Goal: Task Accomplishment & Management: Manage account settings

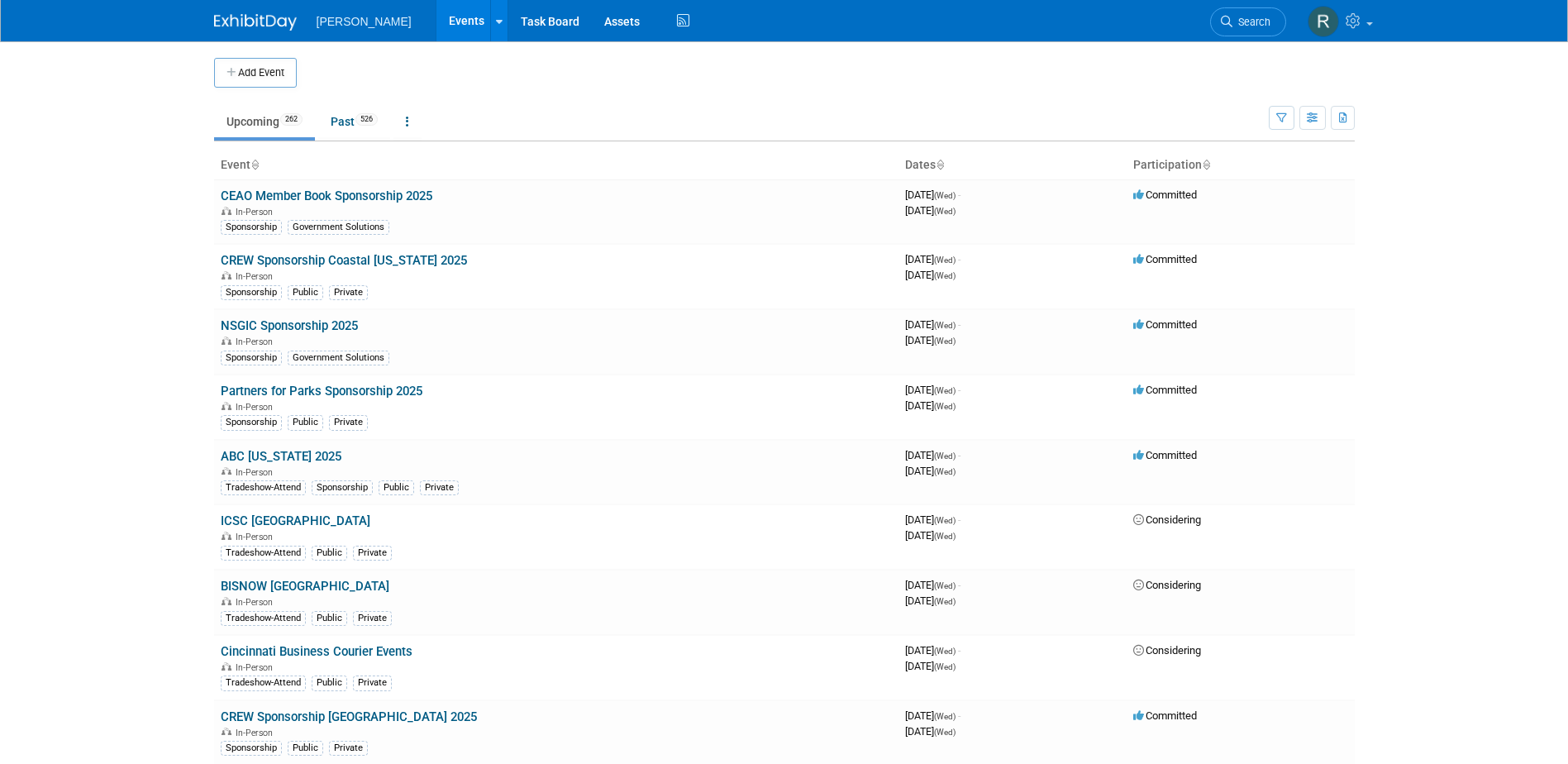
click at [1231, 24] on link "Search" at bounding box center [1248, 22] width 76 height 29
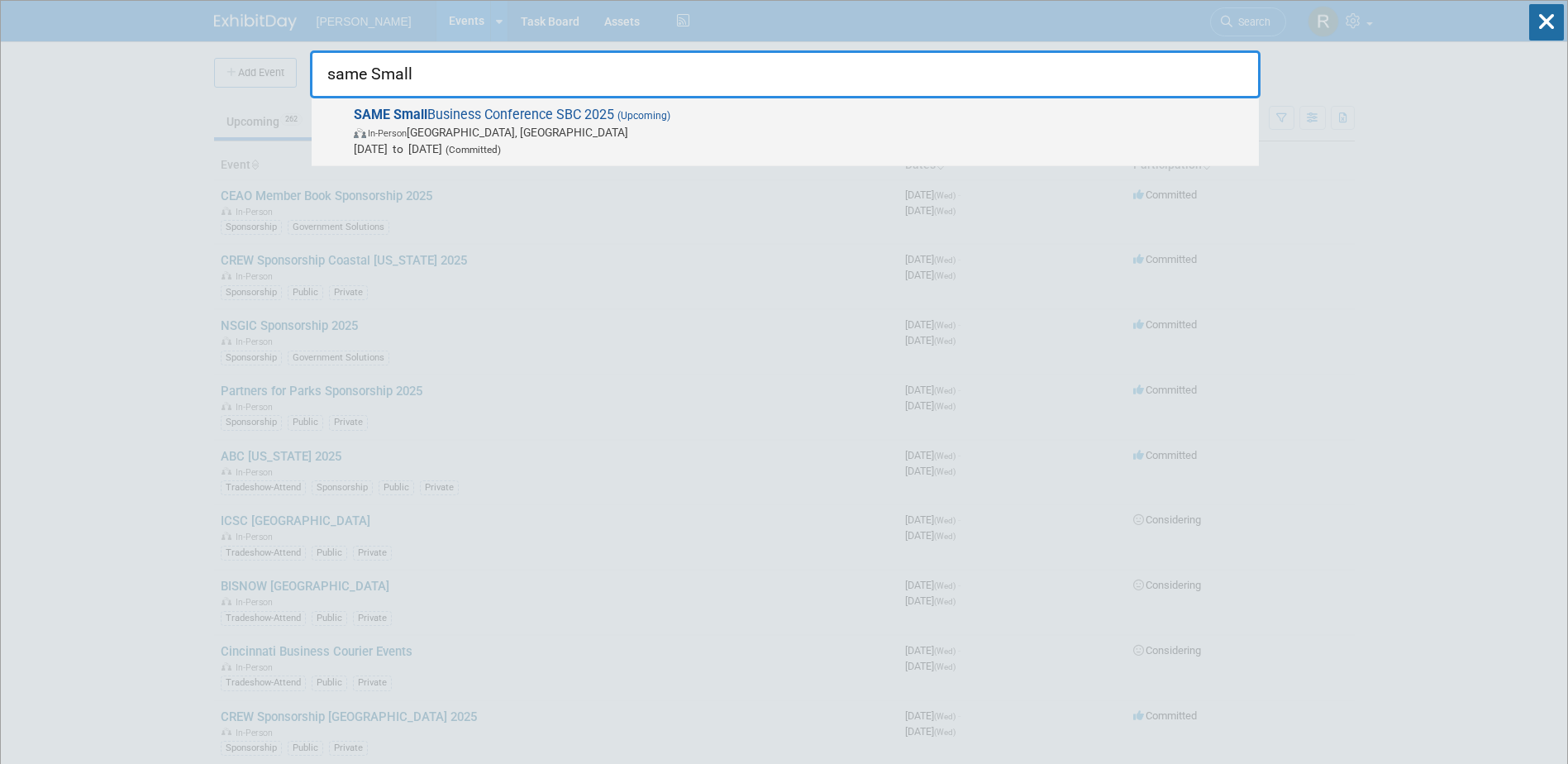
type input "same Small"
click at [686, 118] on span "SAME Small Business Conference SBC 2025 (Upcoming) In-Person Phoenix, AZ Nov 19…" at bounding box center [799, 132] width 902 height 50
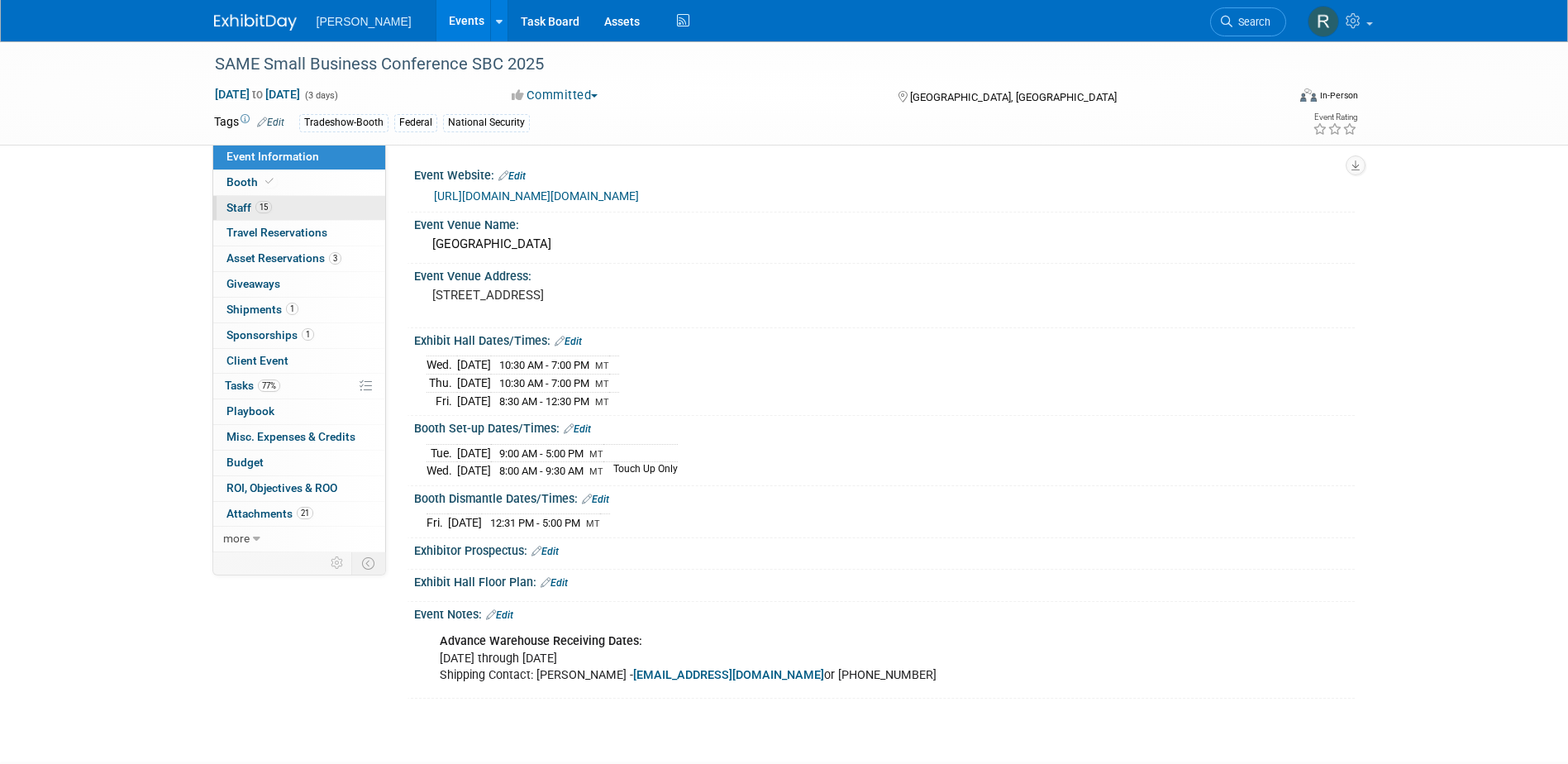
click at [287, 205] on link "15 Staff 15" at bounding box center [299, 208] width 172 height 25
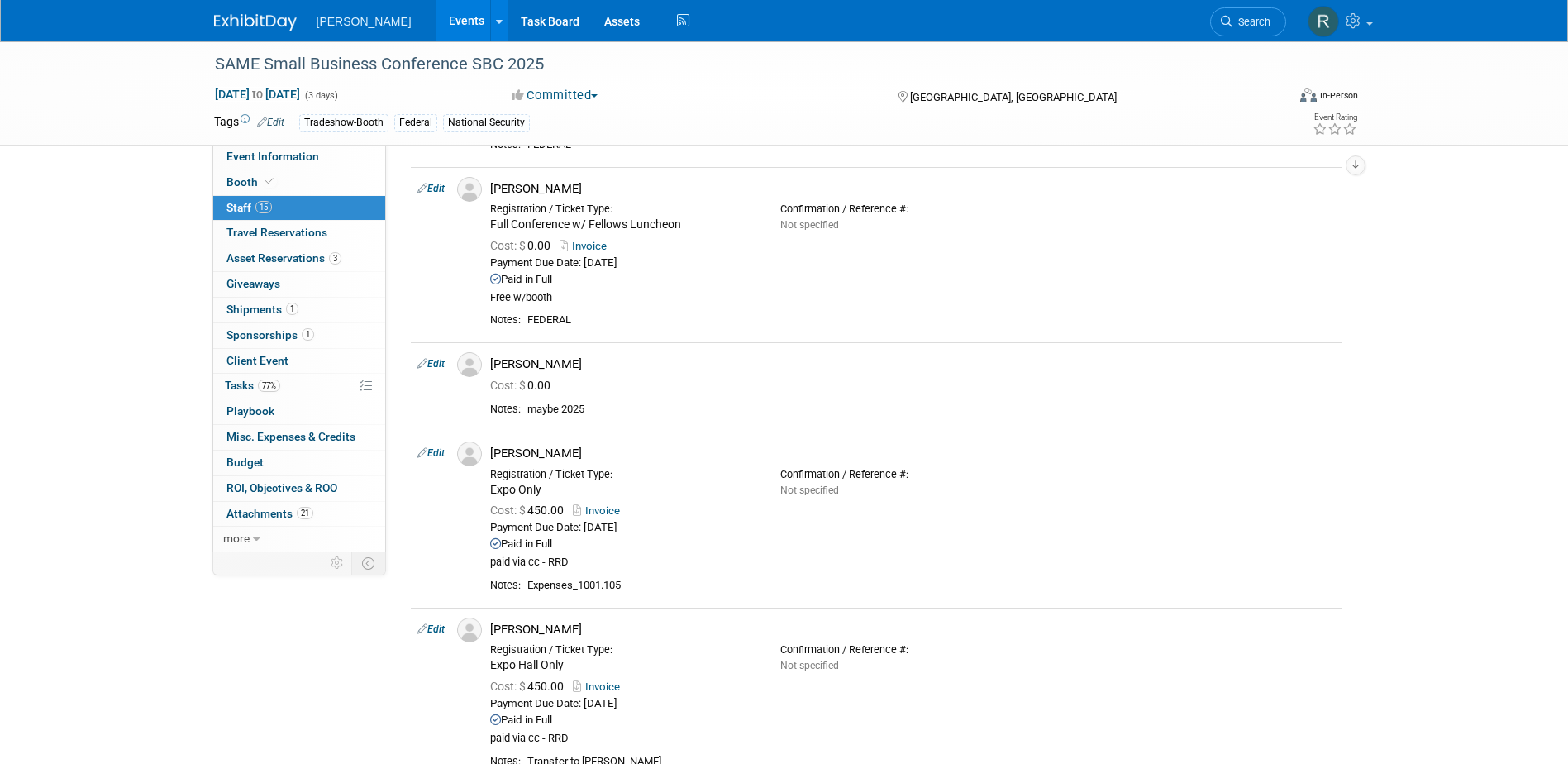
scroll to position [1819, 0]
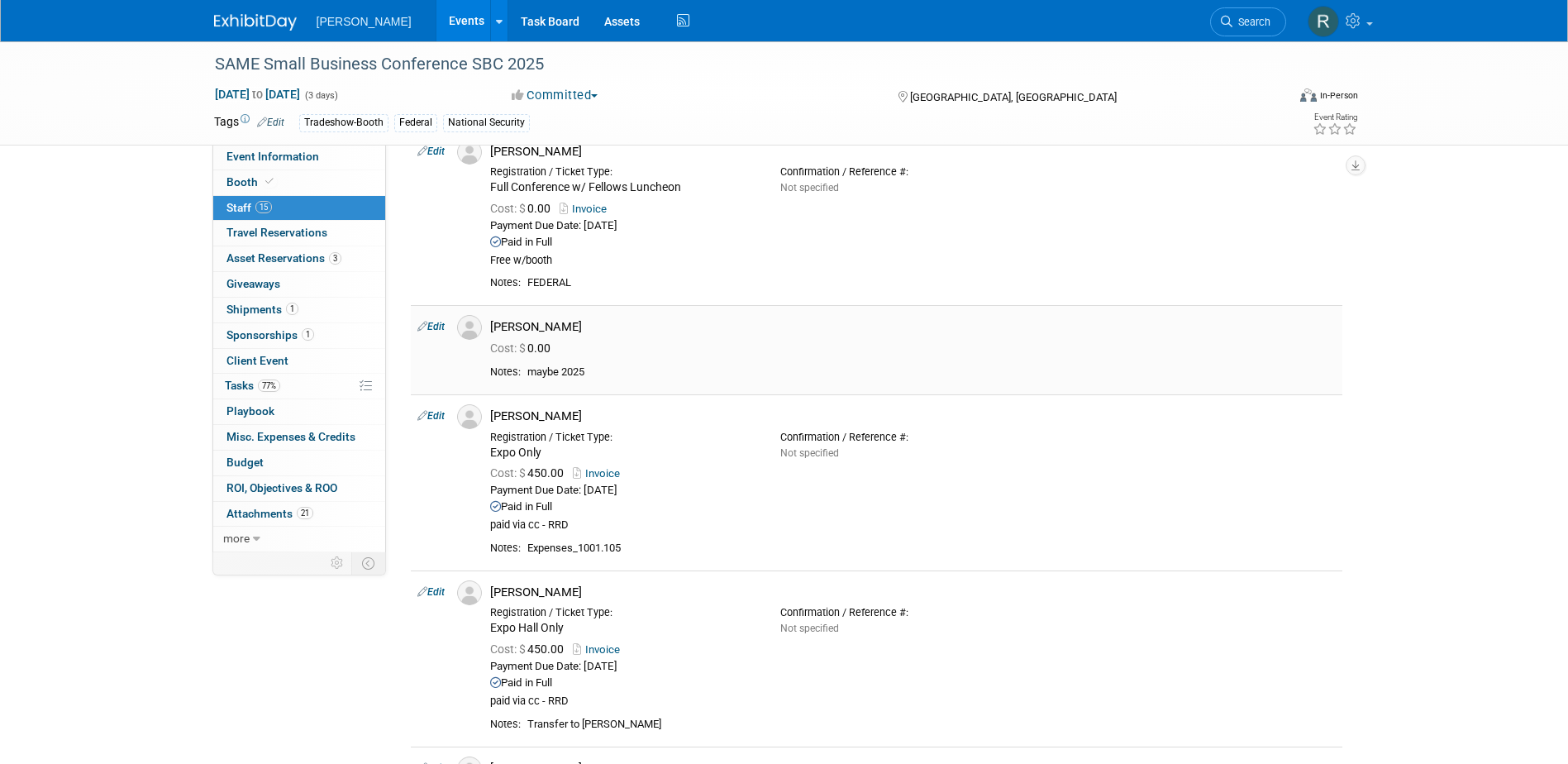
click at [441, 327] on link "Edit" at bounding box center [431, 326] width 28 height 11
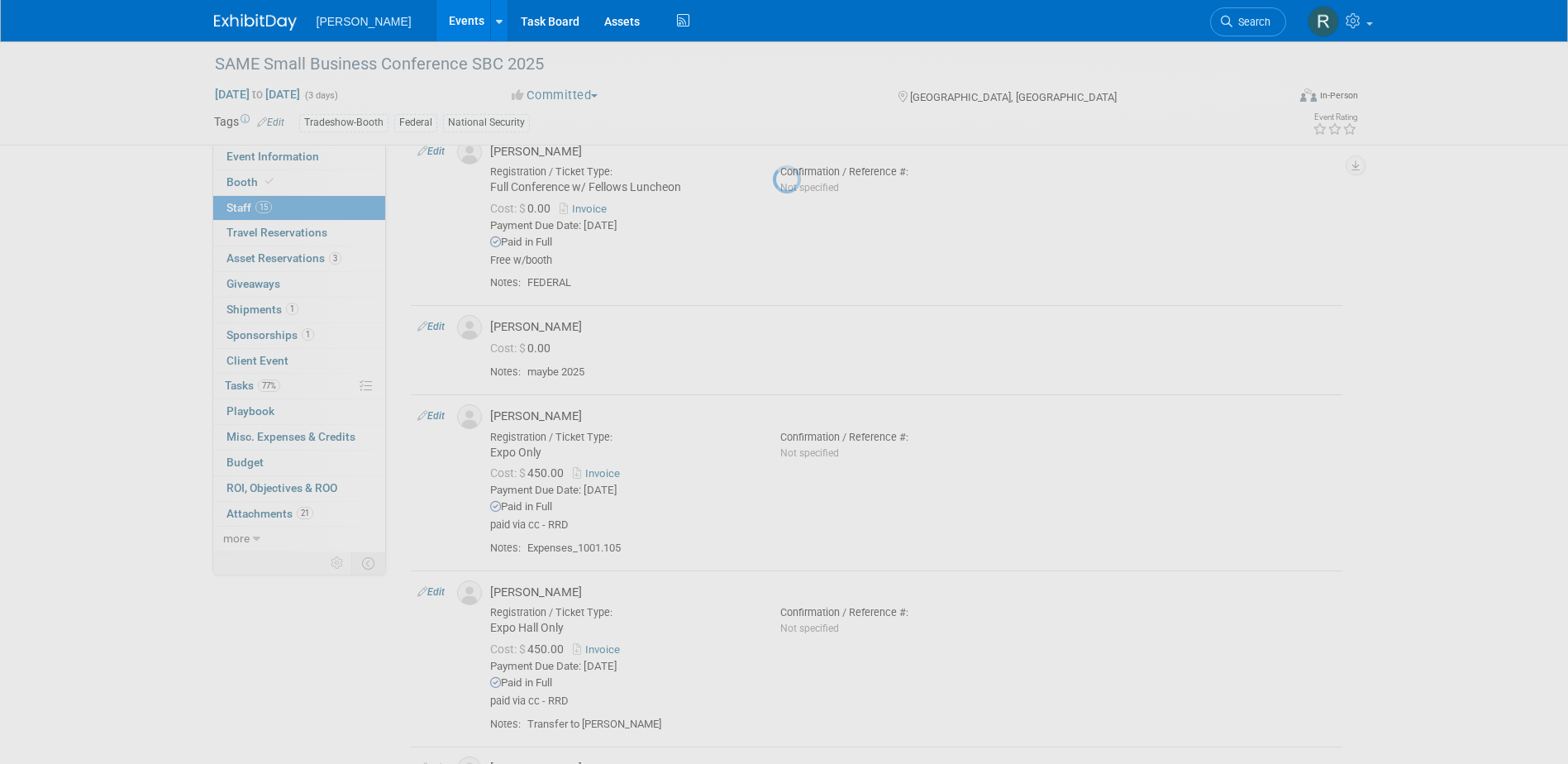
select select "905d02cc-178c-4ee4-b1bf-512e70fb12bf"
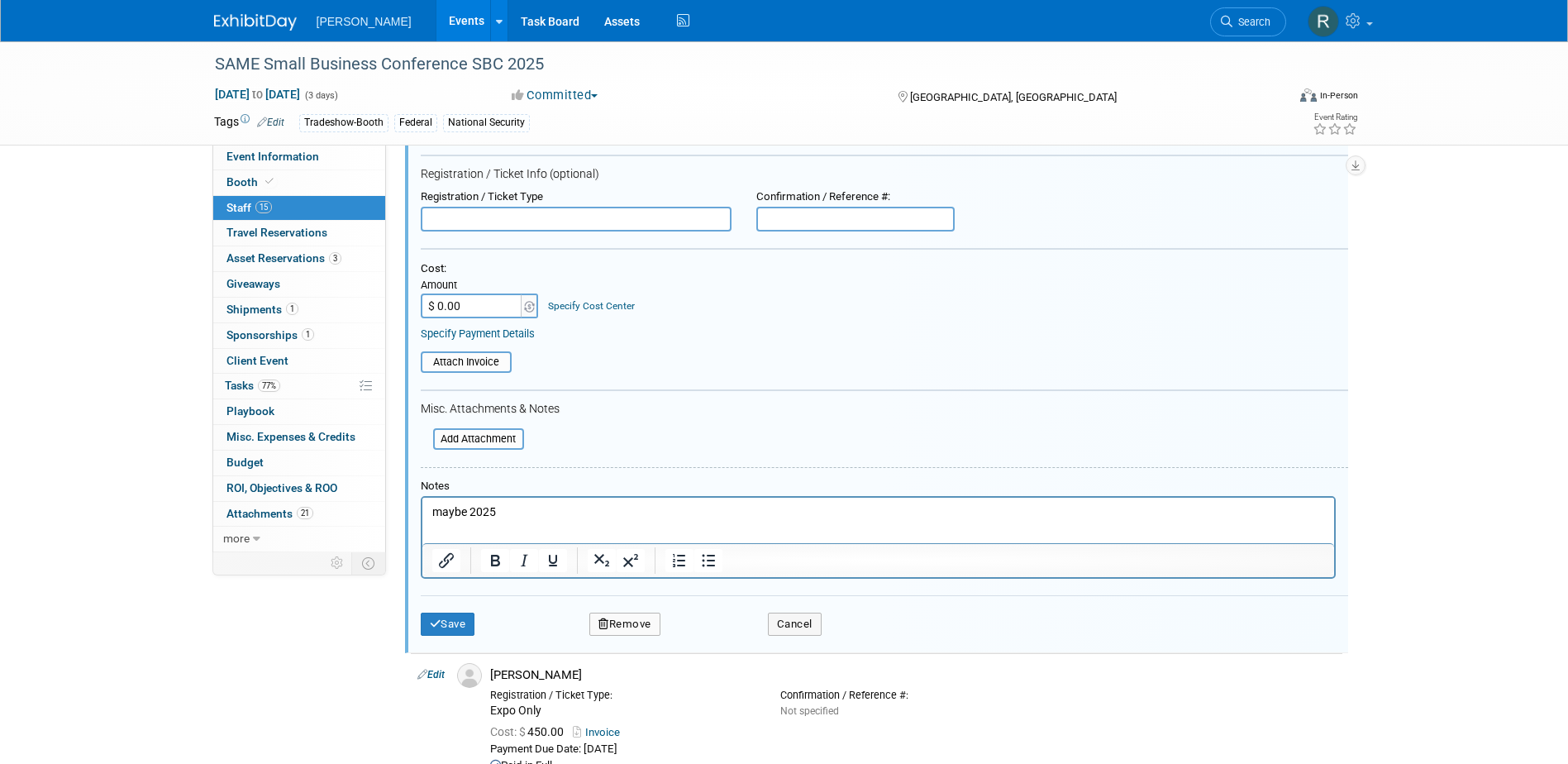
scroll to position [2101, 0]
drag, startPoint x: 510, startPoint y: 518, endPoint x: 820, endPoint y: 1012, distance: 583.2
click at [422, 517] on html "maybe 2025" at bounding box center [878, 508] width 912 height 23
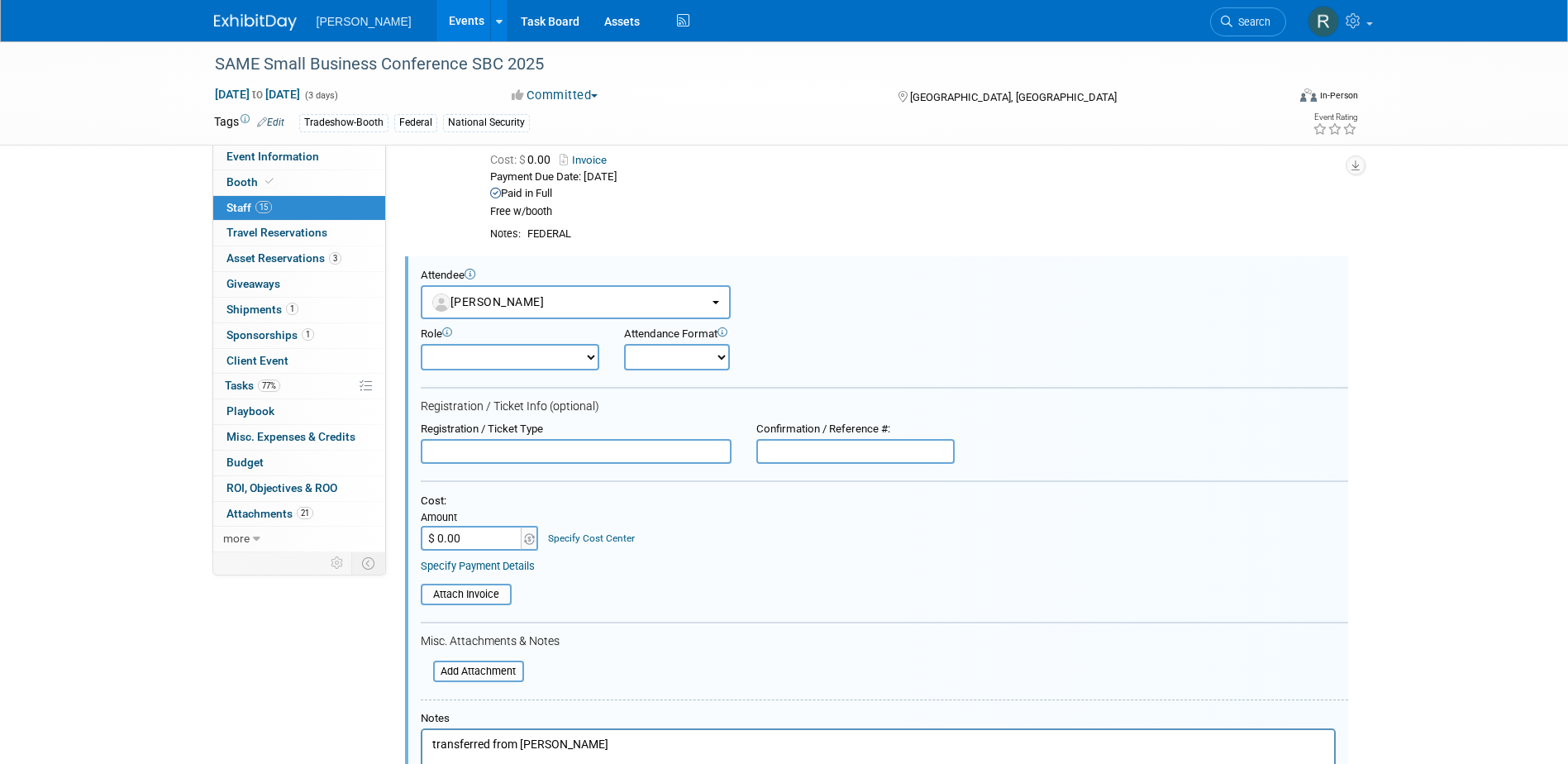
scroll to position [1853, 0]
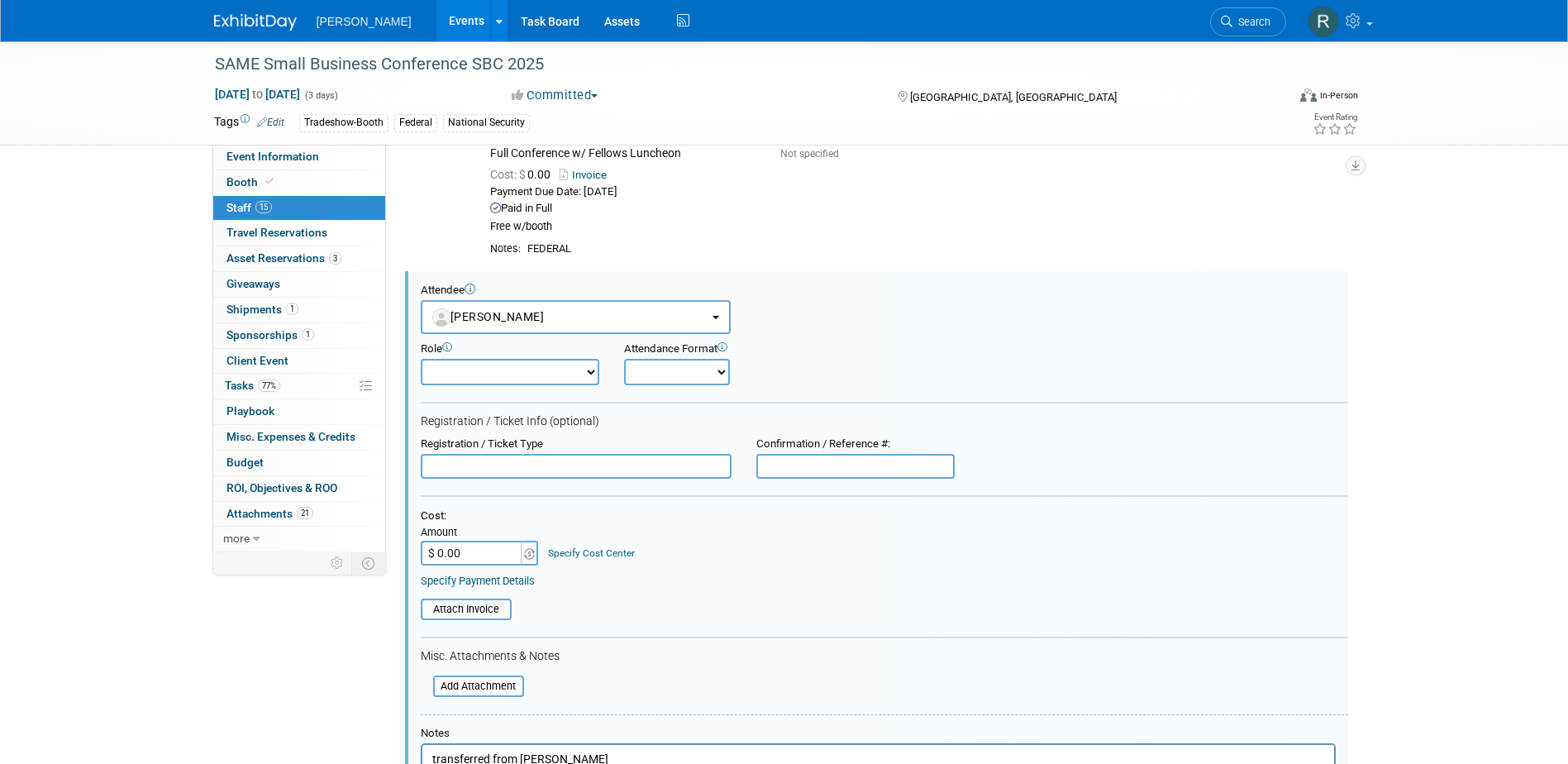
click at [477, 469] on input "text" at bounding box center [576, 466] width 311 height 25
type input "Expo Only"
click at [828, 472] on input "text" at bounding box center [855, 466] width 198 height 25
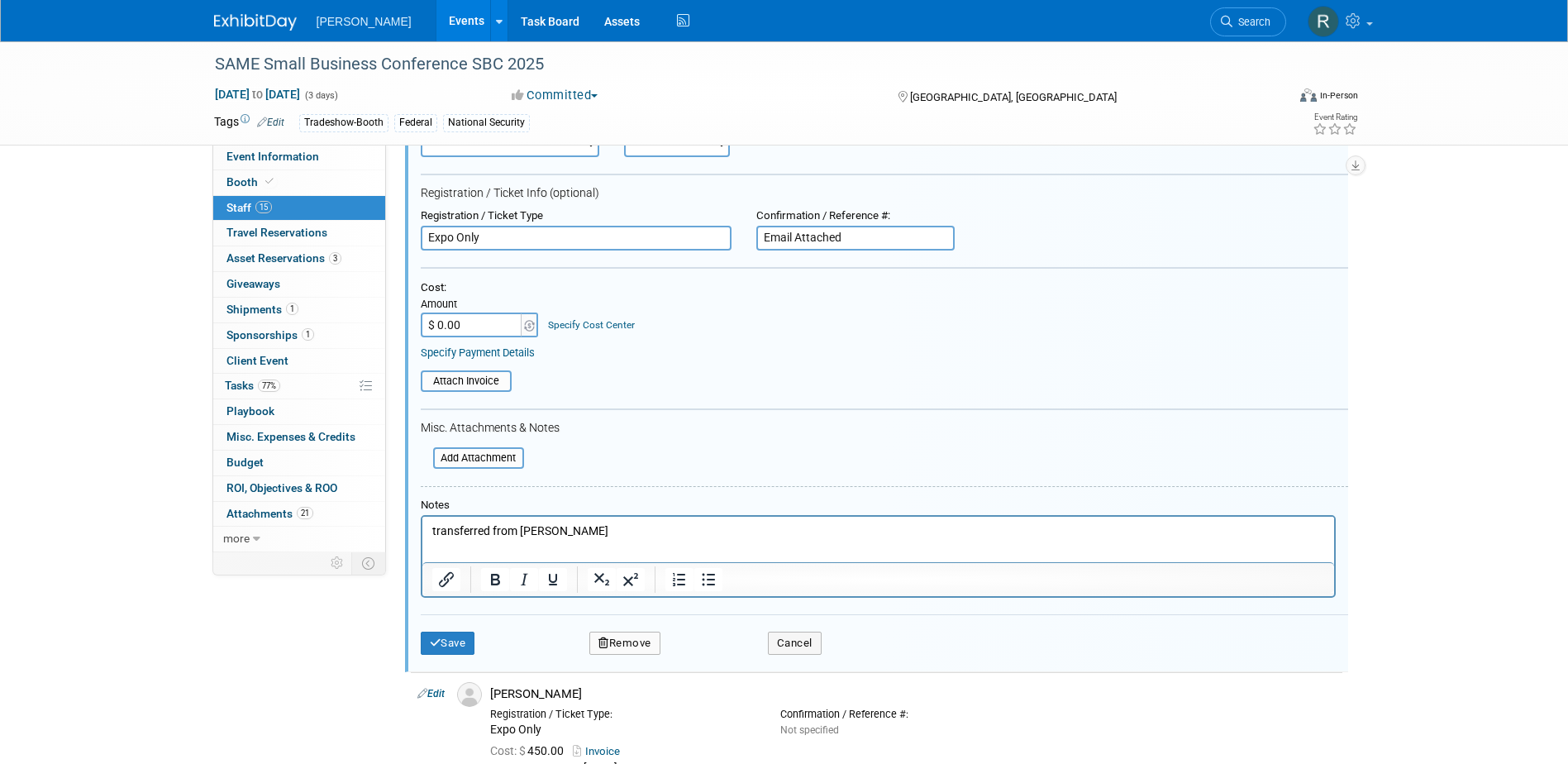
scroll to position [2101, 0]
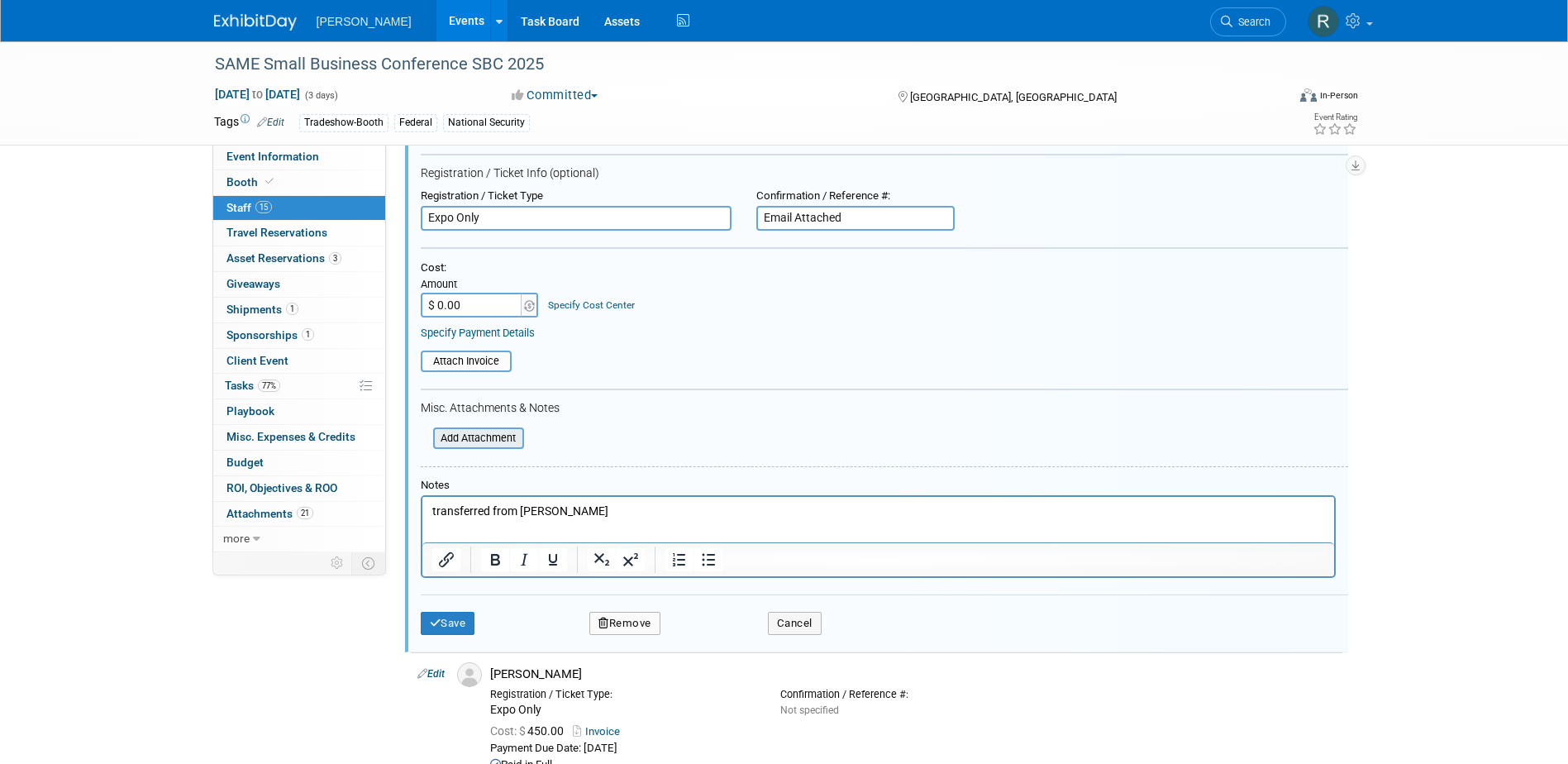
type input "Email Attached"
click at [509, 433] on input "file" at bounding box center [424, 438] width 197 height 18
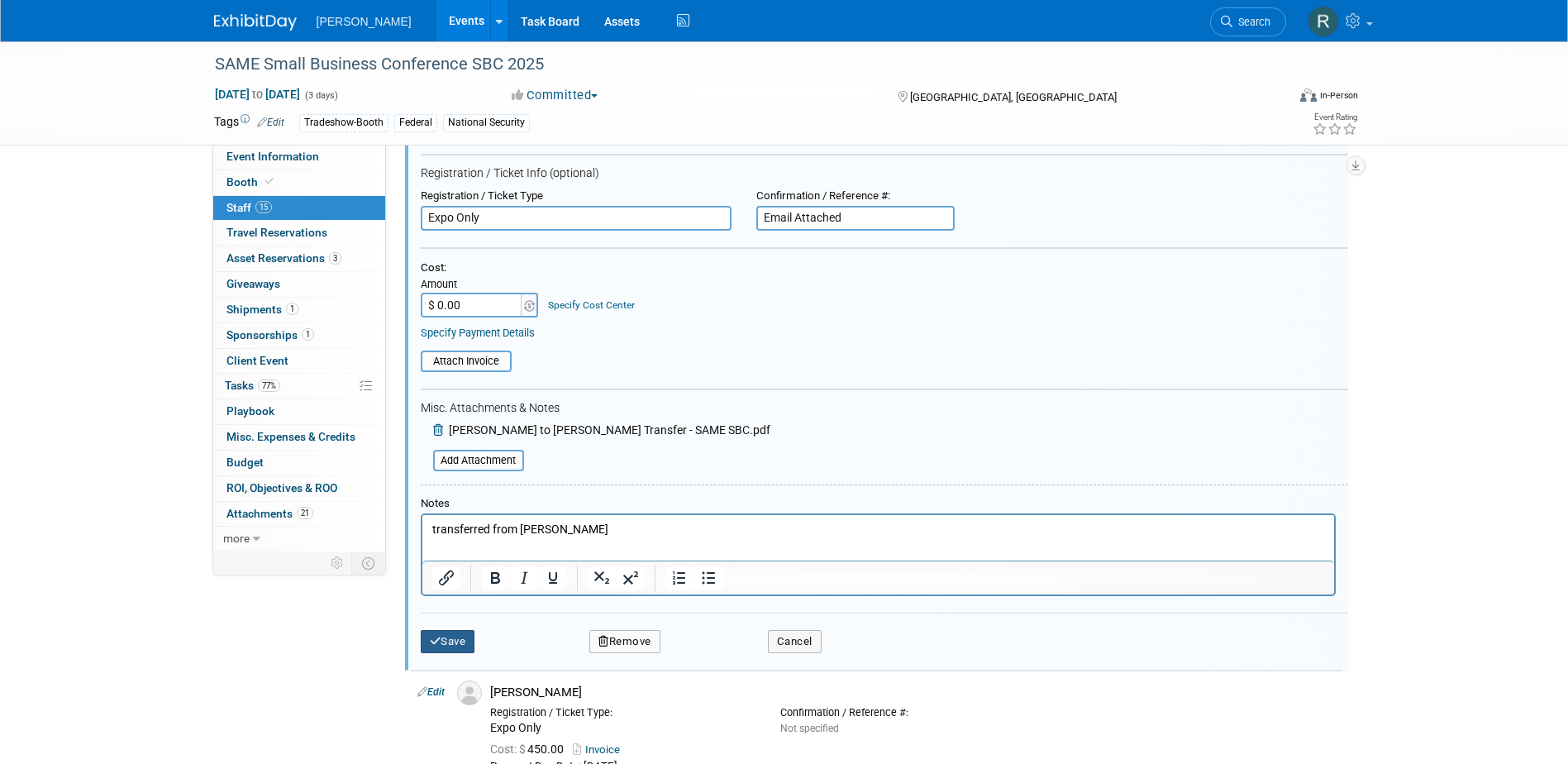
click at [448, 643] on button "Save" at bounding box center [448, 641] width 54 height 23
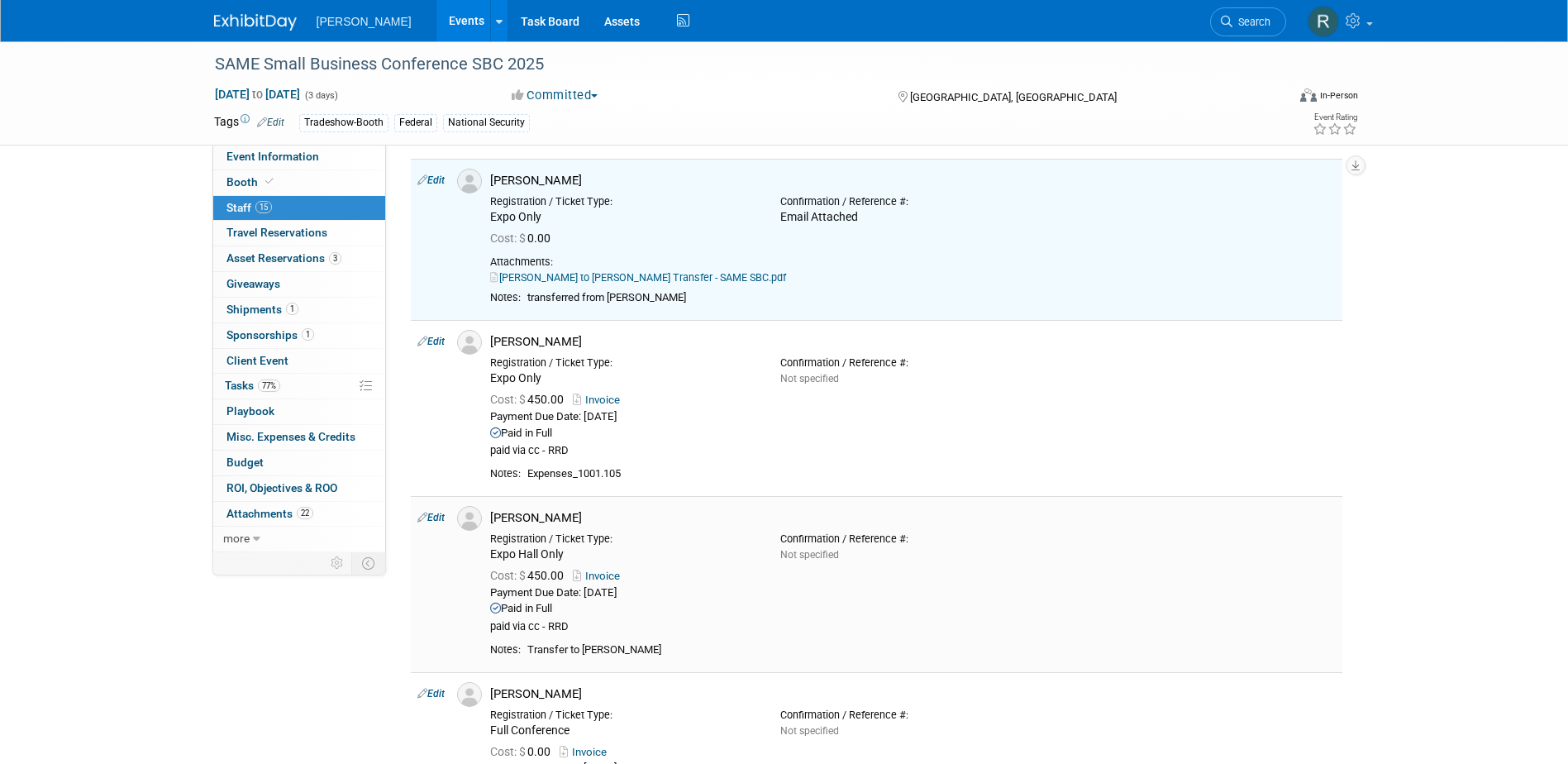
scroll to position [1935, 0]
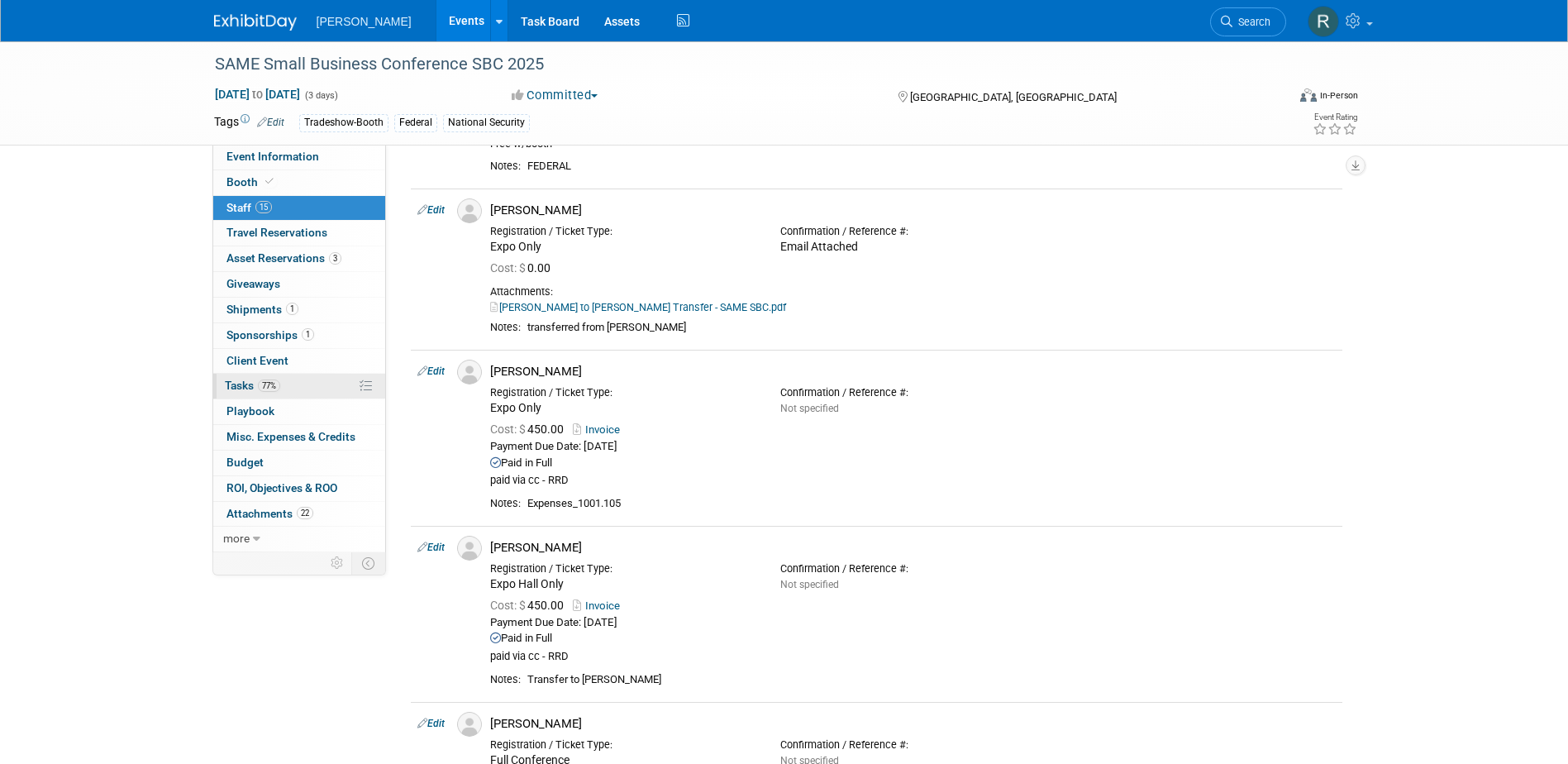
click at [284, 383] on link "77% Tasks 77%" at bounding box center [299, 386] width 172 height 25
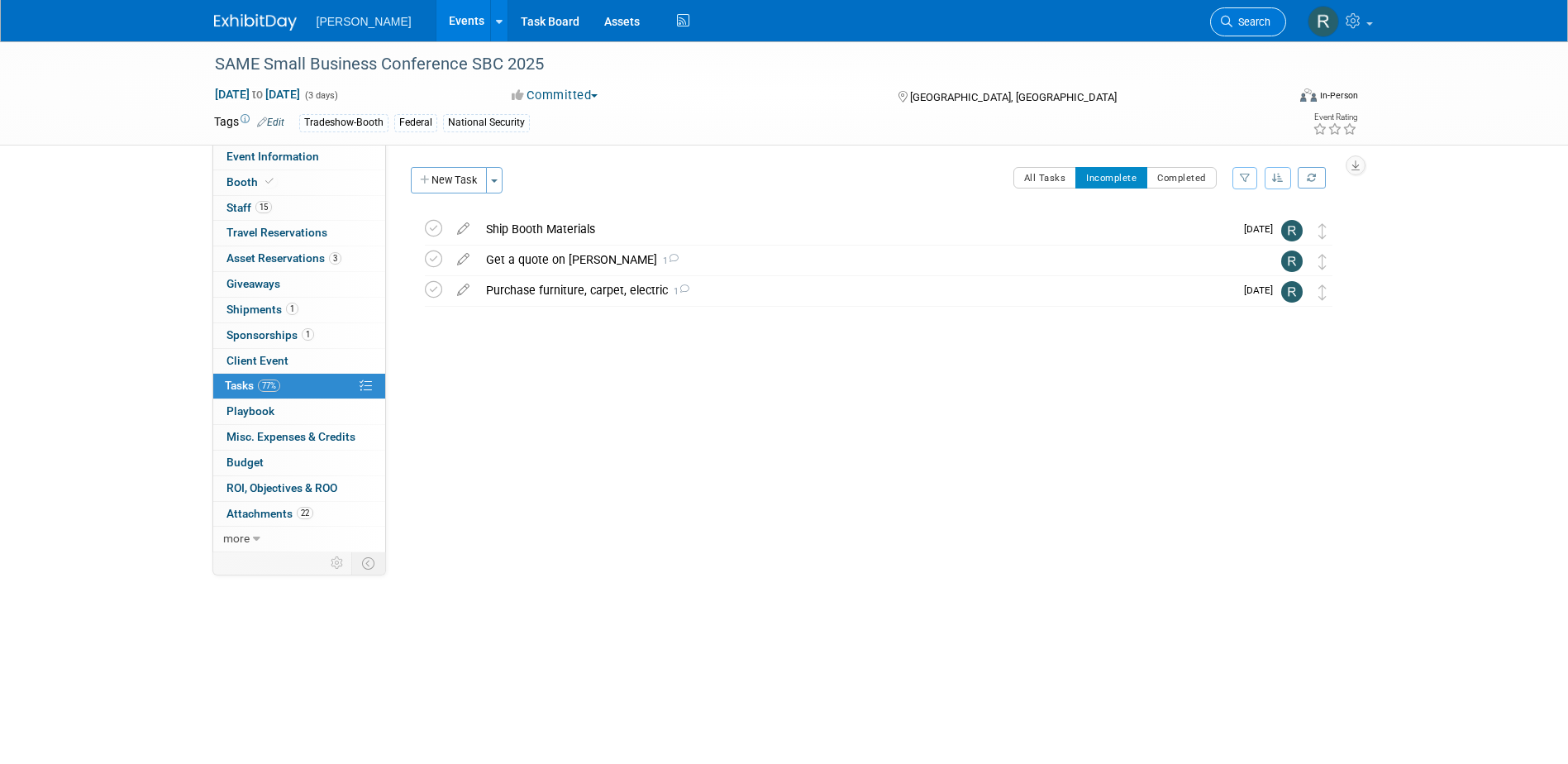
click at [1263, 23] on span "Search" at bounding box center [1251, 22] width 38 height 12
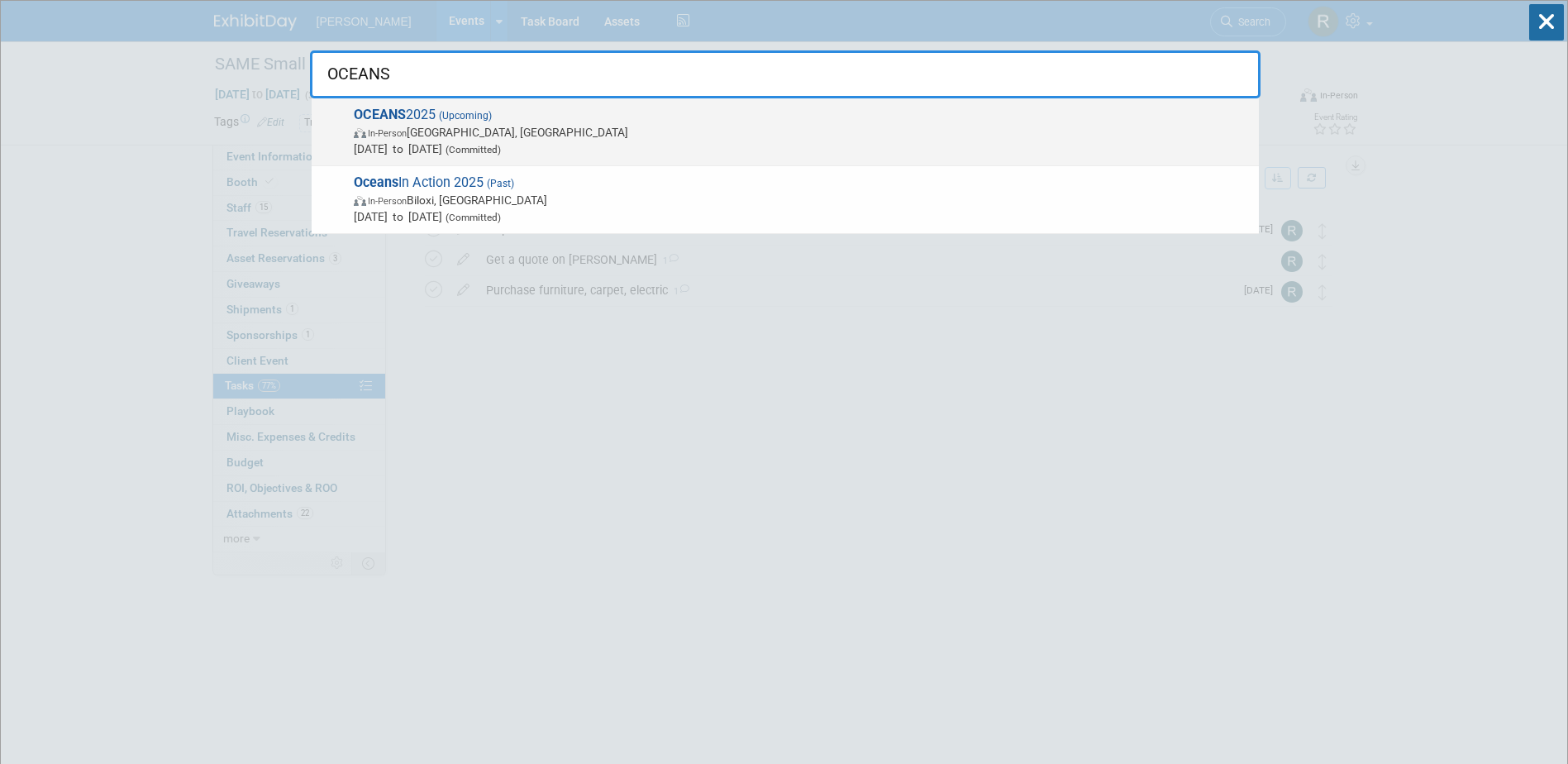
type input "OCEANS"
click at [557, 128] on span "In-Person Chicago, IL" at bounding box center [802, 132] width 897 height 16
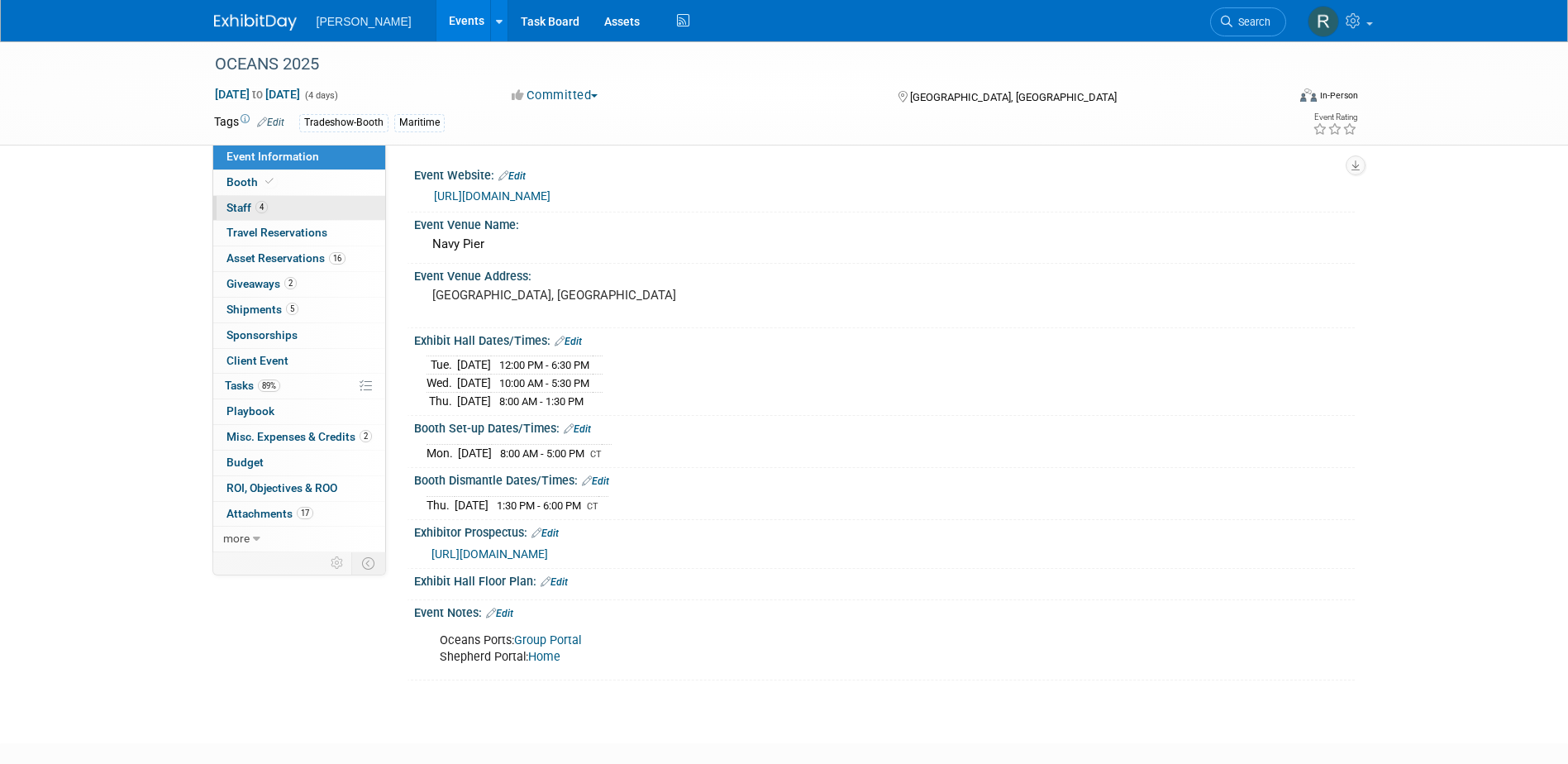
click at [255, 206] on span "4" at bounding box center [261, 207] width 12 height 12
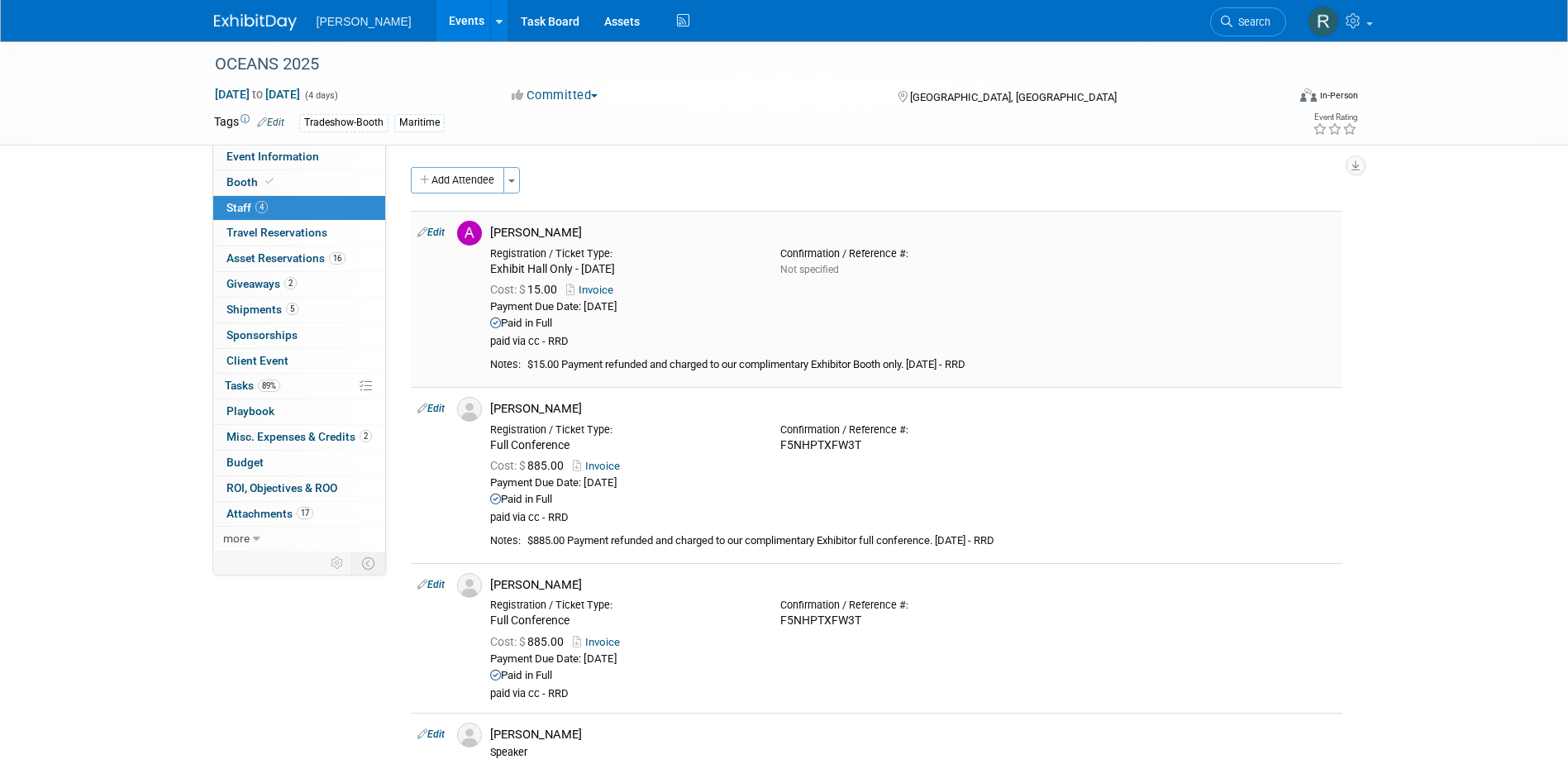
click at [440, 233] on link "Edit" at bounding box center [431, 231] width 28 height 11
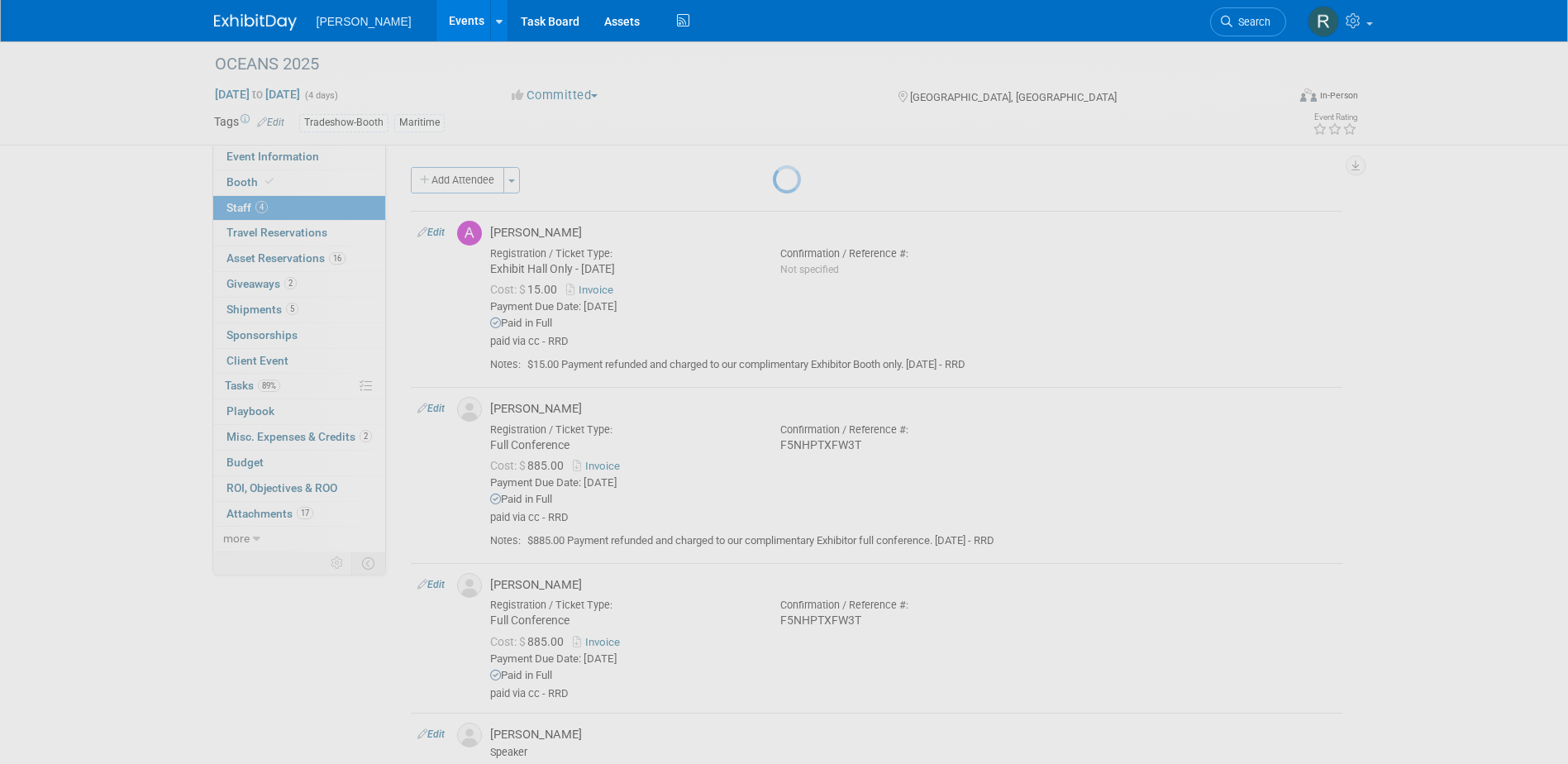
select select "8a7ecb29-3526-432f-977d-833cb18a83cb"
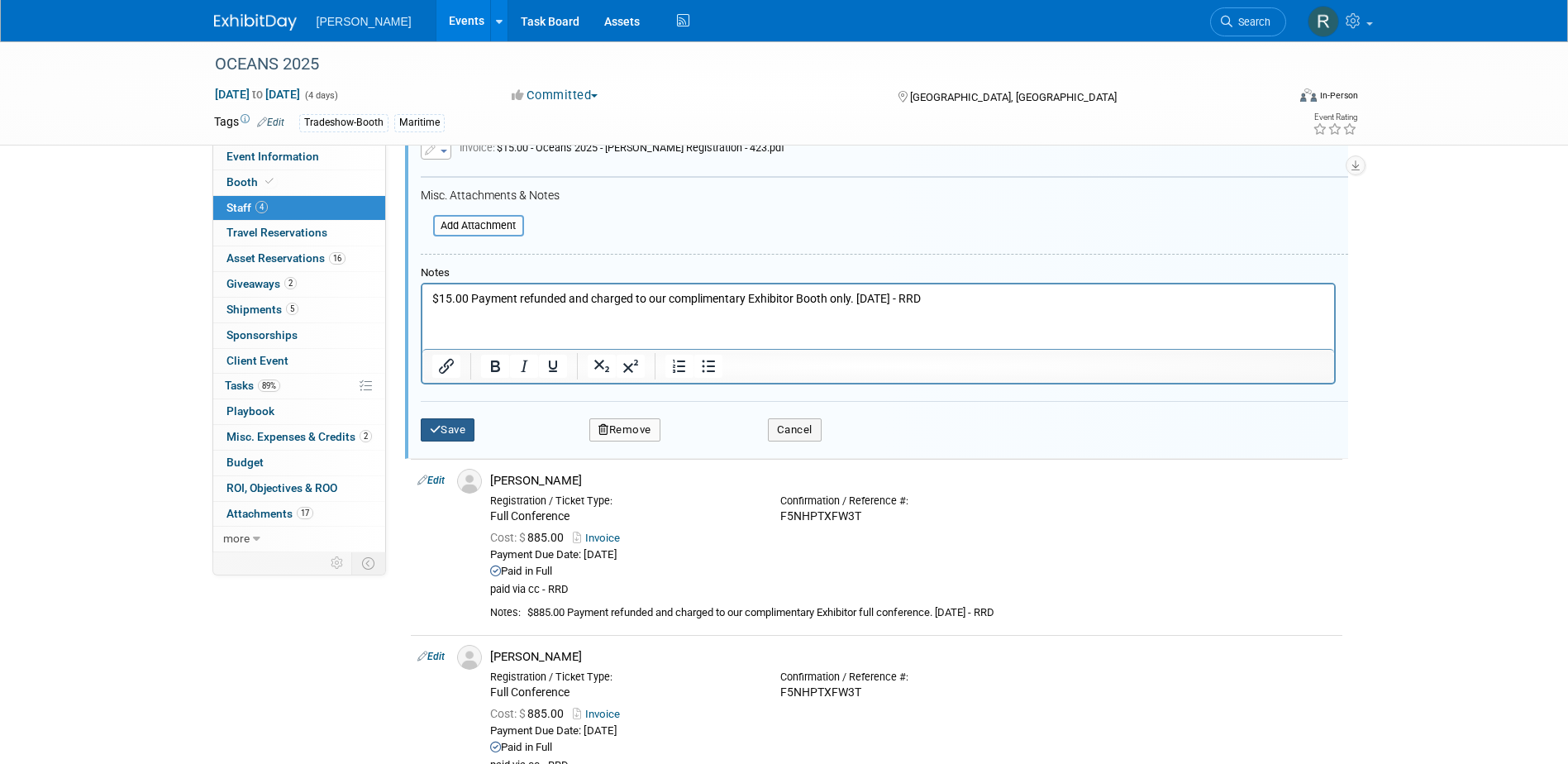
drag, startPoint x: 450, startPoint y: 431, endPoint x: 0, endPoint y: 482, distance: 452.9
click at [450, 432] on button "Save" at bounding box center [448, 430] width 54 height 23
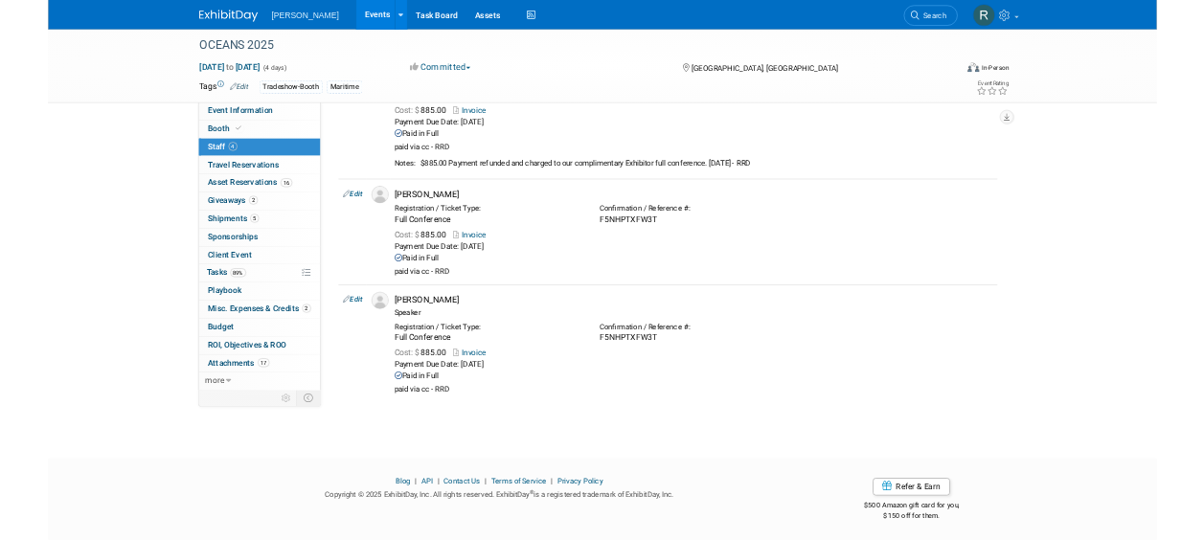
scroll to position [340, 0]
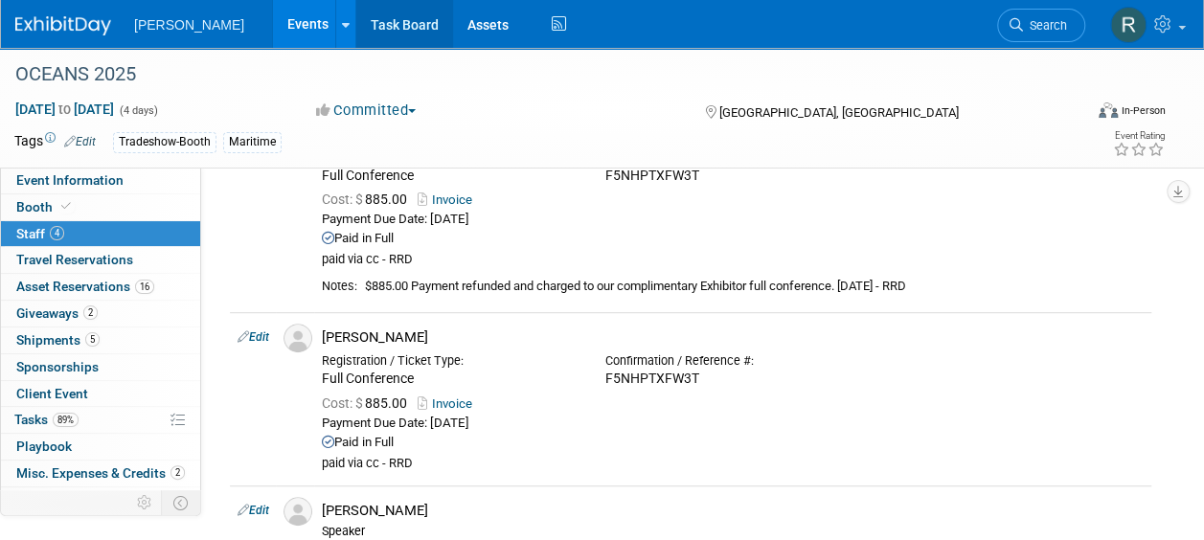
click at [356, 25] on link "Task Board" at bounding box center [404, 24] width 97 height 48
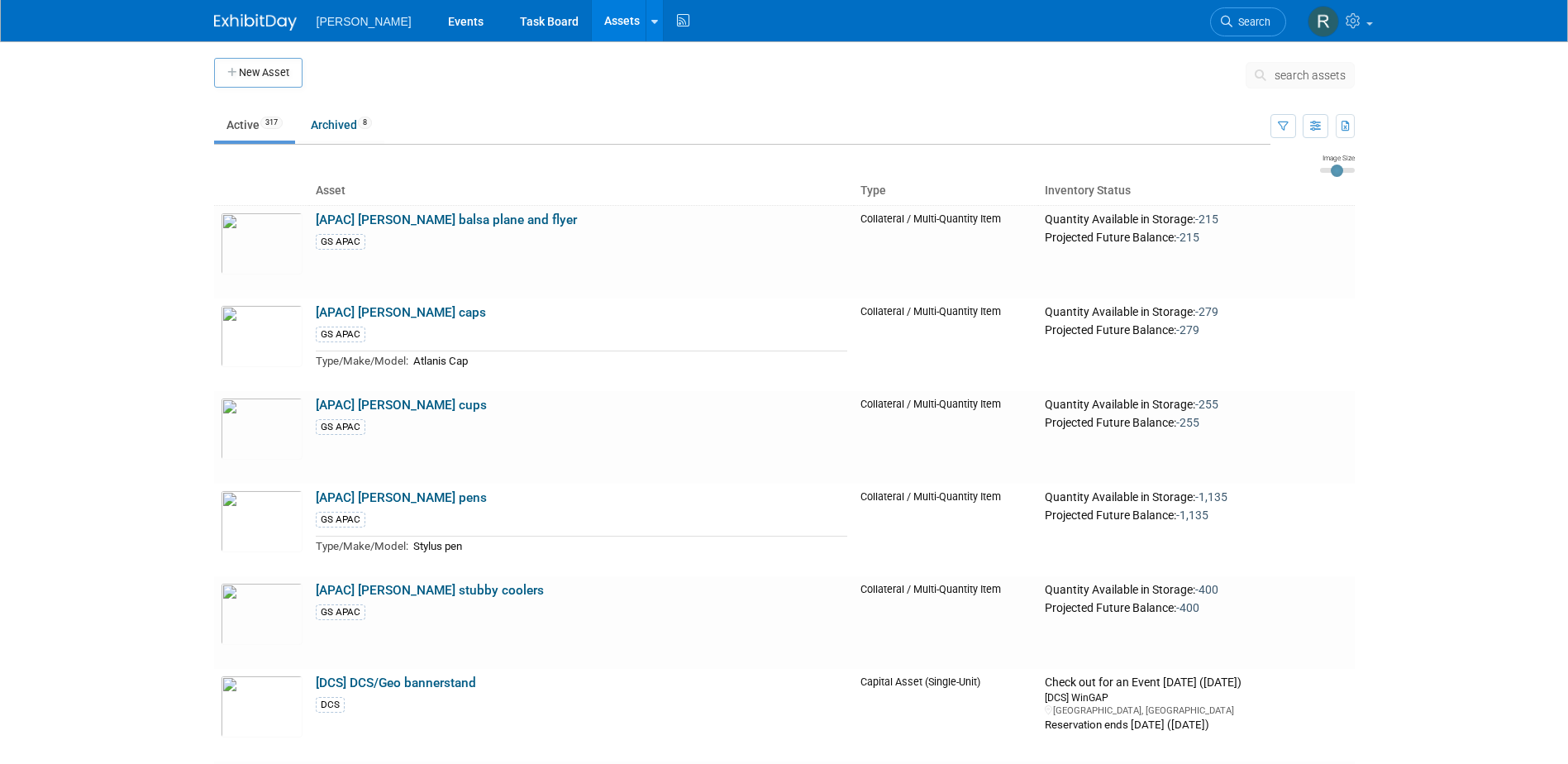
click at [1281, 73] on span "search assets" at bounding box center [1310, 75] width 71 height 13
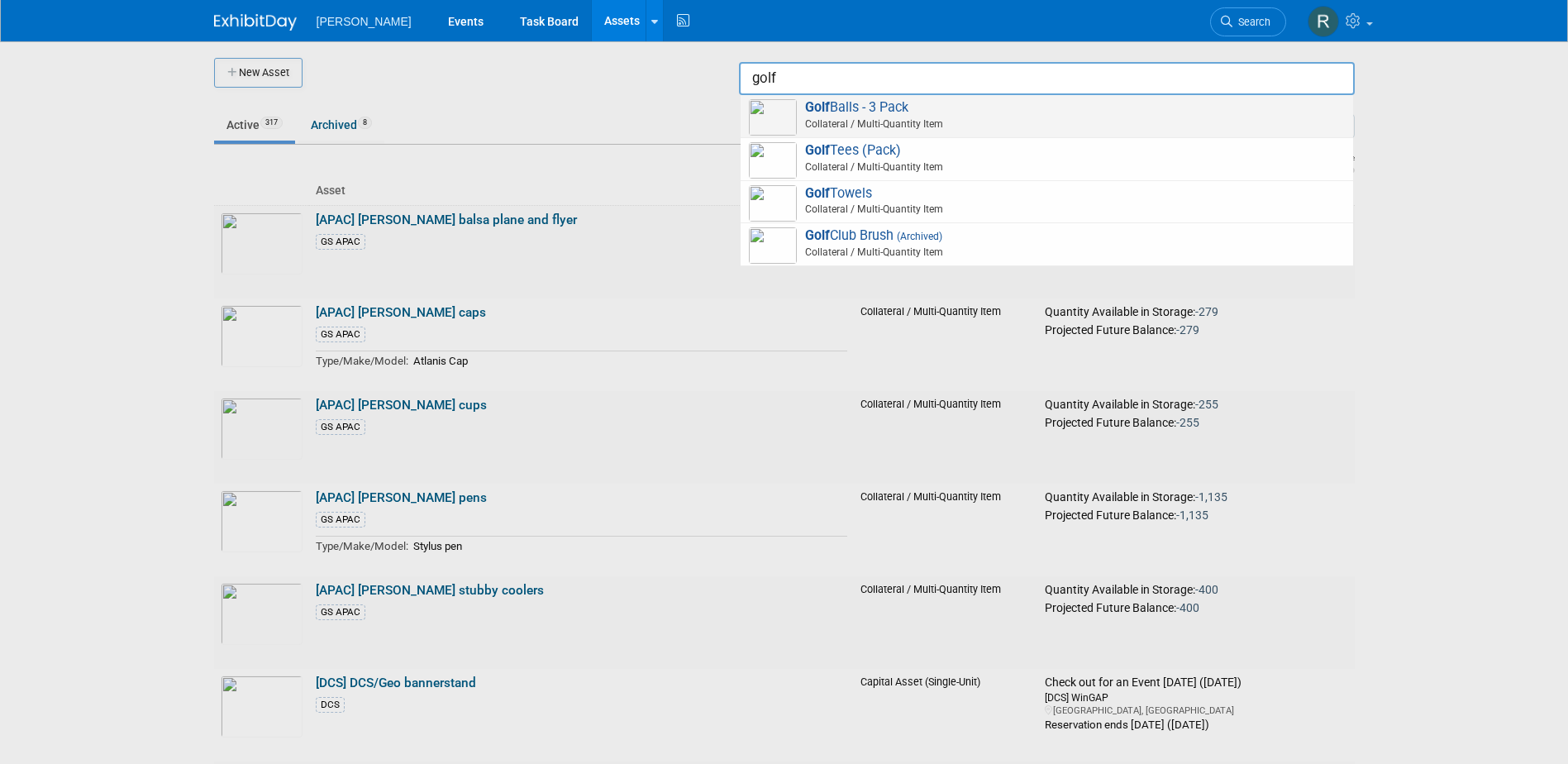
click at [886, 105] on span "Golf Balls - 3 Pack Collateral / Multi-Quantity Item" at bounding box center [1047, 116] width 596 height 34
type input "Golf Balls - 3 Pack"
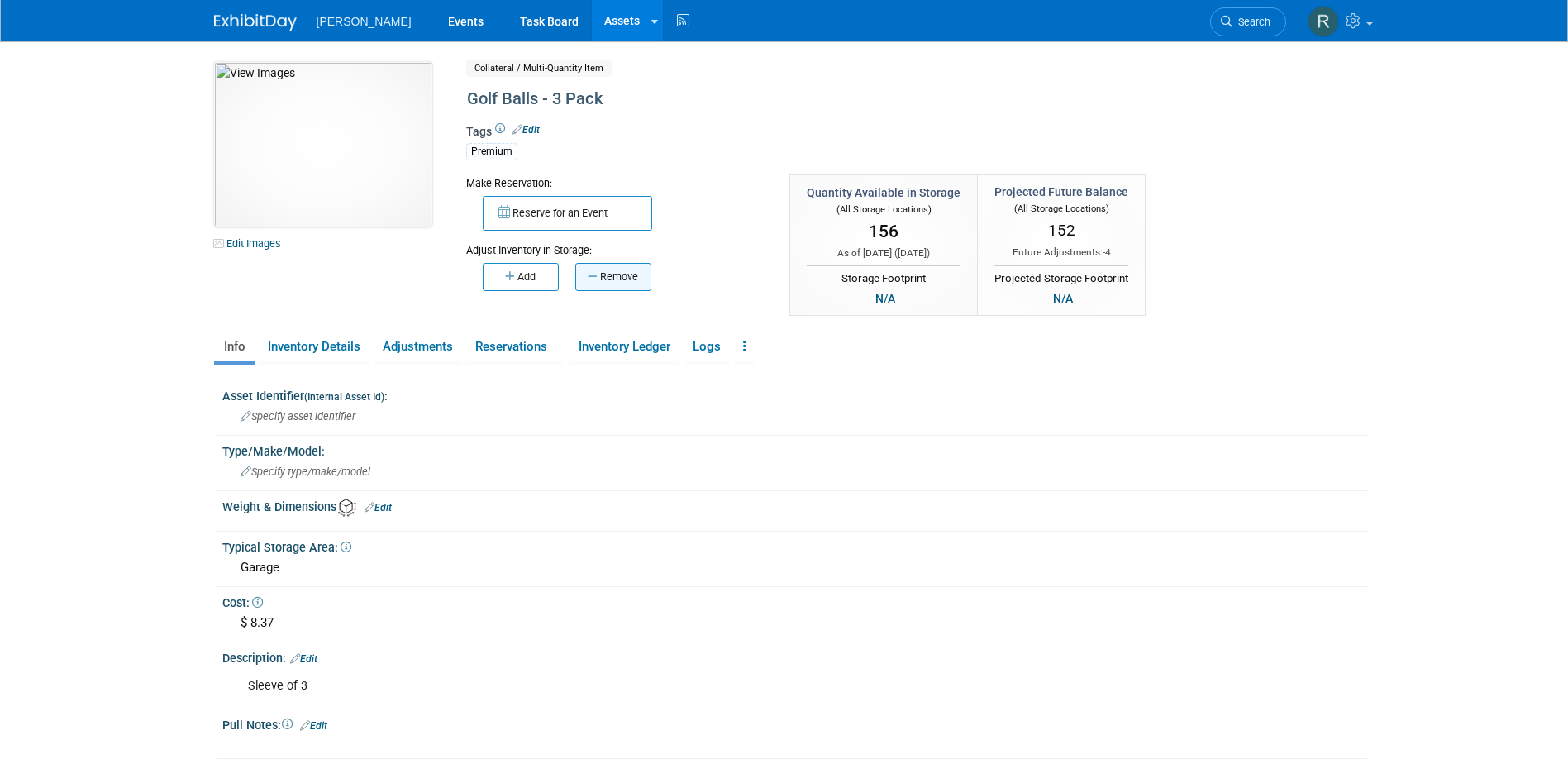
click at [596, 282] on icon "button" at bounding box center [594, 276] width 12 height 10
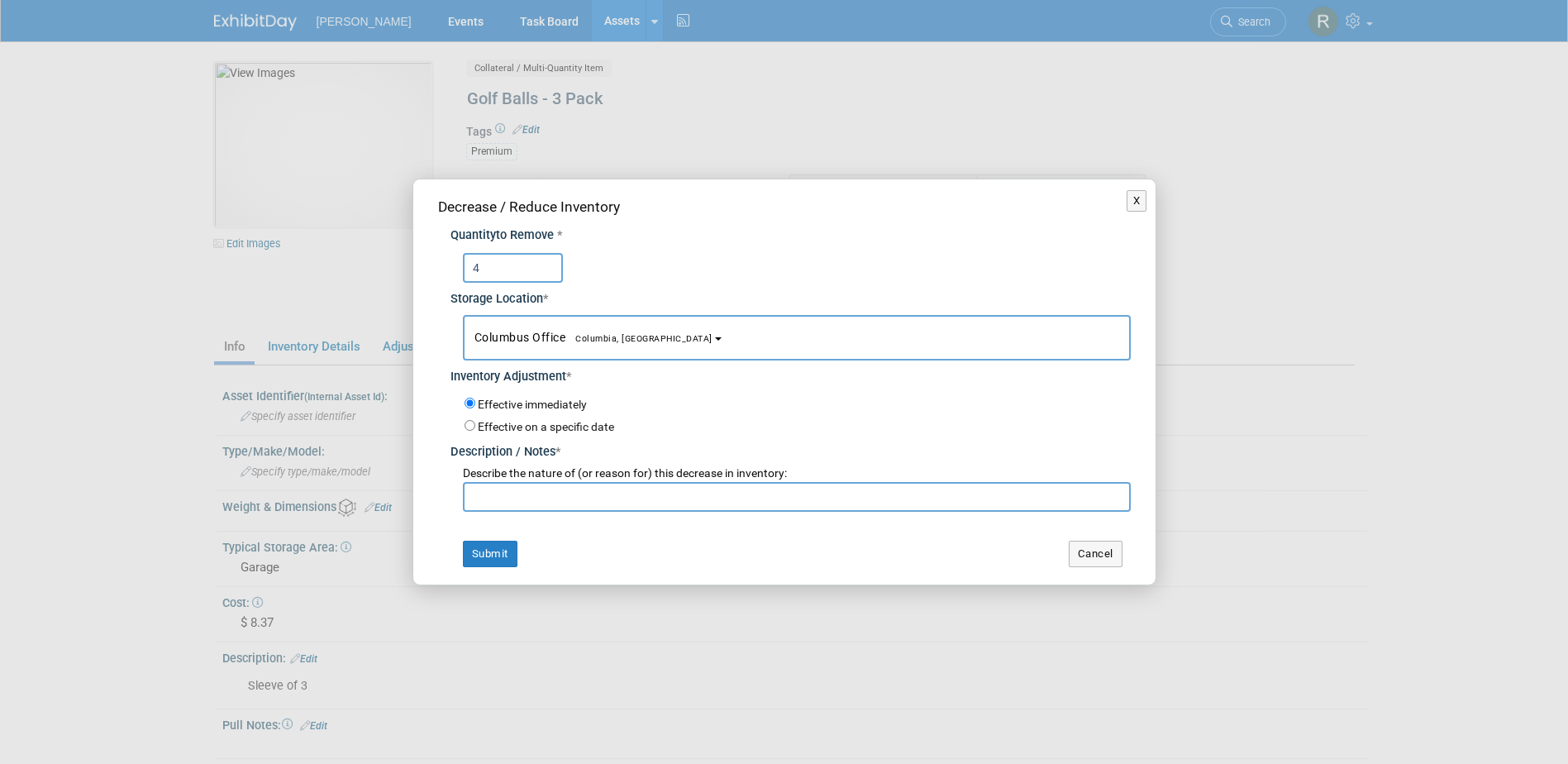
type input "4"
drag, startPoint x: 574, startPoint y: 333, endPoint x: 577, endPoint y: 348, distance: 15.3
click at [574, 334] on span "Columbia, [GEOGRAPHIC_DATA]" at bounding box center [639, 338] width 148 height 10
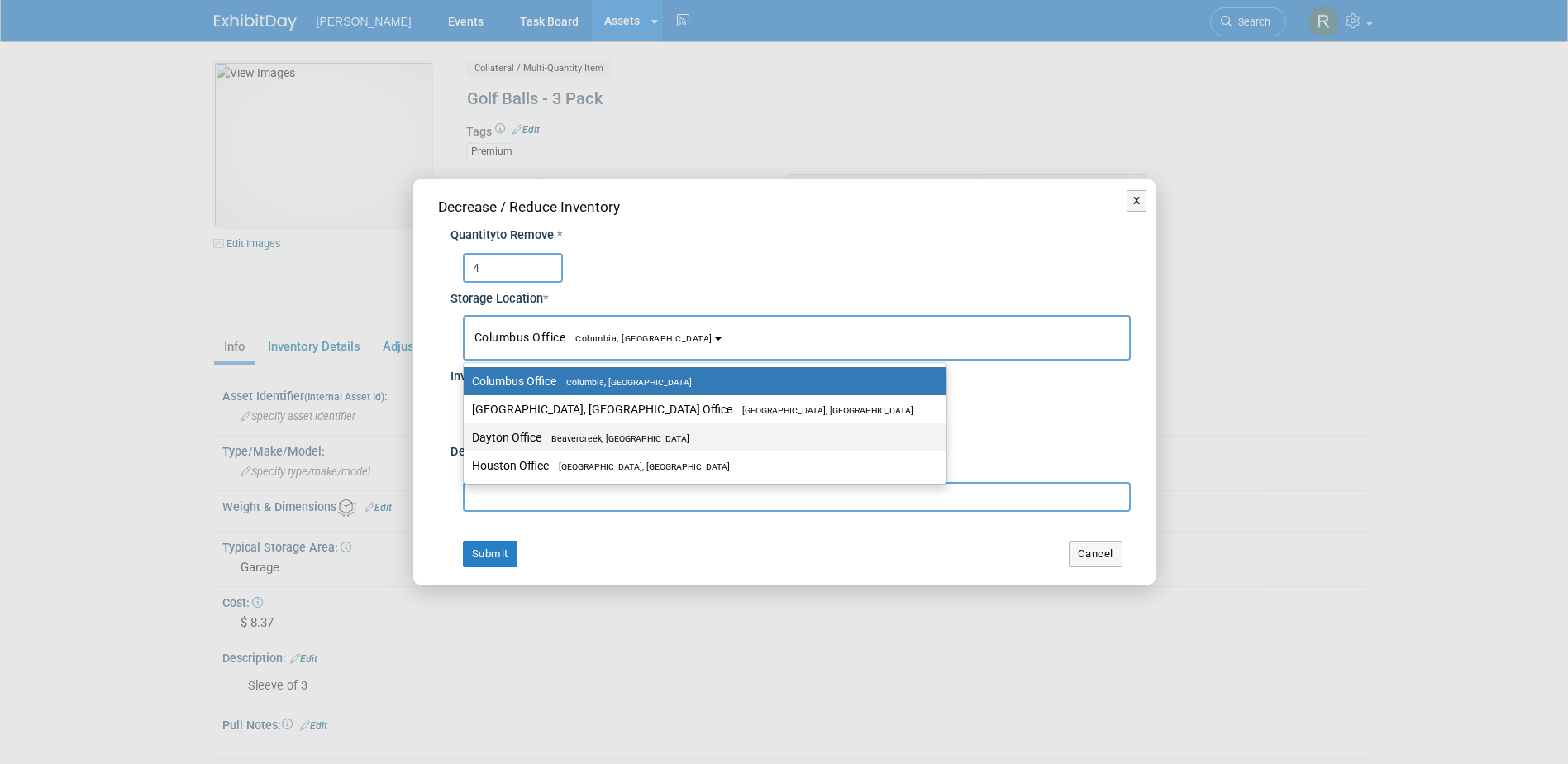
click at [552, 435] on span "Beavercreek, [GEOGRAPHIC_DATA]" at bounding box center [614, 439] width 148 height 10
click at [466, 435] on input "Dayton Office [GEOGRAPHIC_DATA], [GEOGRAPHIC_DATA]" at bounding box center [461, 438] width 10 height 10
select select "11223930"
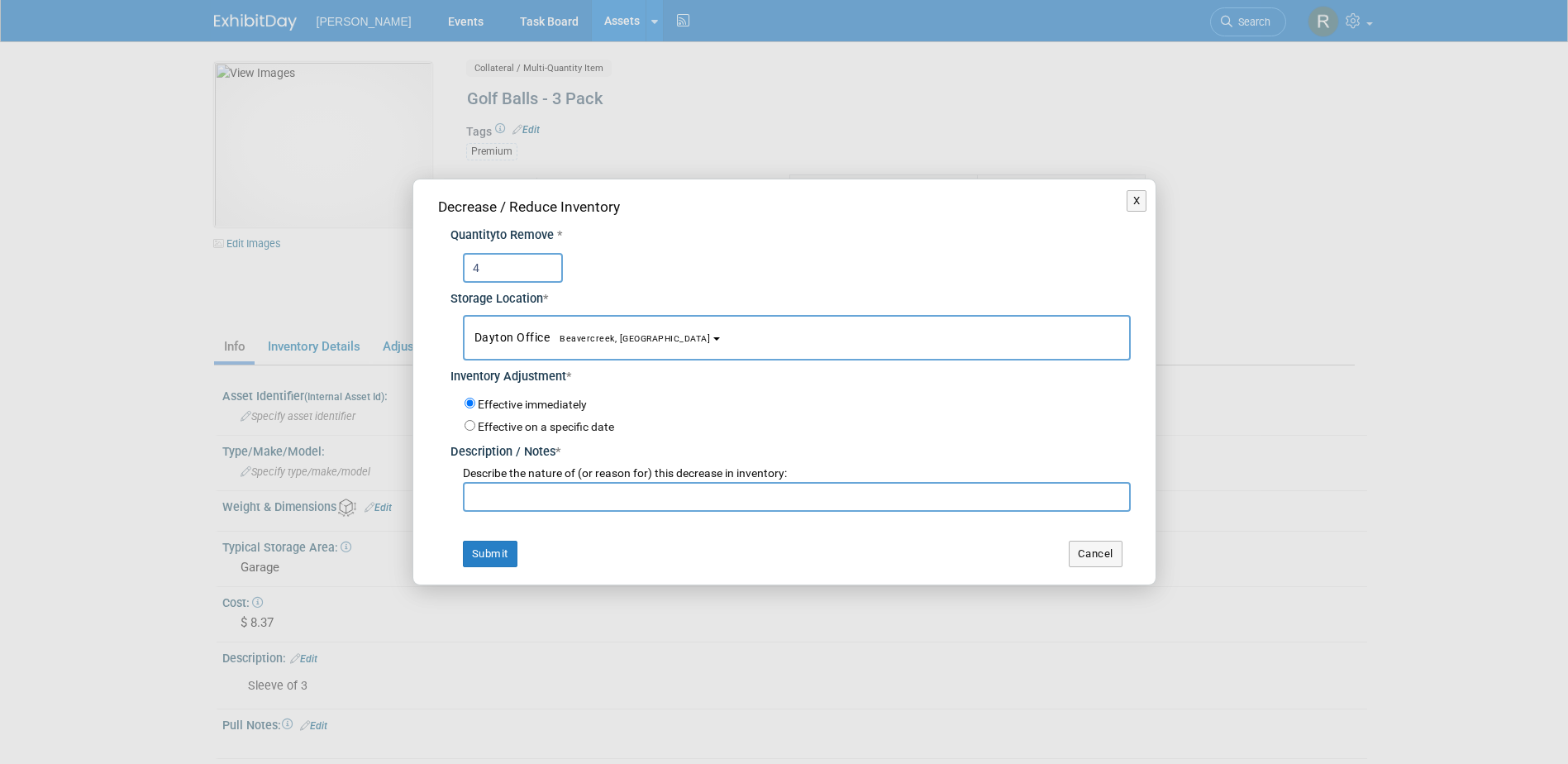
click at [545, 503] on input "text" at bounding box center [797, 496] width 668 height 29
type input "[PERSON_NAME]"
click at [488, 554] on button "Submit" at bounding box center [489, 553] width 54 height 27
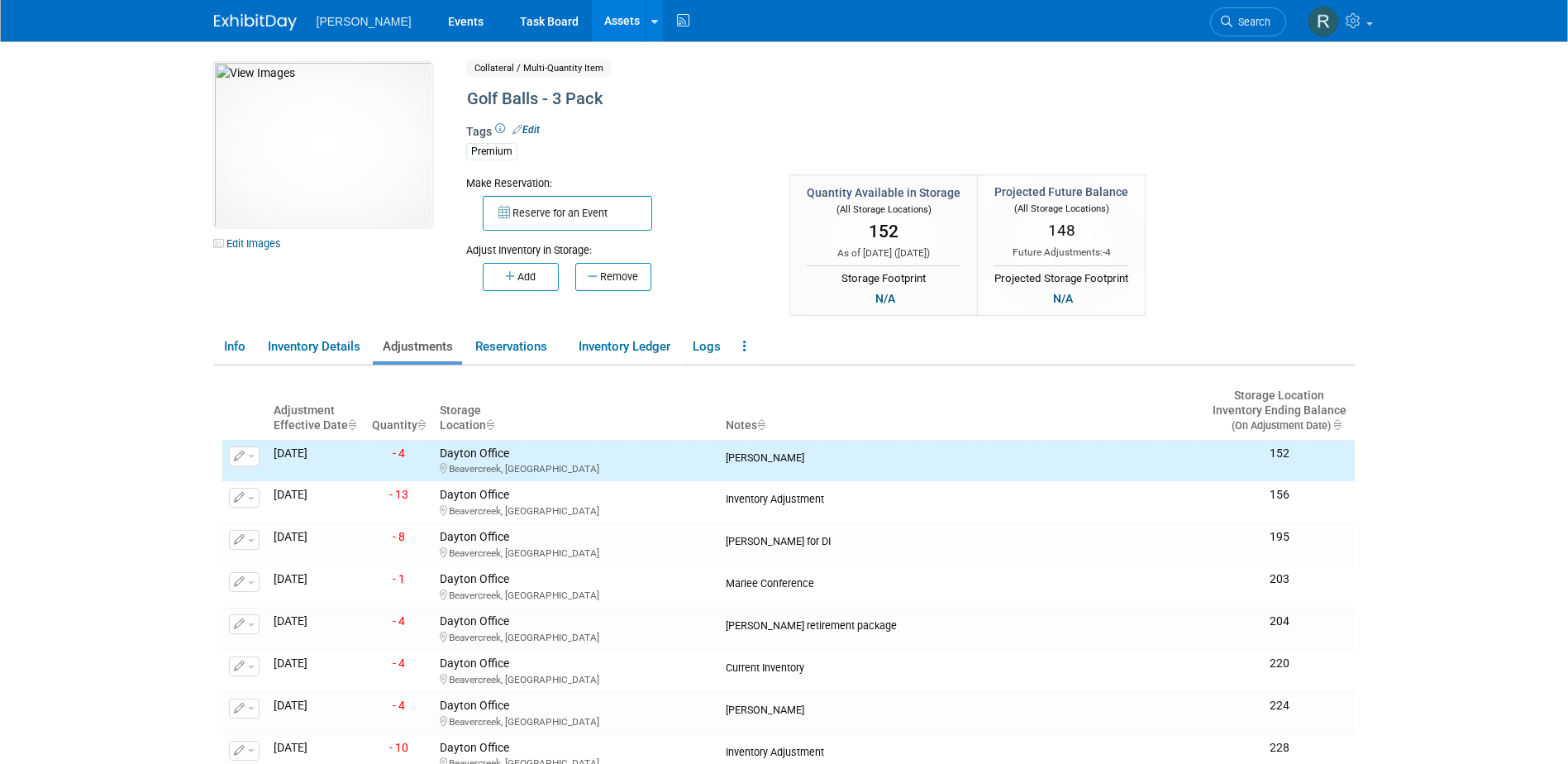
click at [592, 20] on link "Assets" at bounding box center [622, 21] width 60 height 41
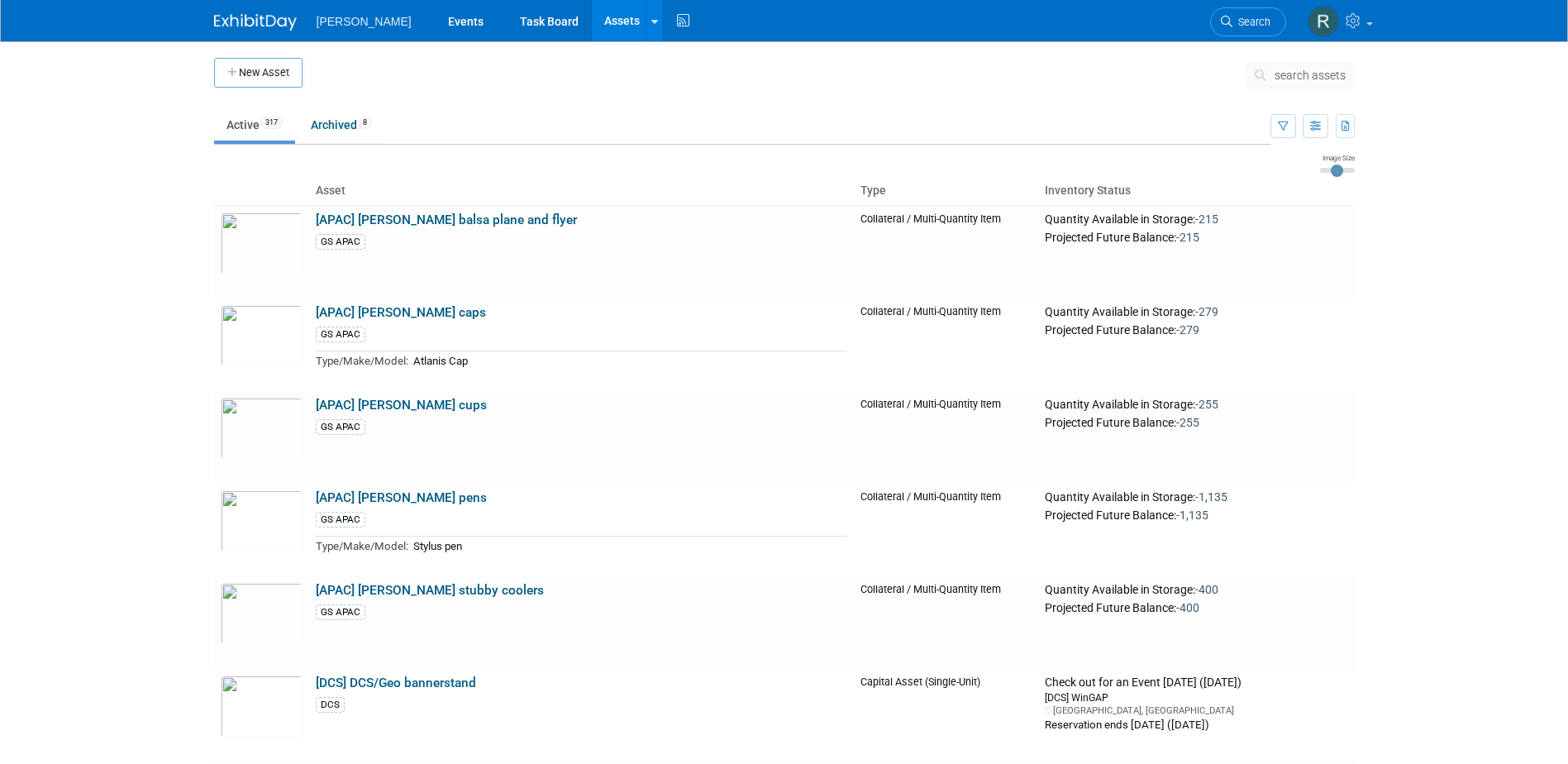
click at [1290, 66] on button "search assets" at bounding box center [1300, 75] width 109 height 27
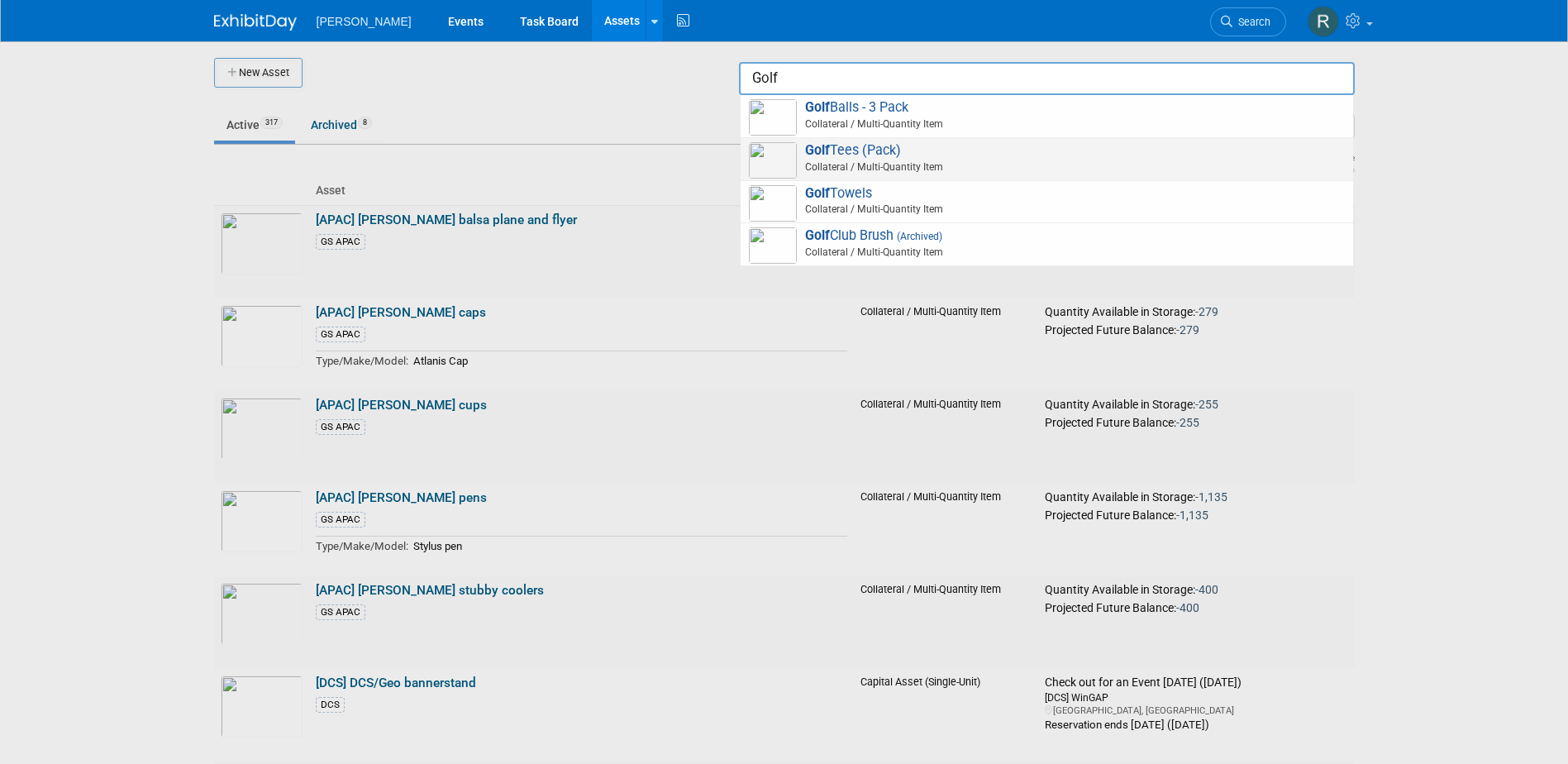
click at [866, 154] on span "Golf Tees (Pack) Collateral / Multi-Quantity Item" at bounding box center [1047, 159] width 596 height 34
type input "Golf Tees (Pack)"
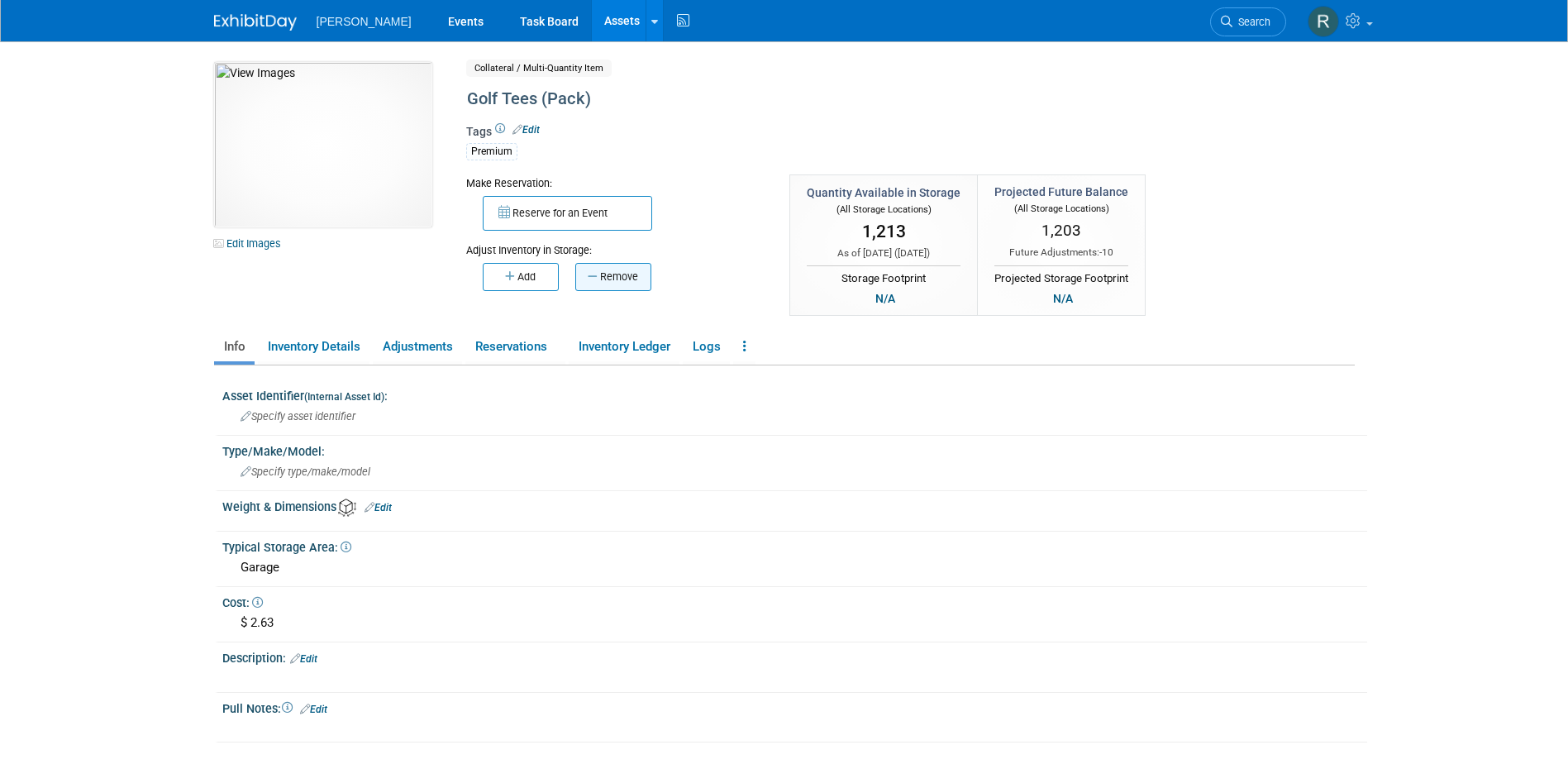
click at [603, 280] on button "Remove" at bounding box center [614, 277] width 76 height 28
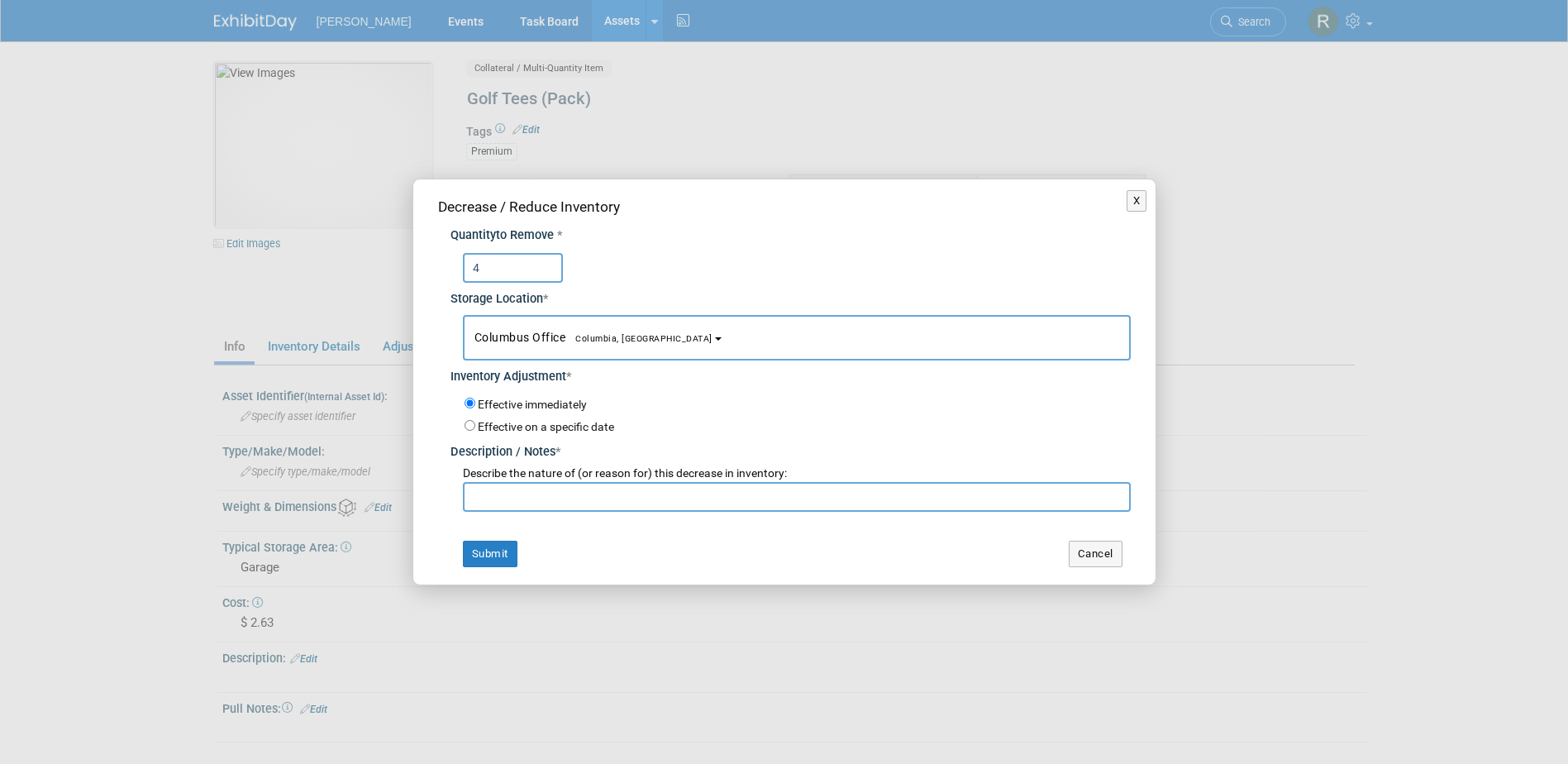
type input "4"
click at [519, 342] on span "Columbus Office [GEOGRAPHIC_DATA], [GEOGRAPHIC_DATA]" at bounding box center [594, 337] width 238 height 13
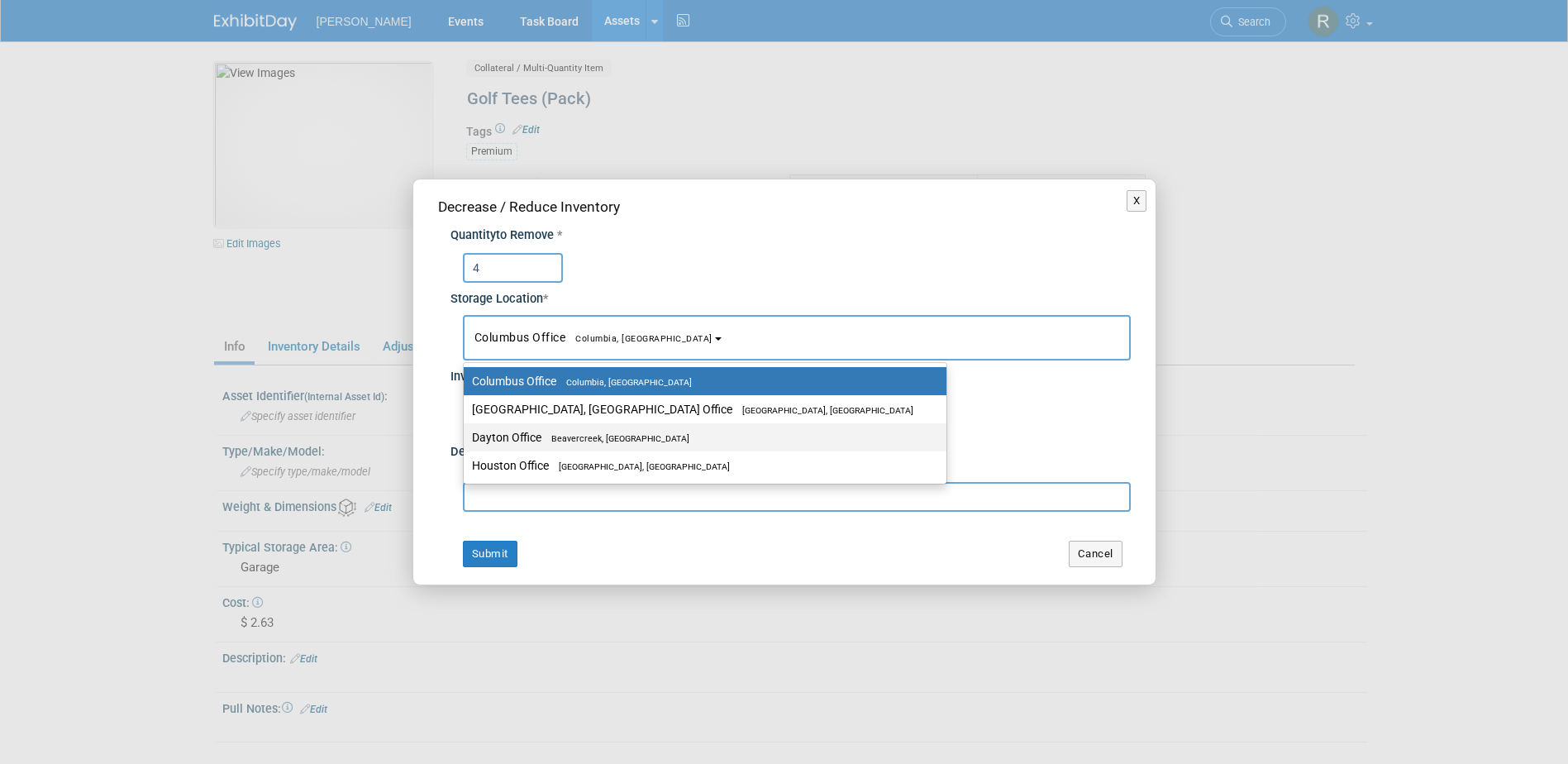
click at [516, 439] on label "Dayton Office [GEOGRAPHIC_DATA], [GEOGRAPHIC_DATA]" at bounding box center [701, 437] width 458 height 22
click at [466, 439] on input "Dayton Office [GEOGRAPHIC_DATA], [GEOGRAPHIC_DATA]" at bounding box center [461, 438] width 10 height 10
select select "11223930"
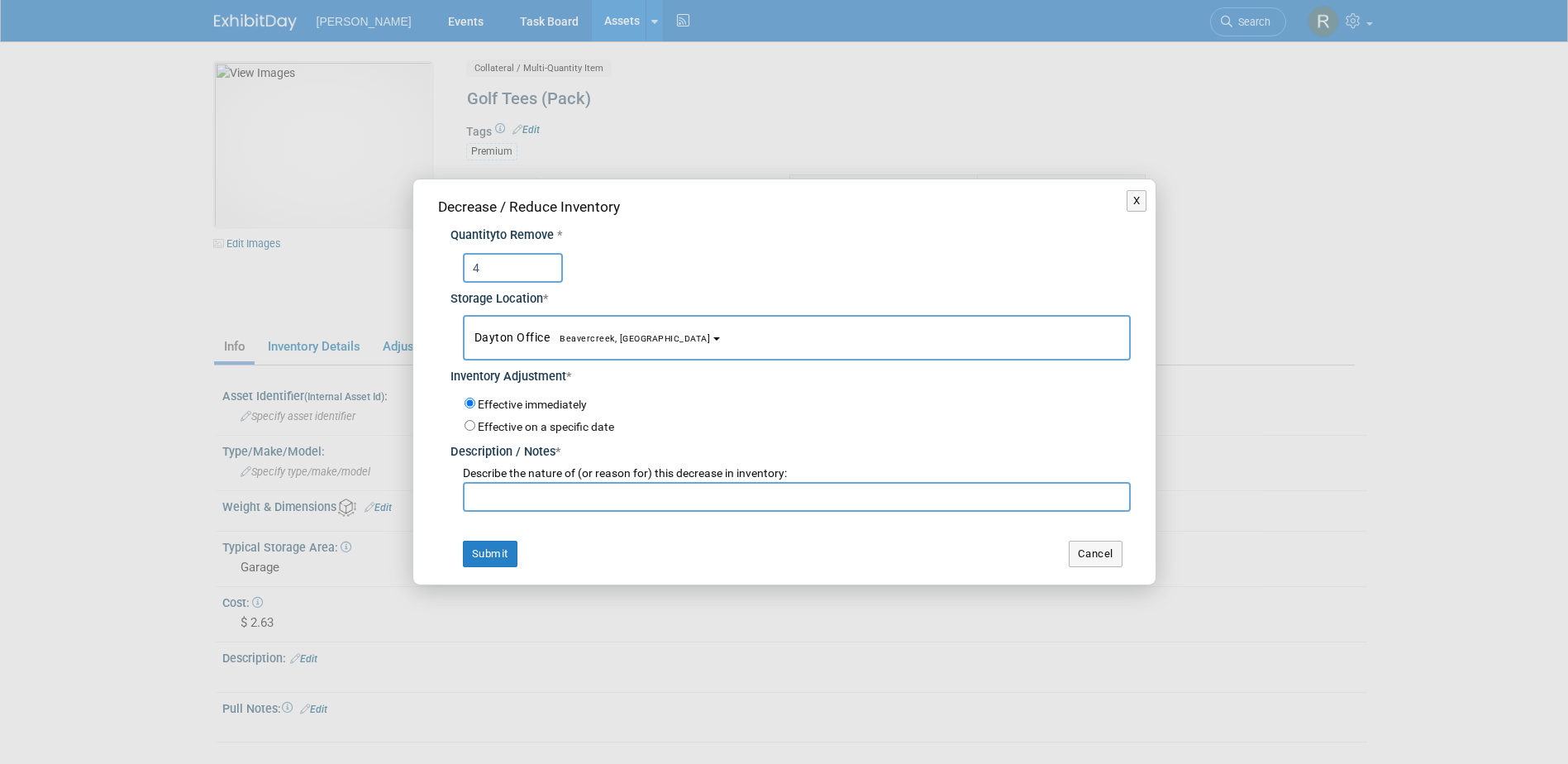
click at [513, 493] on input "text" at bounding box center [797, 496] width 668 height 29
type input "[PERSON_NAME]"
click at [503, 559] on button "Submit" at bounding box center [489, 553] width 54 height 27
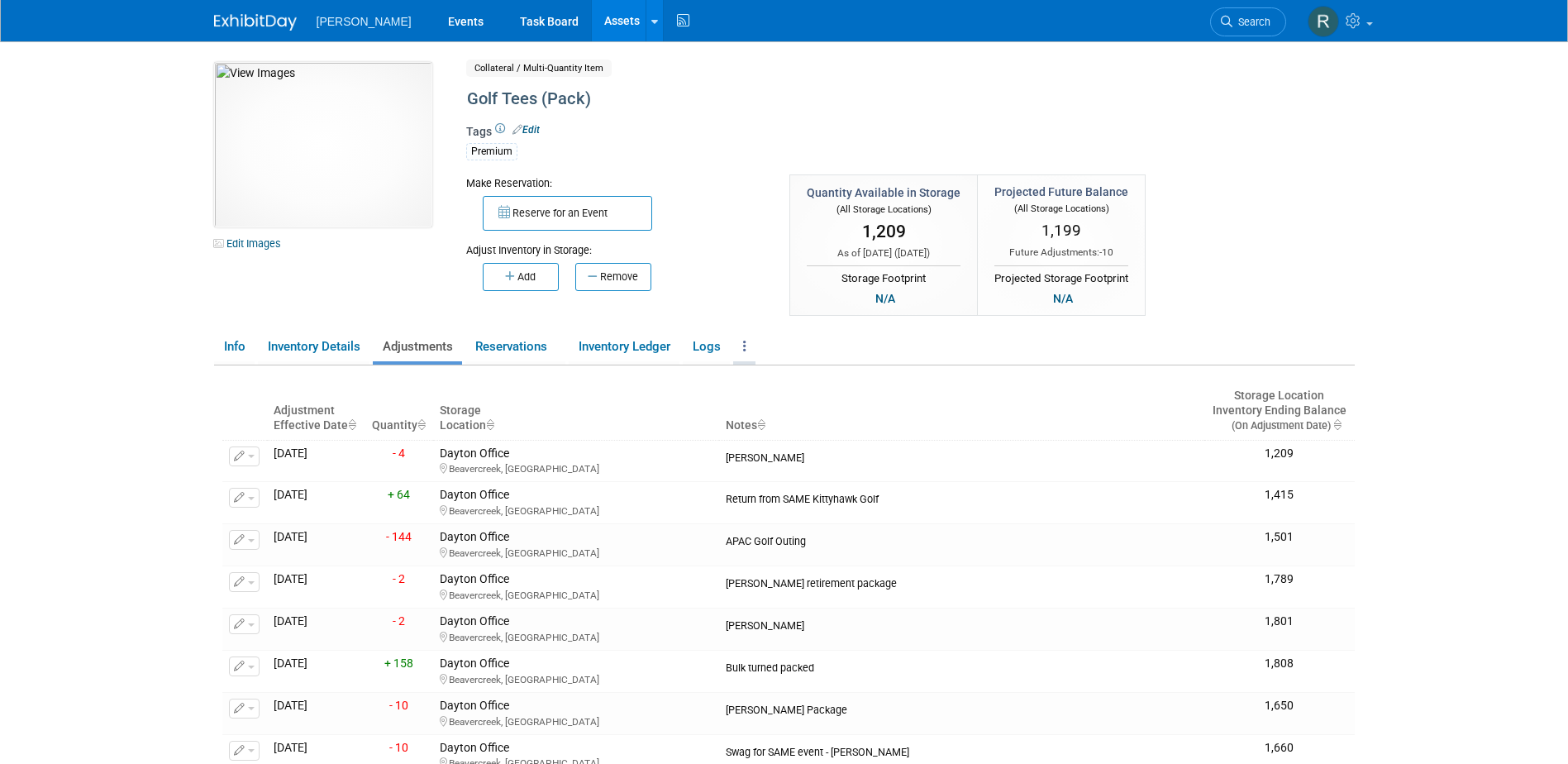
click at [744, 349] on link at bounding box center [745, 347] width 22 height 29
click at [776, 380] on link "Copy/Duplicate Asset" at bounding box center [805, 379] width 144 height 28
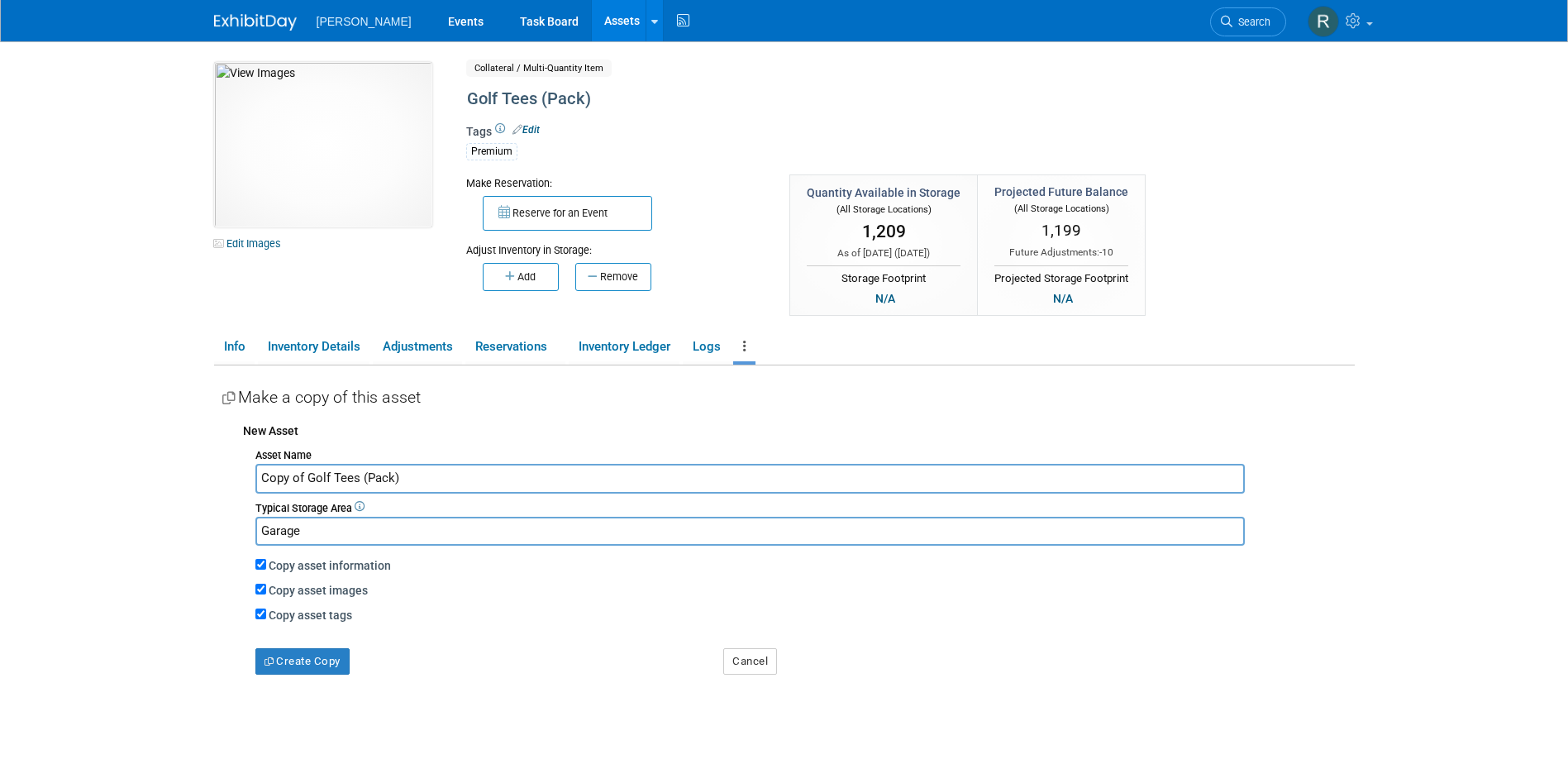
drag, startPoint x: 403, startPoint y: 476, endPoint x: 258, endPoint y: 482, distance: 145.1
click at [258, 482] on input "Copy of Golf Tees (Pack)" at bounding box center [750, 478] width 990 height 29
type input "Reusable Cloth Bags"
click at [316, 664] on button "Create Copy" at bounding box center [302, 661] width 94 height 27
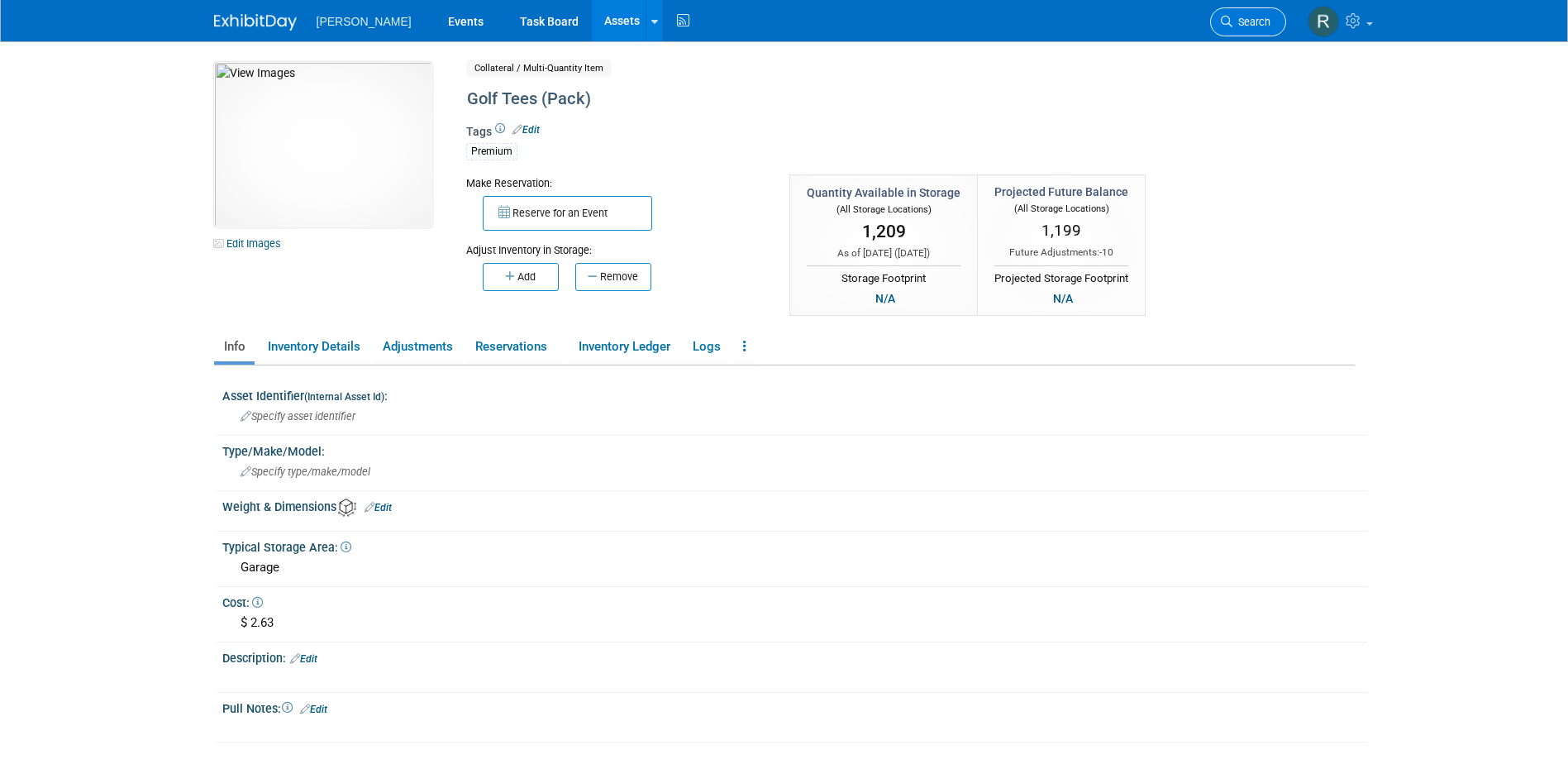
click at [1275, 25] on link "Search" at bounding box center [1248, 22] width 76 height 29
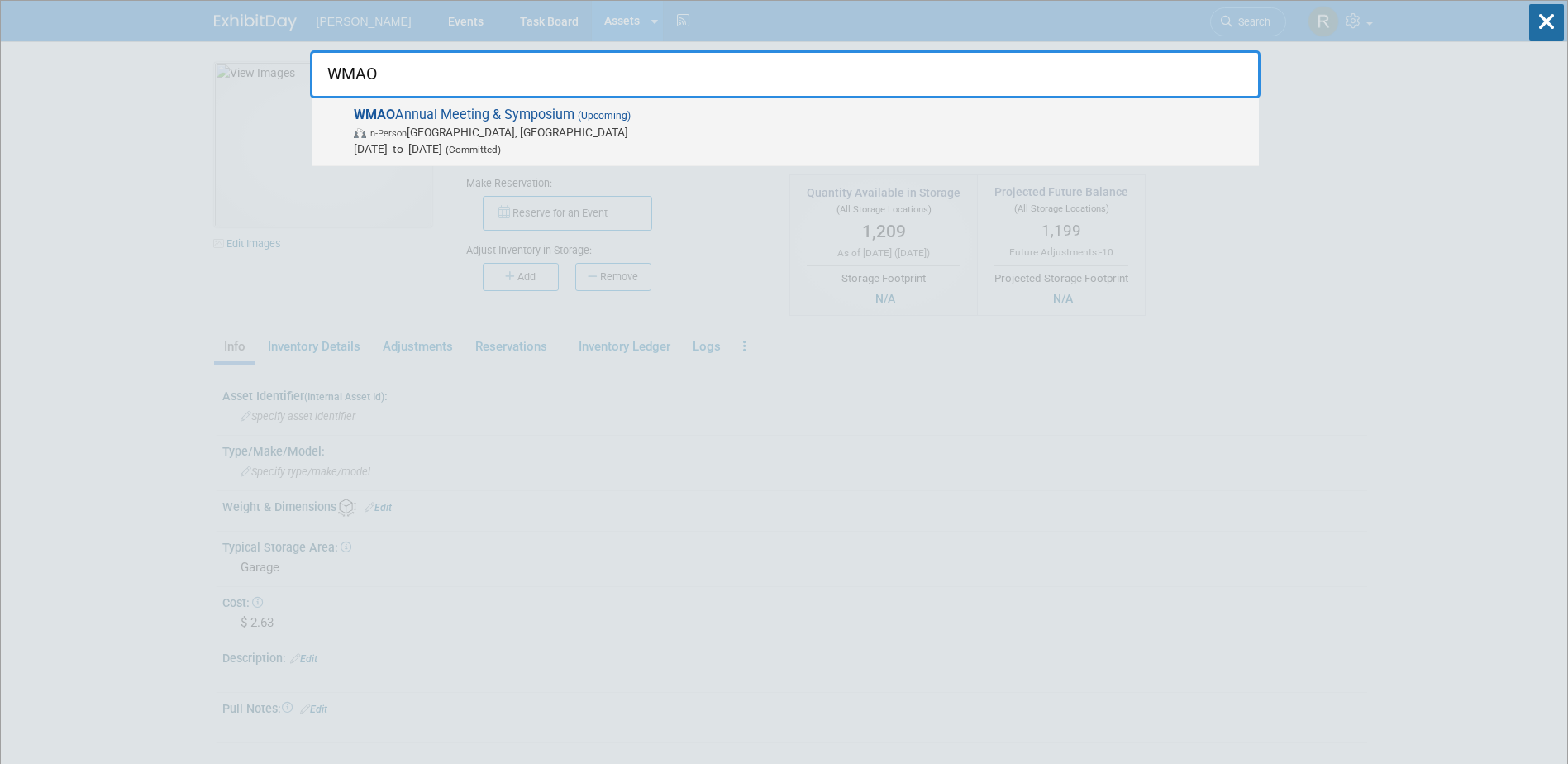
type input "WMAO"
click at [423, 127] on span "In-Person Dublin, OH" at bounding box center [802, 132] width 897 height 16
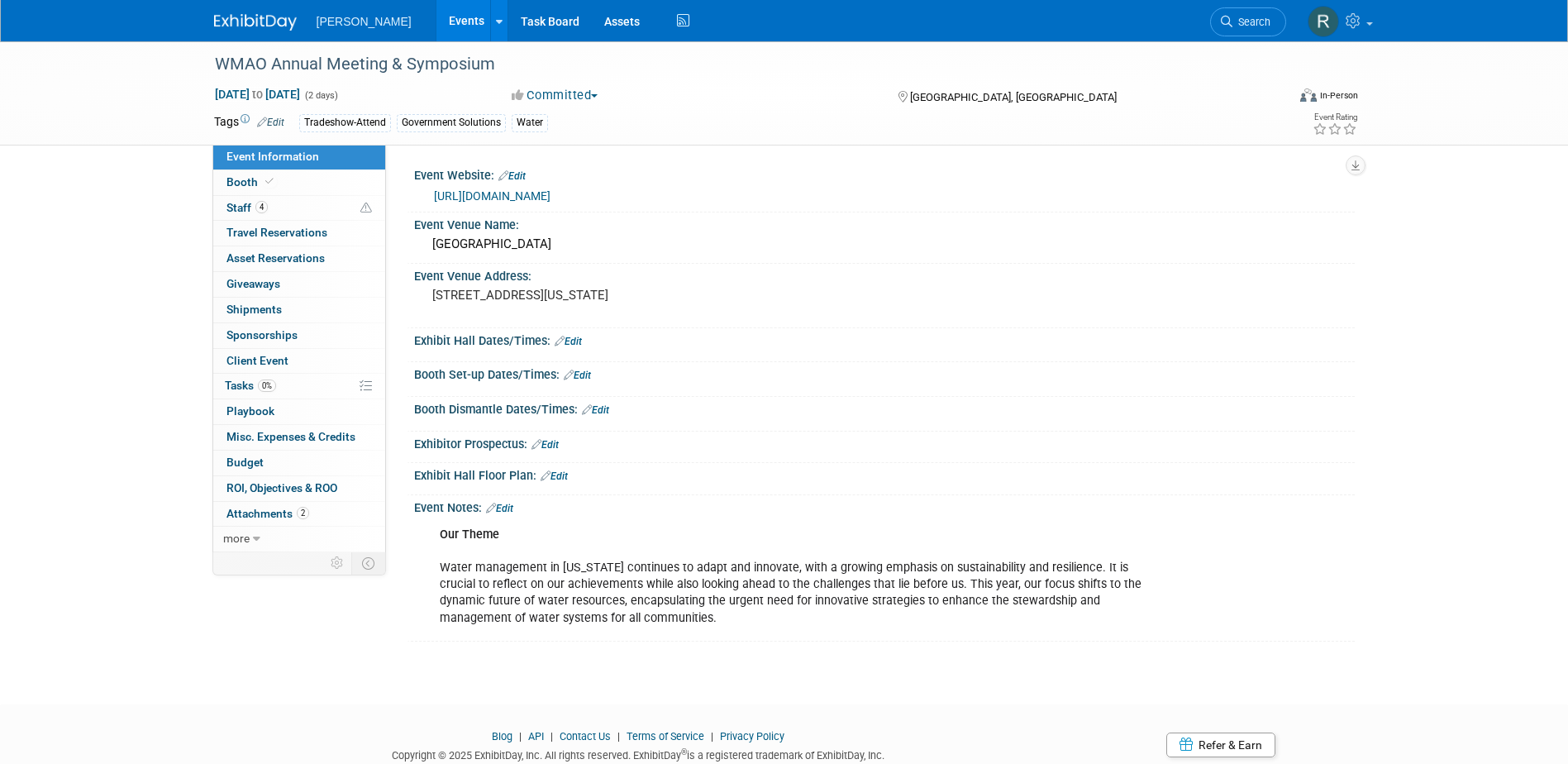
click at [482, 196] on link "https://wmao.org/content.aspx?page_id=22&club_id=259593&module_id=350265" at bounding box center [492, 195] width 116 height 13
click at [249, 377] on link "0% Tasks 0%" at bounding box center [299, 386] width 172 height 25
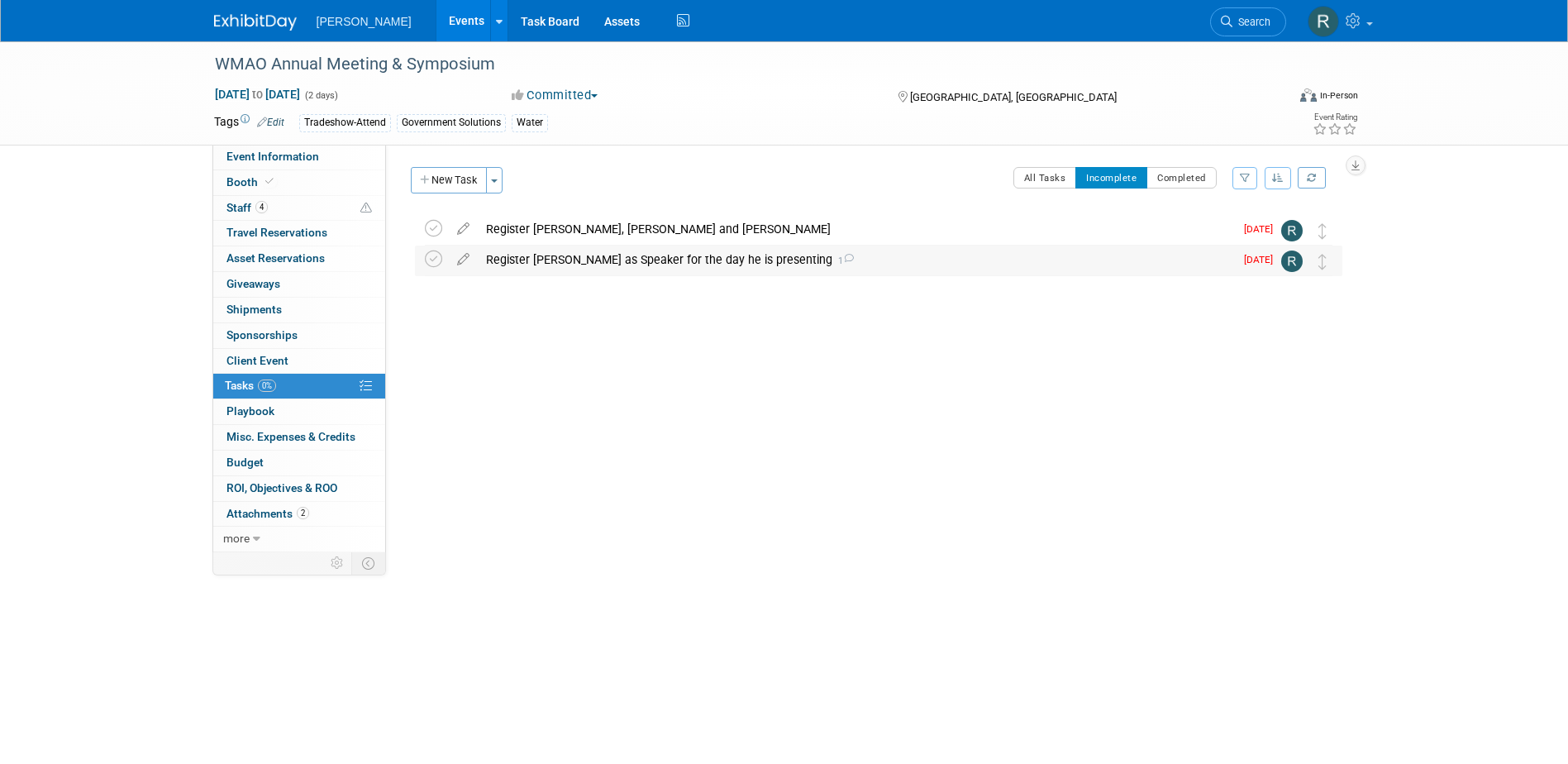
click at [687, 259] on div "Register Brian as Speaker for the day he is presenting 1" at bounding box center [856, 259] width 756 height 28
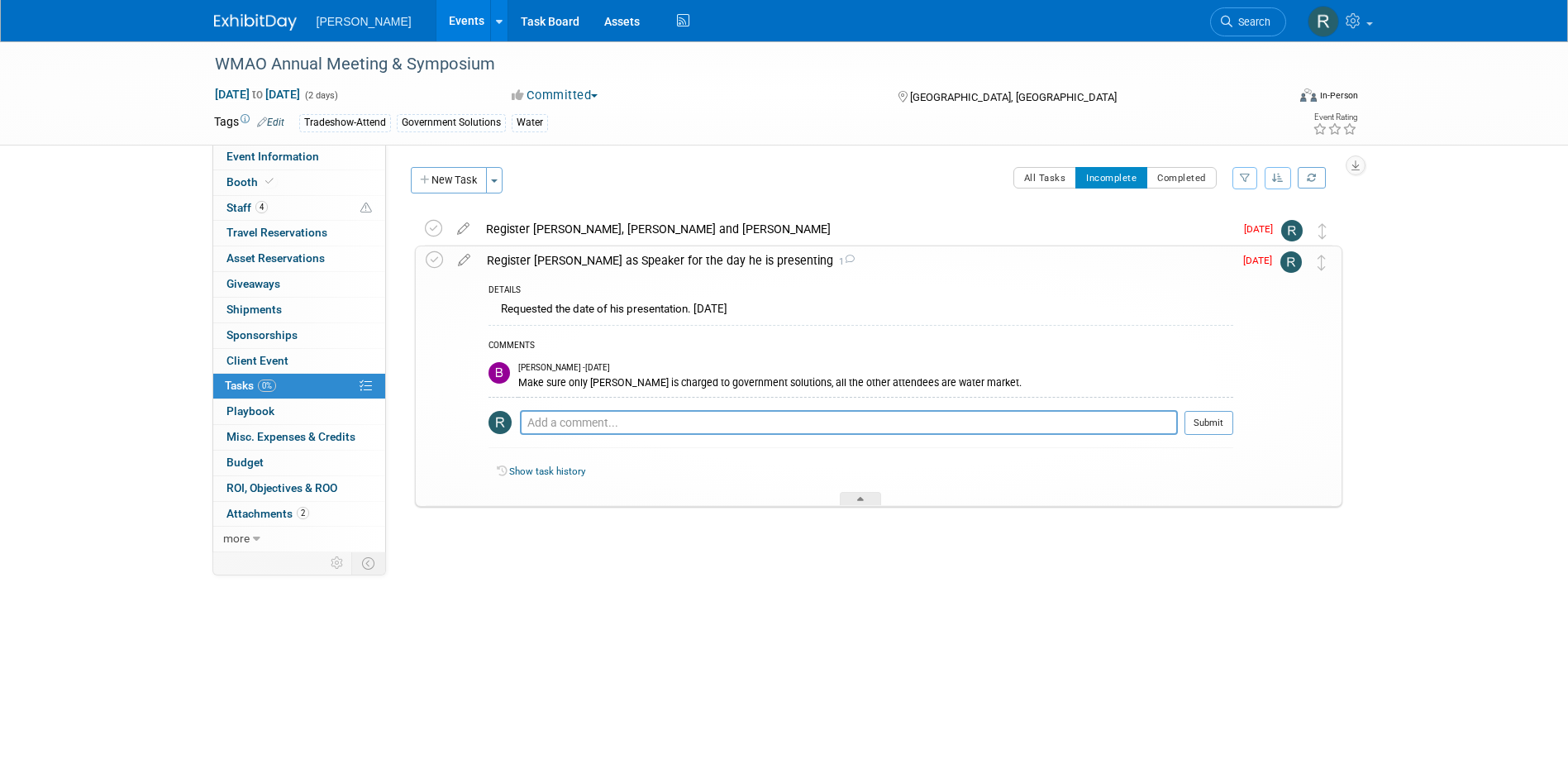
click at [664, 260] on div "Register Brian as Speaker for the day he is presenting 1" at bounding box center [856, 260] width 755 height 28
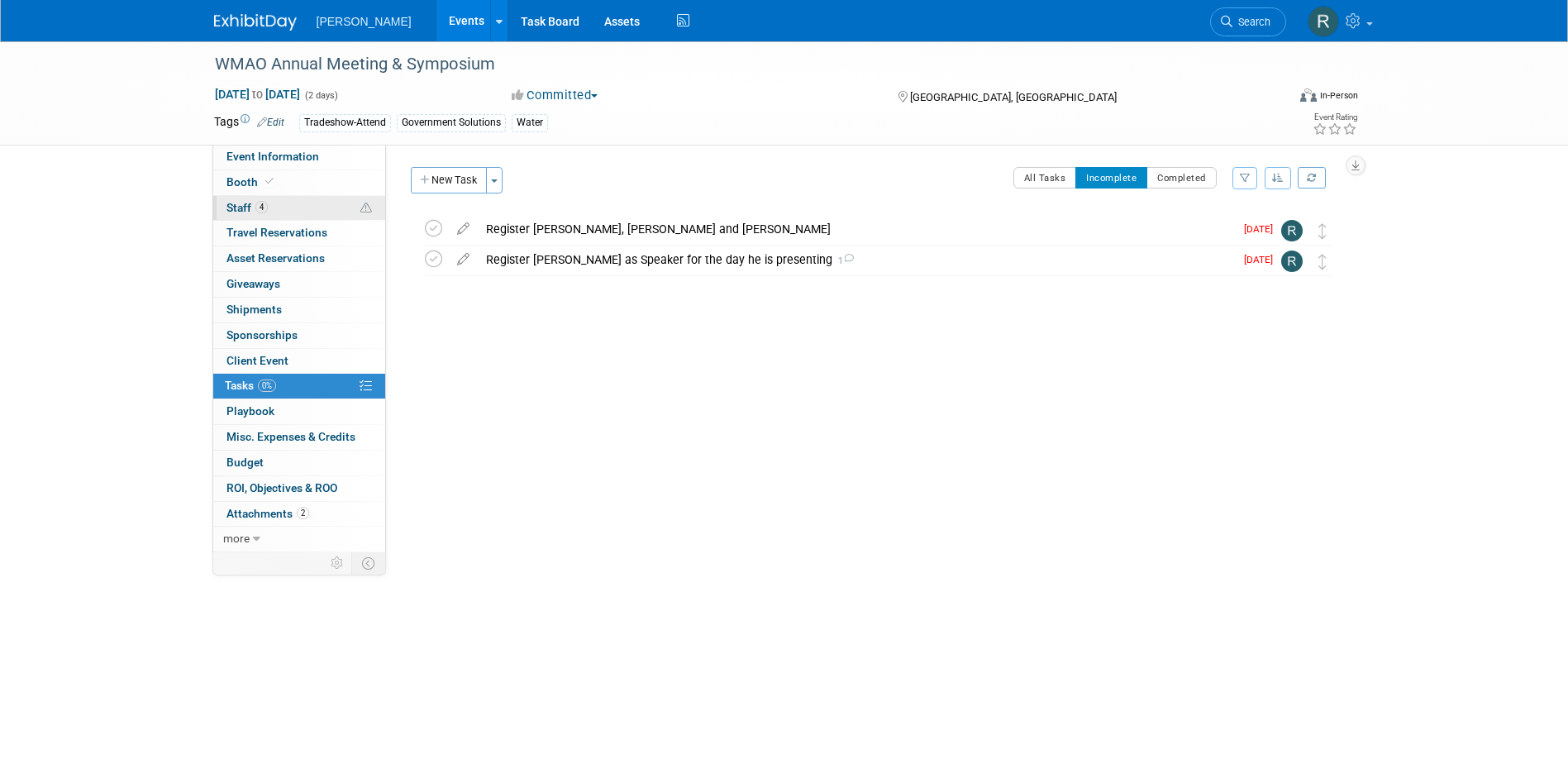
click at [268, 203] on link "4 Staff 4" at bounding box center [299, 208] width 172 height 25
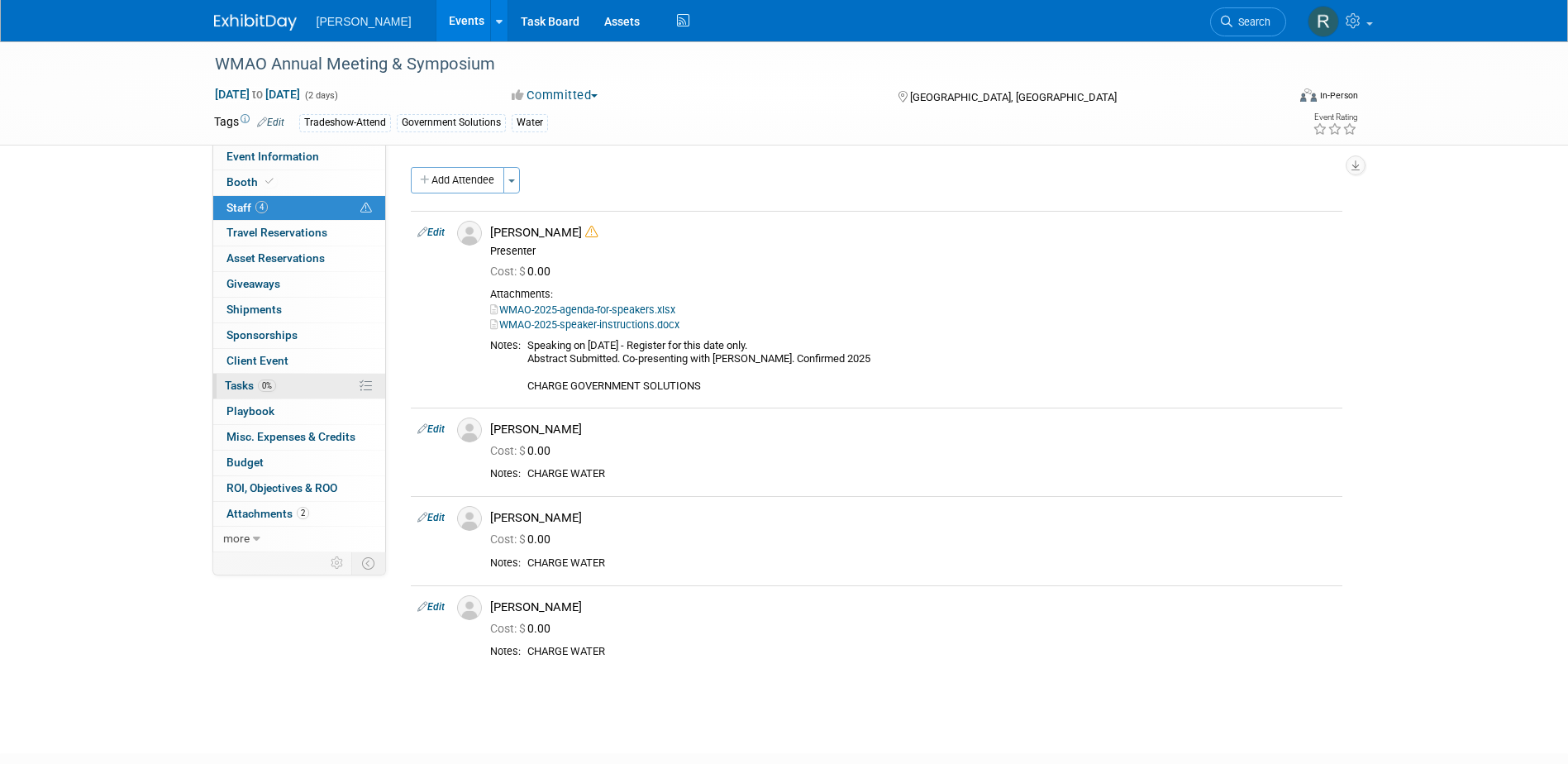
click at [284, 383] on link "0% Tasks 0%" at bounding box center [299, 386] width 172 height 25
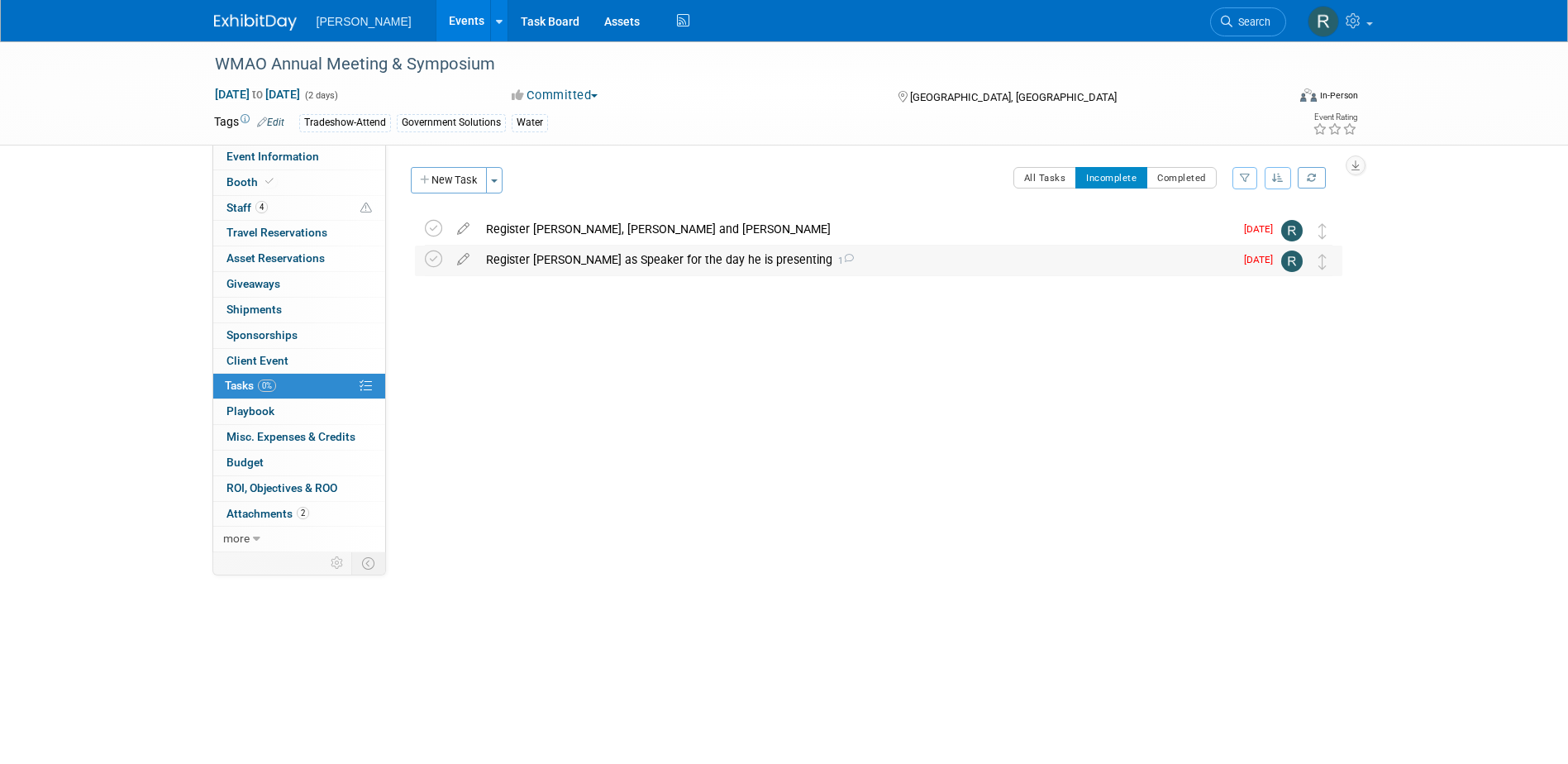
click at [604, 261] on div "Register Brian as Speaker for the day he is presenting 1" at bounding box center [856, 259] width 756 height 28
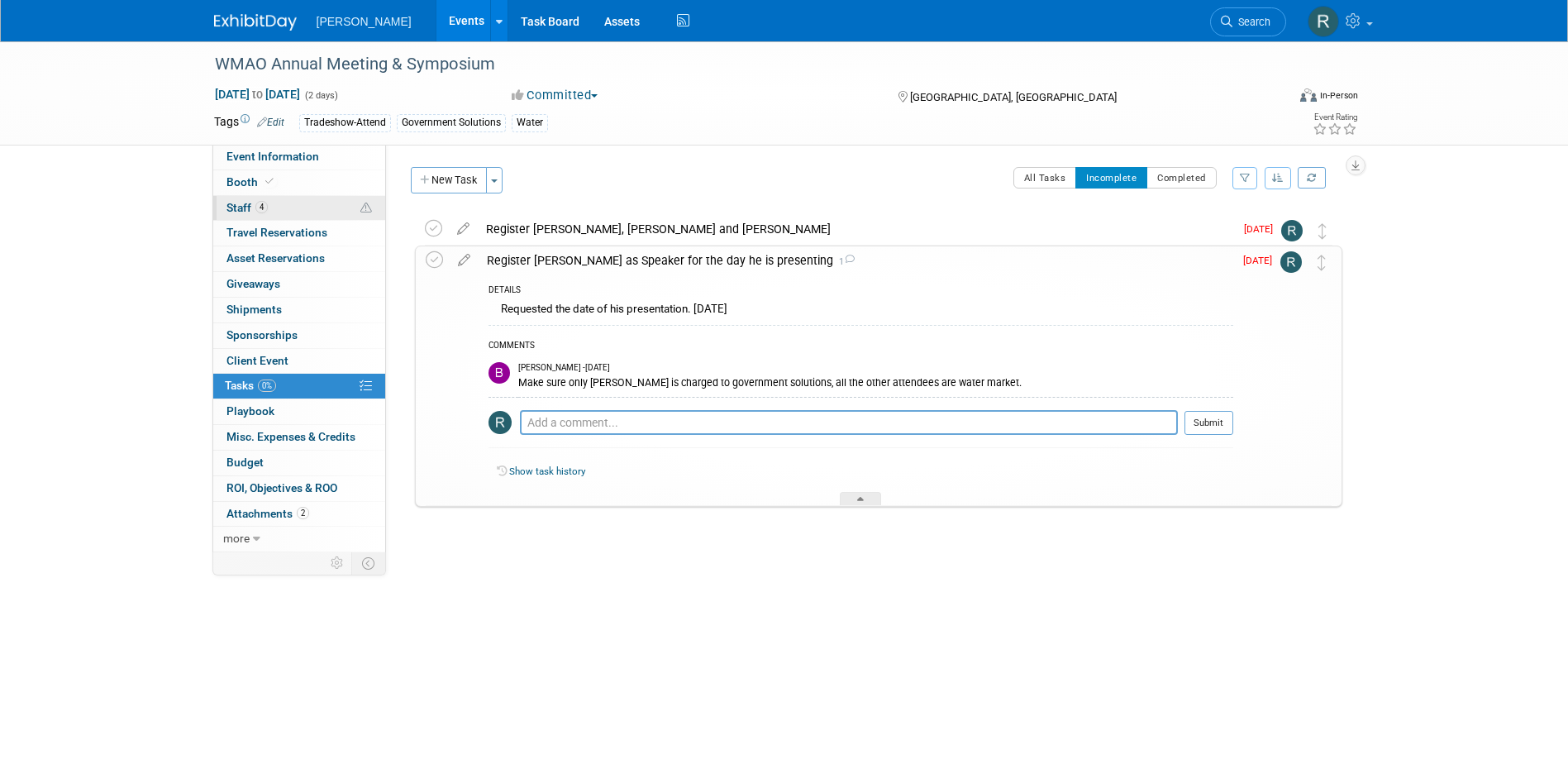
click at [265, 206] on span "4" at bounding box center [261, 207] width 12 height 12
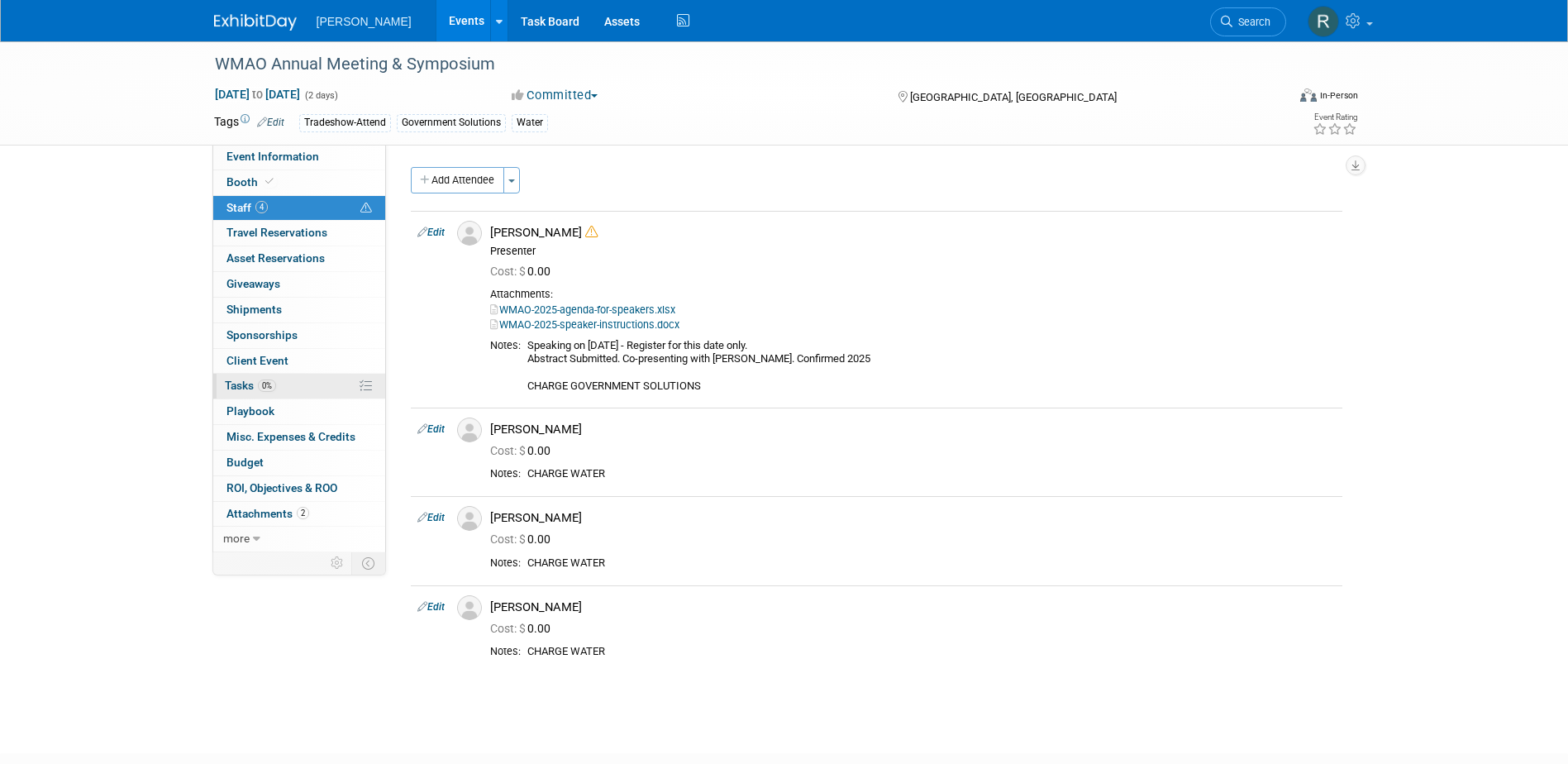
drag, startPoint x: 266, startPoint y: 388, endPoint x: 308, endPoint y: 376, distance: 43.7
click at [266, 388] on span "0%" at bounding box center [267, 386] width 18 height 12
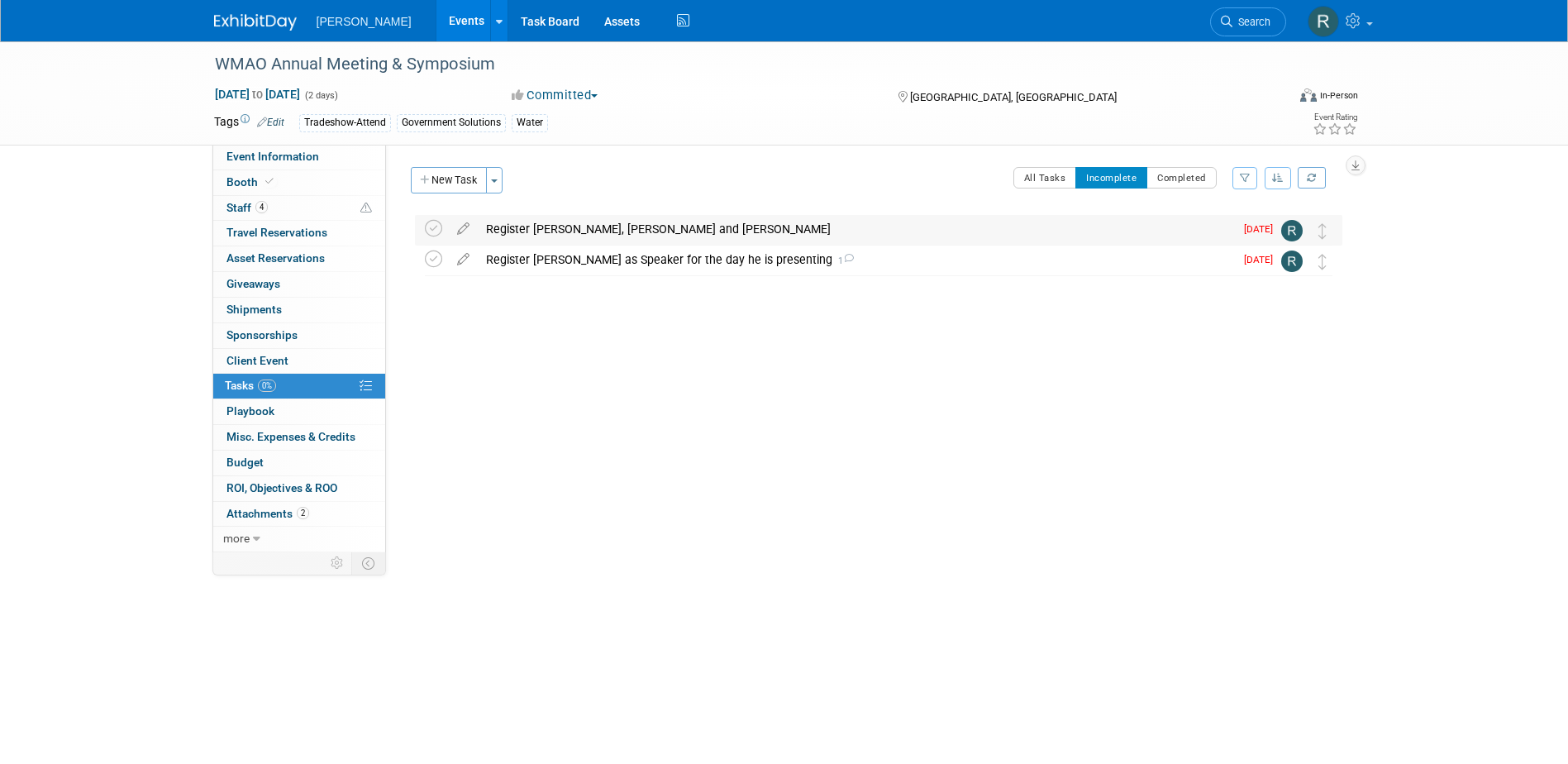
click at [568, 226] on div "Register David, Caitlin and Rachel" at bounding box center [856, 229] width 756 height 28
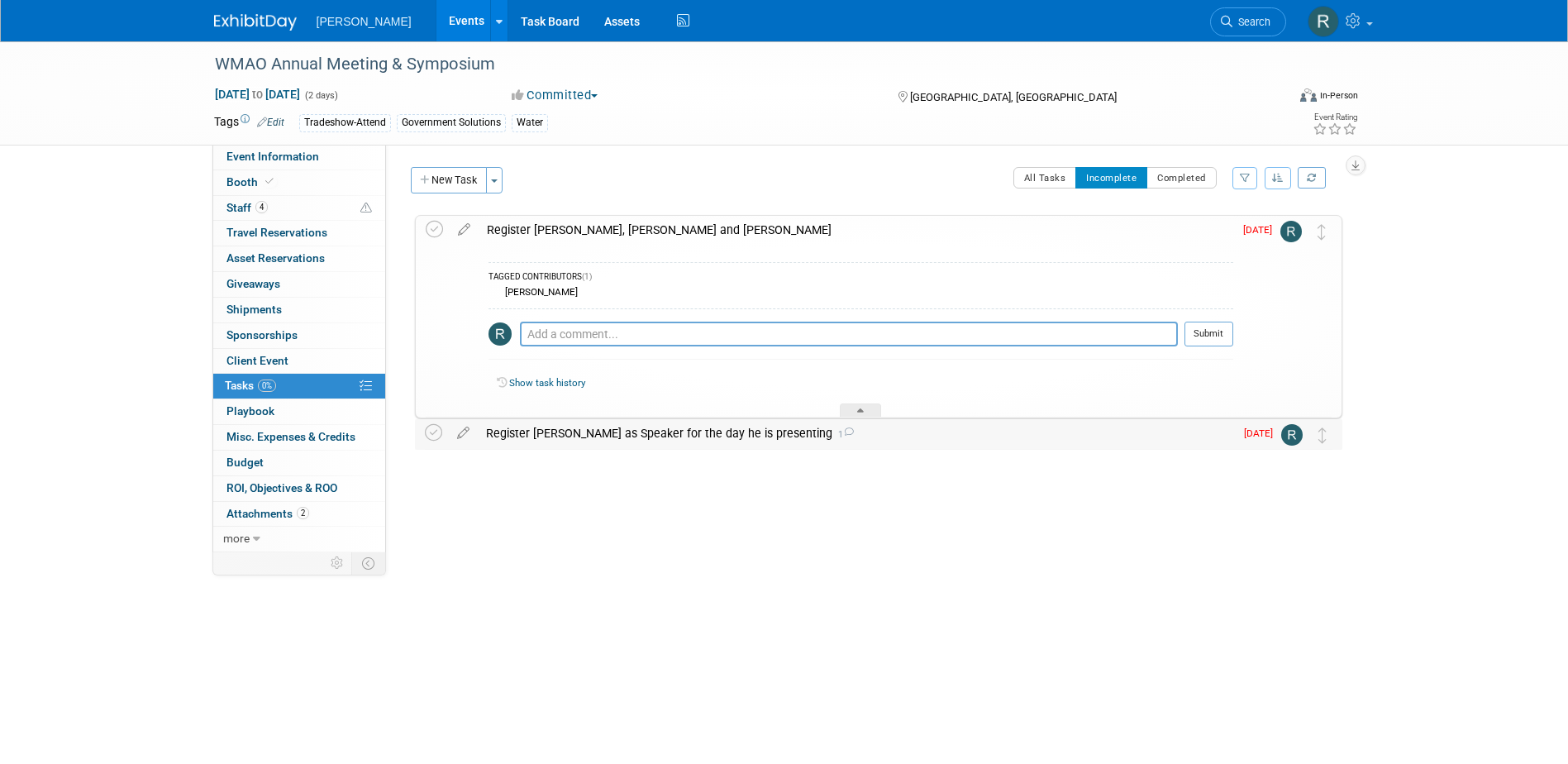
click at [546, 429] on div "Register Brian as Speaker for the day he is presenting 1" at bounding box center [856, 433] width 756 height 28
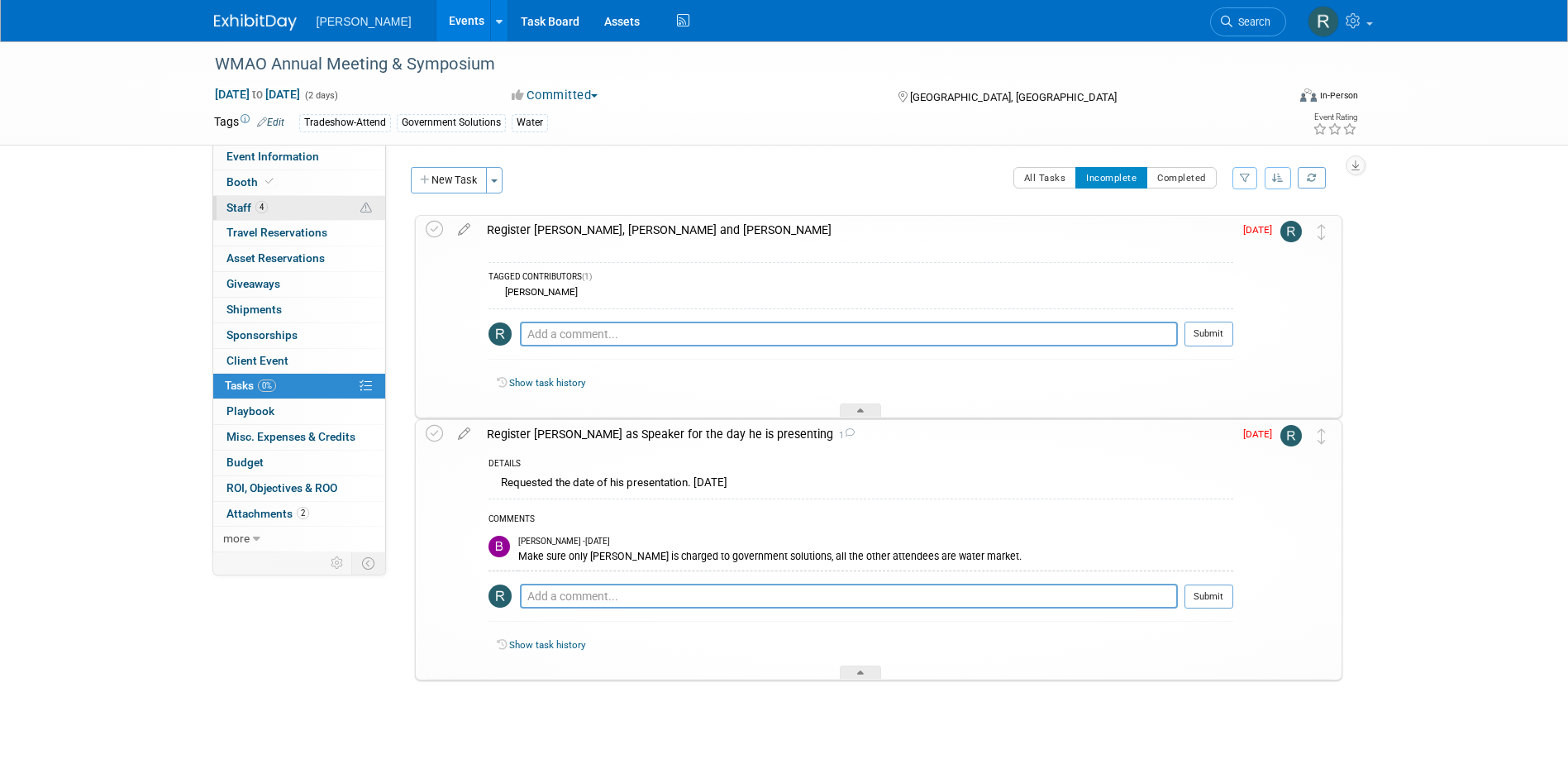
click at [300, 206] on link "4 Staff 4" at bounding box center [299, 208] width 172 height 25
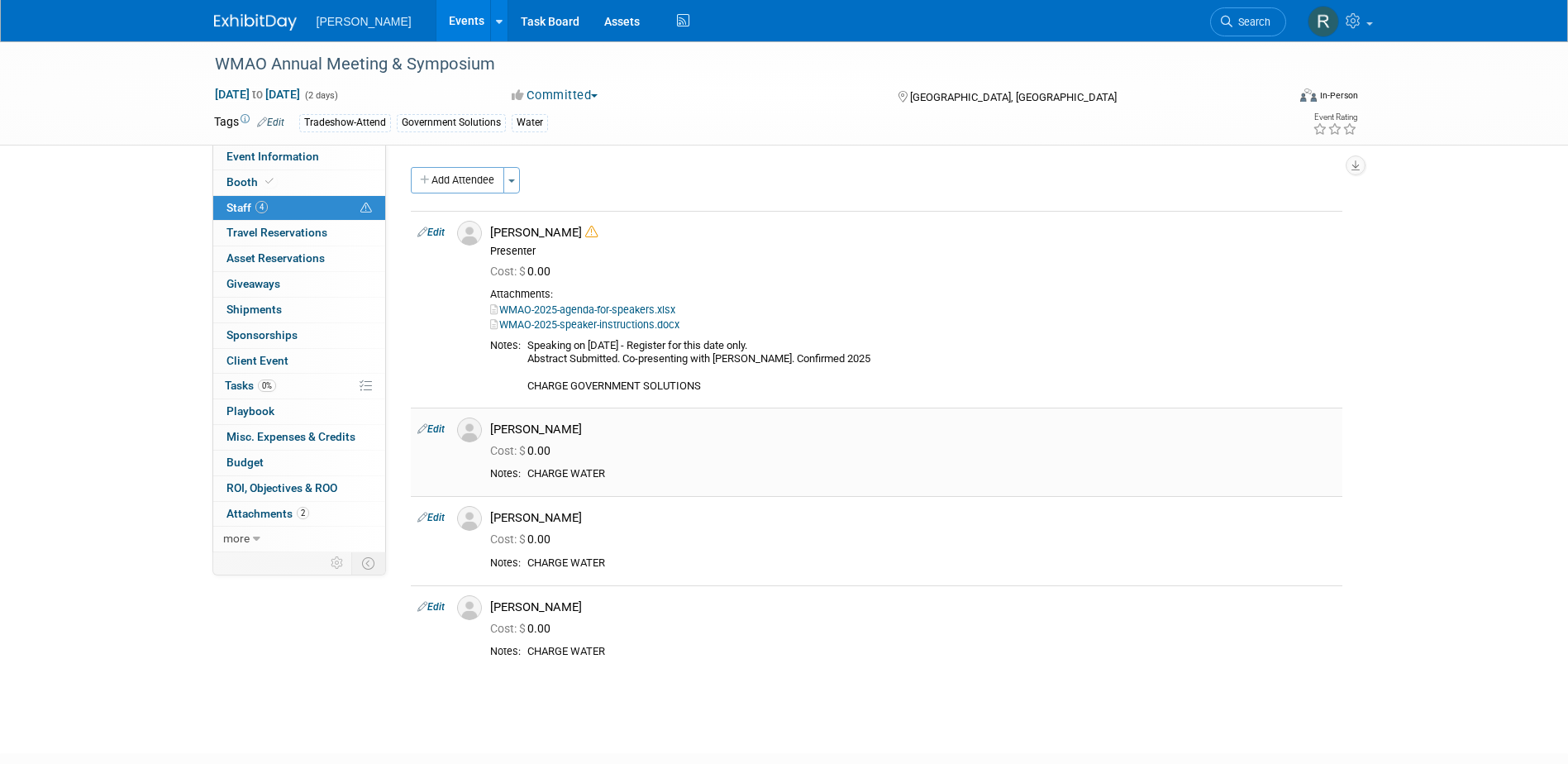
click at [439, 428] on link "Edit" at bounding box center [431, 428] width 28 height 11
select select "b6cc25e7-57ae-48ad-a480-9d49212c5bf2"
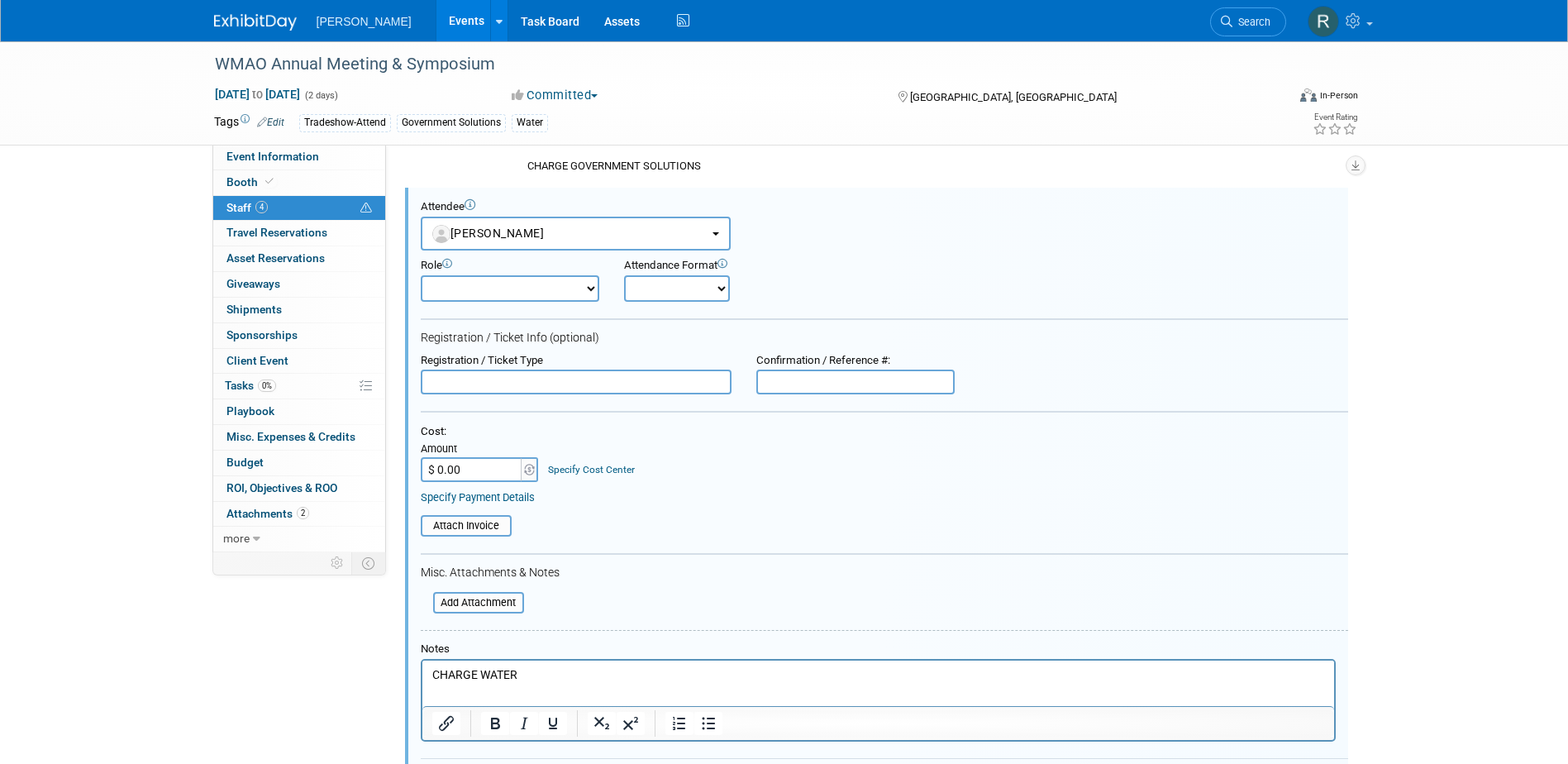
click at [519, 383] on input "text" at bounding box center [576, 382] width 311 height 25
type input "Full Conference - Member"
click at [482, 475] on input "$ 0.00" at bounding box center [473, 470] width 104 height 25
type input "$ 340.00"
click at [554, 475] on link "Specify Cost Center" at bounding box center [591, 469] width 87 height 11
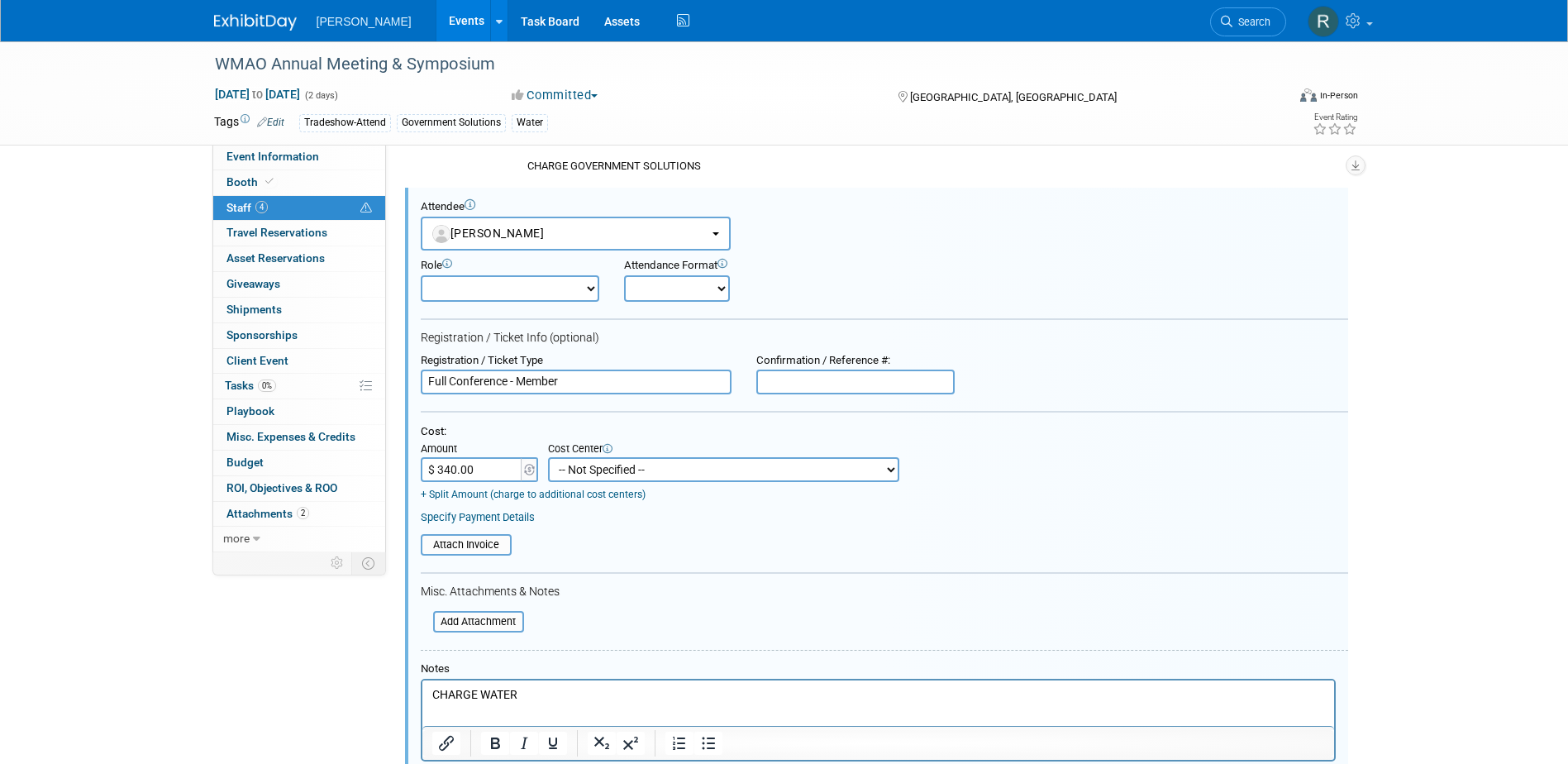
click at [570, 472] on select "-- Not Specified -- Advisory Services - Expenses_1001.502 Aerial Acquisition - …" at bounding box center [723, 470] width 351 height 25
select select "18966237"
click at [548, 458] on select "-- Not Specified -- Advisory Services - Expenses_1001.502 Aerial Acquisition - …" at bounding box center [723, 470] width 351 height 25
click at [458, 521] on link "Specify Payment Details" at bounding box center [478, 517] width 114 height 12
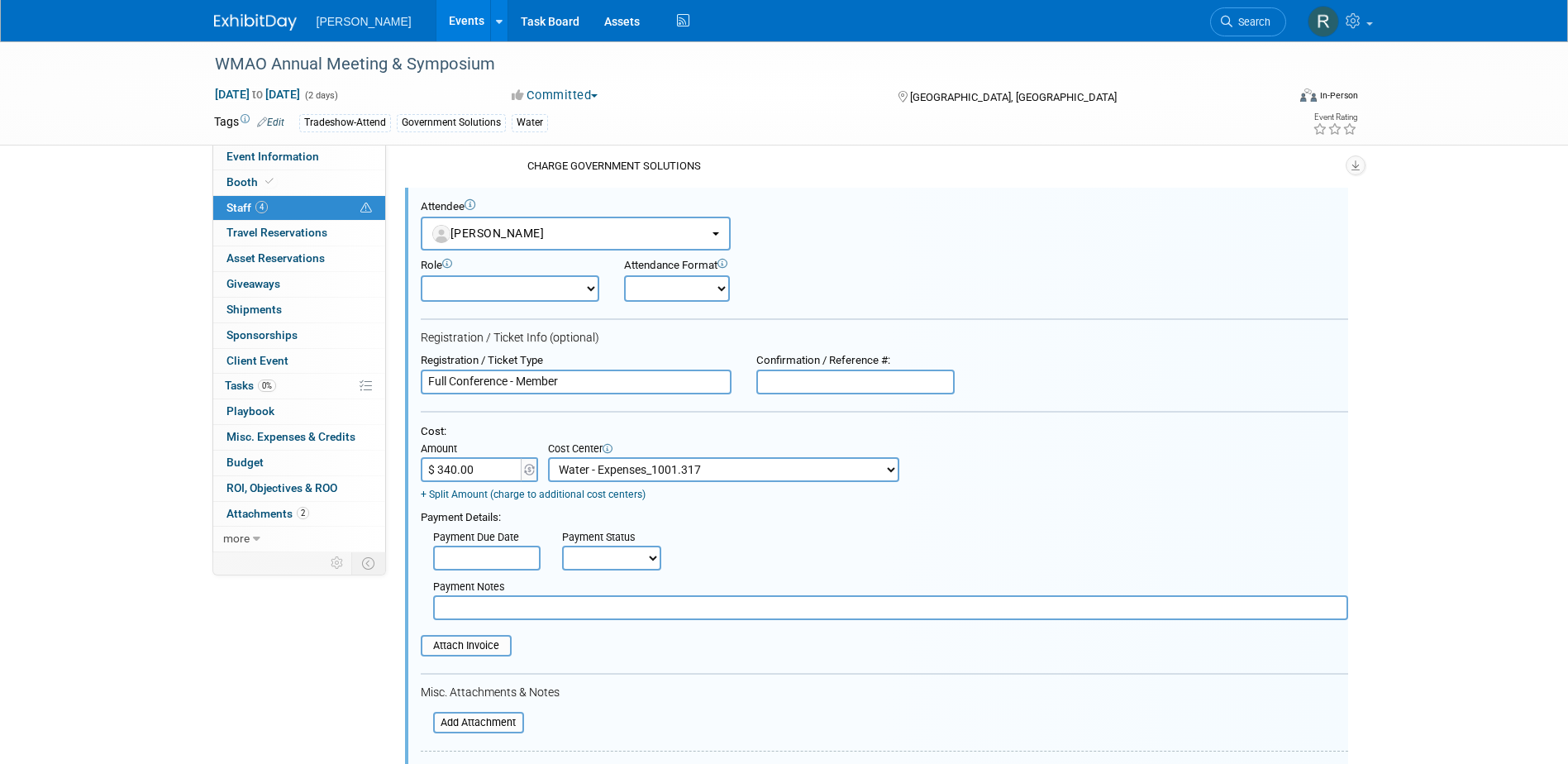
click at [476, 560] on input "text" at bounding box center [487, 558] width 108 height 25
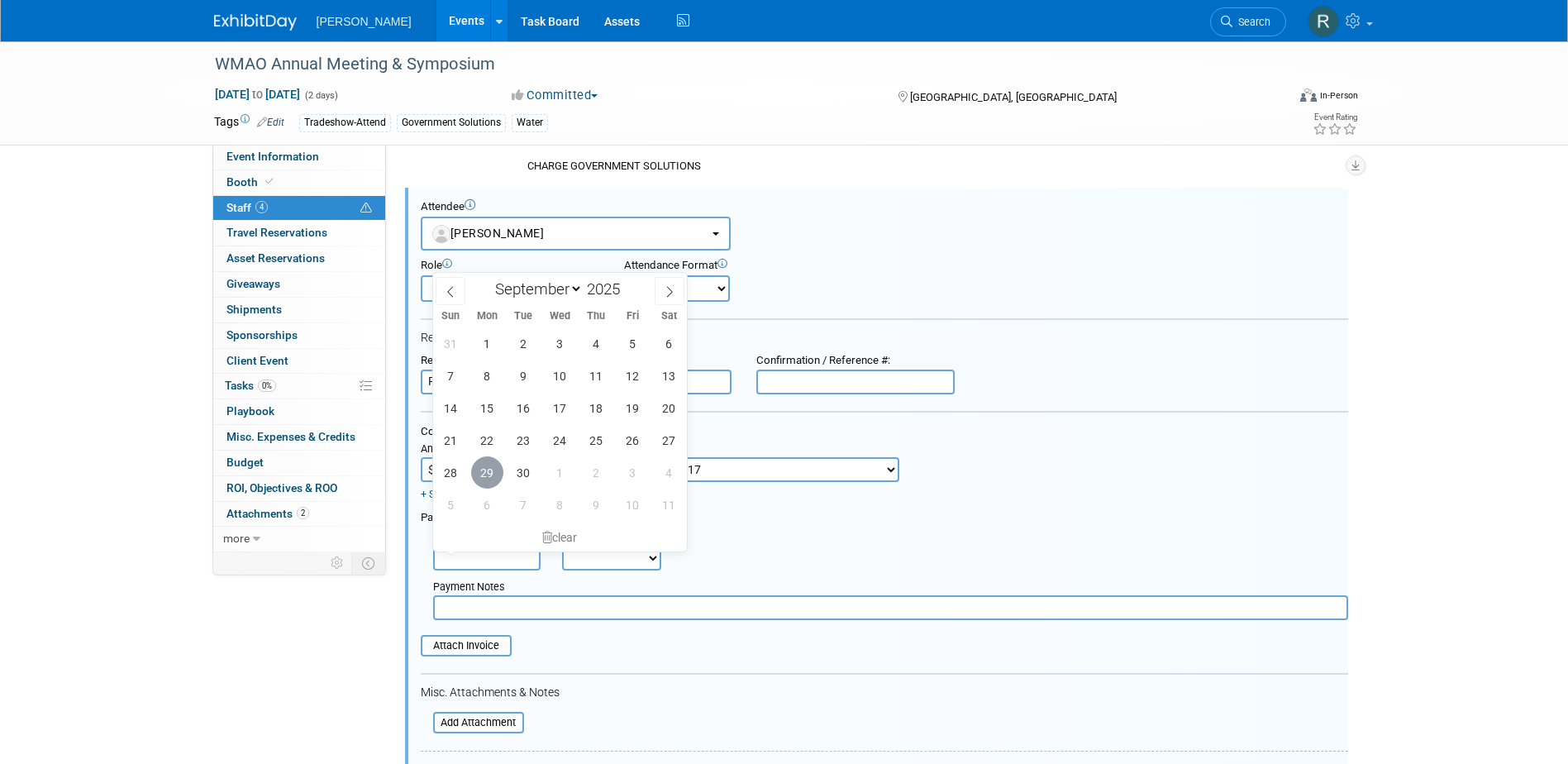
drag, startPoint x: 490, startPoint y: 477, endPoint x: 516, endPoint y: 490, distance: 29.1
click at [490, 476] on span "29" at bounding box center [487, 472] width 32 height 32
type input "[DATE]"
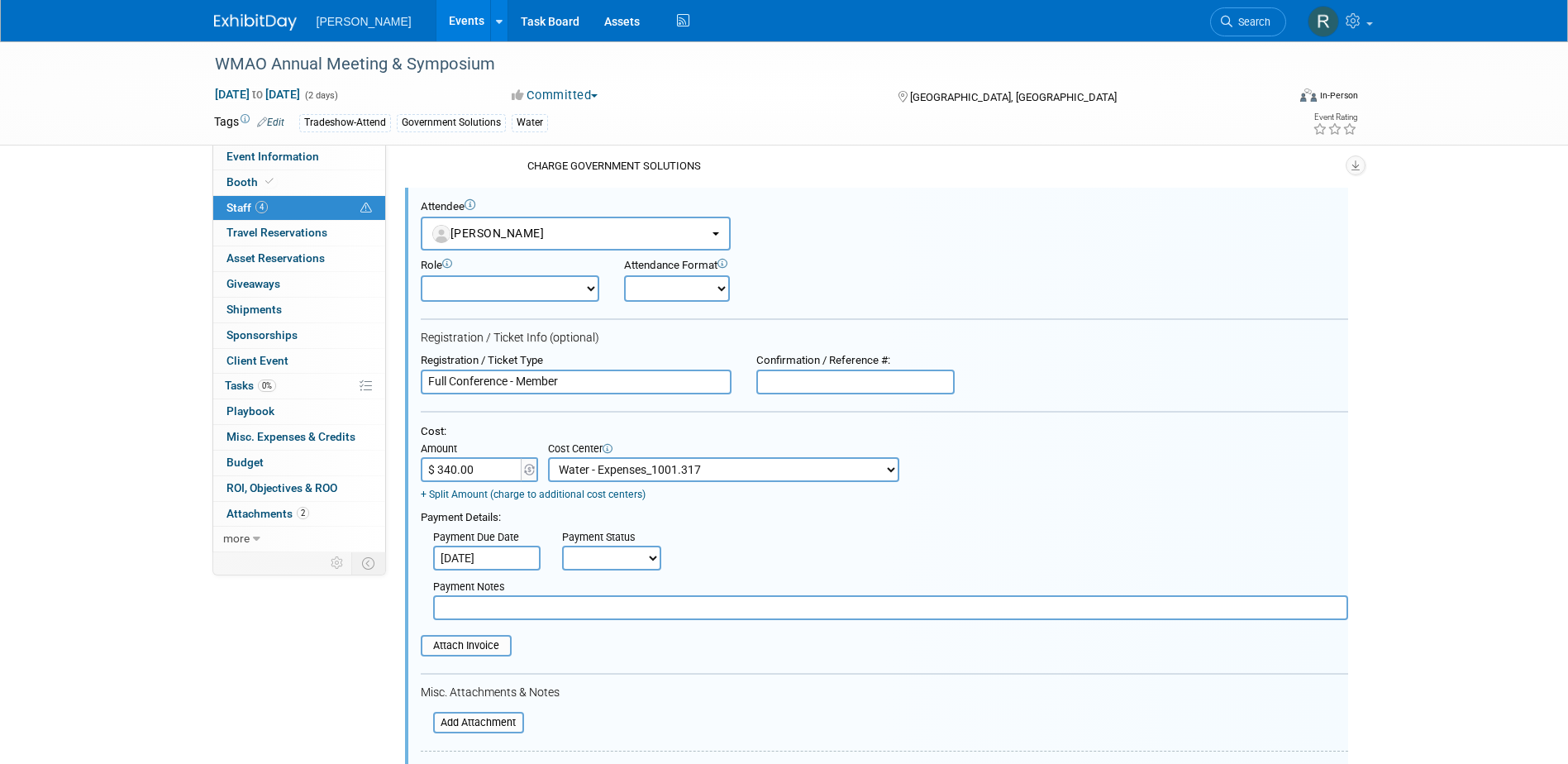
click at [588, 553] on select "Not Paid Yet Partially Paid Paid in Full" at bounding box center [611, 558] width 99 height 25
select select "1"
click at [562, 547] on select "Not Paid Yet Partially Paid Paid in Full" at bounding box center [611, 558] width 99 height 25
click at [607, 607] on input "text" at bounding box center [891, 608] width 915 height 25
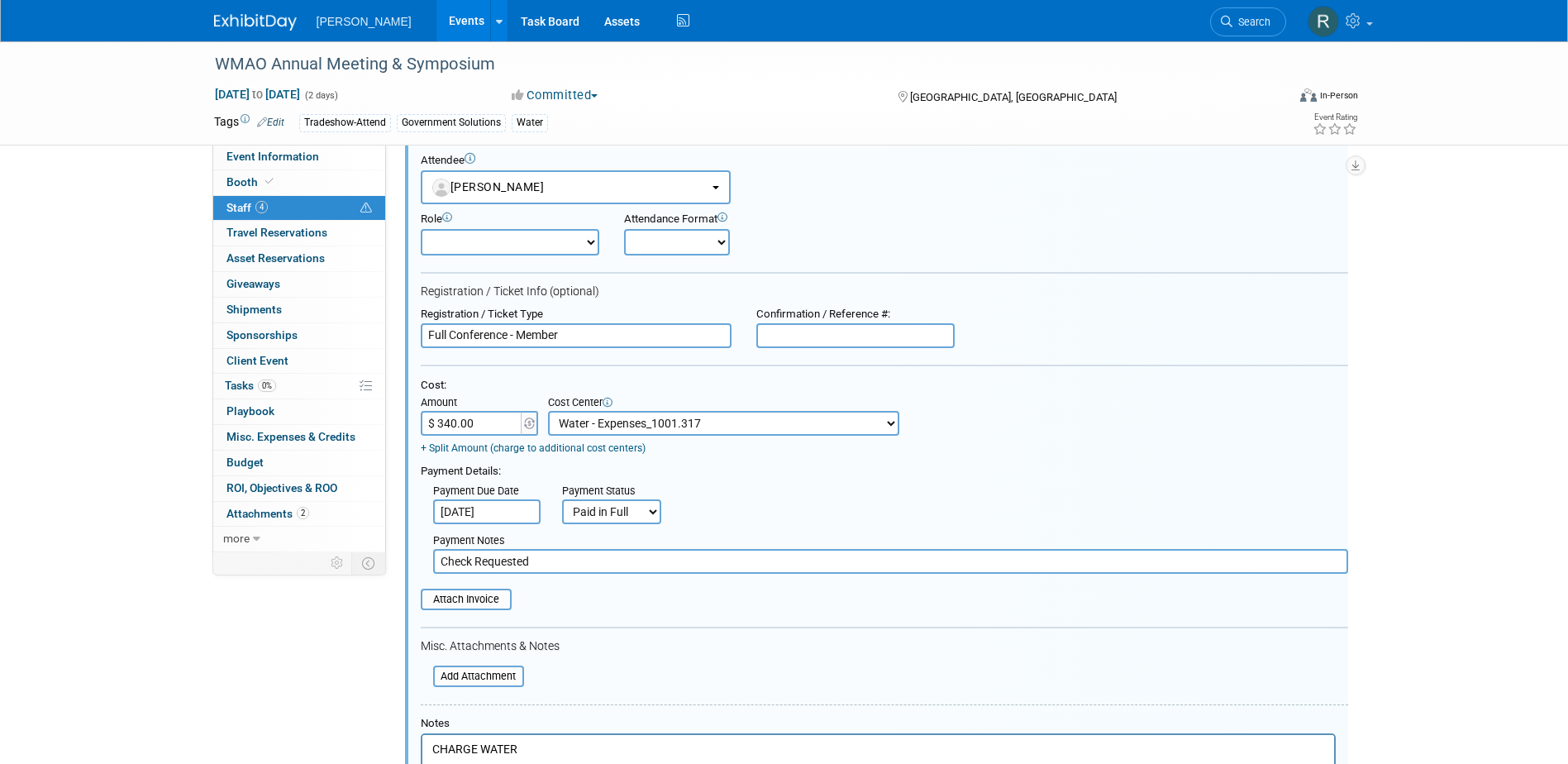
scroll to position [385, 0]
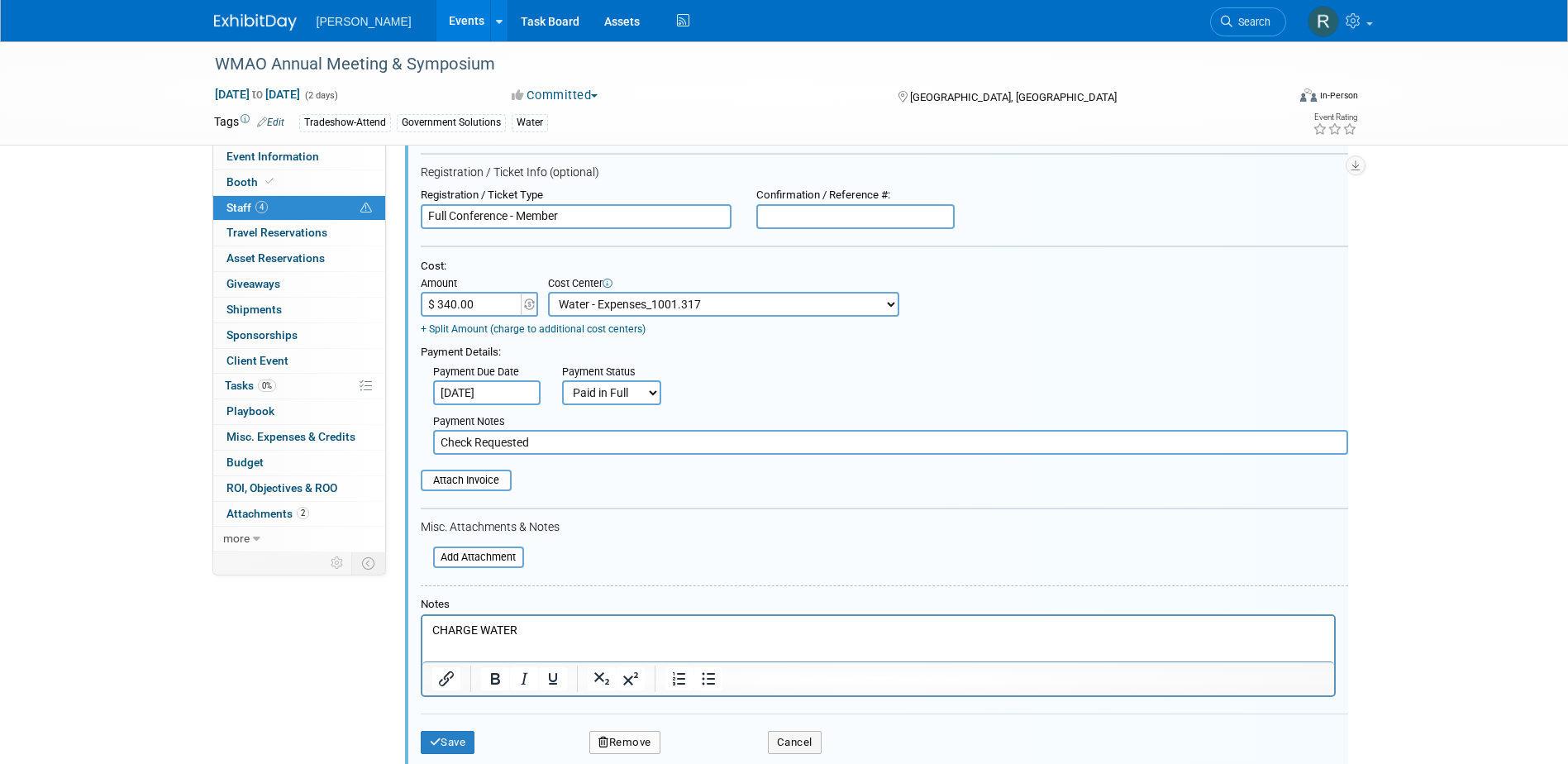
type input "Check Requested"
click at [475, 478] on input "file" at bounding box center [412, 480] width 197 height 18
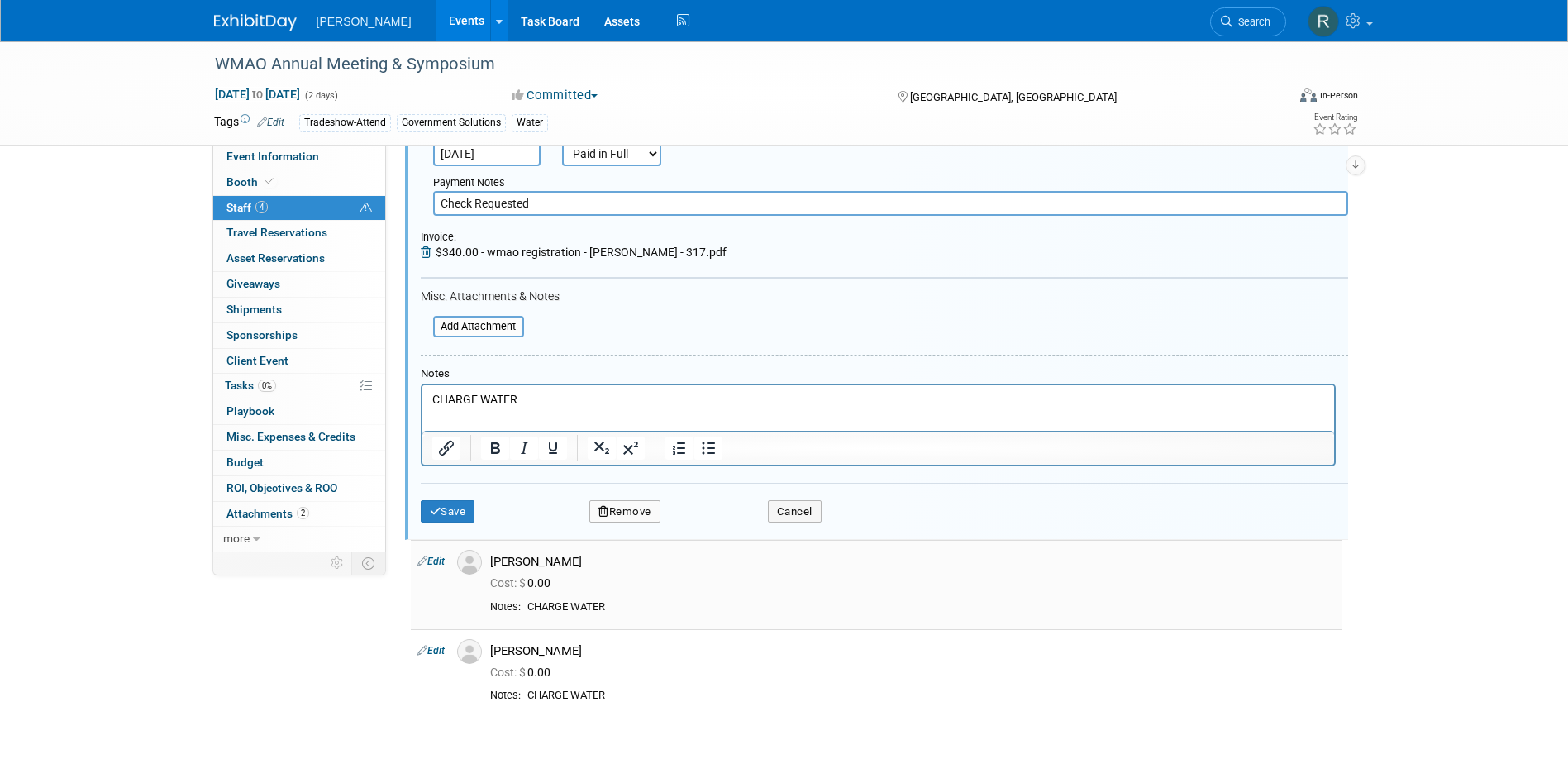
scroll to position [634, 0]
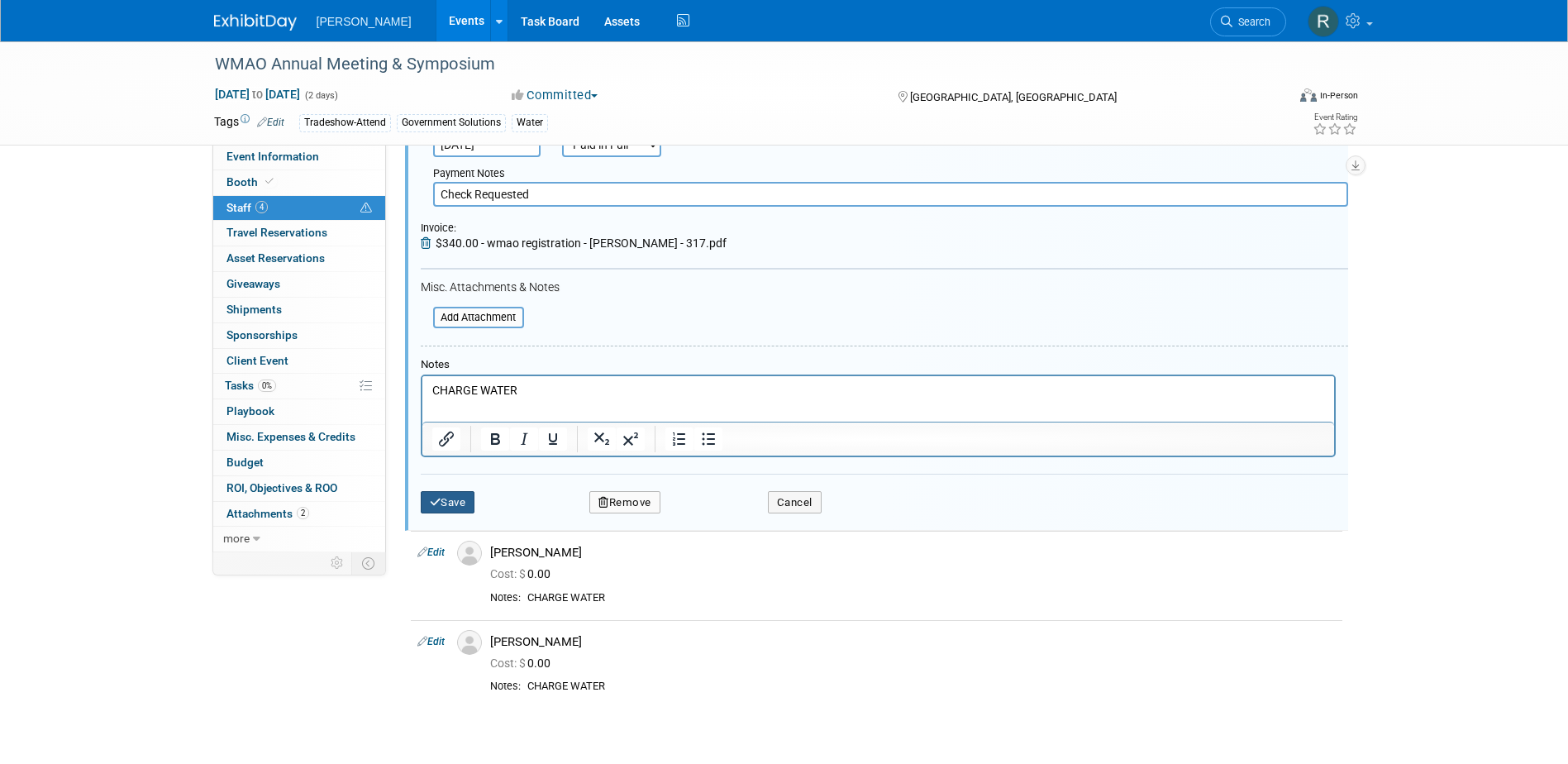
click at [441, 508] on button "Save" at bounding box center [448, 502] width 54 height 23
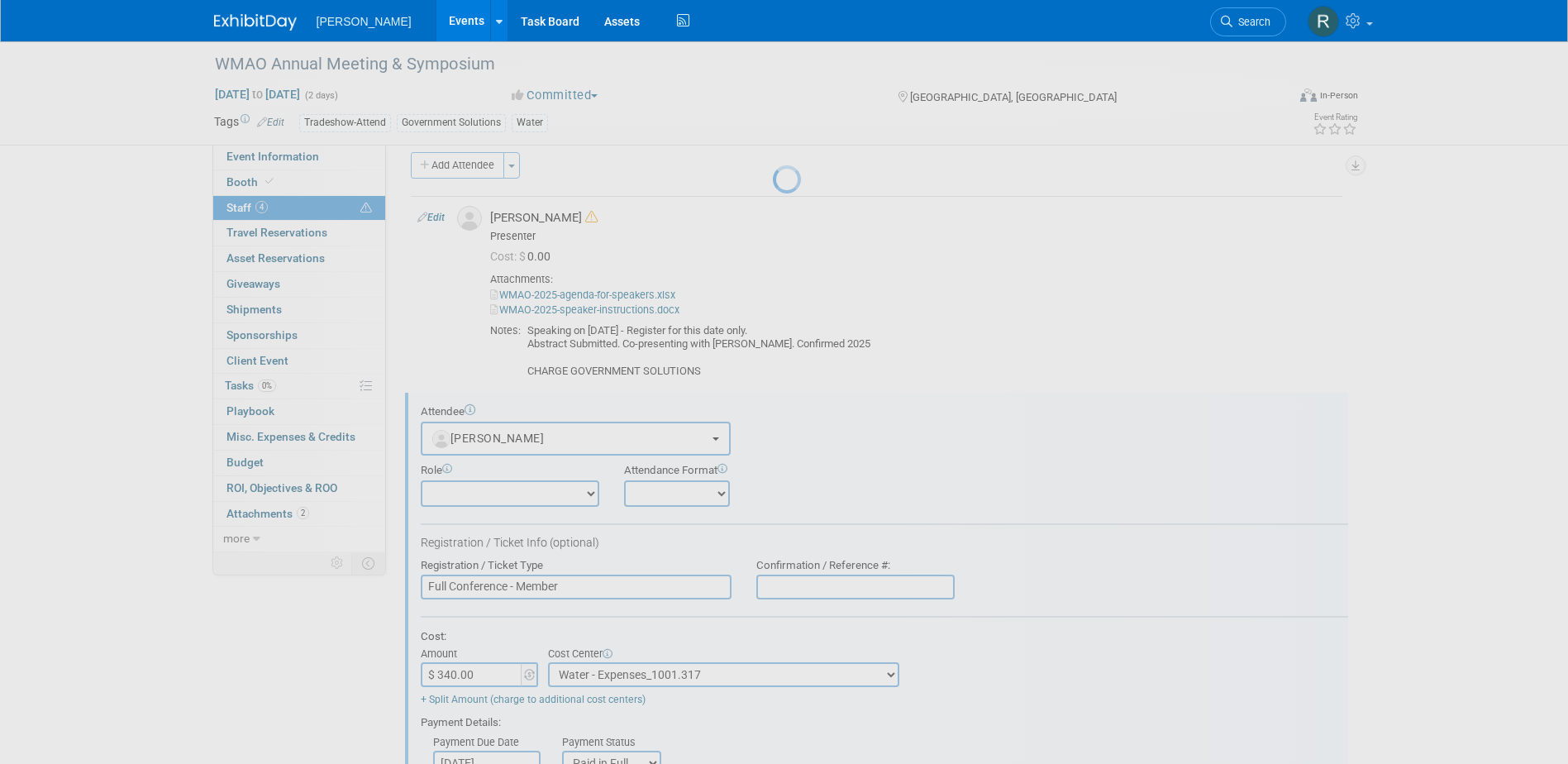
scroll to position [193, 0]
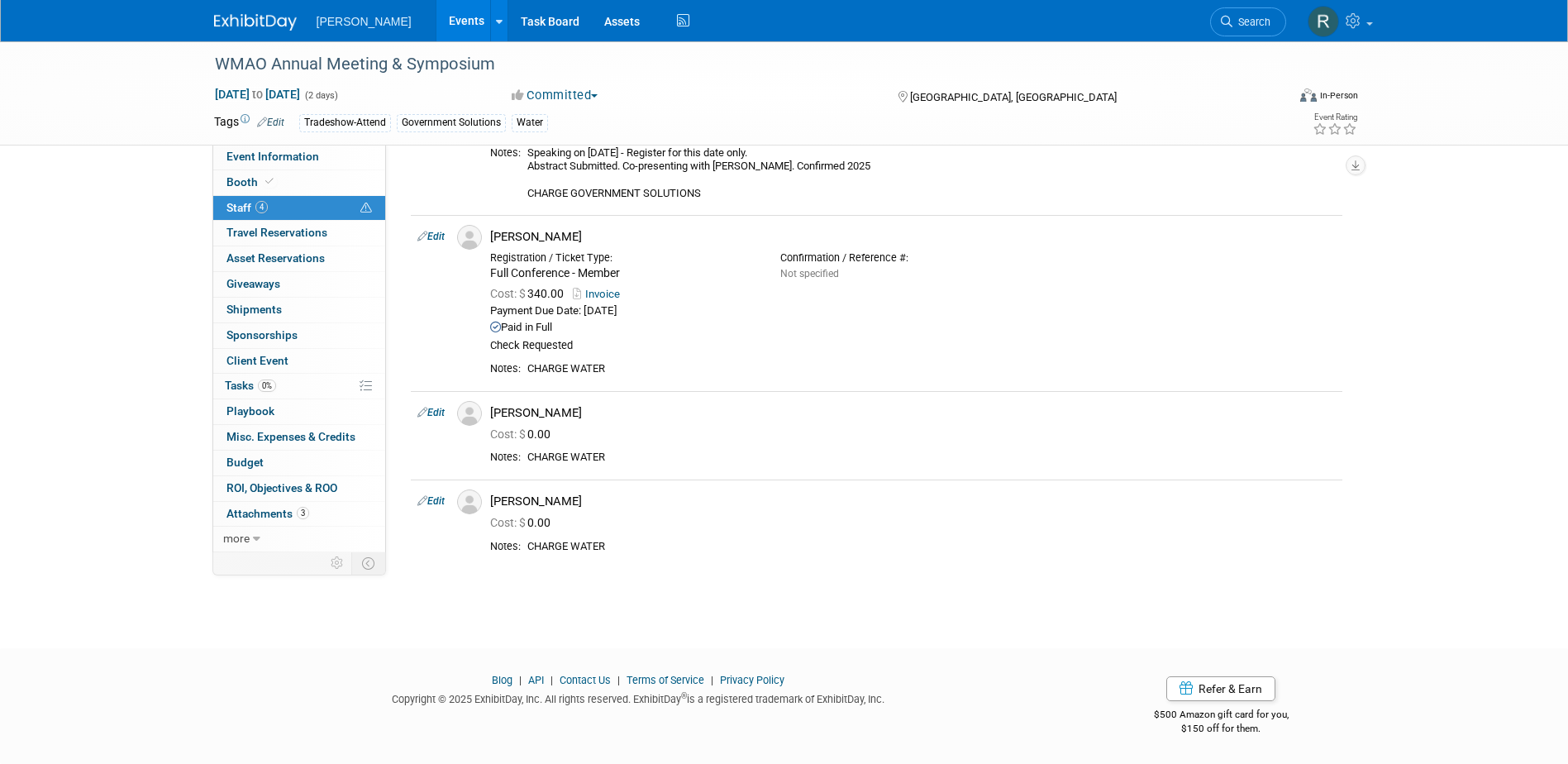
click at [439, 409] on link "Edit" at bounding box center [431, 412] width 28 height 11
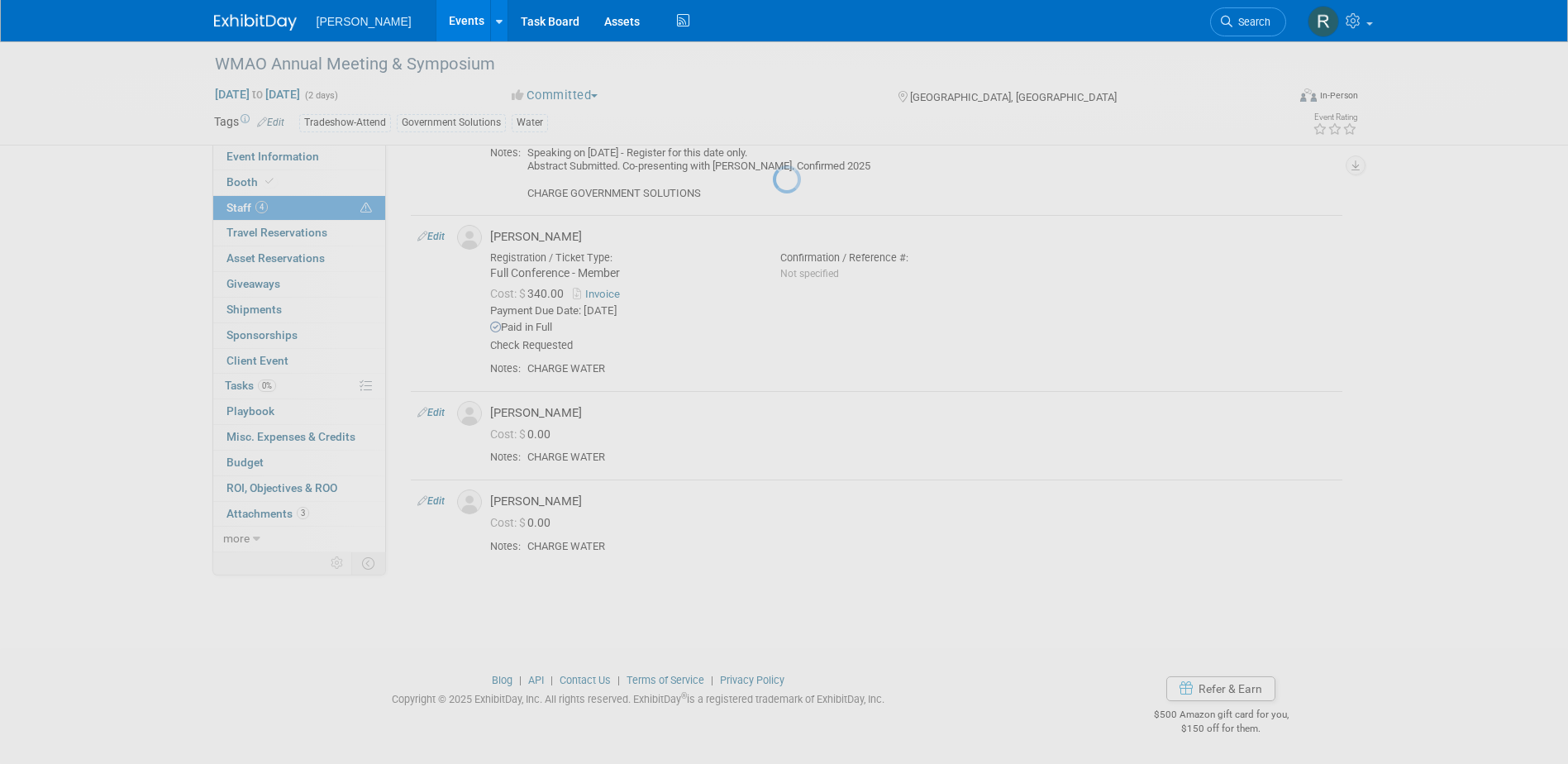
select select "8c34b92d-6d86-4343-aa15-e8434b318d26"
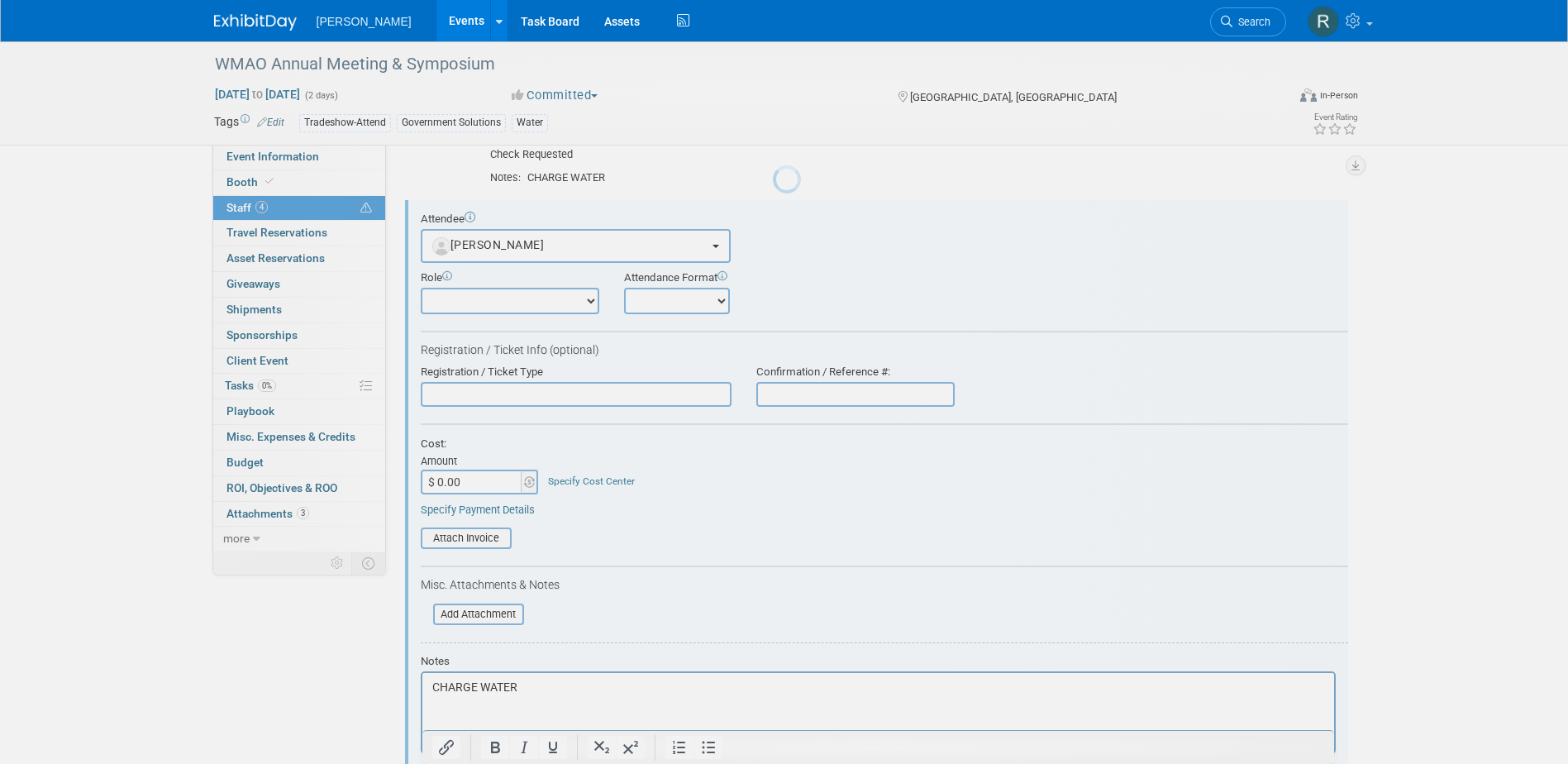
scroll to position [396, 0]
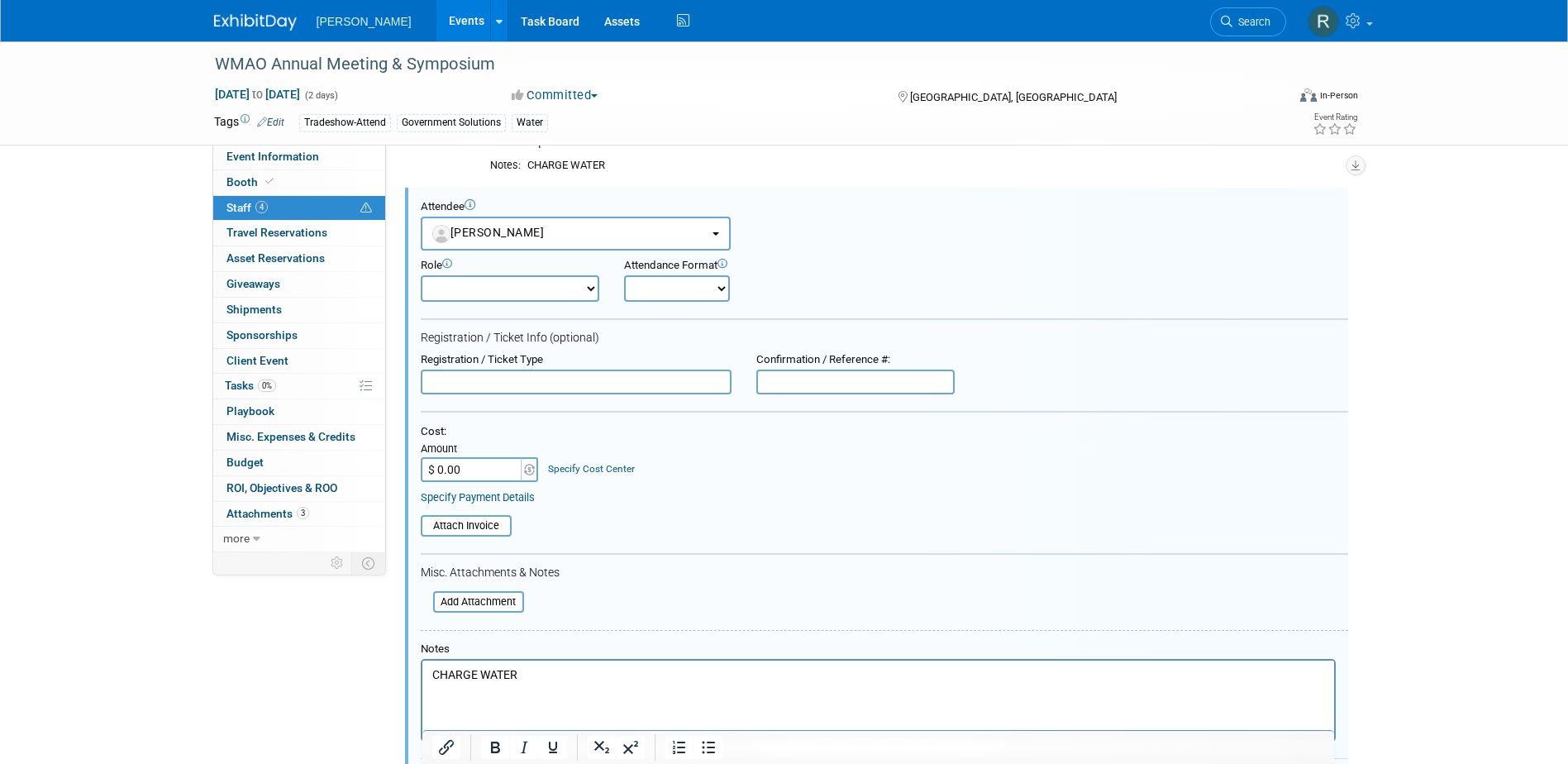
click at [513, 383] on input "text" at bounding box center [576, 382] width 311 height 25
type input "Full Conference - Non Member"
click at [499, 465] on input "$ 0.00" at bounding box center [473, 470] width 104 height 25
type input "$ 430.00"
click at [566, 468] on link "Specify Cost Center" at bounding box center [591, 468] width 87 height 11
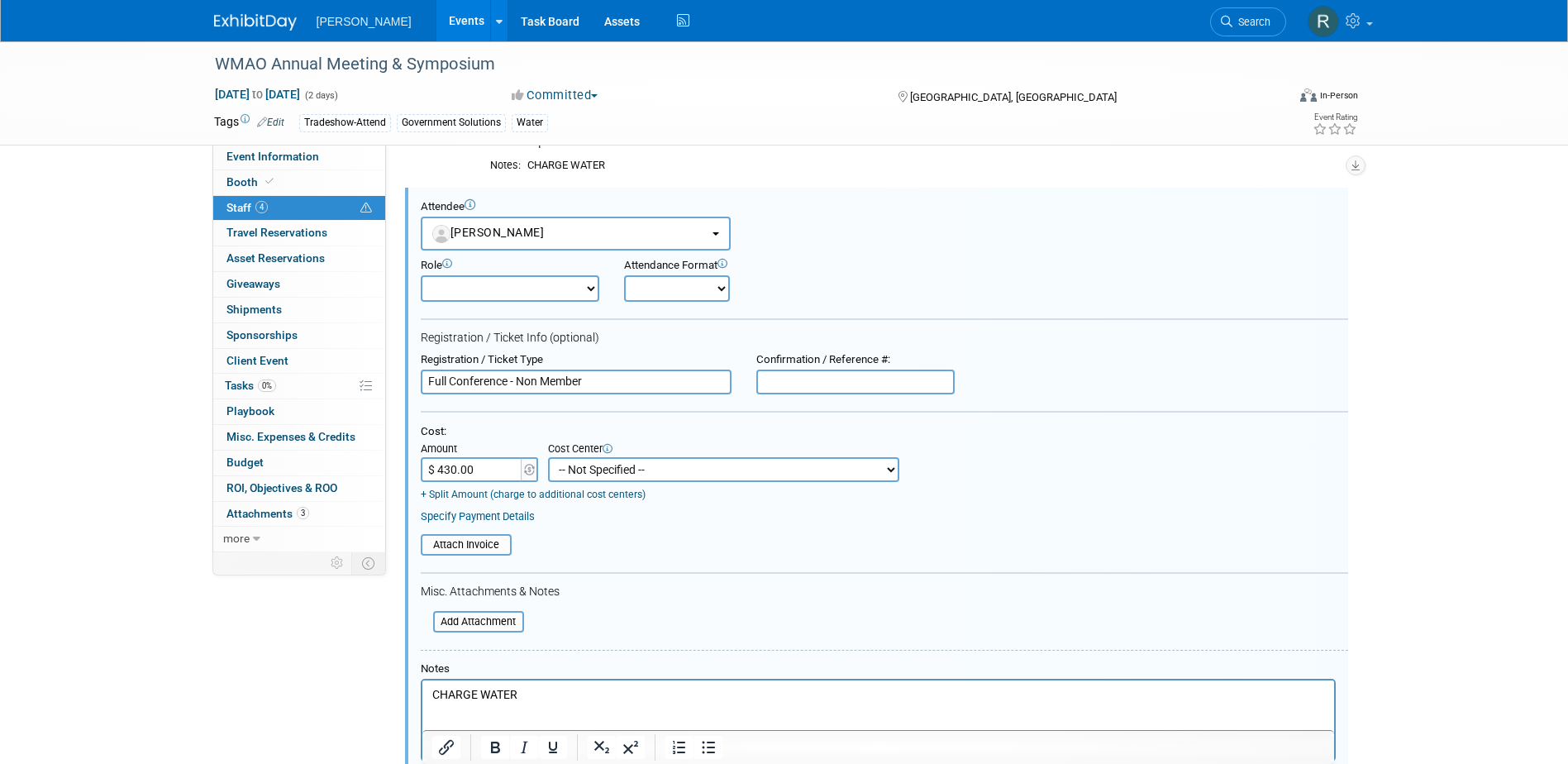
click at [576, 467] on select "-- Not Specified -- Advisory Services - Expenses_1001.502 Aerial Acquisition - …" at bounding box center [723, 470] width 351 height 25
select select "18966237"
click at [548, 458] on select "-- Not Specified -- Advisory Services - Expenses_1001.502 Aerial Acquisition - …" at bounding box center [723, 470] width 351 height 25
click at [512, 517] on link "Specify Payment Details" at bounding box center [478, 516] width 114 height 12
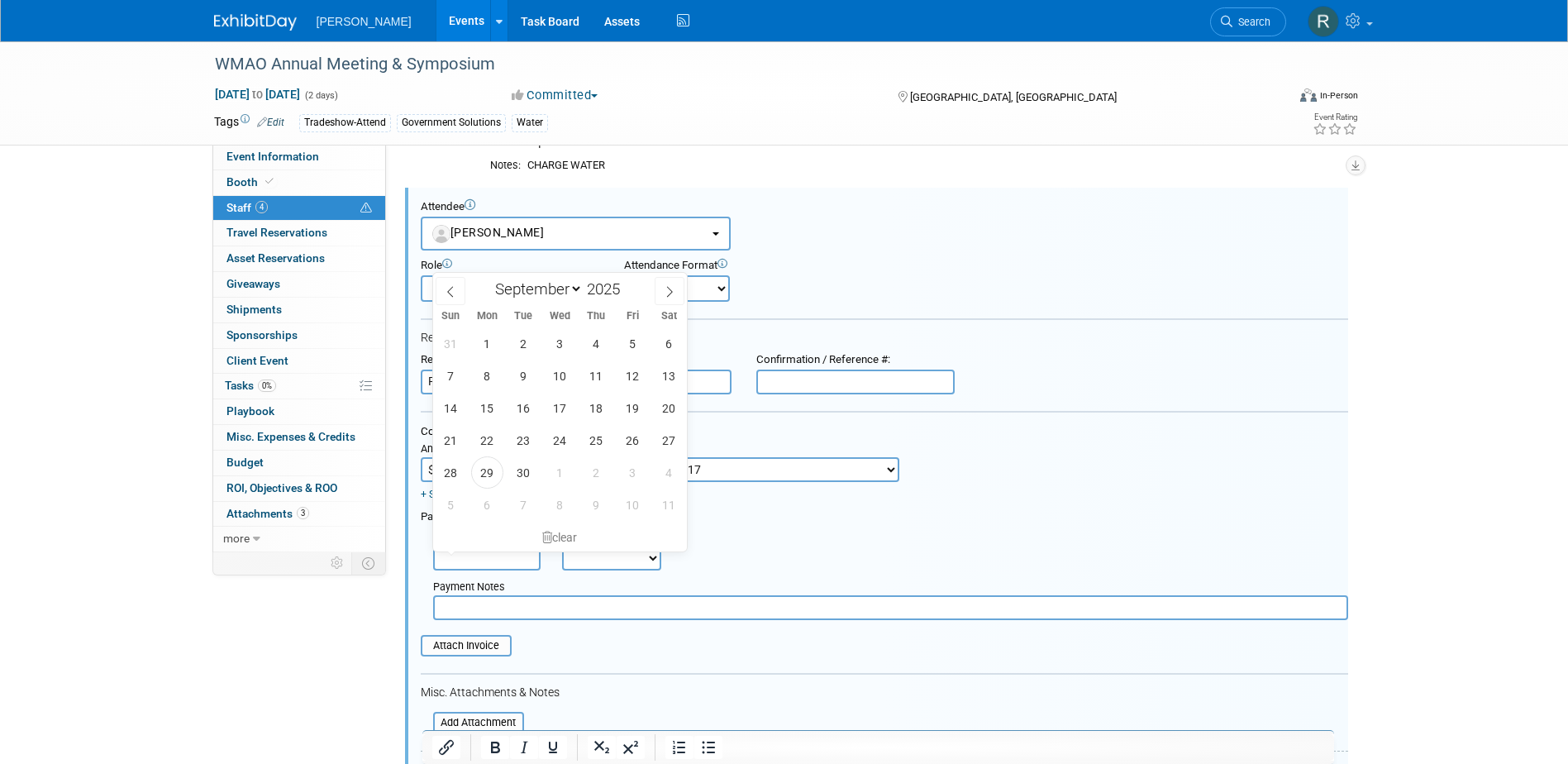
click at [507, 559] on input "text" at bounding box center [487, 558] width 108 height 25
click at [480, 469] on span "29" at bounding box center [487, 472] width 32 height 32
type input "[DATE]"
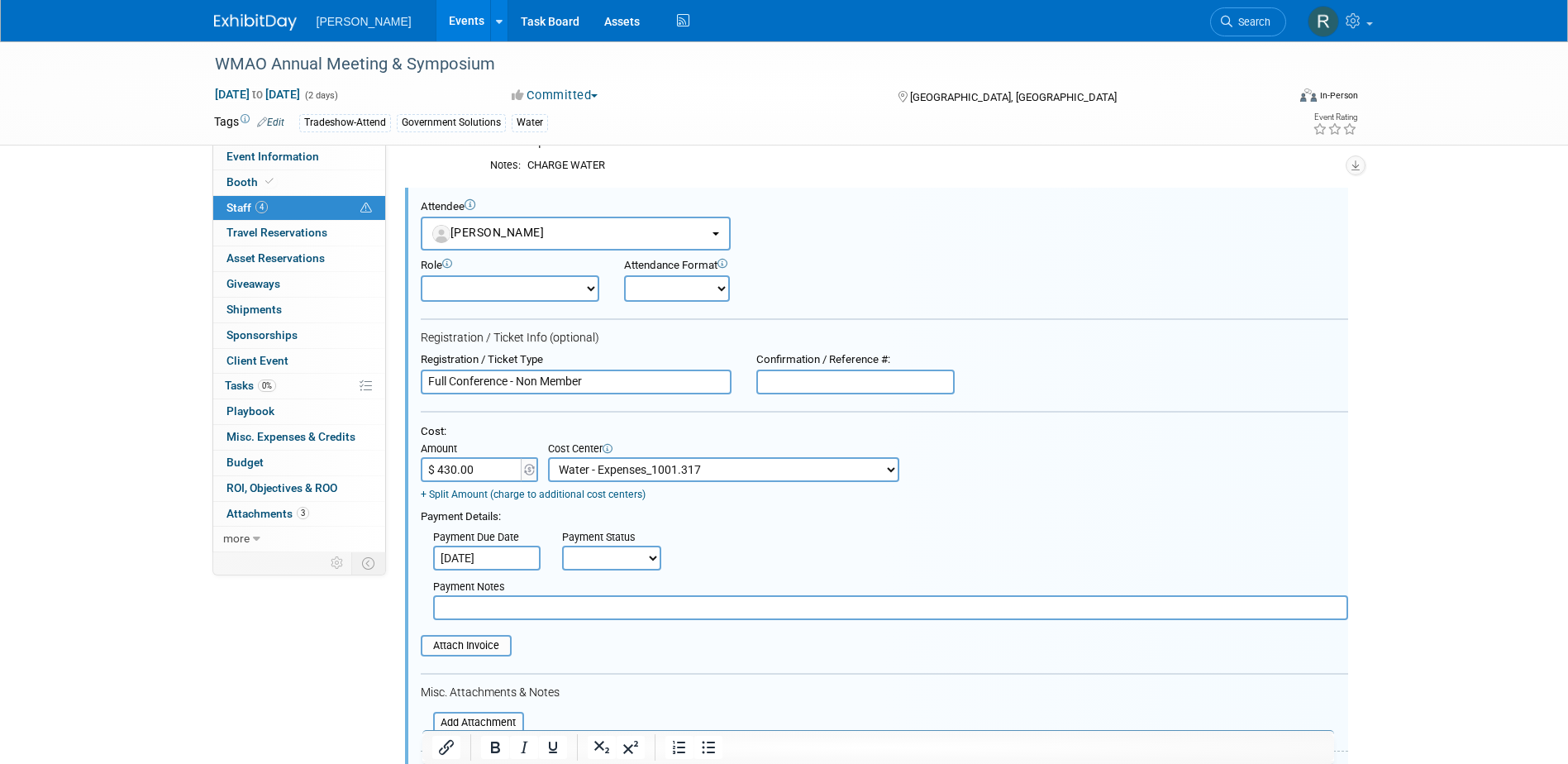
click at [584, 559] on select "Not Paid Yet Partially Paid Paid in Full" at bounding box center [611, 558] width 99 height 25
select select "1"
click at [562, 547] on select "Not Paid Yet Partially Paid Paid in Full" at bounding box center [611, 558] width 99 height 25
click at [599, 615] on input "text" at bounding box center [891, 608] width 915 height 25
type input "Check Requested - RRD"
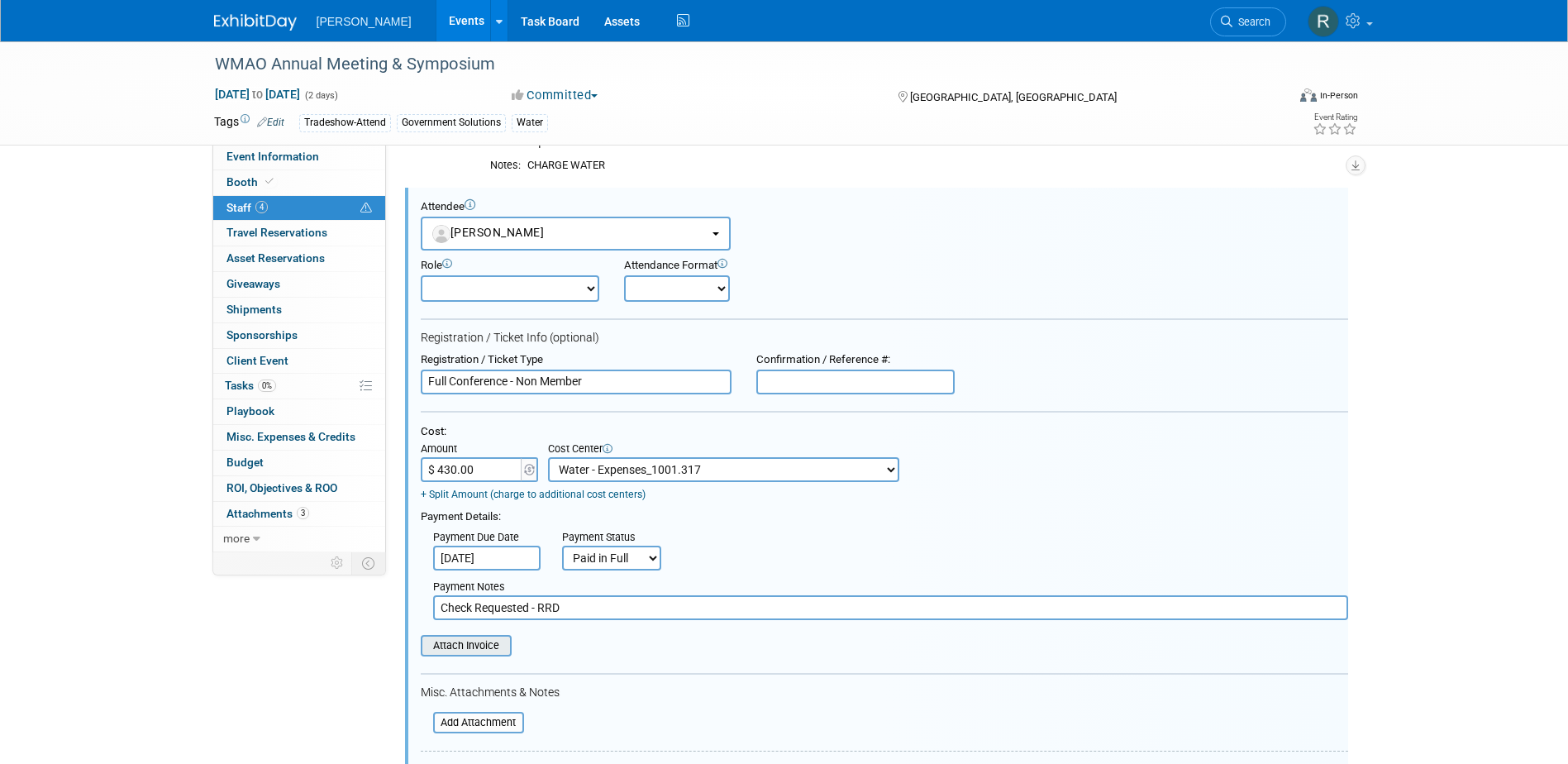
click at [493, 654] on input "file" at bounding box center [412, 646] width 197 height 18
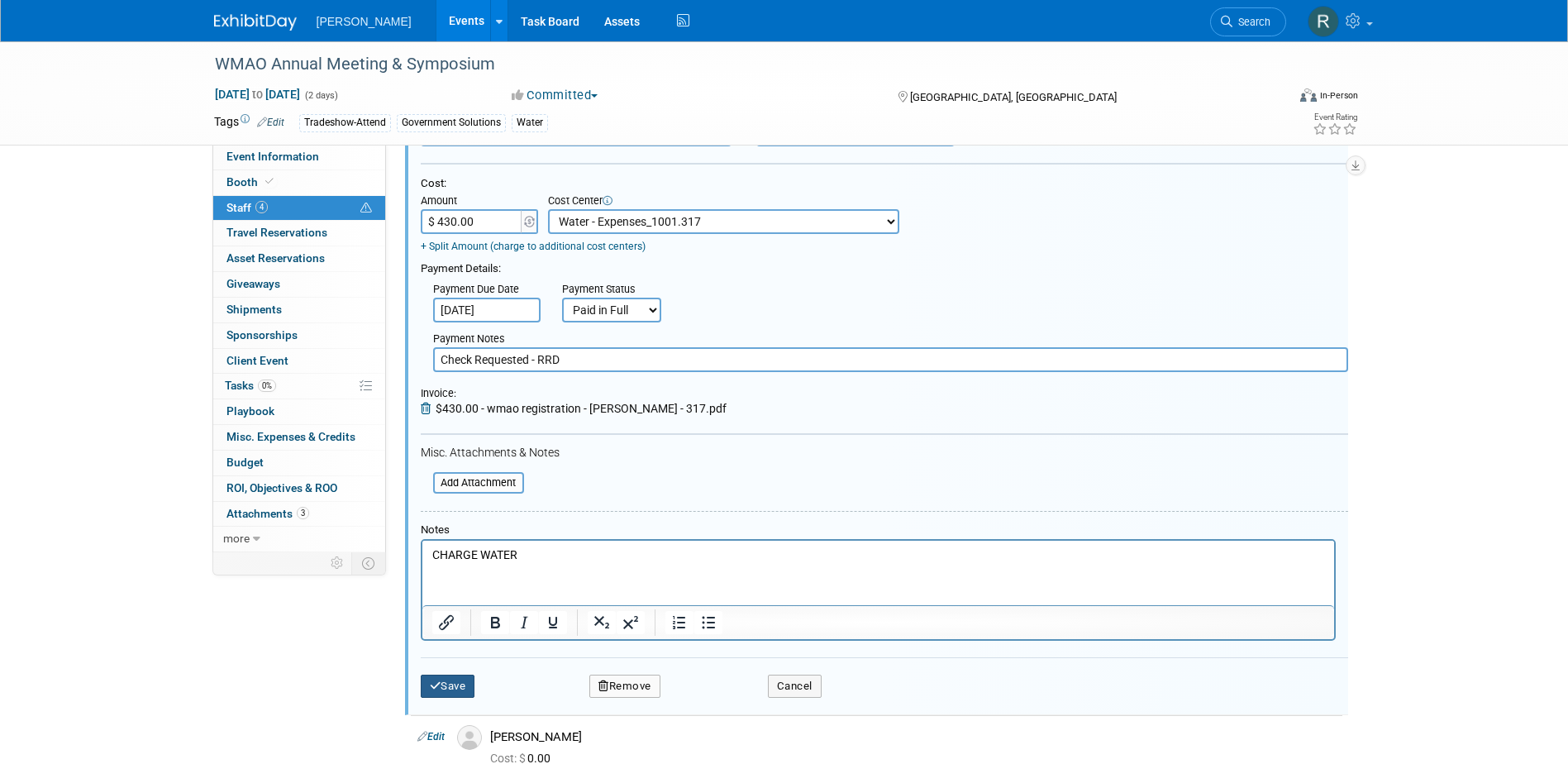
click at [457, 683] on button "Save" at bounding box center [448, 686] width 54 height 23
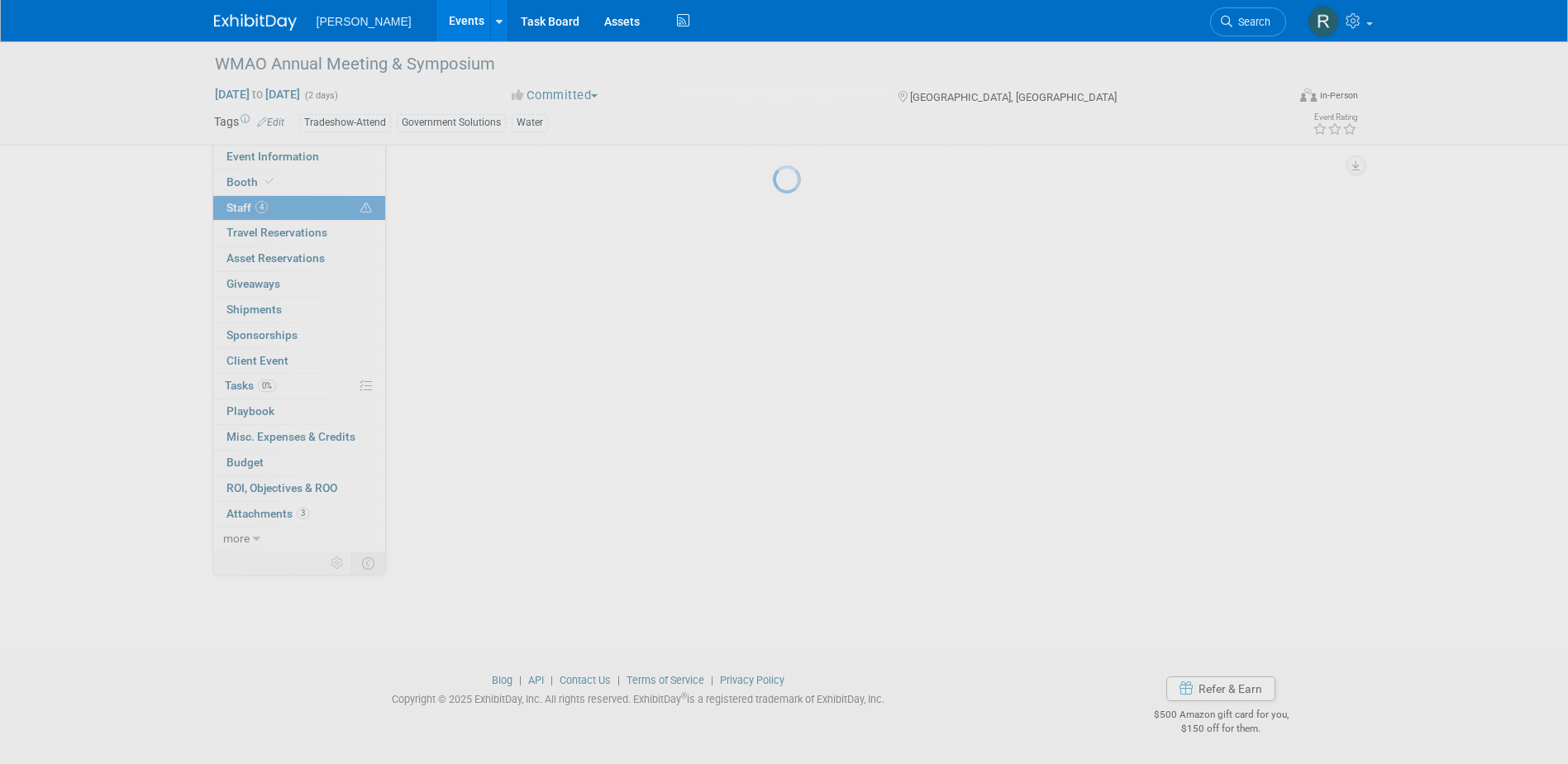
scroll to position [280, 0]
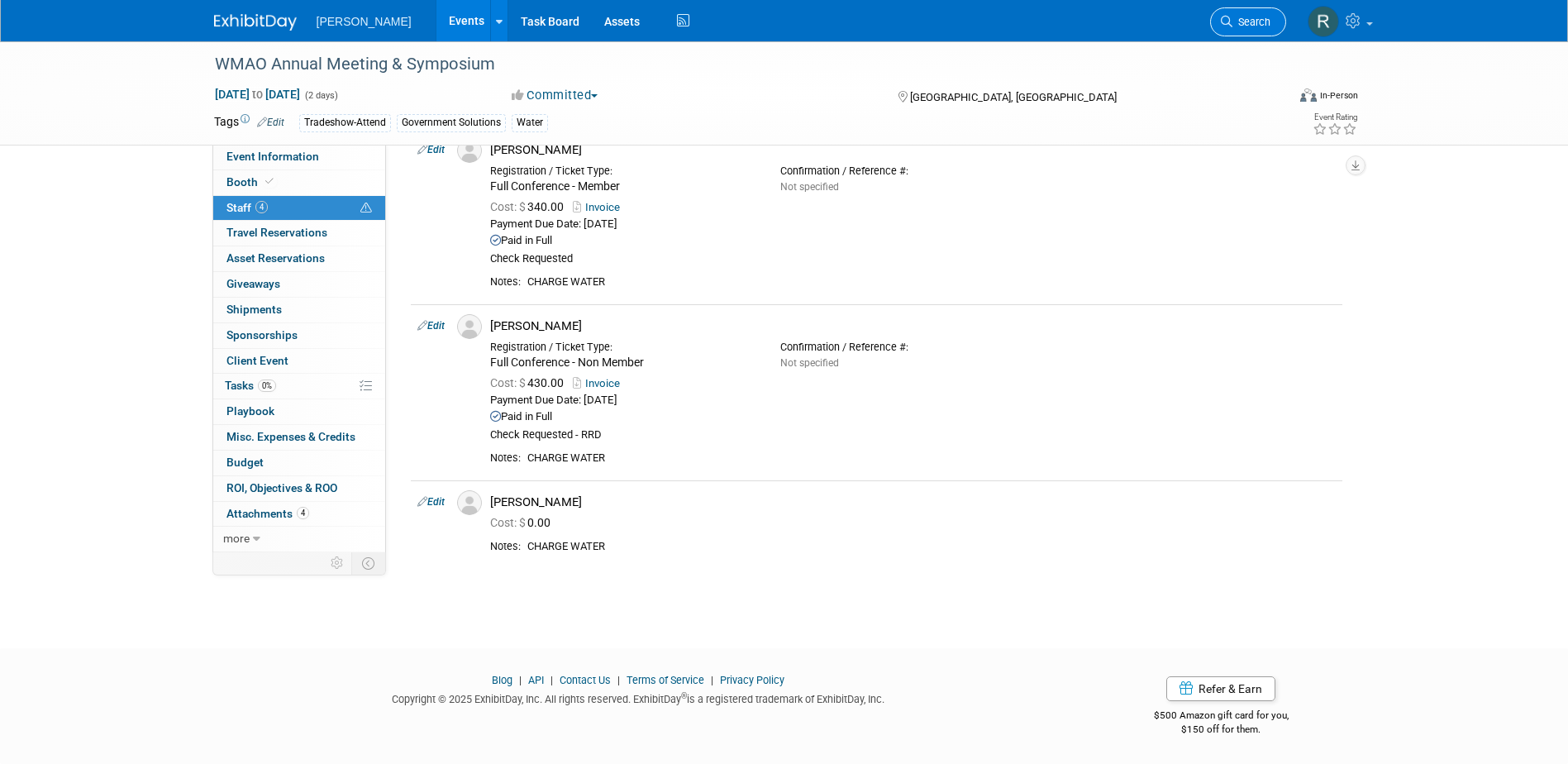
click at [1232, 21] on span "Search" at bounding box center [1251, 22] width 38 height 12
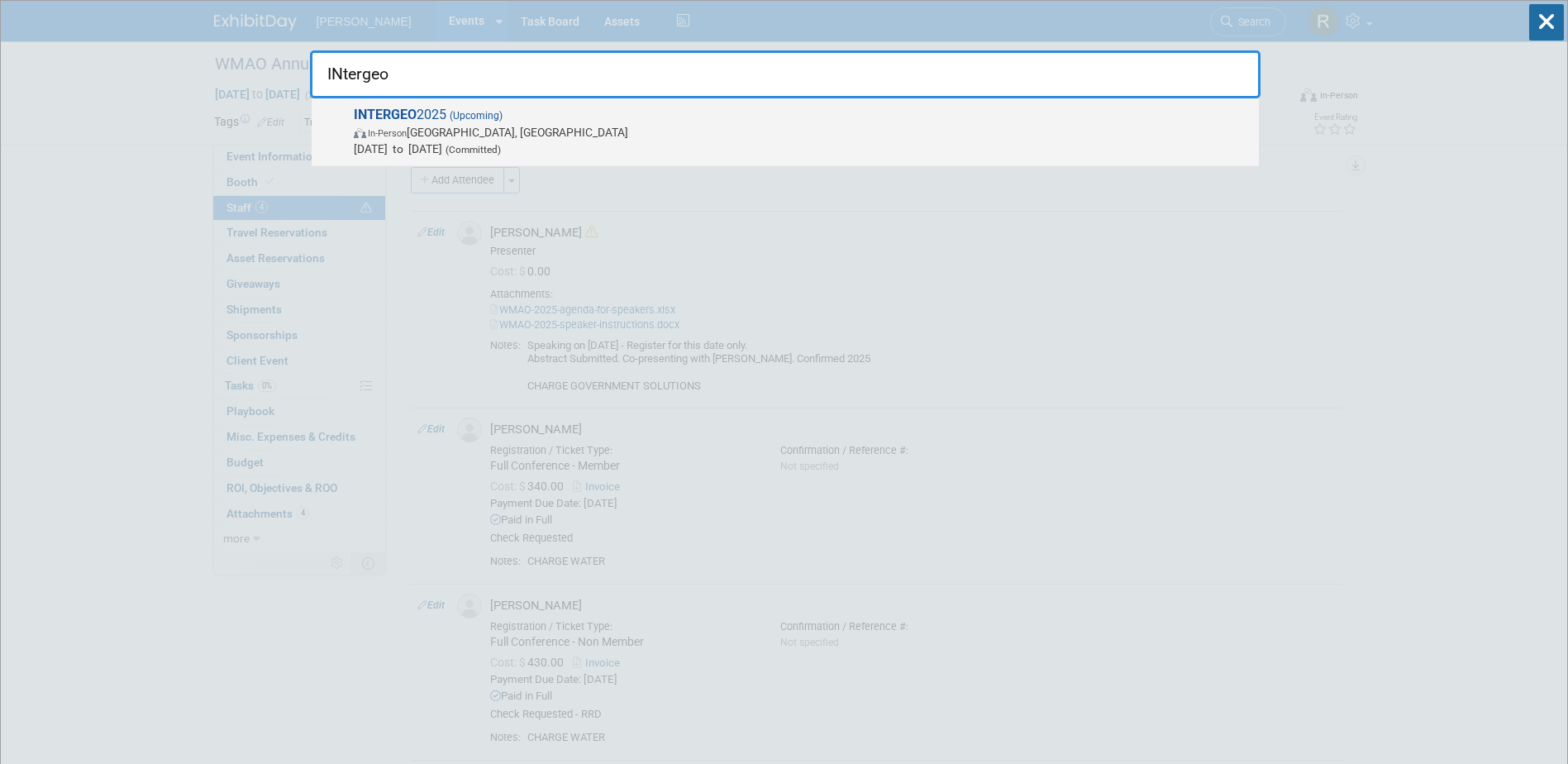
type input "INtergeo"
click at [501, 146] on span "(Committed)" at bounding box center [471, 149] width 59 height 11
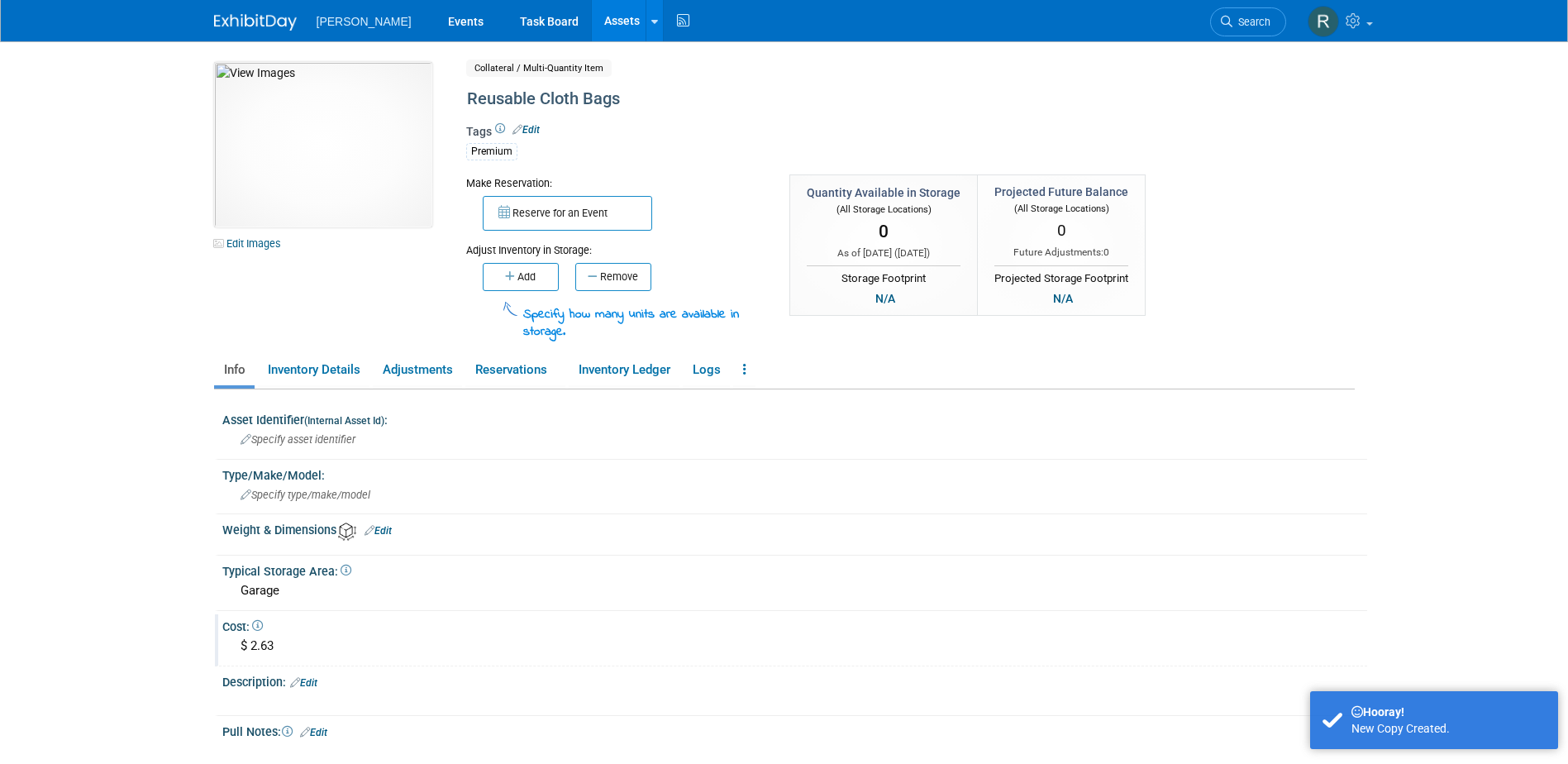
click at [269, 649] on div "$ 2.63" at bounding box center [795, 647] width 1120 height 26
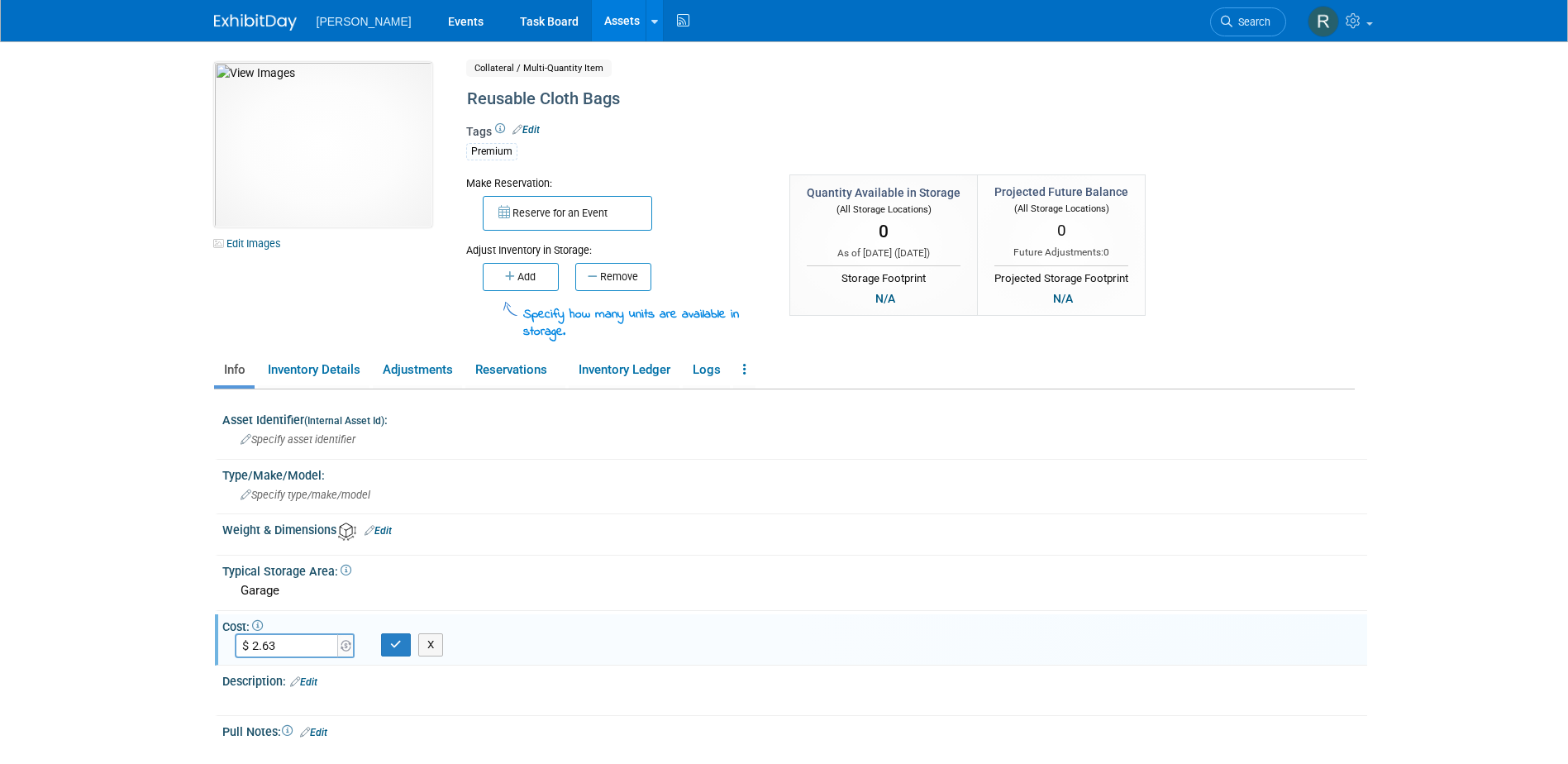
type input "$"
click at [392, 642] on icon "button" at bounding box center [395, 644] width 11 height 10
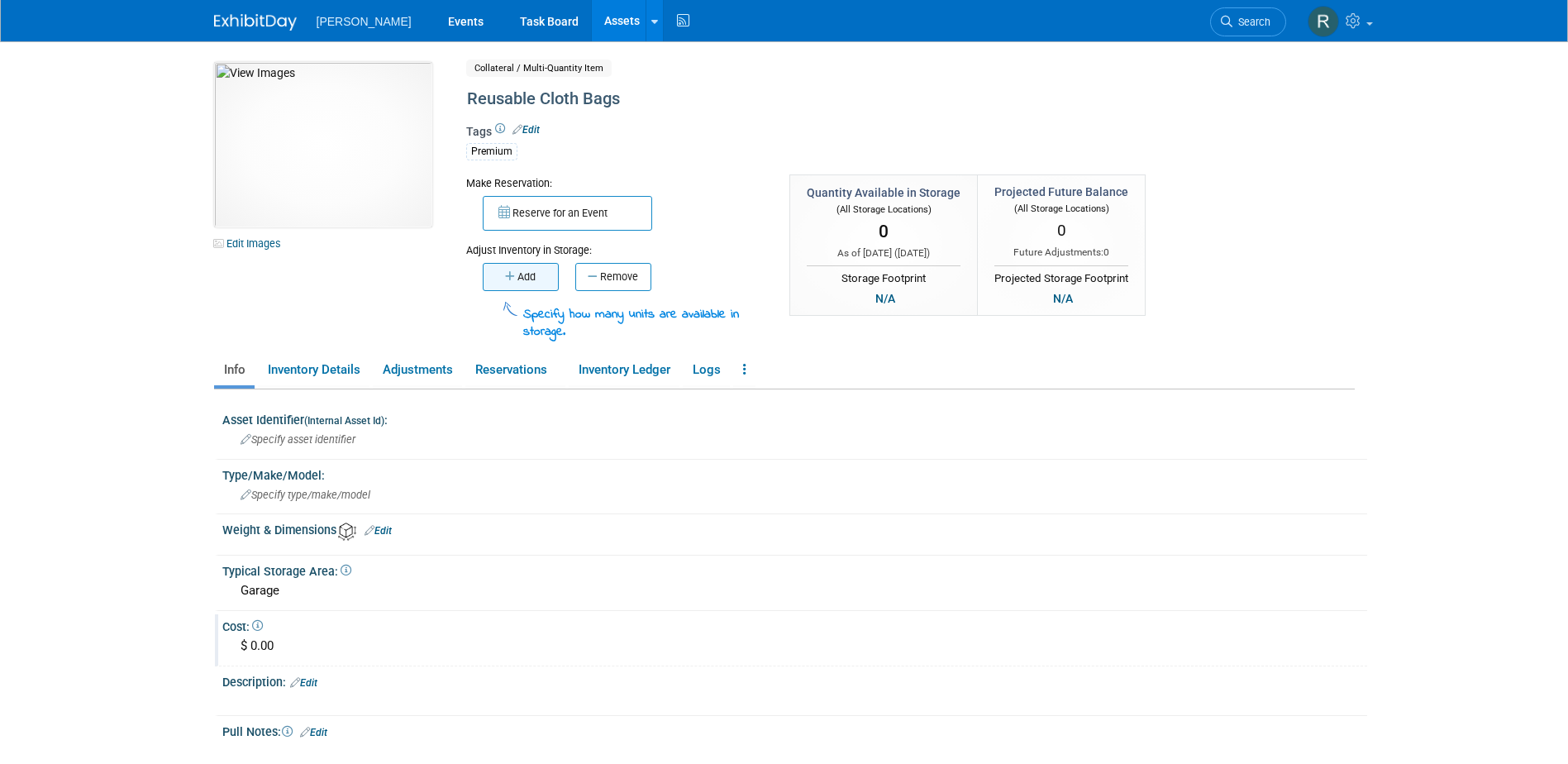
click at [508, 266] on button "Add" at bounding box center [520, 277] width 76 height 28
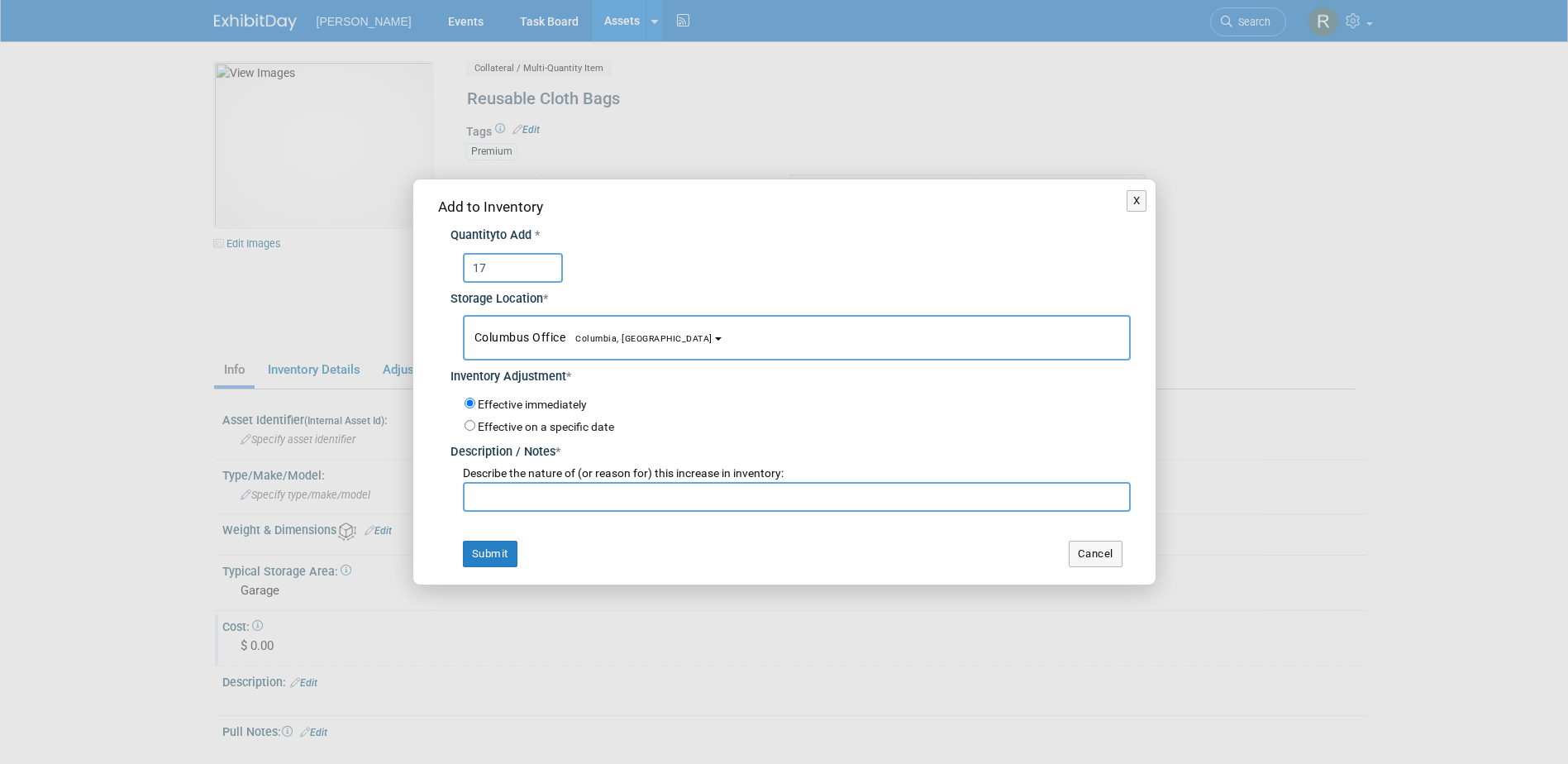
type input "17"
click at [516, 334] on span "Columbus Office Columbia, SC" at bounding box center [594, 337] width 238 height 13
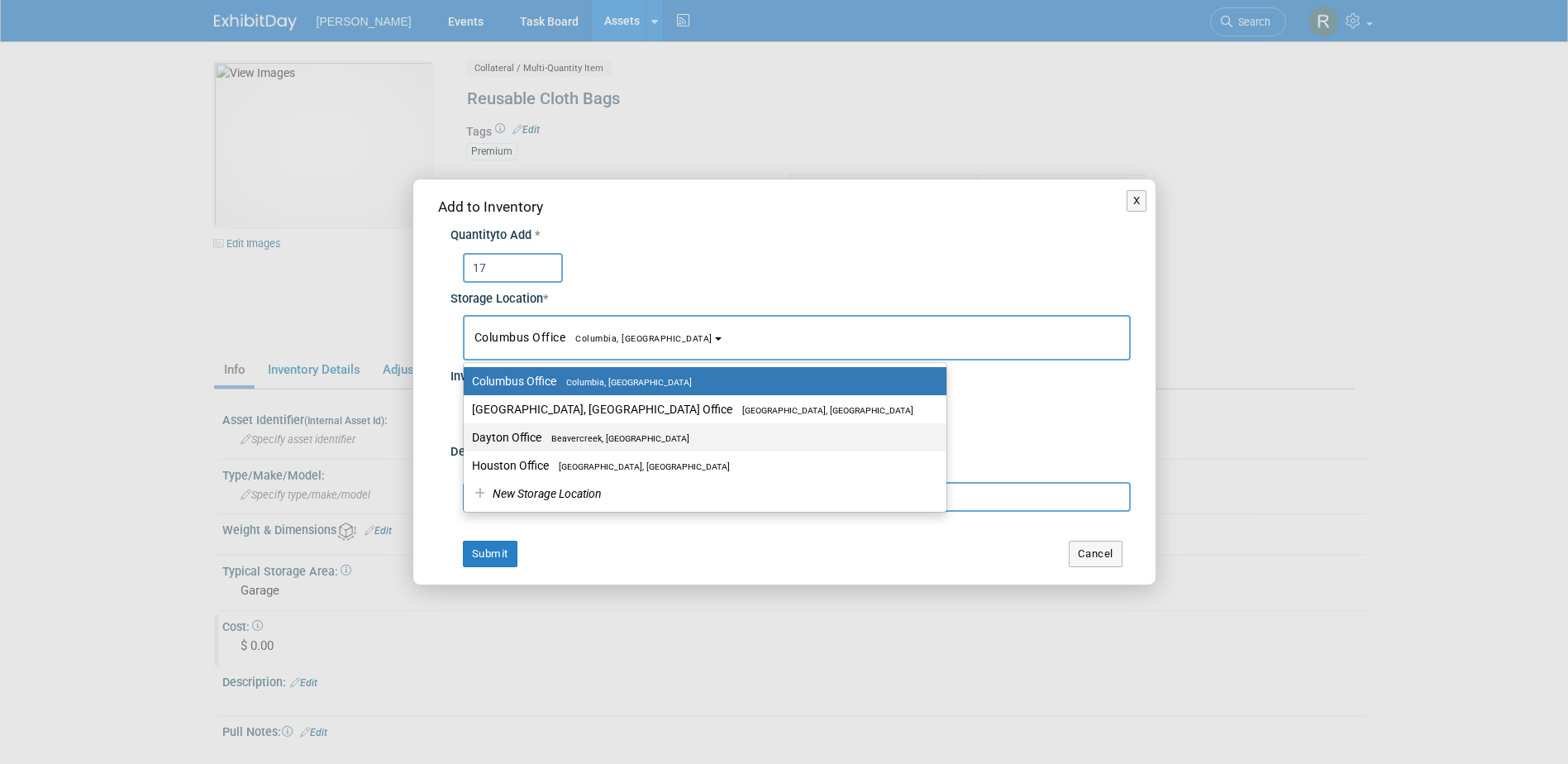
click at [510, 434] on label "Dayton Office Beavercreek, OH" at bounding box center [701, 437] width 458 height 22
click at [466, 434] on input "Dayton Office Beavercreek, OH" at bounding box center [461, 438] width 10 height 10
select select "11223930"
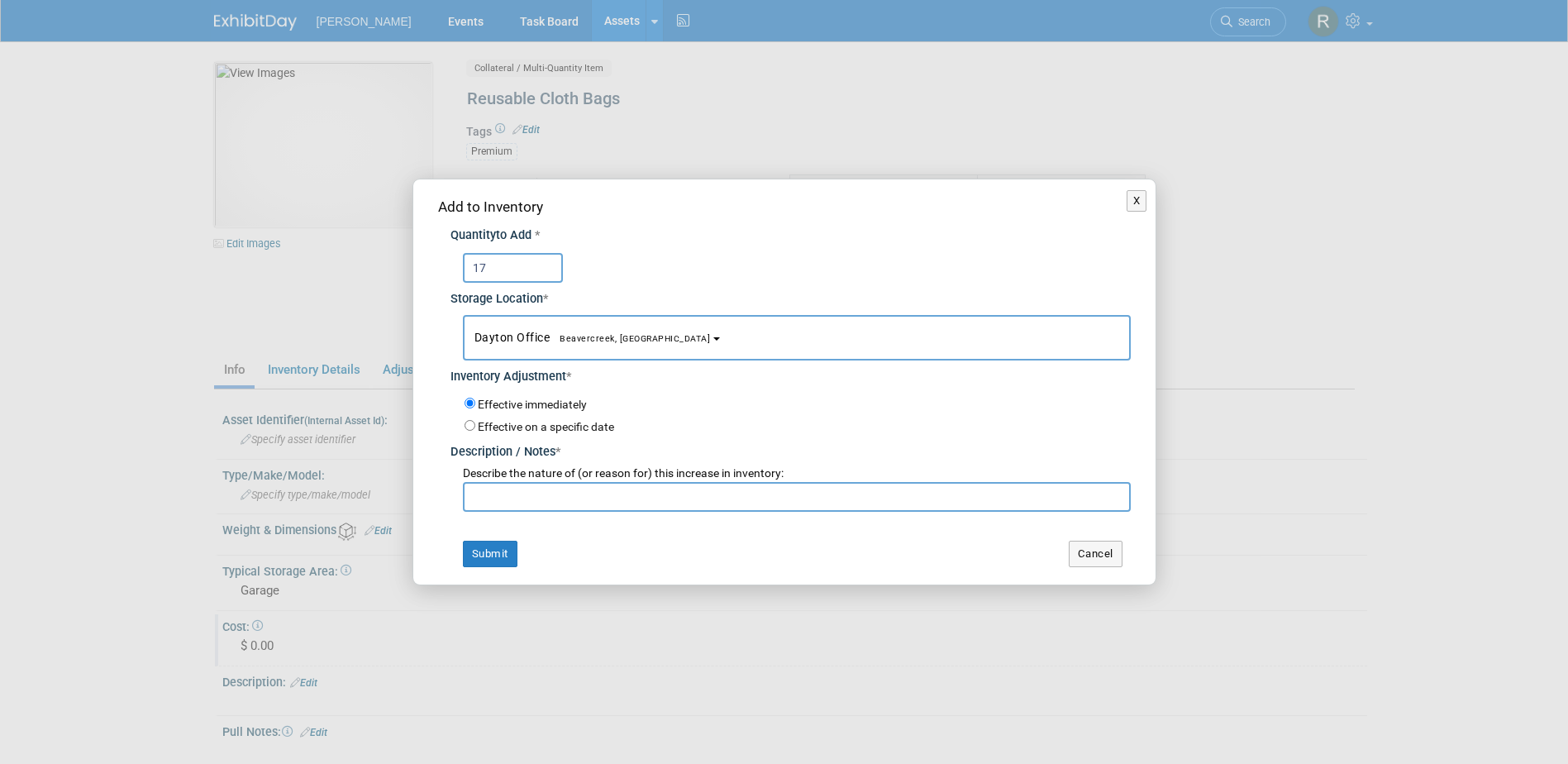
click at [493, 512] on div "Add to Inventory Quantity to Add * 17 Storage Location * Columbus Office<span s…" at bounding box center [784, 382] width 742 height 404
click at [493, 501] on input "text" at bounding box center [797, 496] width 668 height 29
type input "Inventory Adjustment"
click at [503, 549] on button "Submit" at bounding box center [489, 553] width 54 height 27
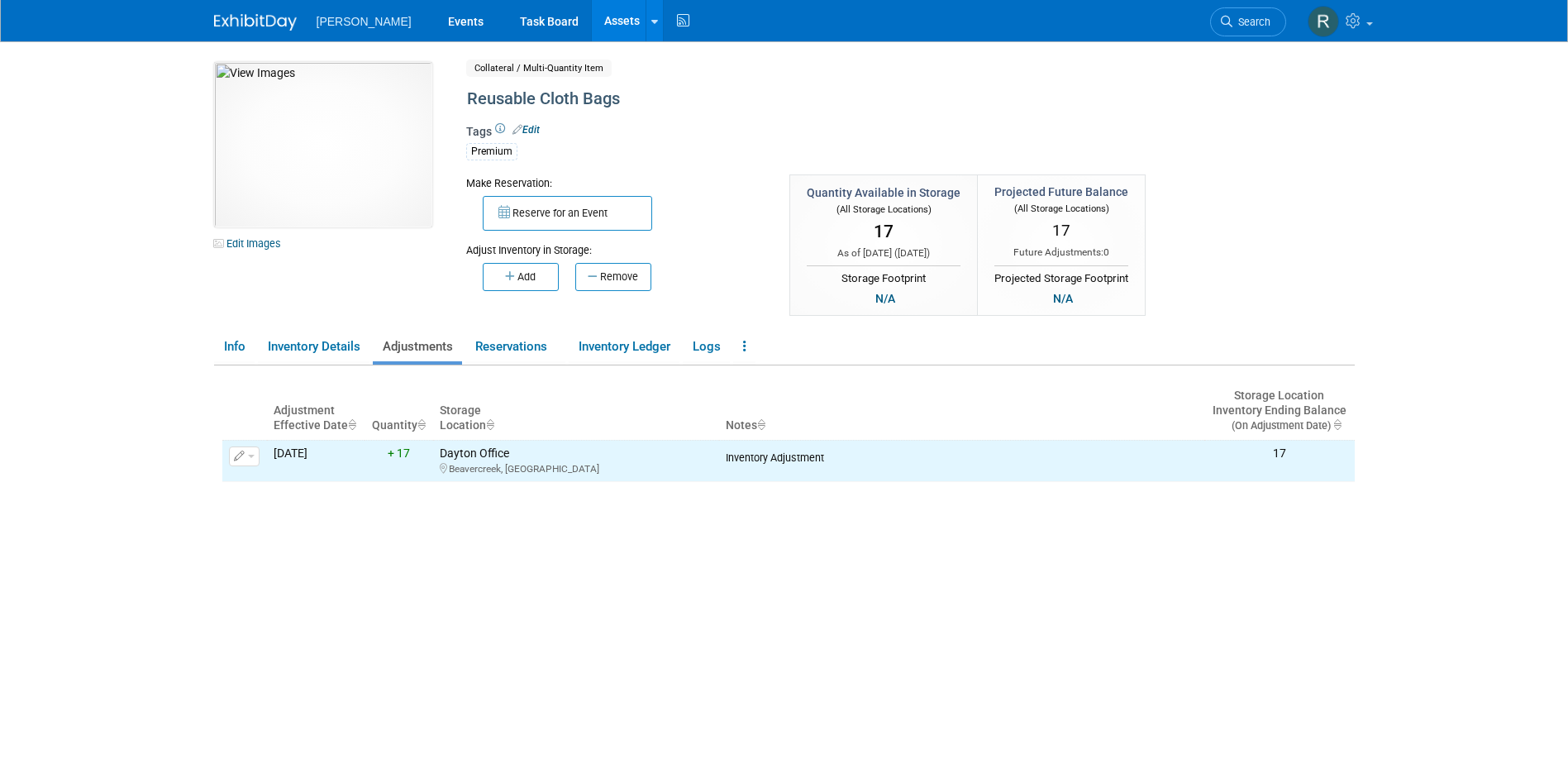
drag, startPoint x: 259, startPoint y: 240, endPoint x: 270, endPoint y: 249, distance: 14.2
click at [259, 240] on link "Edit Images" at bounding box center [250, 243] width 73 height 21
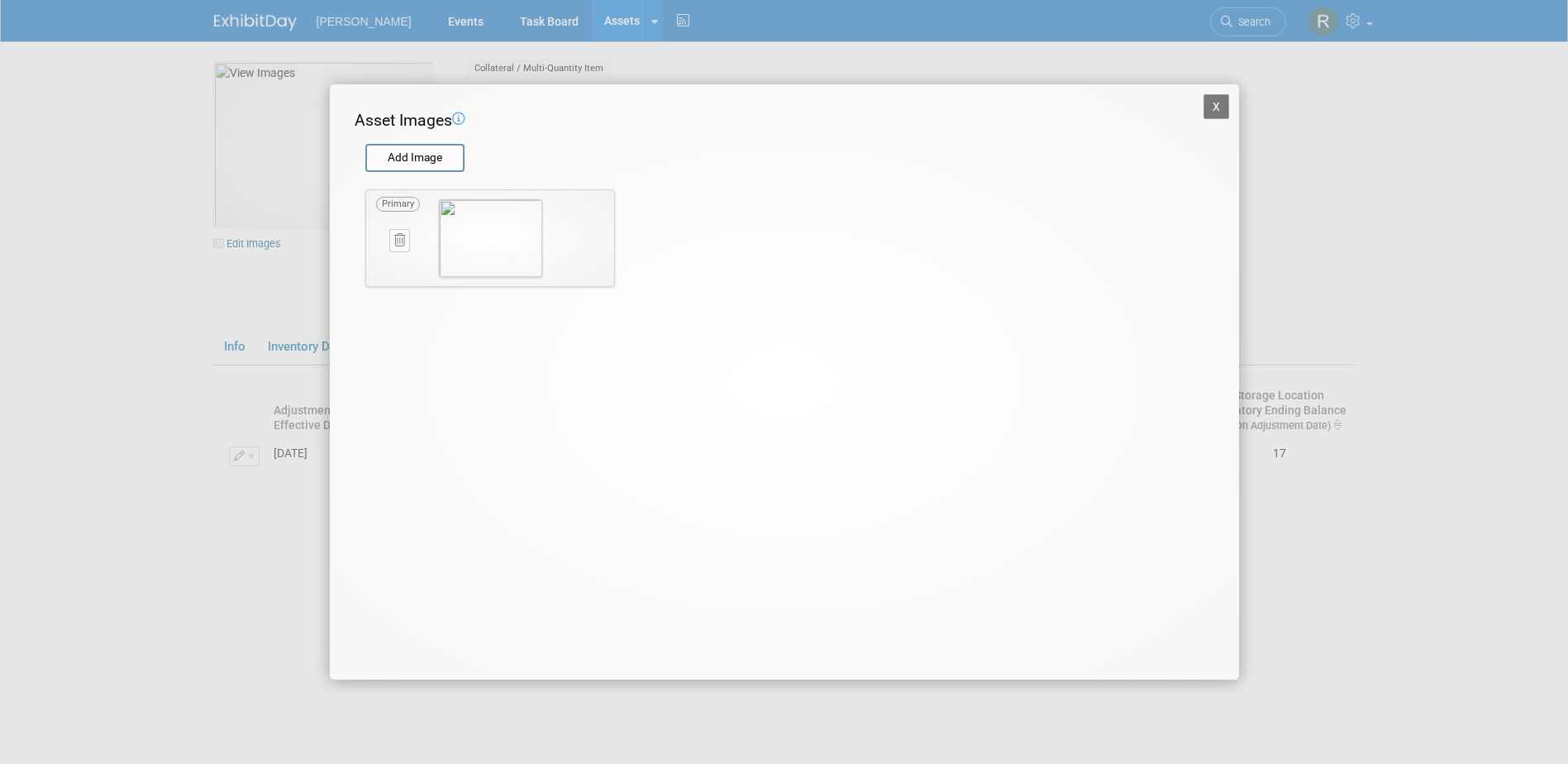
click at [400, 242] on icon at bounding box center [400, 240] width 10 height 12
click at [393, 256] on icon "button" at bounding box center [390, 259] width 10 height 9
click at [415, 166] on input "file" at bounding box center [364, 158] width 197 height 25
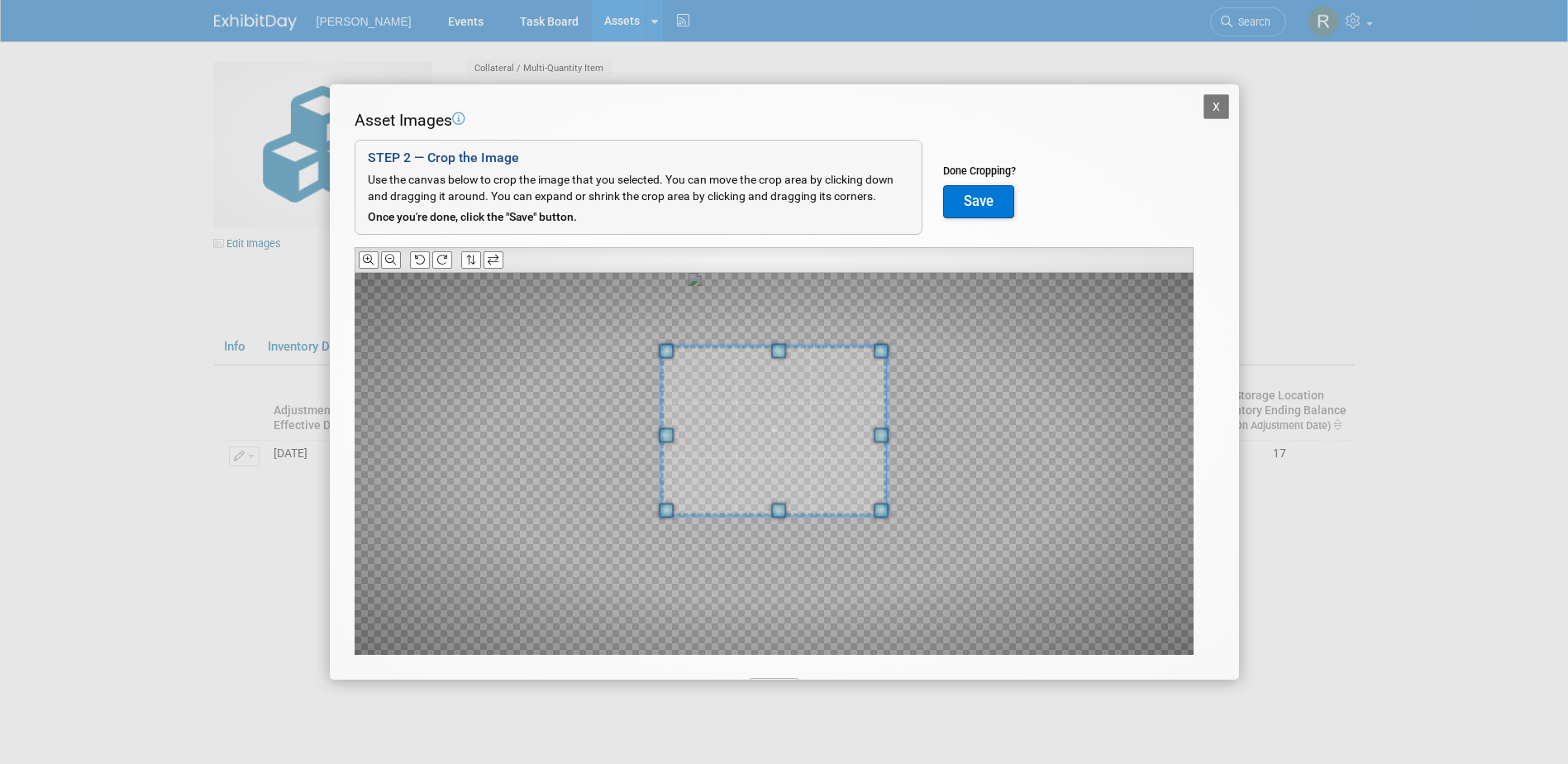
click at [780, 354] on span at bounding box center [778, 350] width 15 height 15
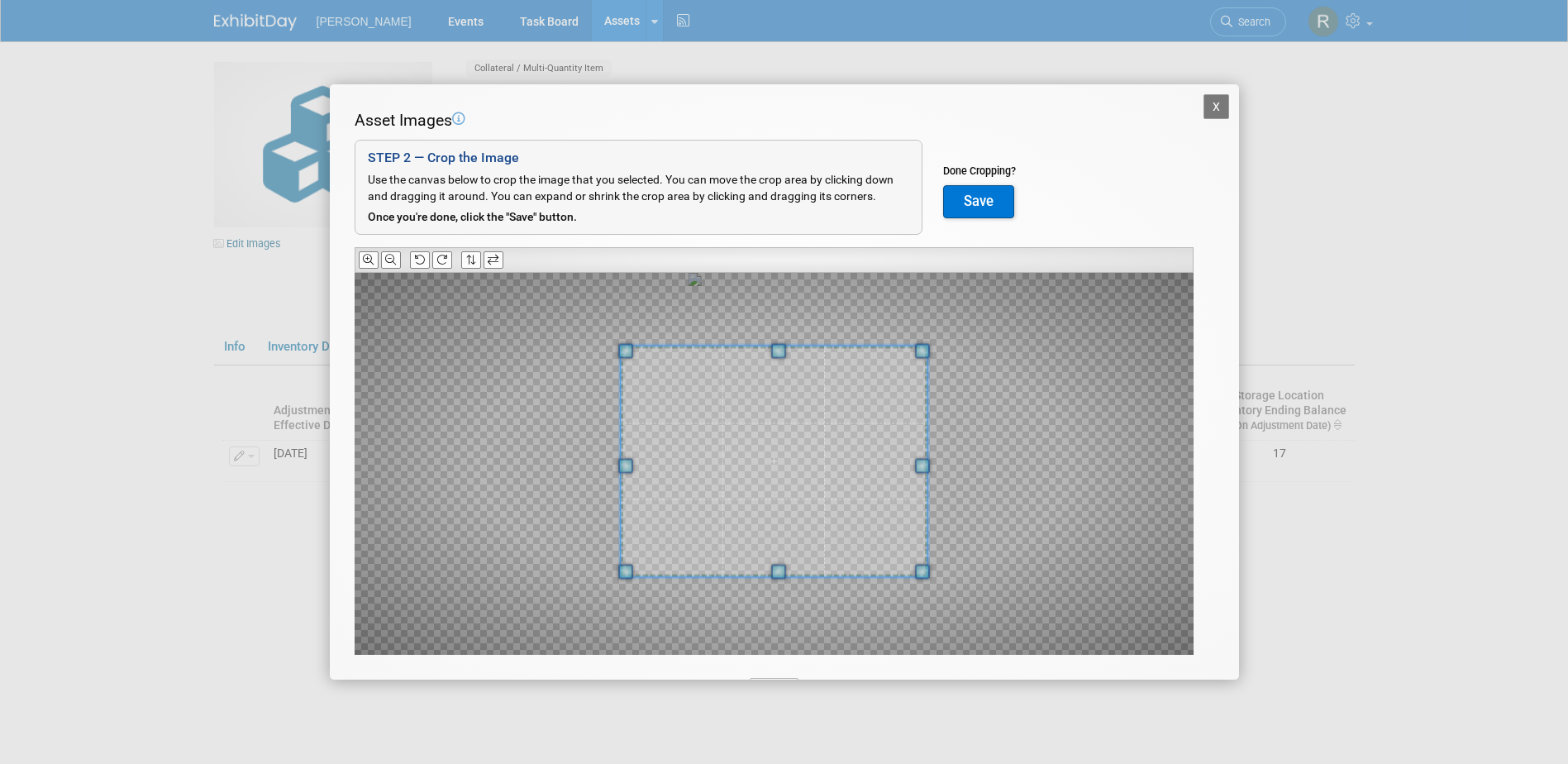
click at [780, 575] on span at bounding box center [778, 571] width 15 height 15
click at [973, 202] on button "Save" at bounding box center [979, 202] width 71 height 33
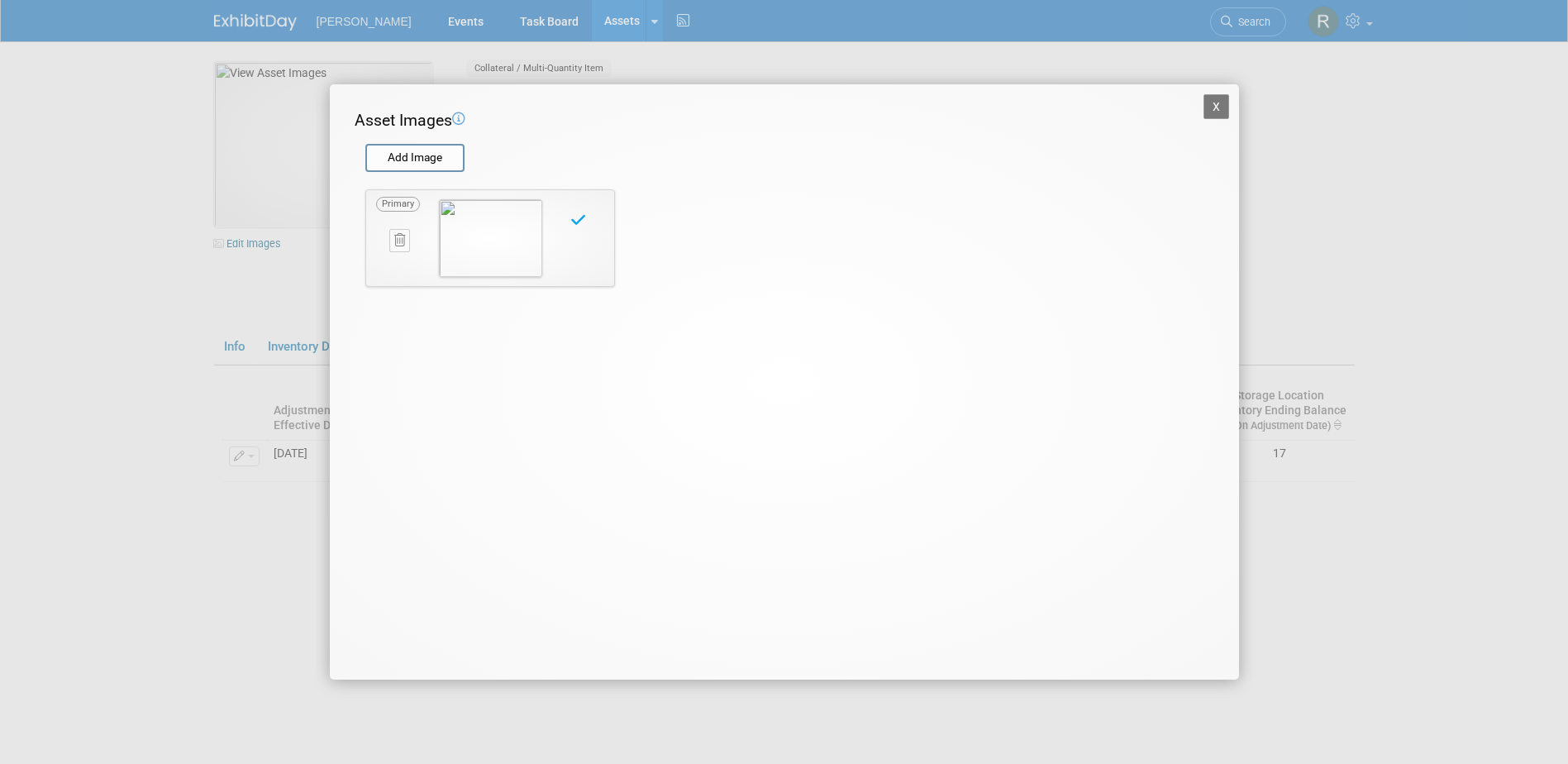
click at [1217, 110] on button "X" at bounding box center [1217, 106] width 27 height 25
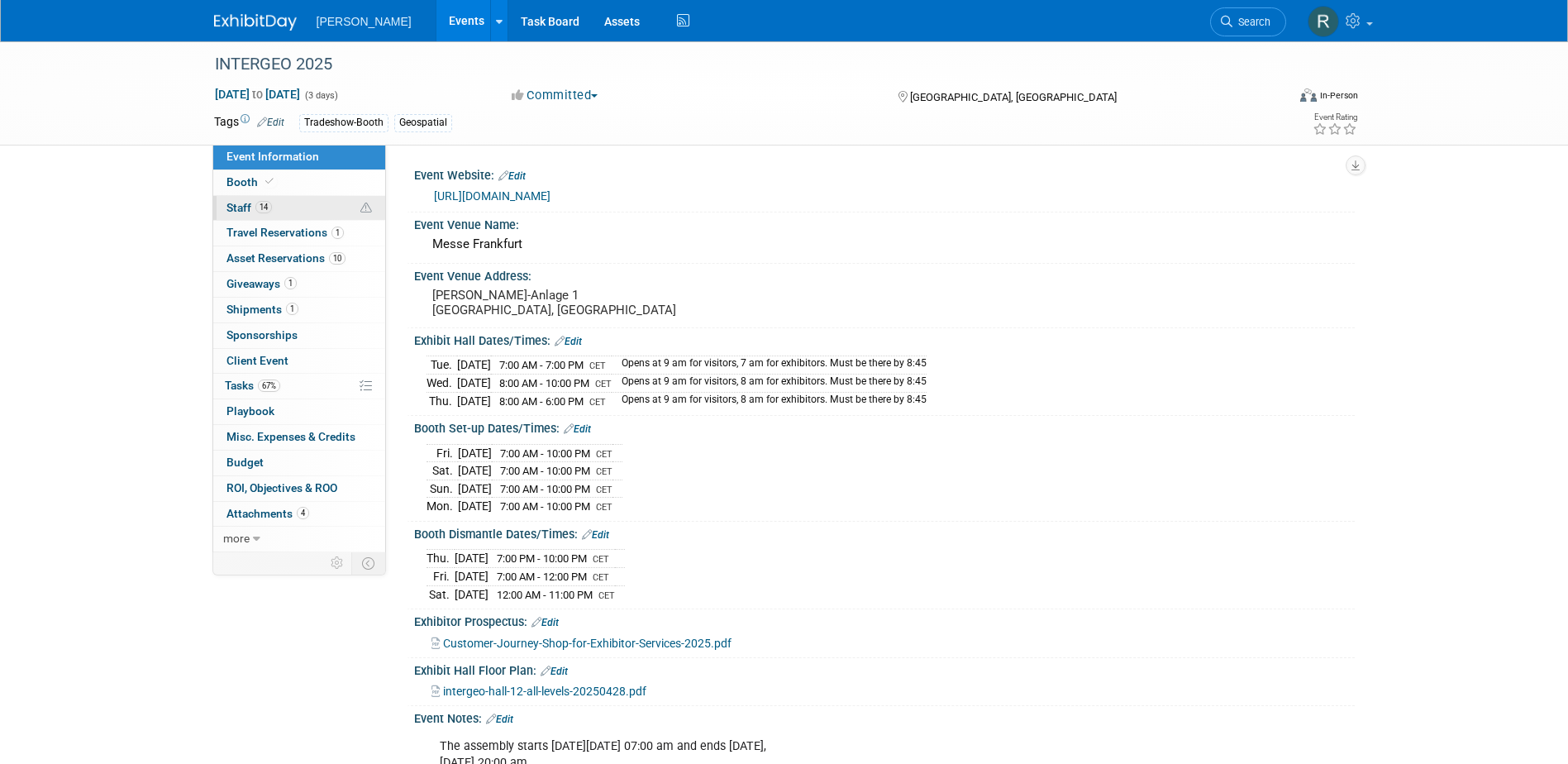
click at [249, 210] on span "Staff 14" at bounding box center [249, 207] width 46 height 13
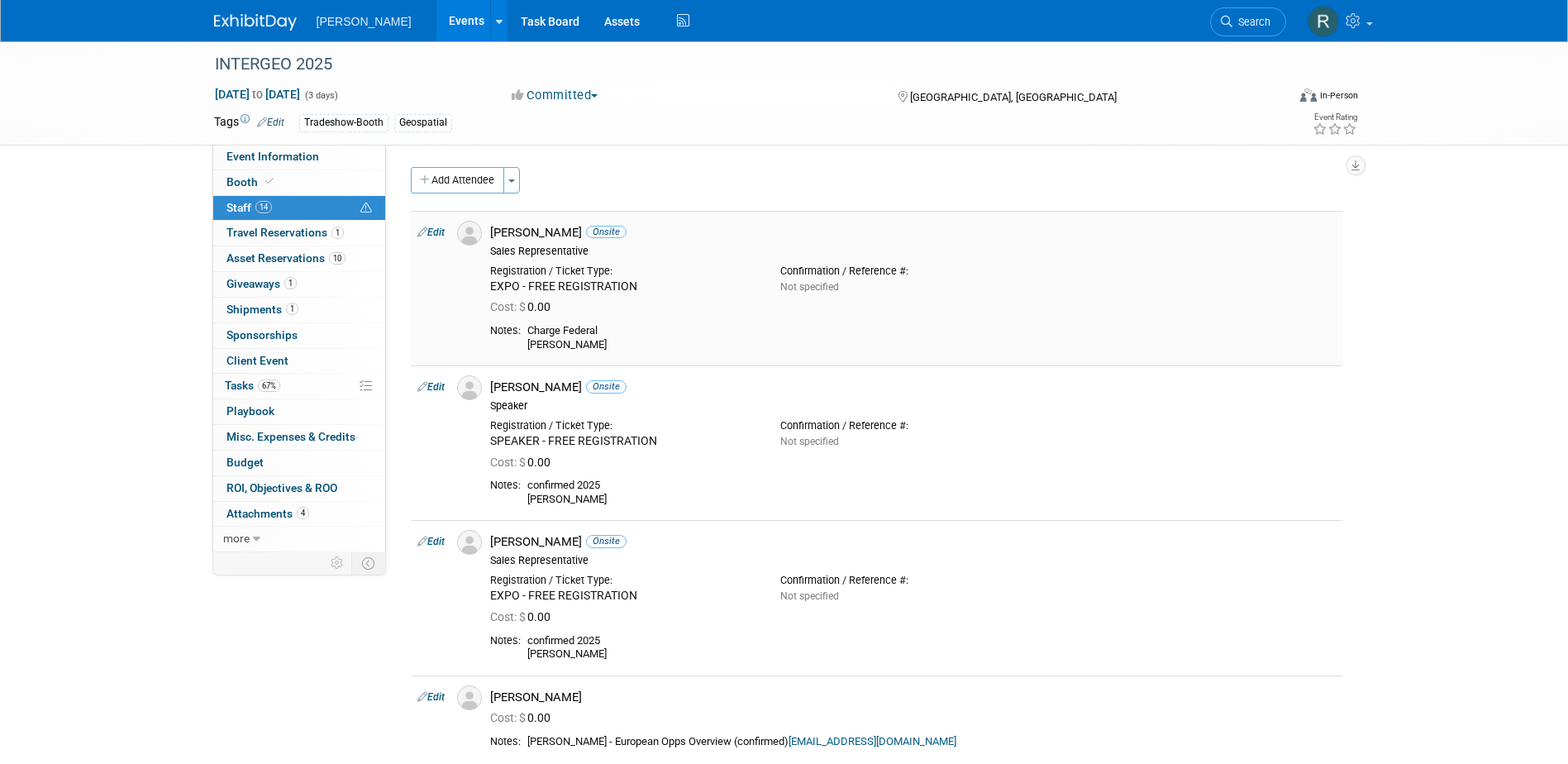
click at [436, 235] on link "Edit" at bounding box center [431, 231] width 28 height 11
select select "21d1e228-c769-4c69-a7d8-cb5fdfca07f2"
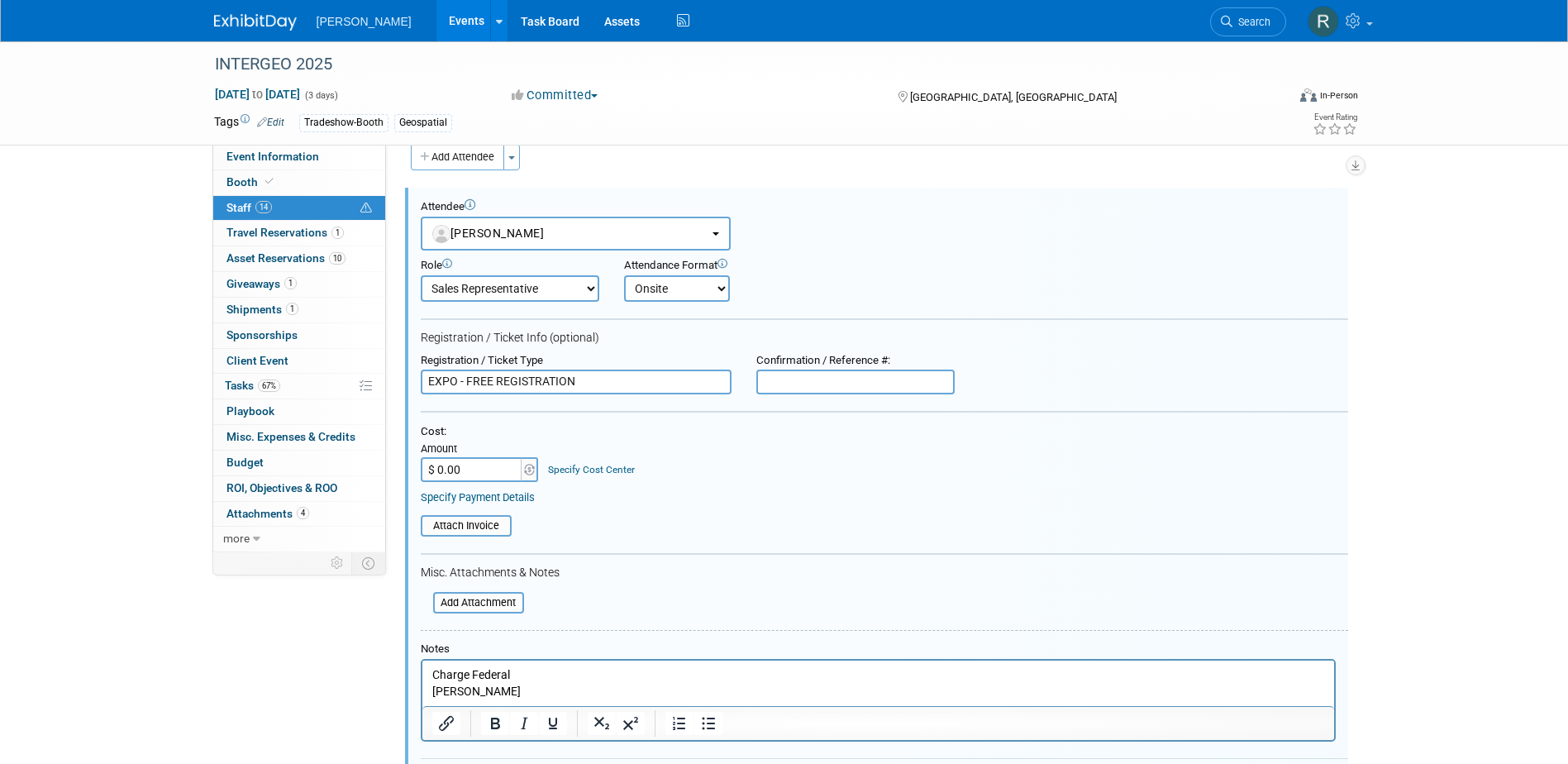
click at [569, 464] on link "Specify Cost Center" at bounding box center [591, 469] width 87 height 11
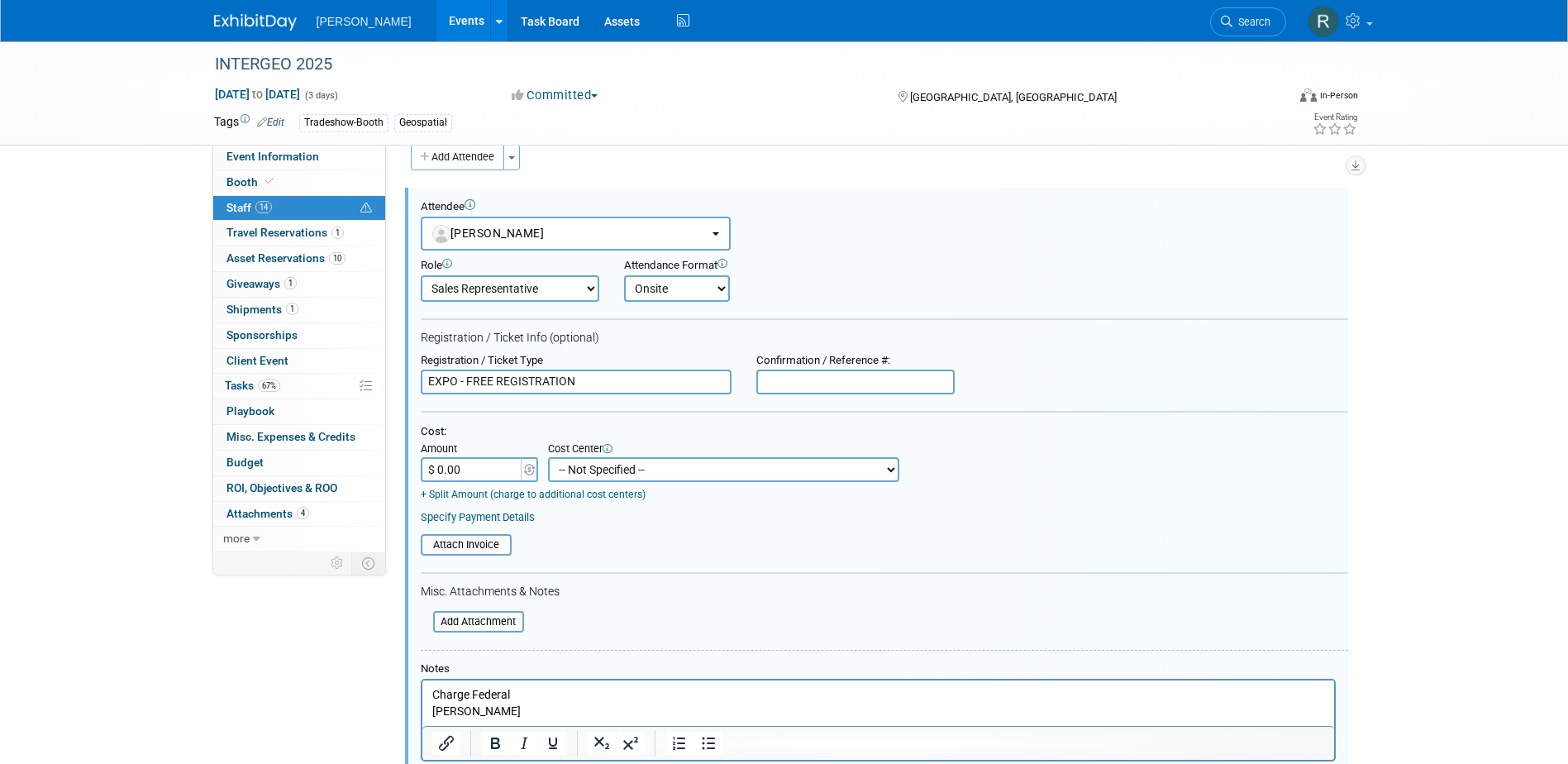
click at [600, 476] on select "-- Not Specified -- Advisory Services - Expenses_1001.502 Aerial Acquisition - …" at bounding box center [723, 470] width 351 height 25
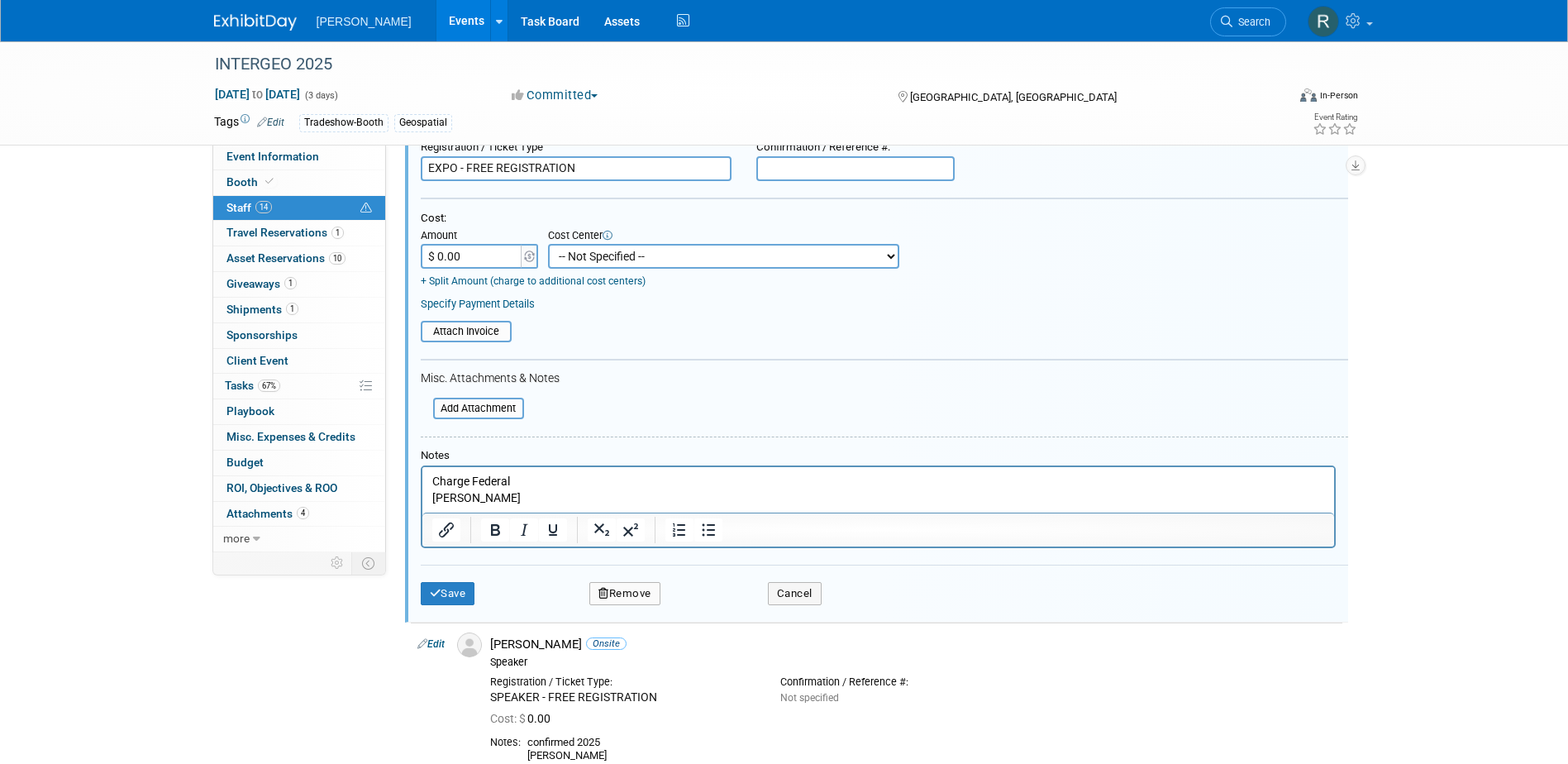
scroll to position [520, 0]
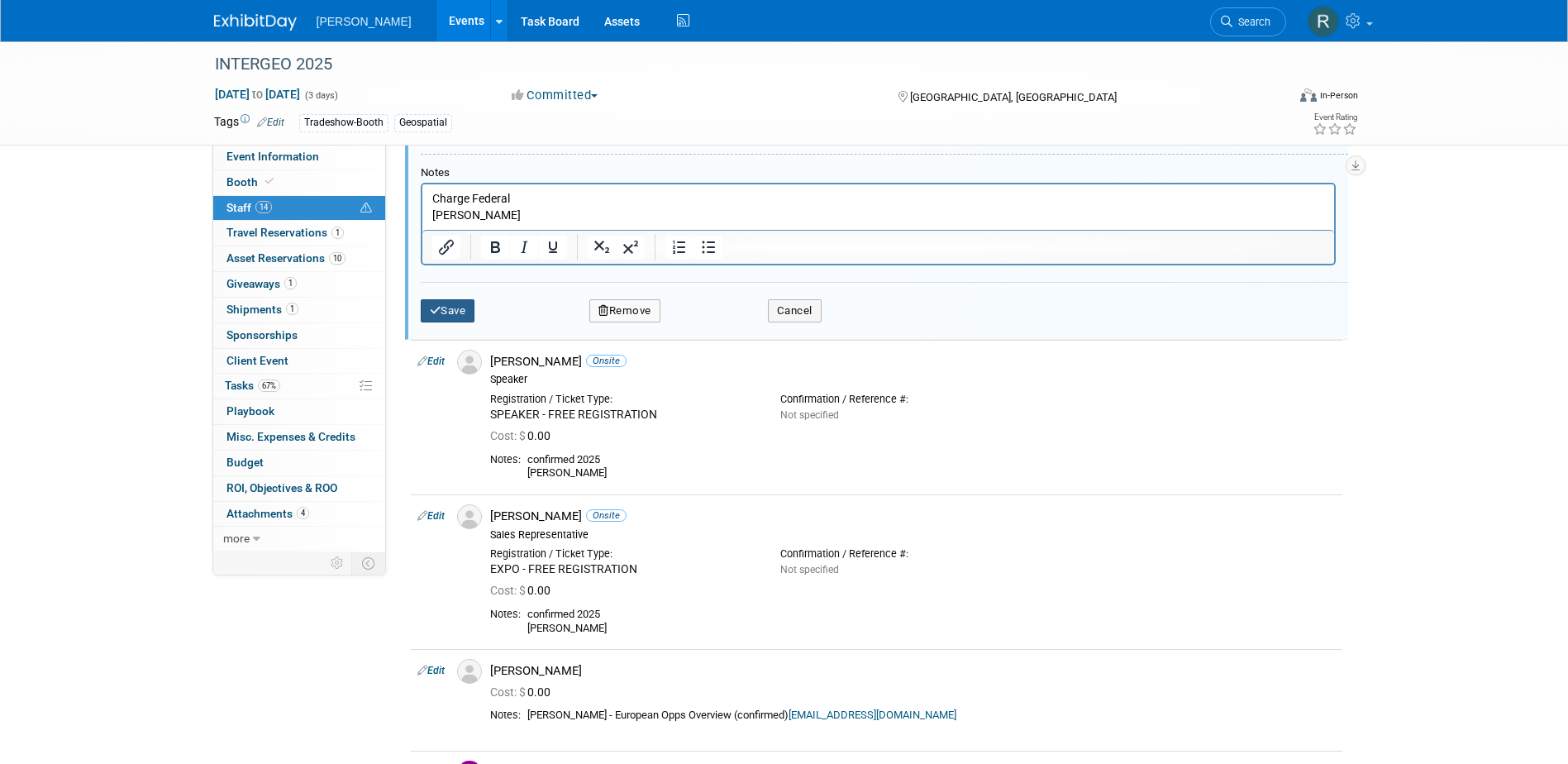
click at [465, 318] on button "Save" at bounding box center [448, 311] width 54 height 23
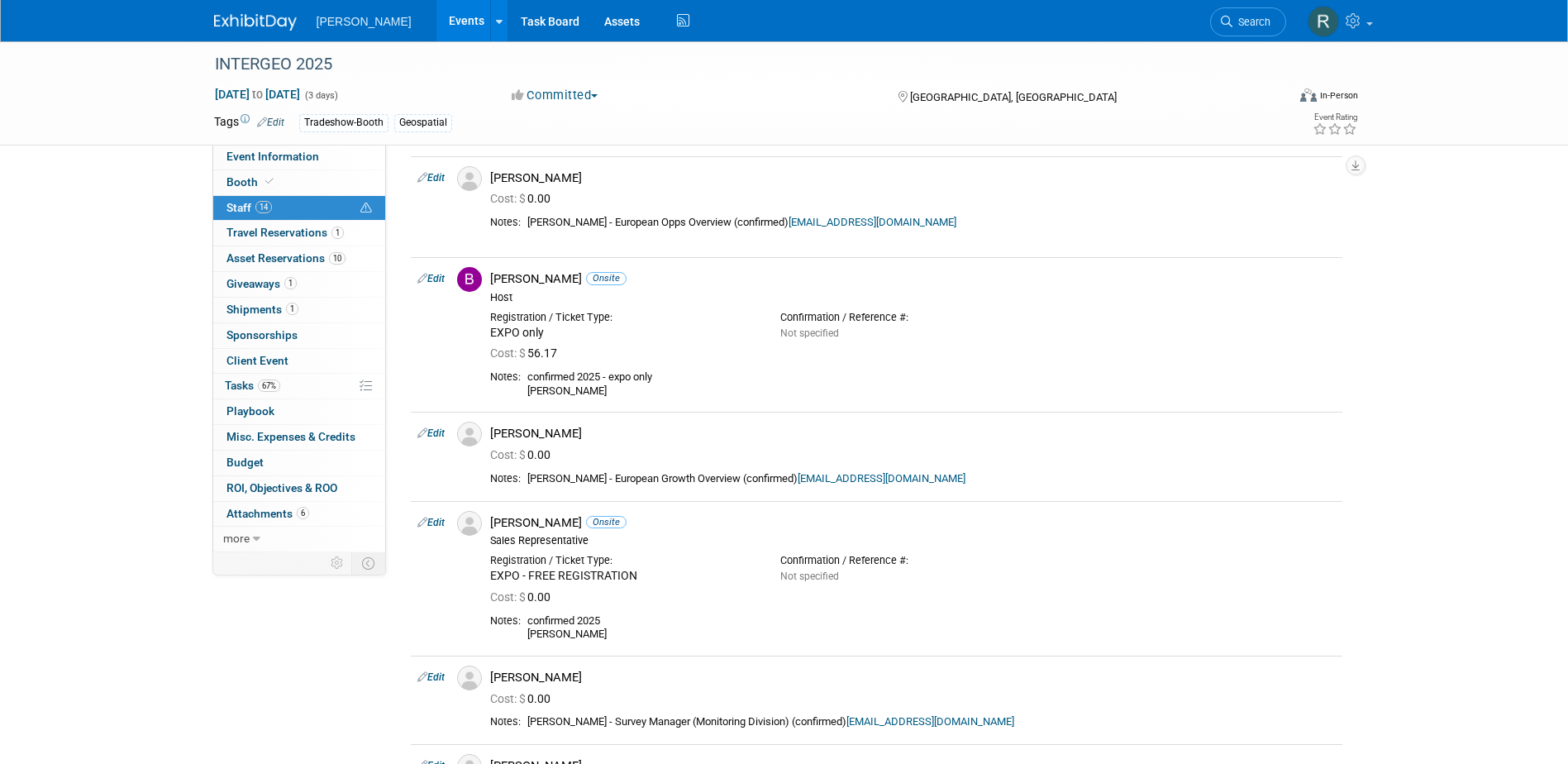
drag, startPoint x: 1233, startPoint y: 21, endPoint x: 1219, endPoint y: 24, distance: 14.3
click at [1233, 21] on span "Search" at bounding box center [1251, 22] width 38 height 12
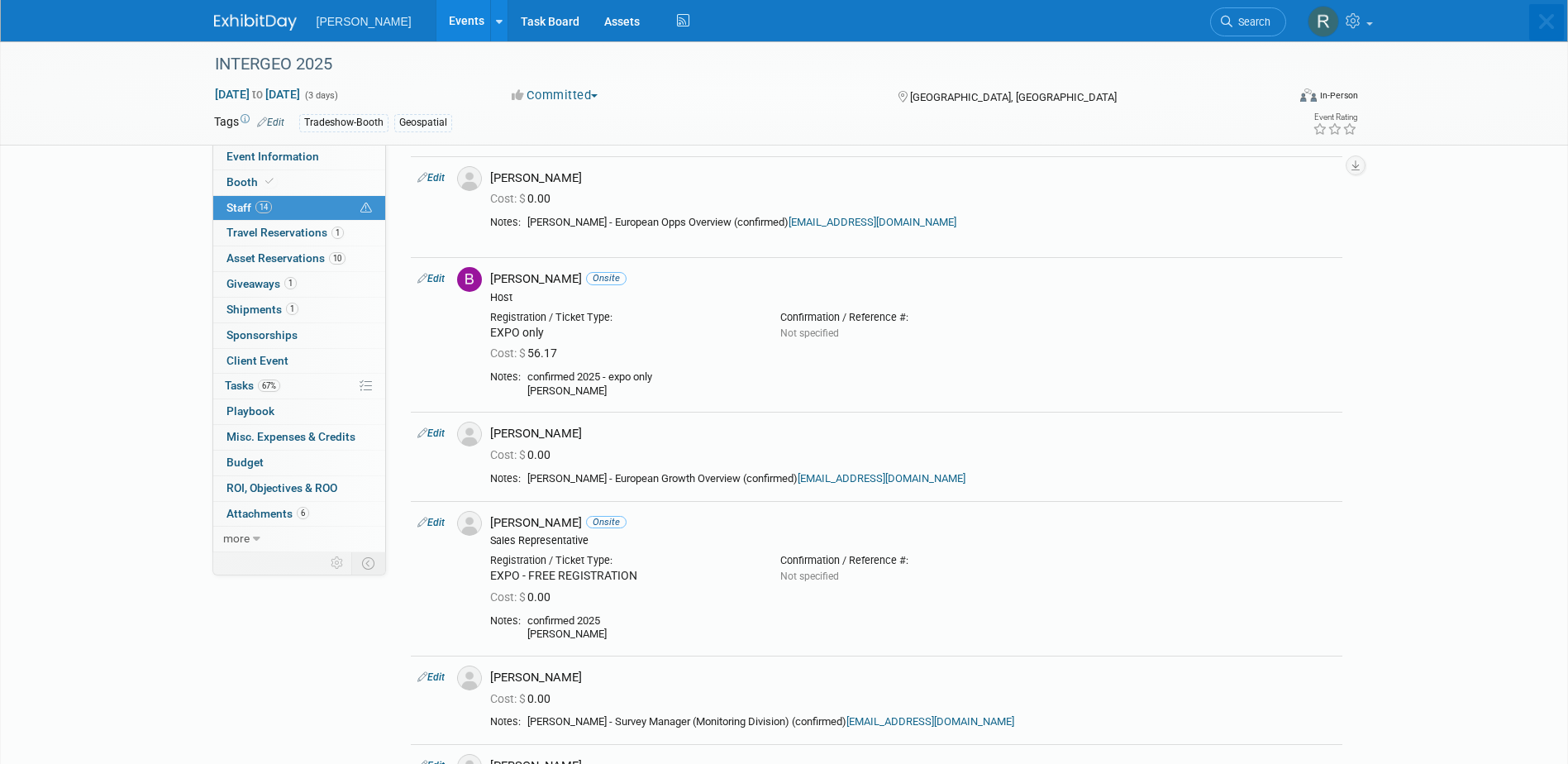
scroll to position [0, 0]
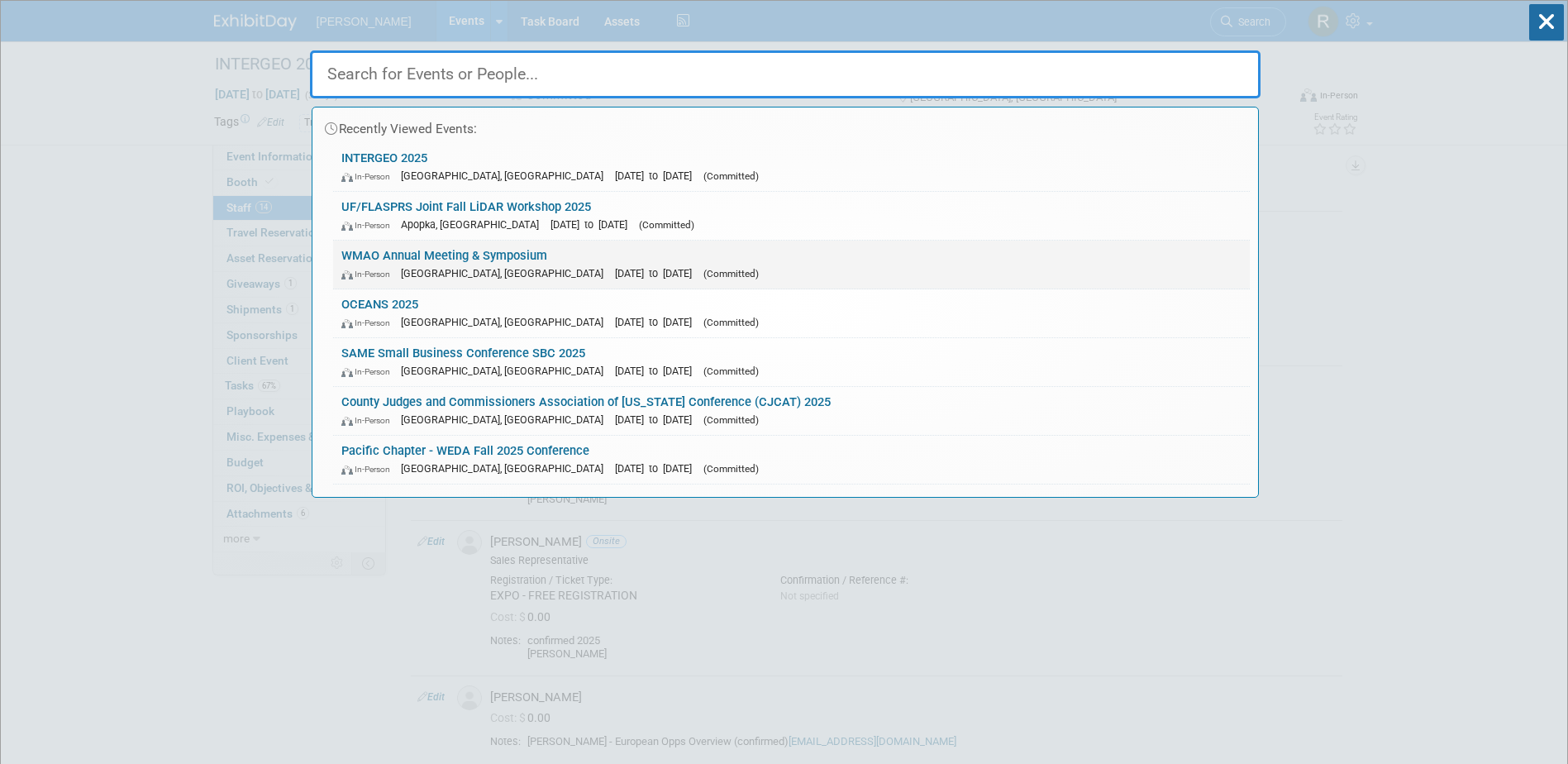
click at [385, 261] on link "WMAO Annual Meeting & Symposium In-Person Dublin, OH Nov 12, 2025 to Nov 13, 20…" at bounding box center [791, 265] width 916 height 48
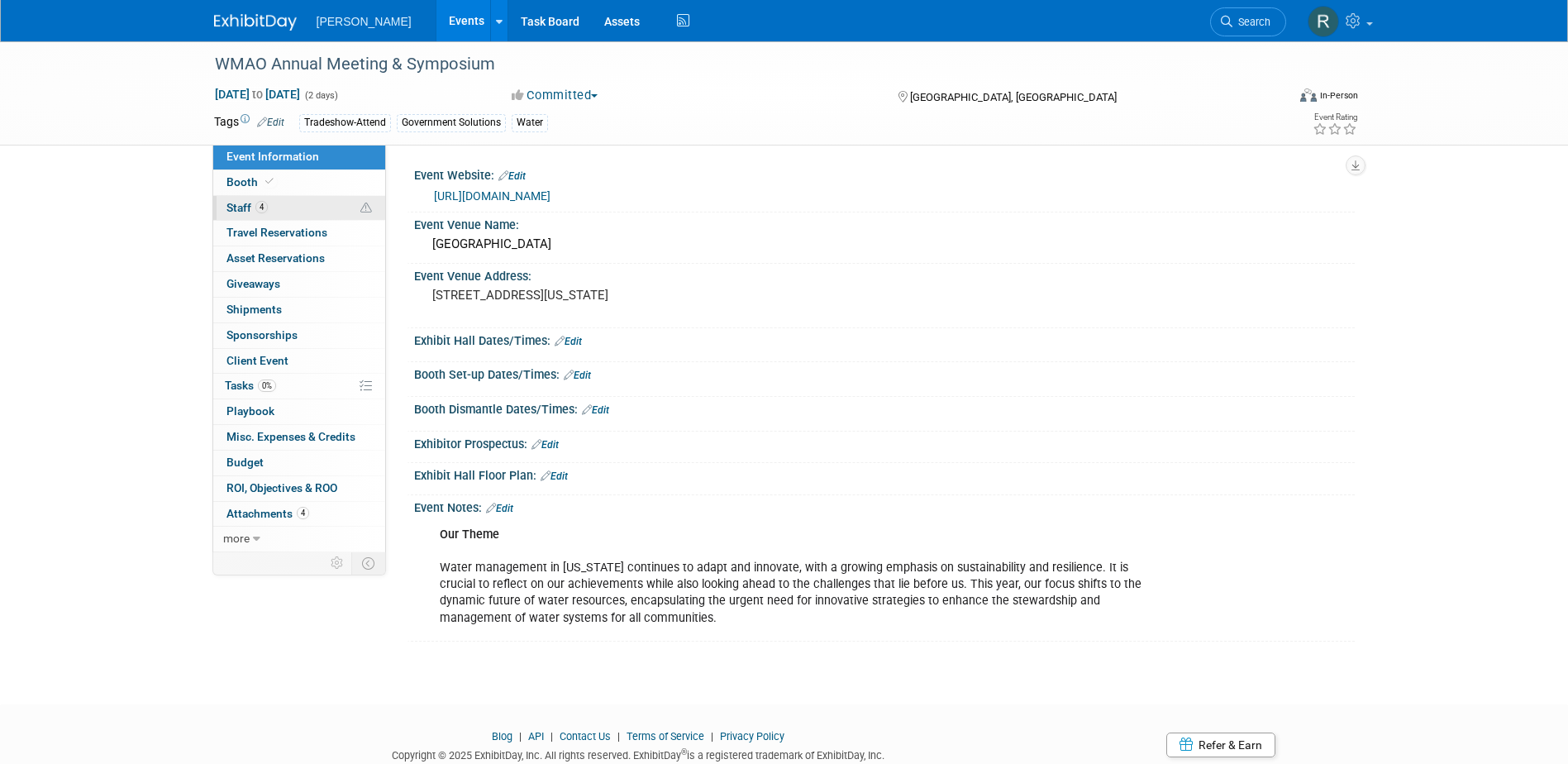
click at [274, 206] on link "4 Staff 4" at bounding box center [299, 208] width 172 height 25
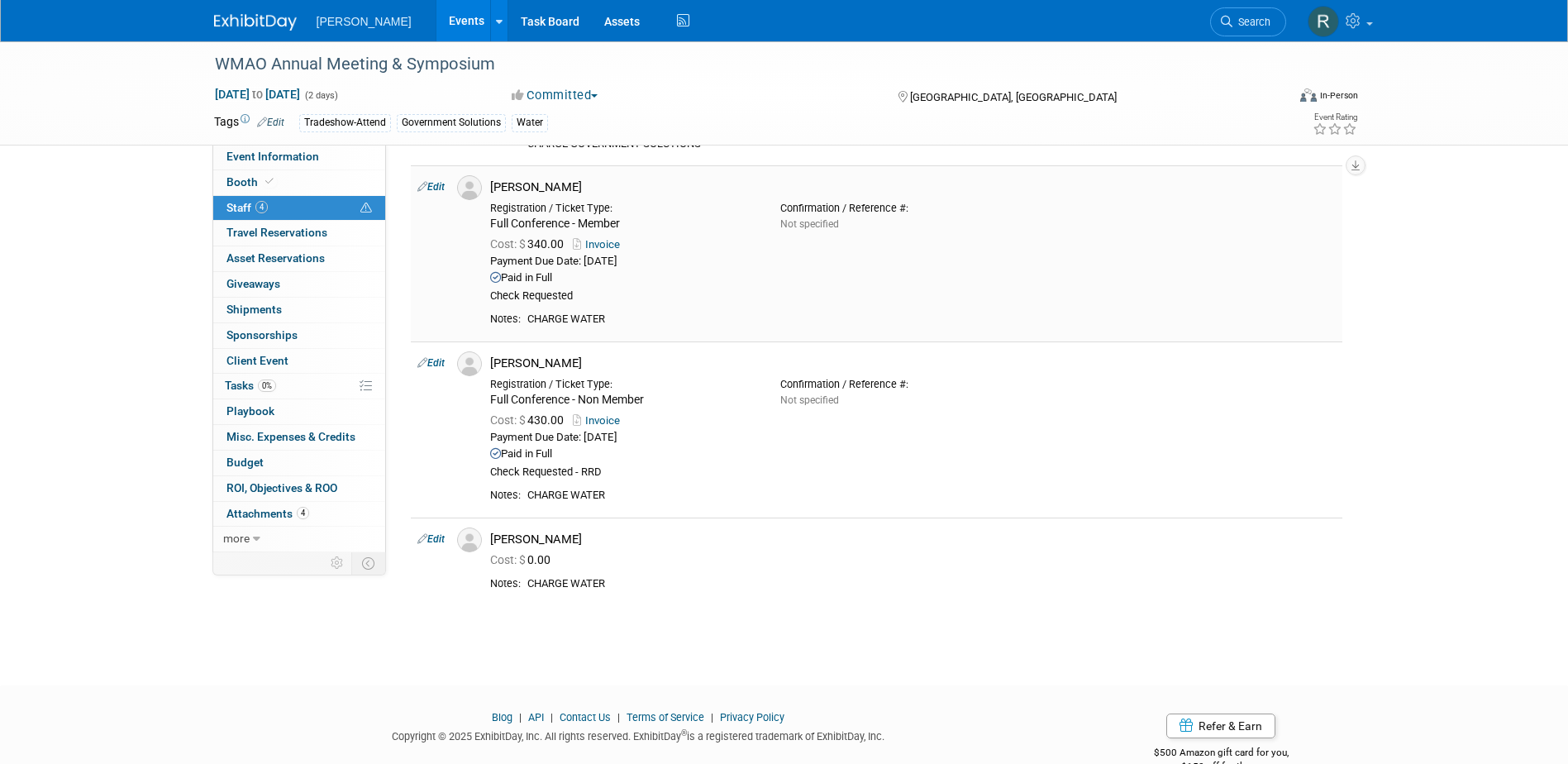
scroll to position [248, 0]
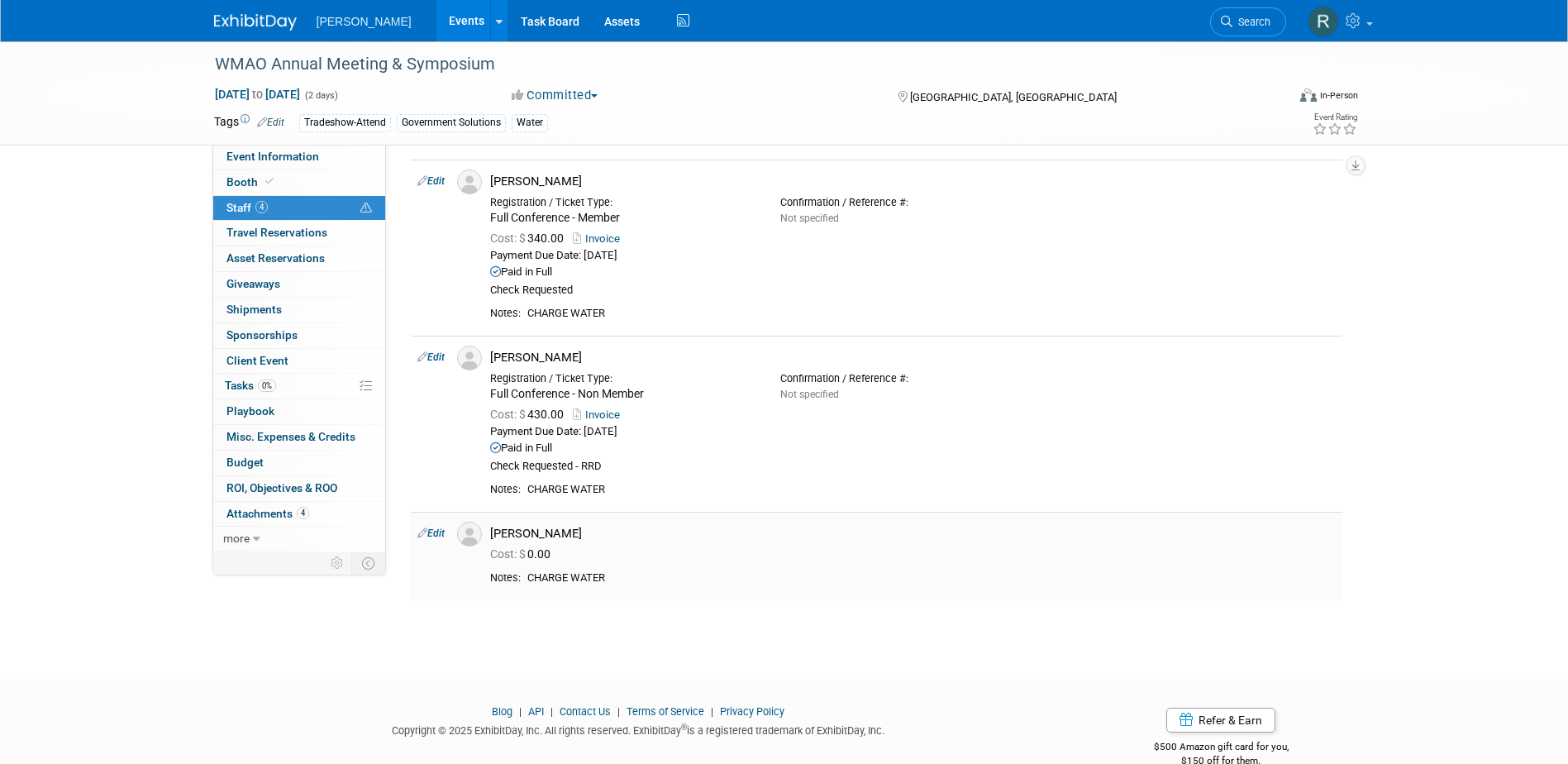
click at [438, 537] on link "Edit" at bounding box center [431, 533] width 28 height 11
select select "7b7984c3-f922-474c-982a-9d3162708f6a"
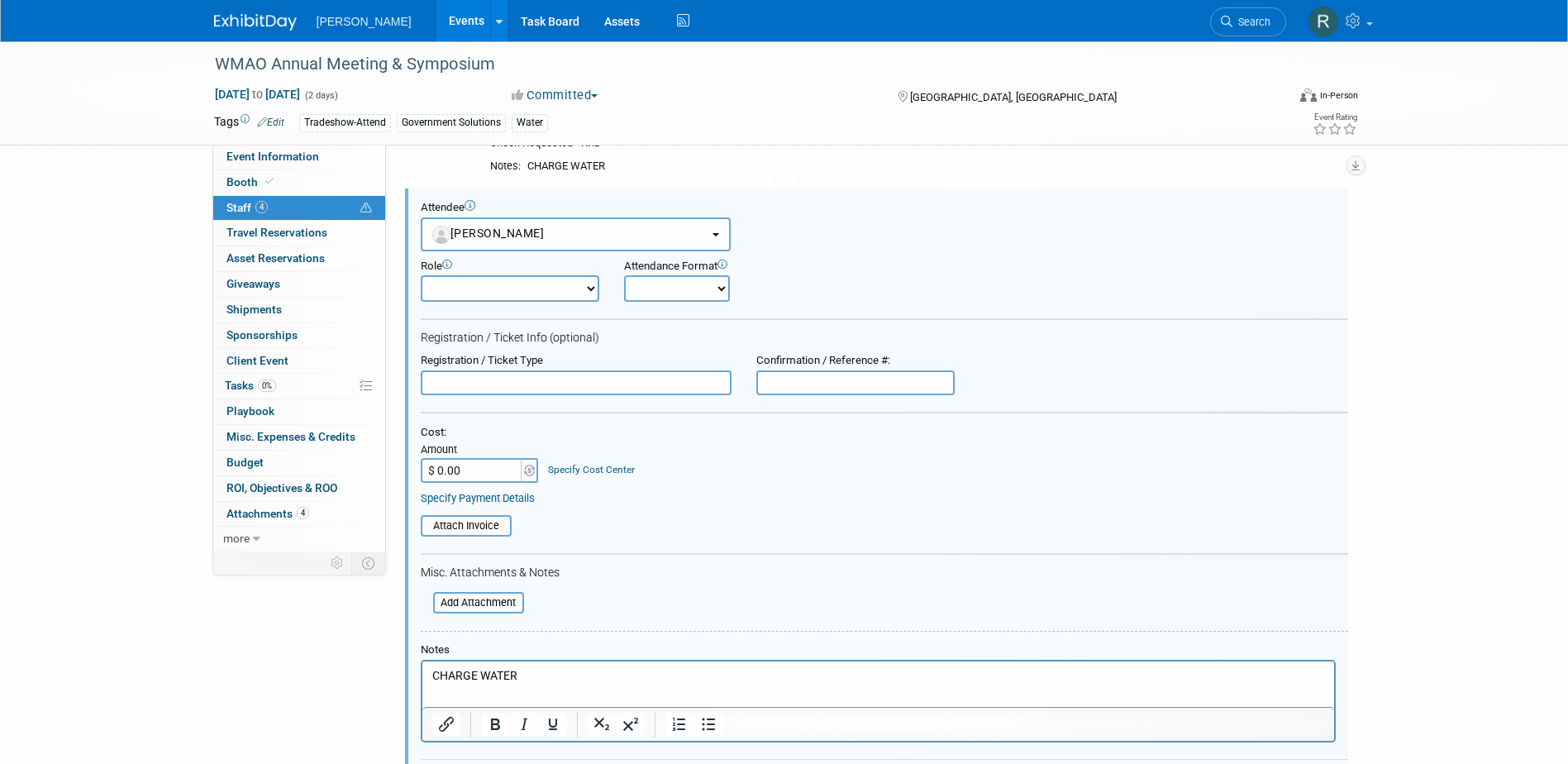
scroll to position [0, 0]
click at [557, 378] on input "text" at bounding box center [576, 382] width 311 height 25
type input "Full Conference - Non Member"
type input "$ 430.00"
click at [599, 476] on link "Specify Cost Center" at bounding box center [591, 469] width 87 height 11
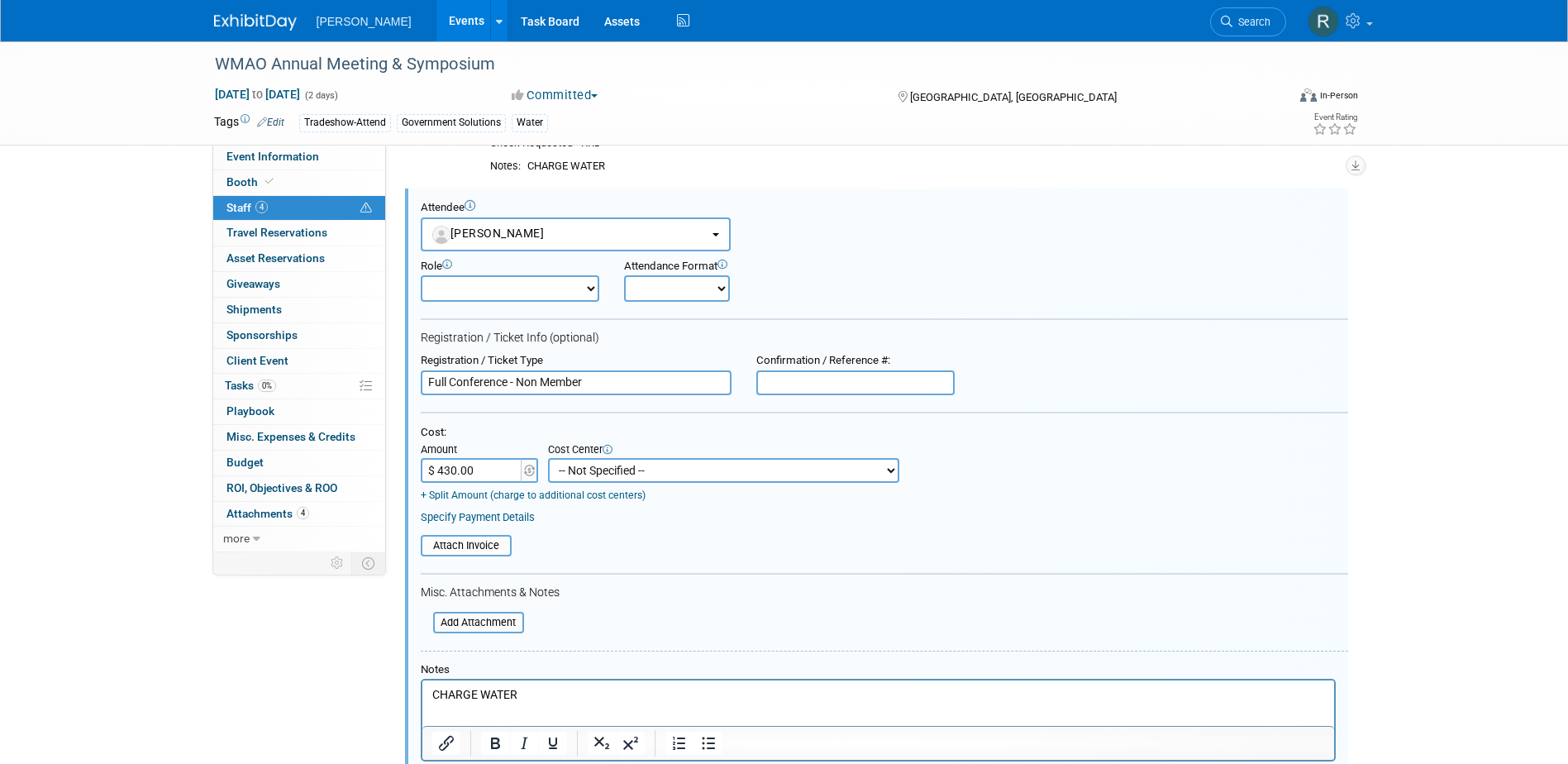
click at [599, 476] on select "-- Not Specified -- Advisory Services - Expenses_1001.502 Aerial Acquisition - …" at bounding box center [723, 470] width 351 height 25
select select "18966237"
click at [548, 458] on select "-- Not Specified -- Advisory Services - Expenses_1001.502 Aerial Acquisition - …" at bounding box center [723, 470] width 351 height 25
click at [520, 521] on link "Specify Payment Details" at bounding box center [478, 517] width 114 height 12
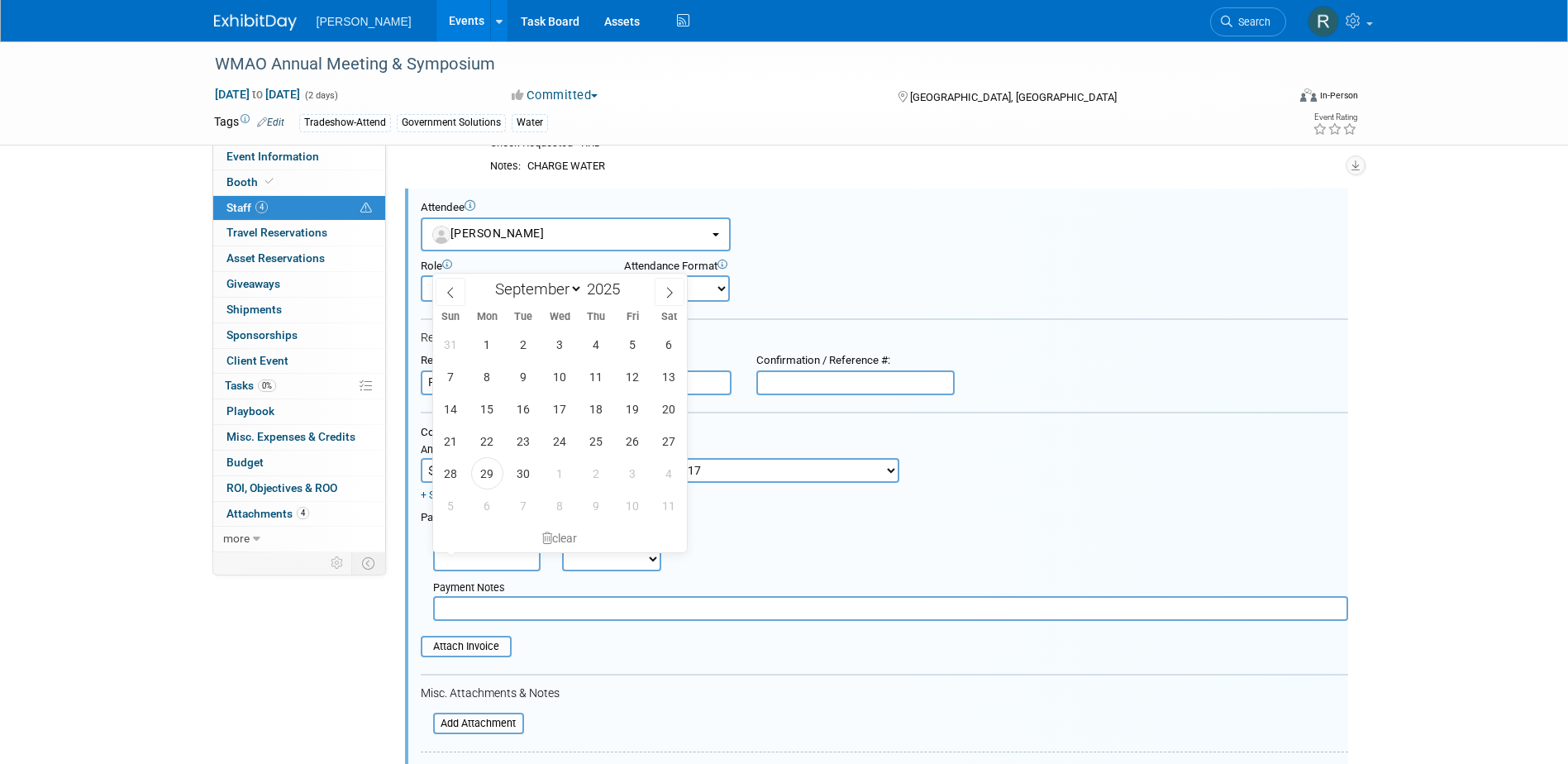
click at [526, 556] on input "text" at bounding box center [487, 559] width 108 height 25
click at [481, 467] on span "29" at bounding box center [487, 473] width 32 height 32
type input "Sep 29, 2025"
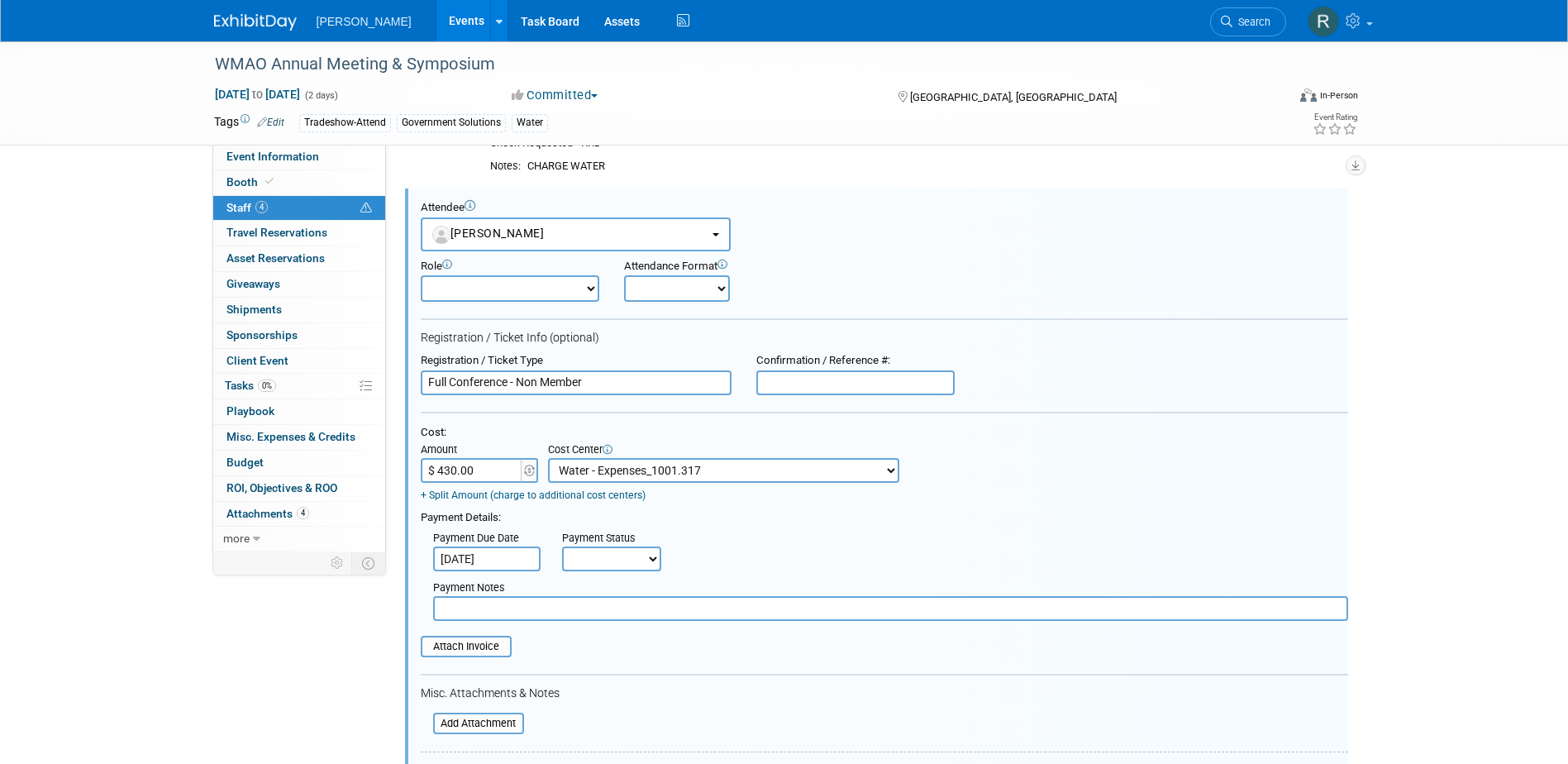
click at [582, 557] on select "Not Paid Yet Partially Paid Paid in Full" at bounding box center [611, 559] width 99 height 25
select select "1"
click at [562, 547] on select "Not Paid Yet Partially Paid Paid in Full" at bounding box center [611, 559] width 99 height 25
click at [590, 612] on input "text" at bounding box center [891, 609] width 915 height 25
type input "Check Requested - RRD"
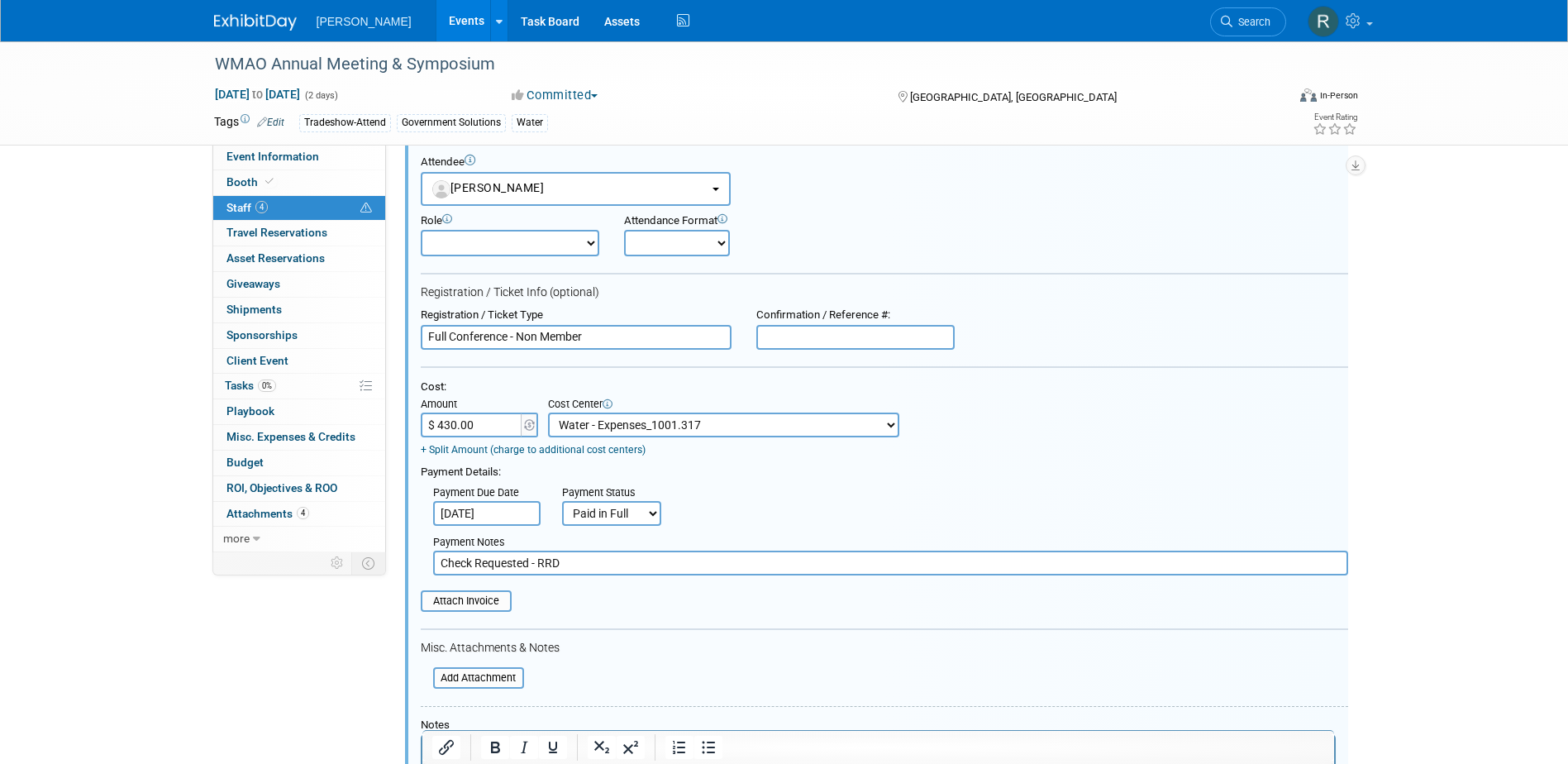
scroll to position [654, 0]
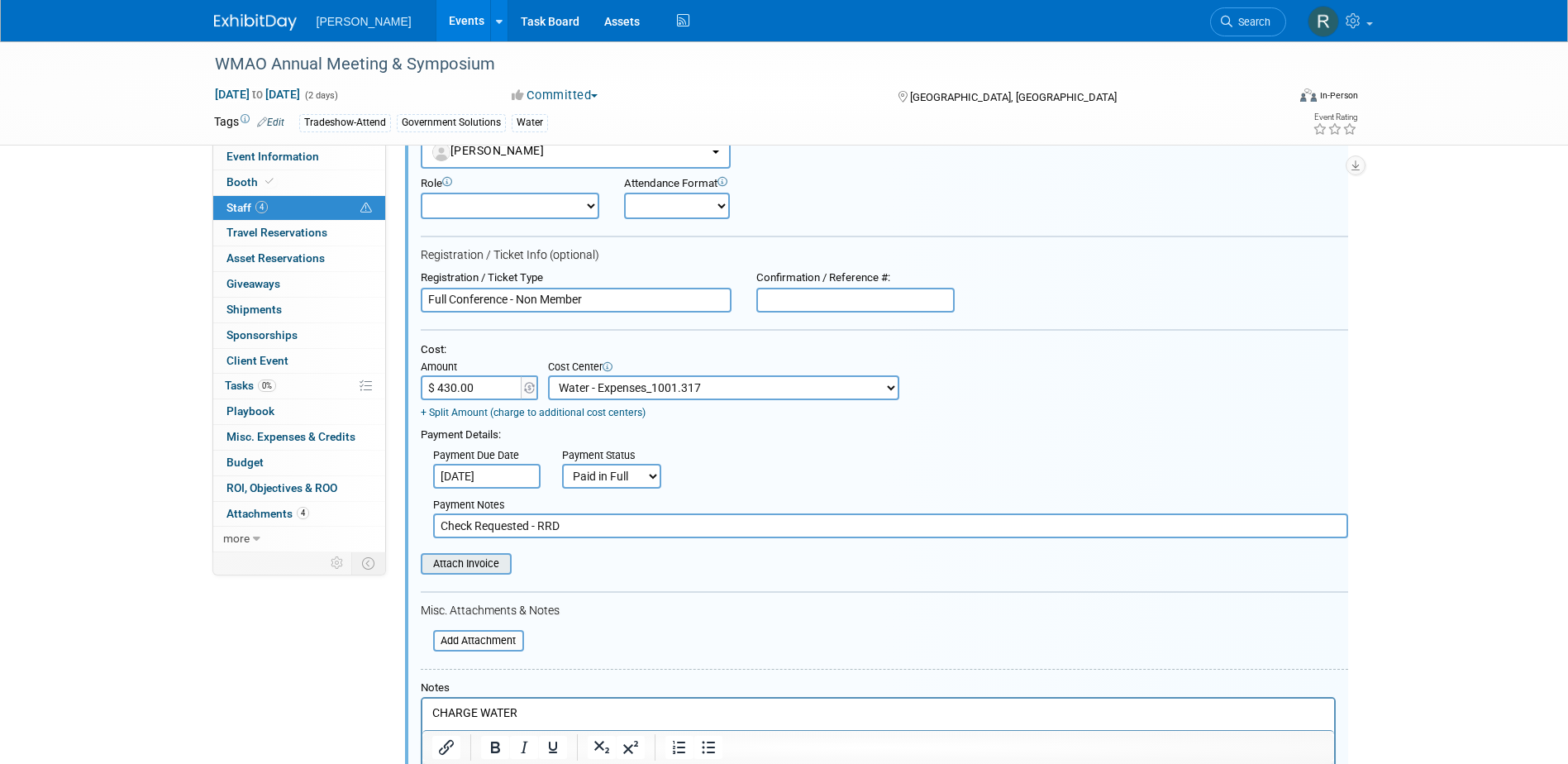
click at [471, 568] on input "file" at bounding box center [412, 564] width 197 height 18
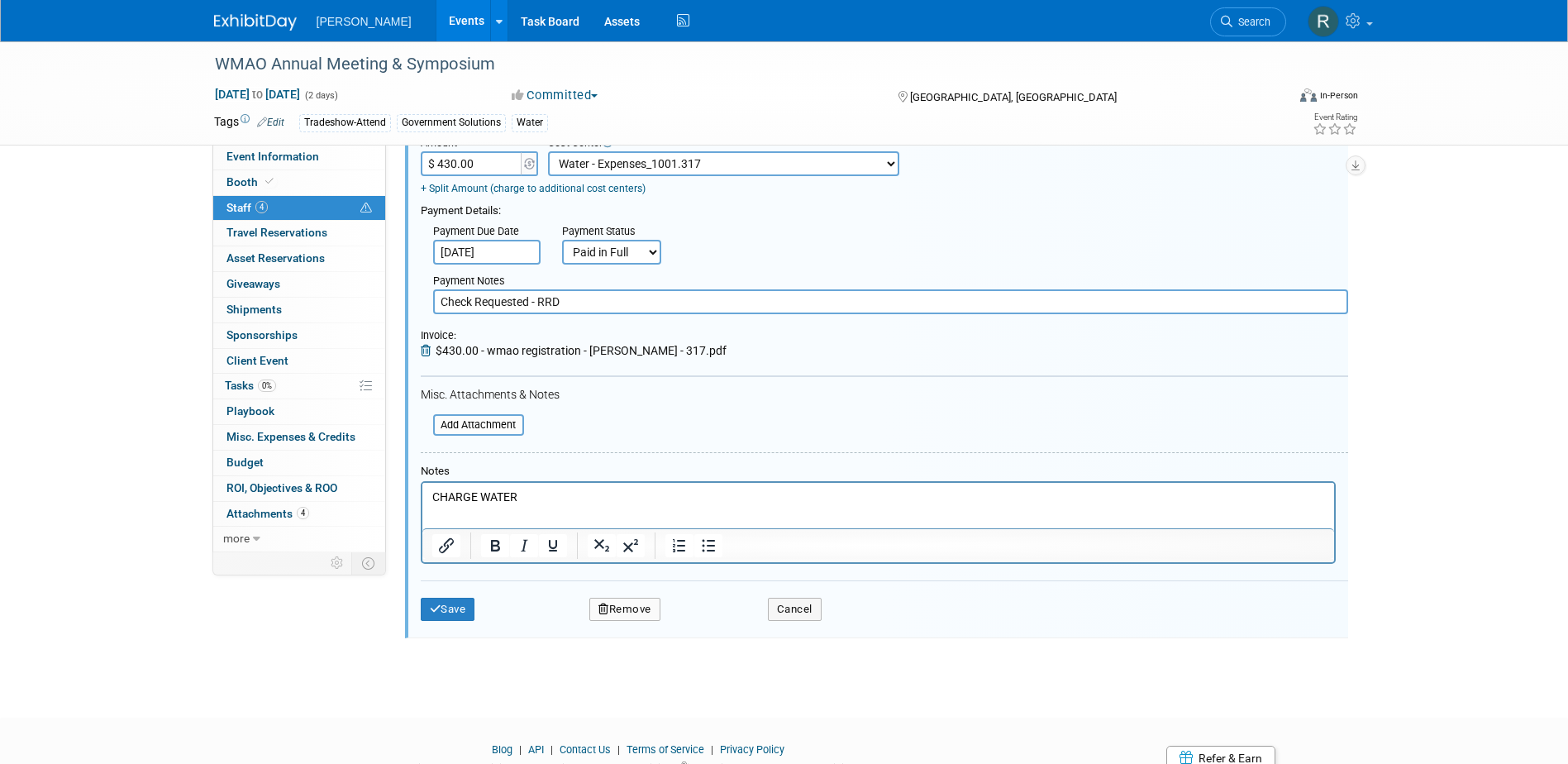
scroll to position [902, 0]
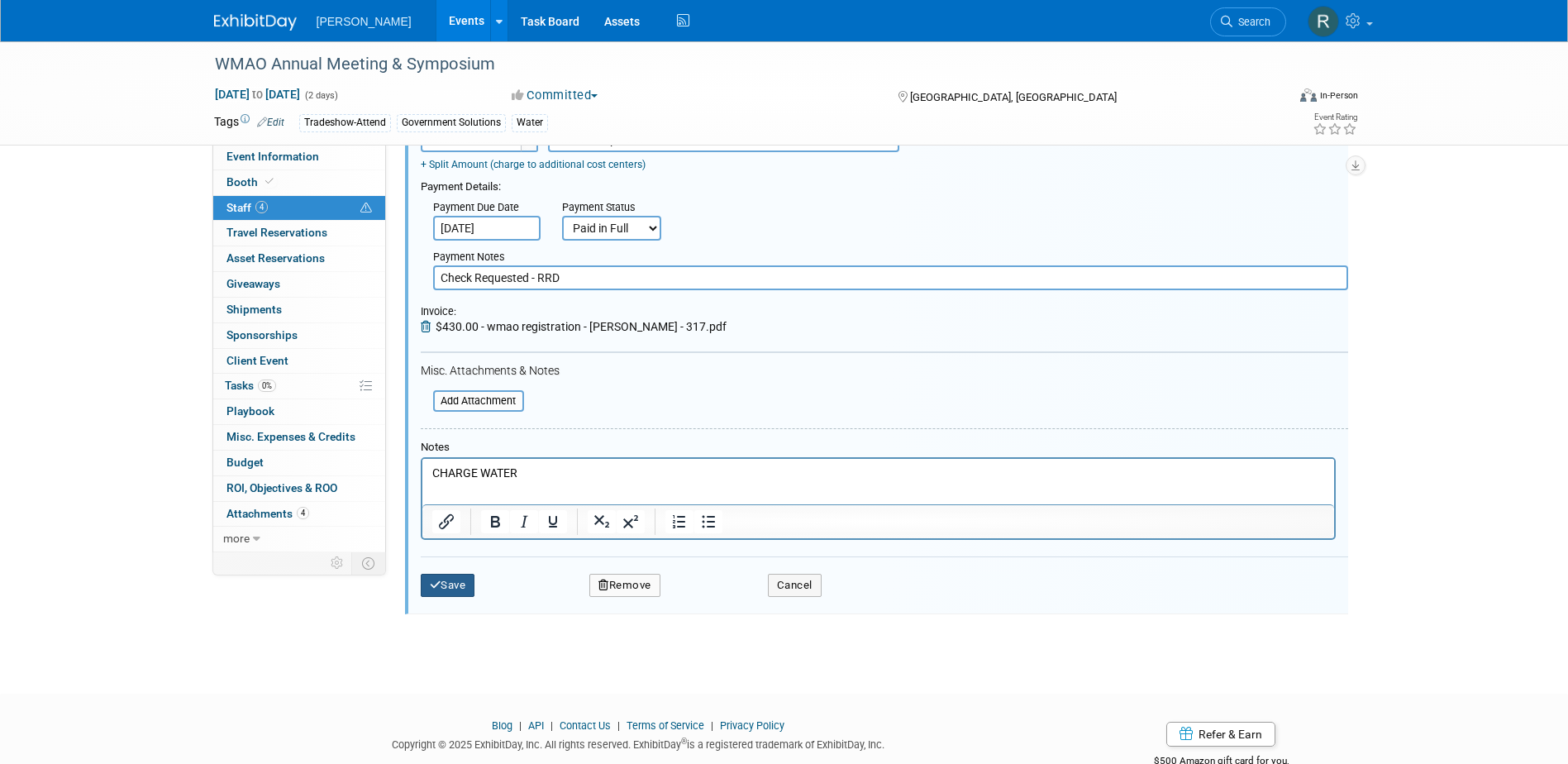
click at [442, 589] on button "Save" at bounding box center [448, 585] width 54 height 23
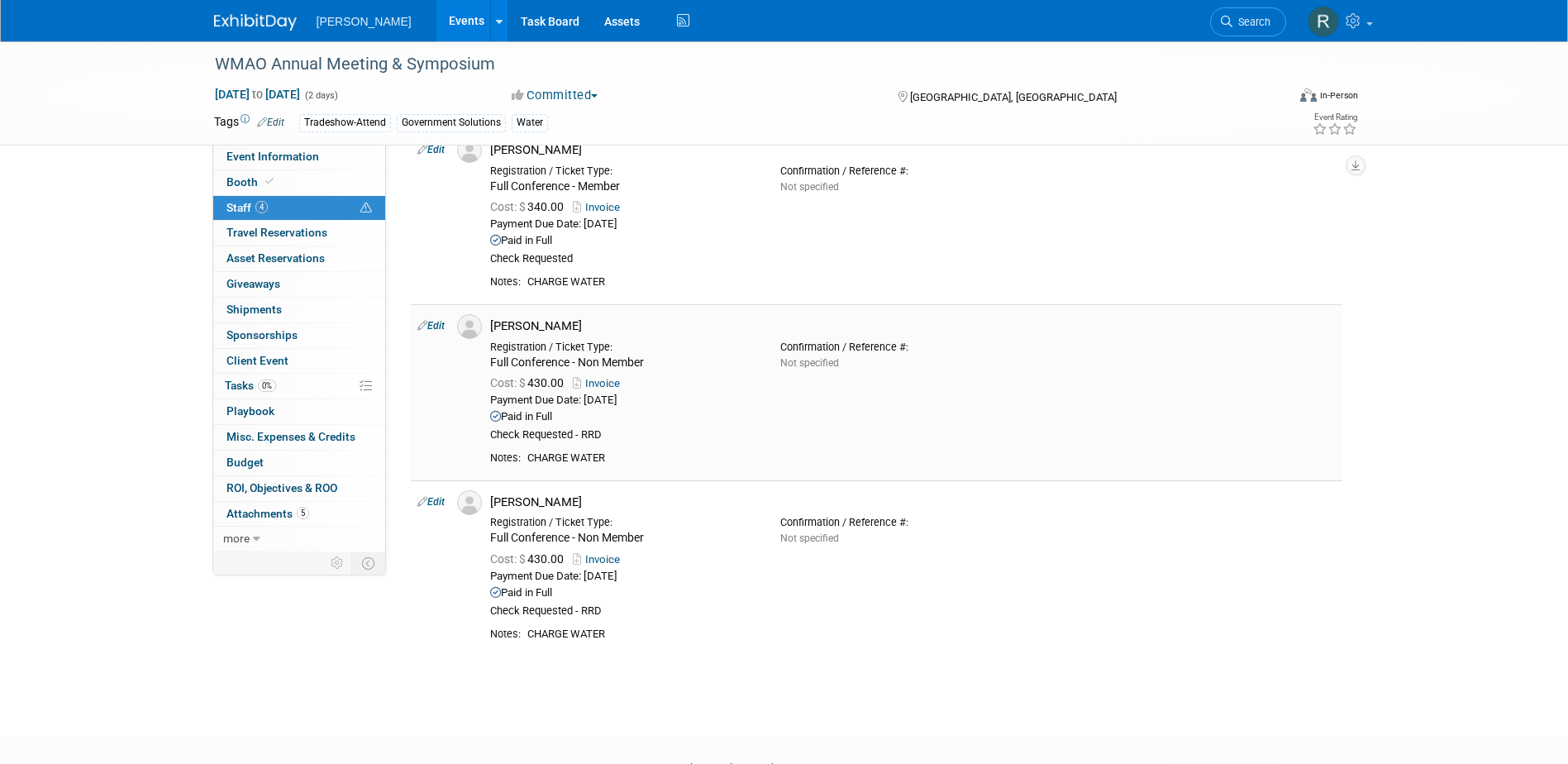
scroll to position [284, 0]
click at [252, 159] on span "Event Information" at bounding box center [272, 155] width 92 height 13
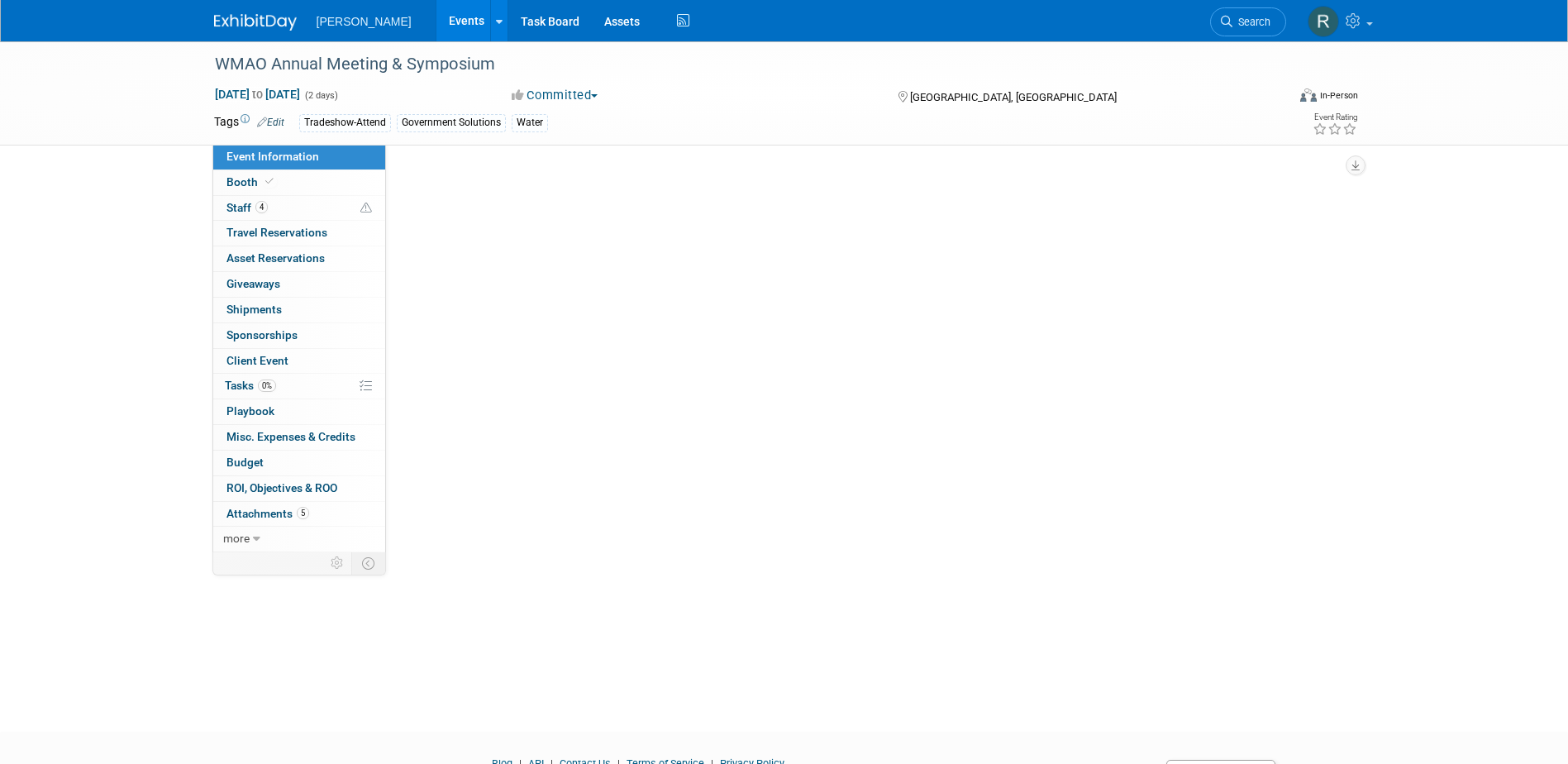
scroll to position [0, 0]
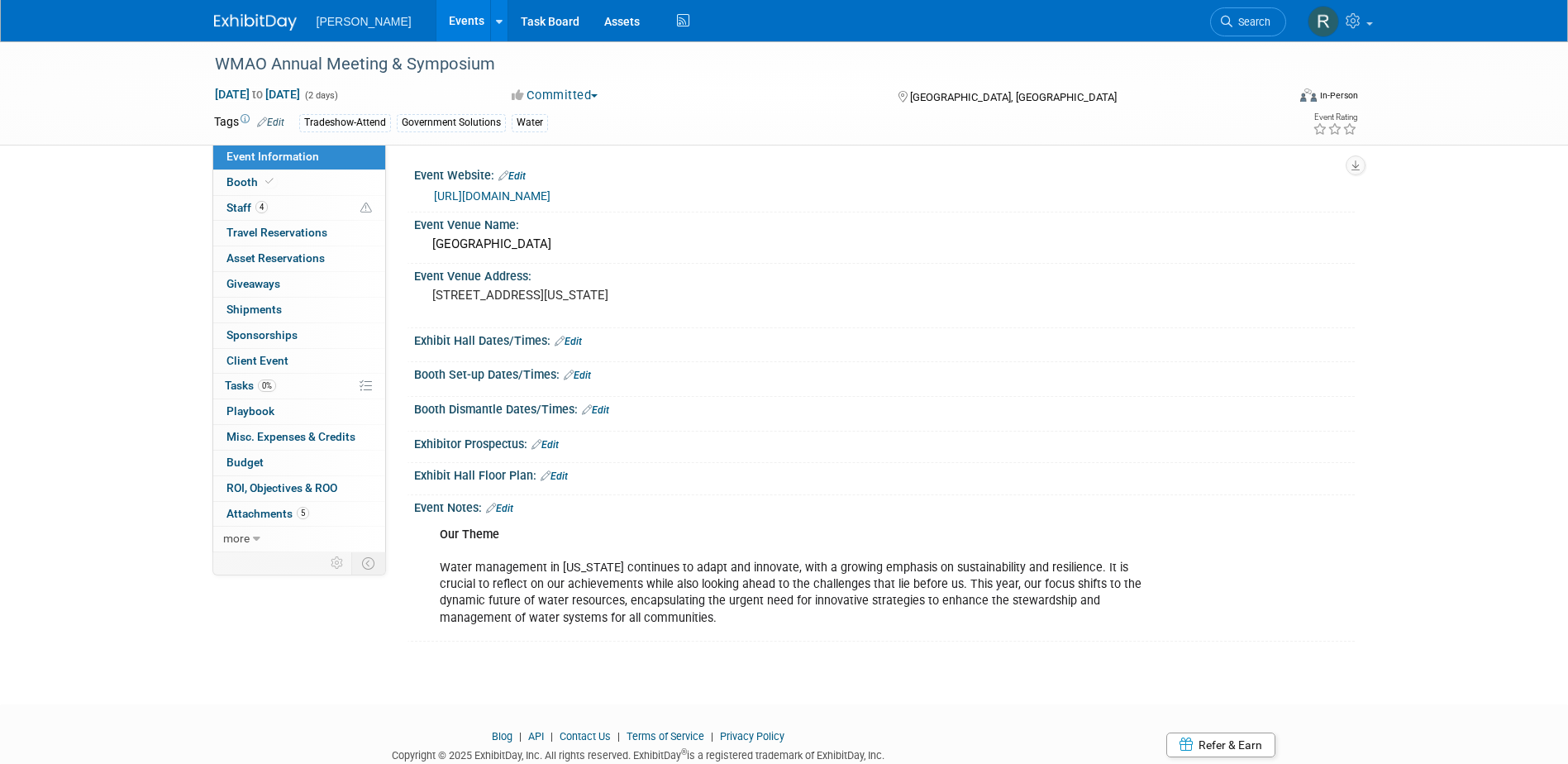
click at [513, 504] on link "Edit" at bounding box center [500, 508] width 28 height 11
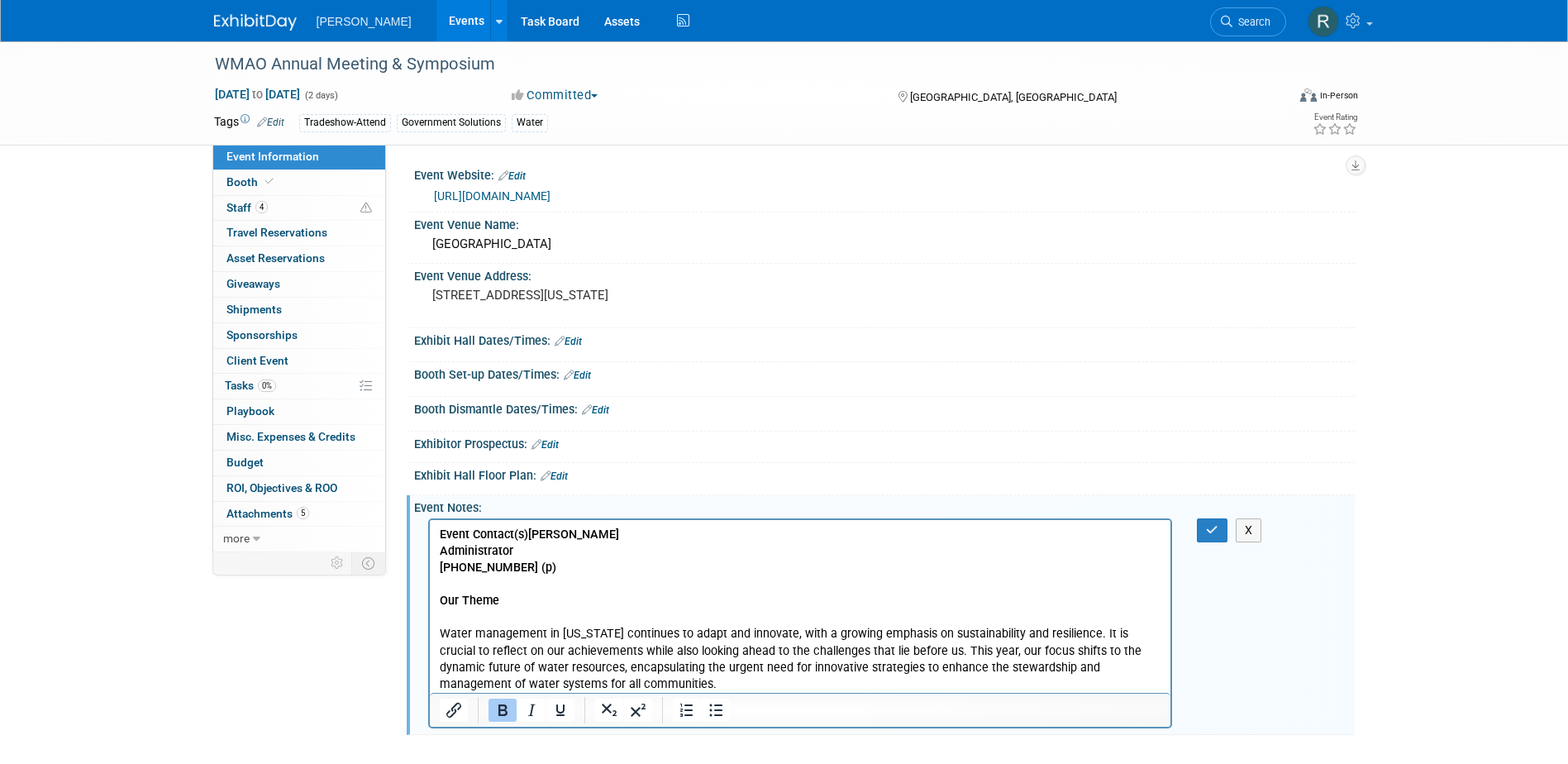
click at [526, 533] on b "Event Contact(s)Sarah Saylor Administrator 614-935-8471 (p)" at bounding box center [529, 551] width 179 height 47
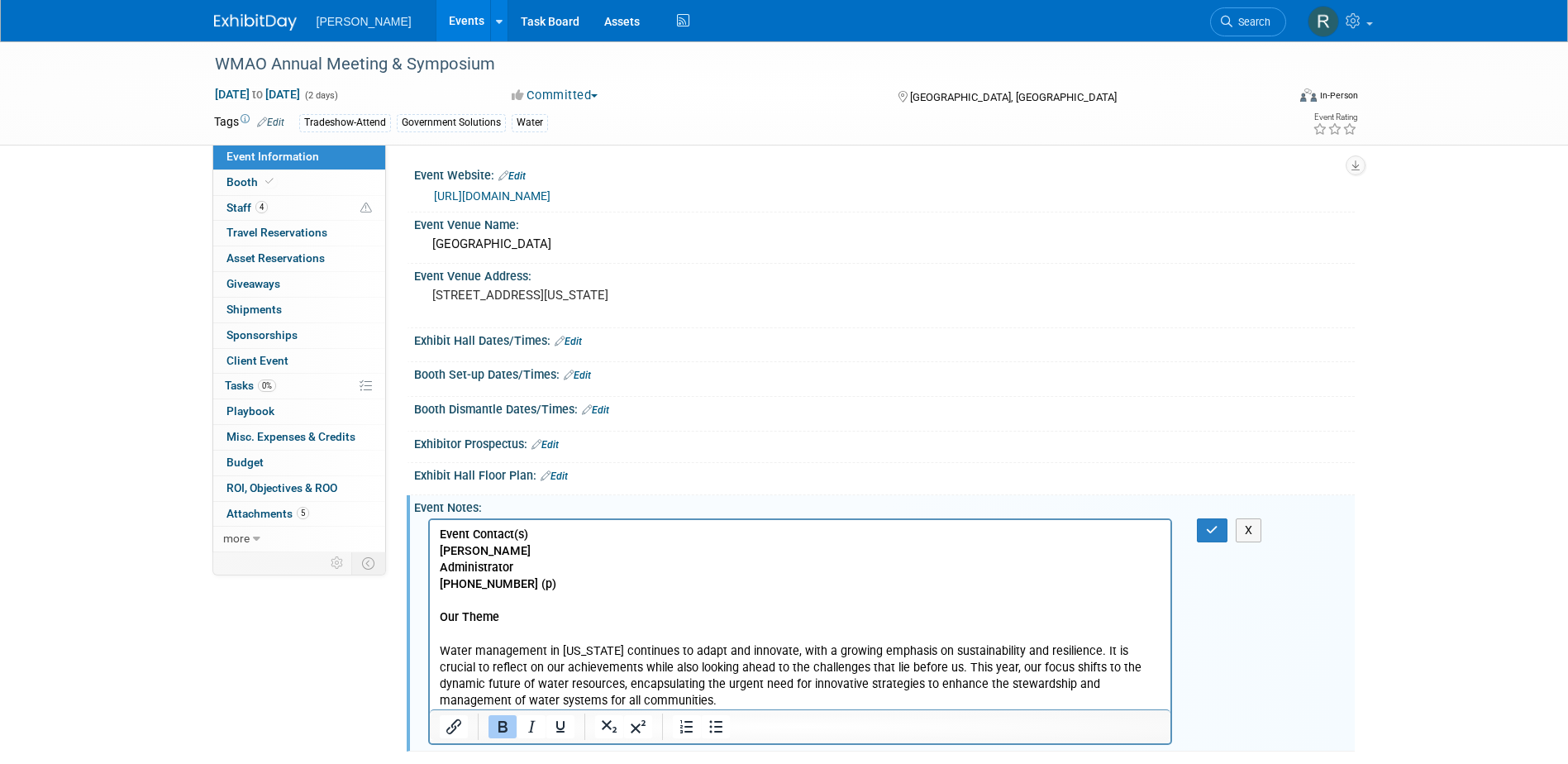
click at [512, 602] on p "Rich Text Area. Press ALT-0 for help." at bounding box center [800, 601] width 722 height 16
drag, startPoint x: 551, startPoint y: 602, endPoint x: 855, endPoint y: 1123, distance: 603.2
click at [429, 604] on html "Event Contact(s) Sarah Saylor Administrator 614-935-8471 (p) Our Theme Water ma…" at bounding box center [799, 615] width 741 height 189
drag, startPoint x: 437, startPoint y: 602, endPoint x: 518, endPoint y: 605, distance: 81.1
click at [518, 605] on html "Event Contact(s) Sarah Saylor Administrator 614-935-8471 (p) Our Theme Water ma…" at bounding box center [799, 615] width 741 height 189
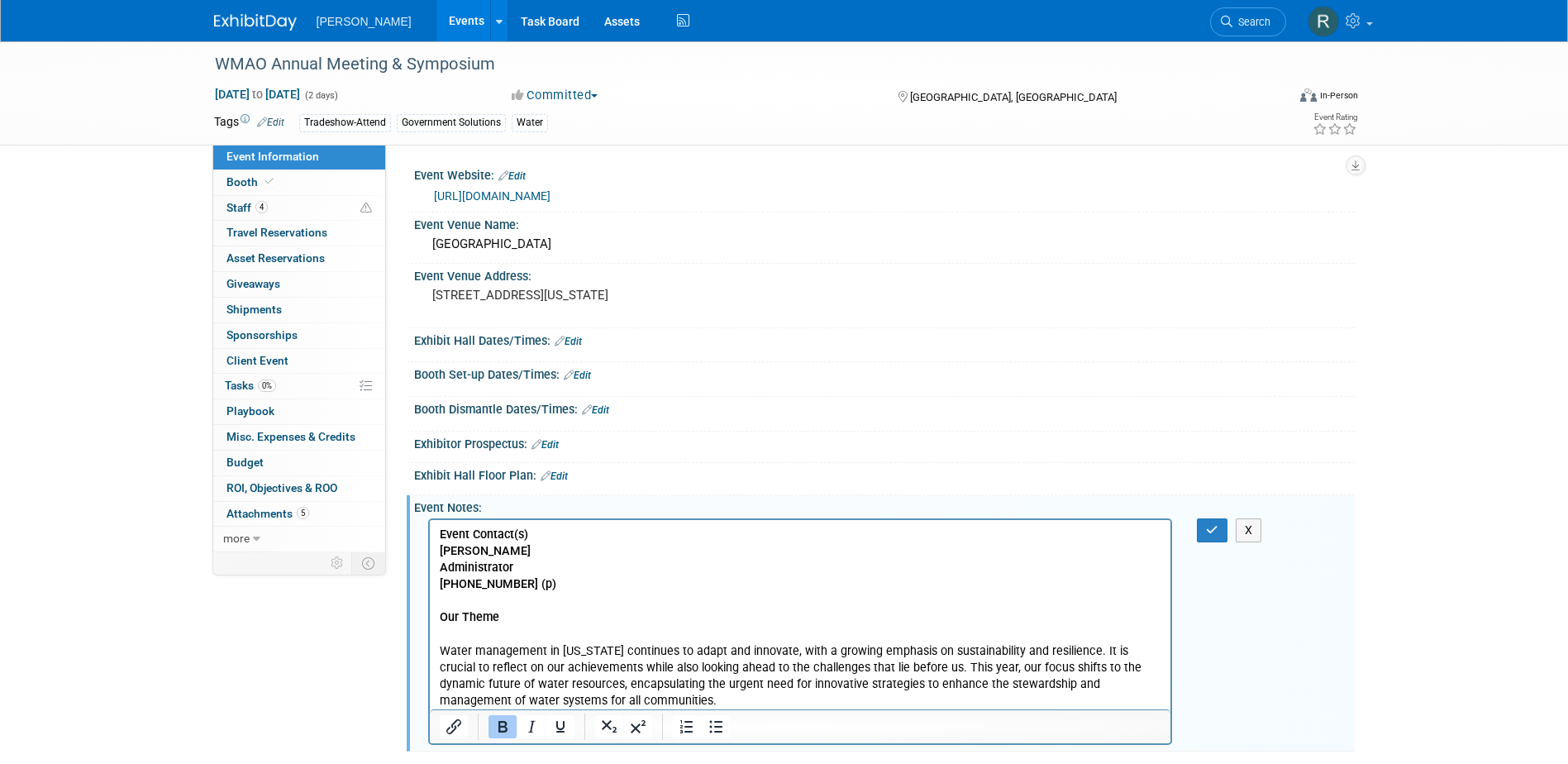
click at [530, 537] on p "Event Contact(s)" at bounding box center [800, 534] width 722 height 16
click at [1208, 532] on icon "button" at bounding box center [1212, 529] width 12 height 11
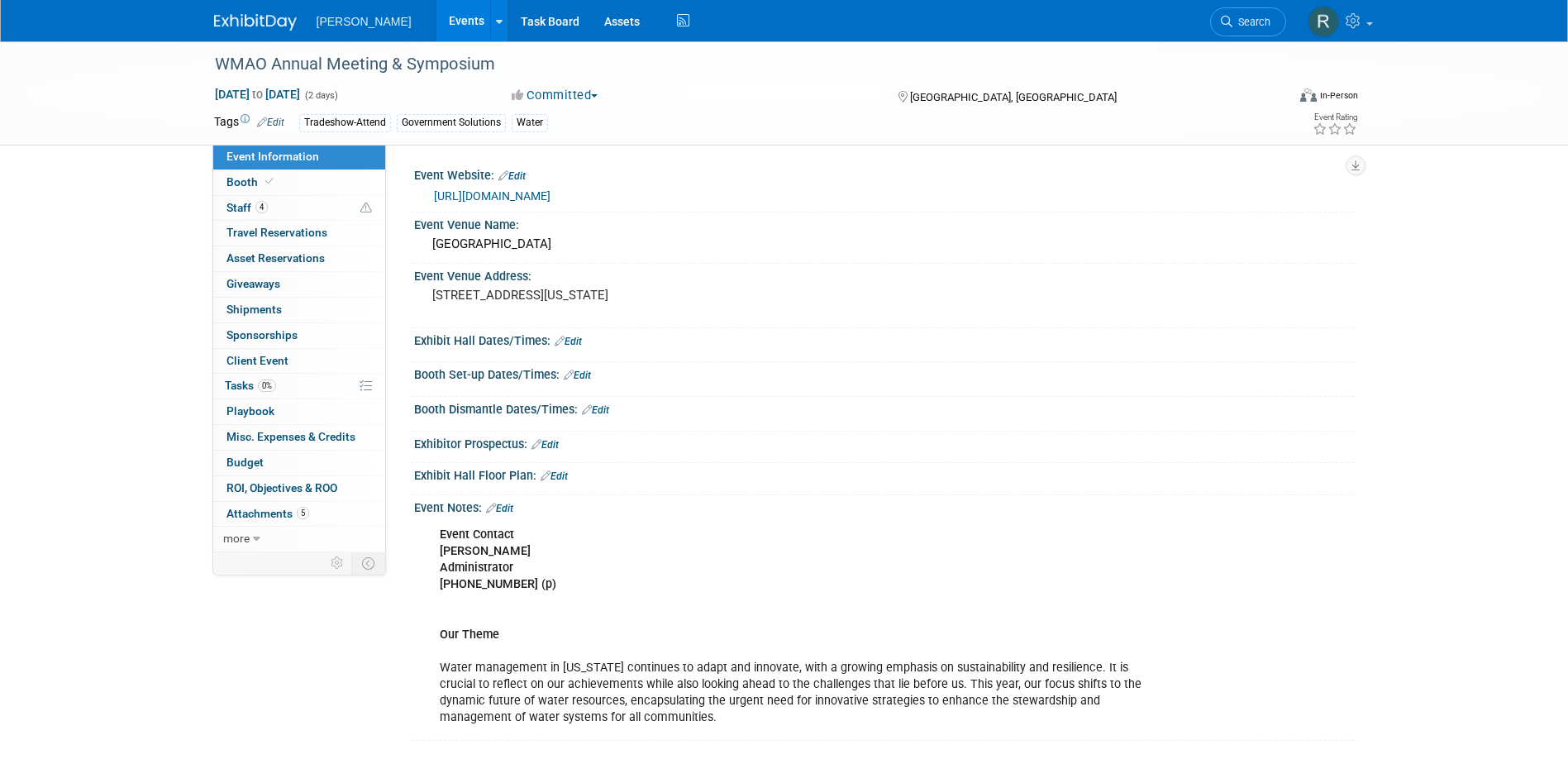
drag, startPoint x: 513, startPoint y: 503, endPoint x: 516, endPoint y: 515, distance: 12.4
click at [512, 504] on link "Edit" at bounding box center [500, 508] width 28 height 11
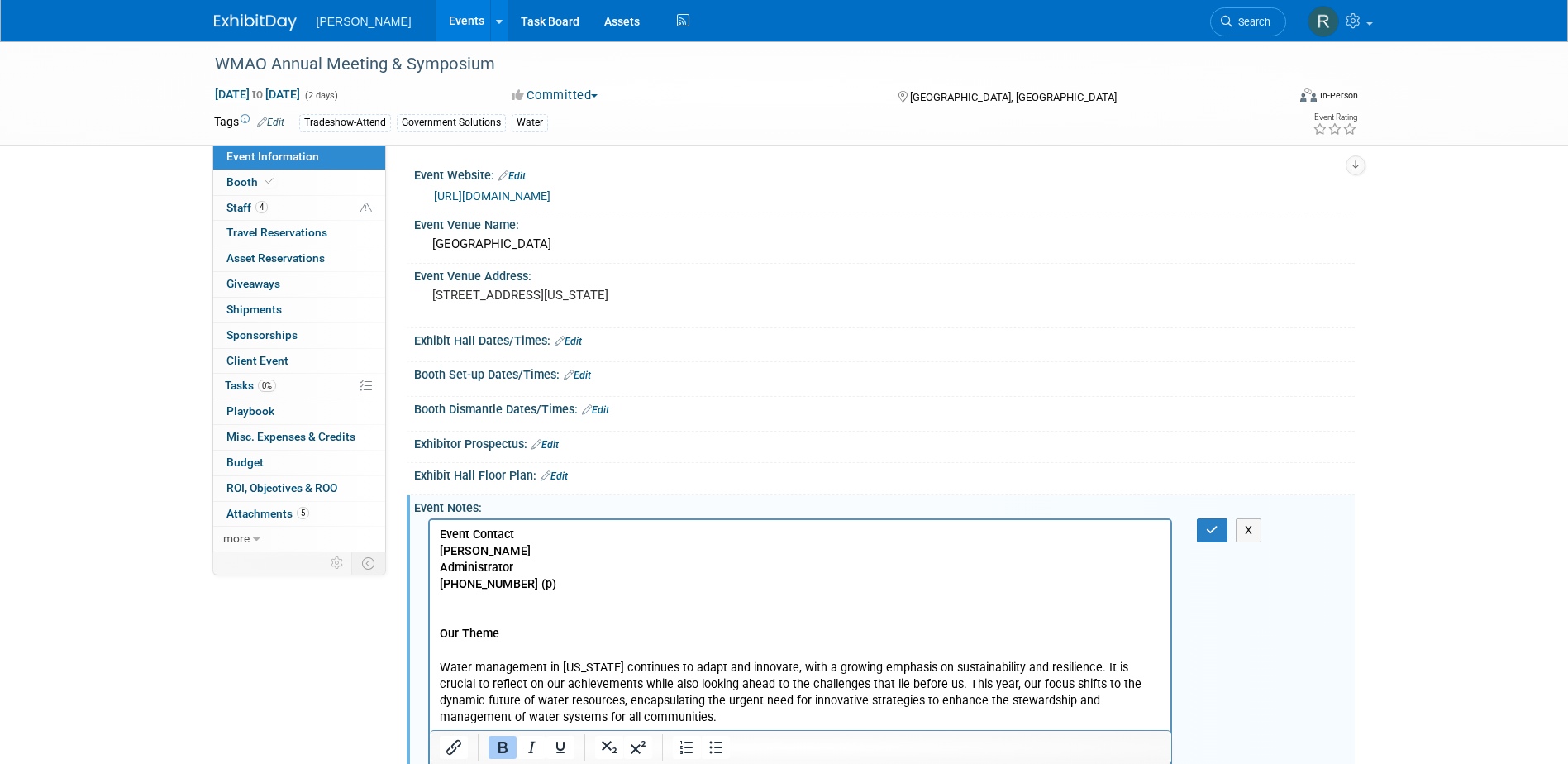
click at [488, 597] on p "Event Contact Sarah Saylor Administrator 614-935-8471 (p) Our Theme Water manag…" at bounding box center [800, 626] width 722 height 199
click at [470, 597] on p "Event Contact Sarah Saylor Administrator 614-935-8471 (p) Our Theme Water manag…" at bounding box center [800, 626] width 722 height 199
drag, startPoint x: 466, startPoint y: 600, endPoint x: 502, endPoint y: 602, distance: 36.1
click at [511, 597] on p "Event Contact Sarah Saylor Administrator 614-935-8471 (p) Our Theme Water manag…" at bounding box center [800, 626] width 722 height 199
click at [491, 607] on p "Event Contact Sarah Saylor Administrator 614-935-8471 (p) Our Theme Water manag…" at bounding box center [800, 626] width 722 height 199
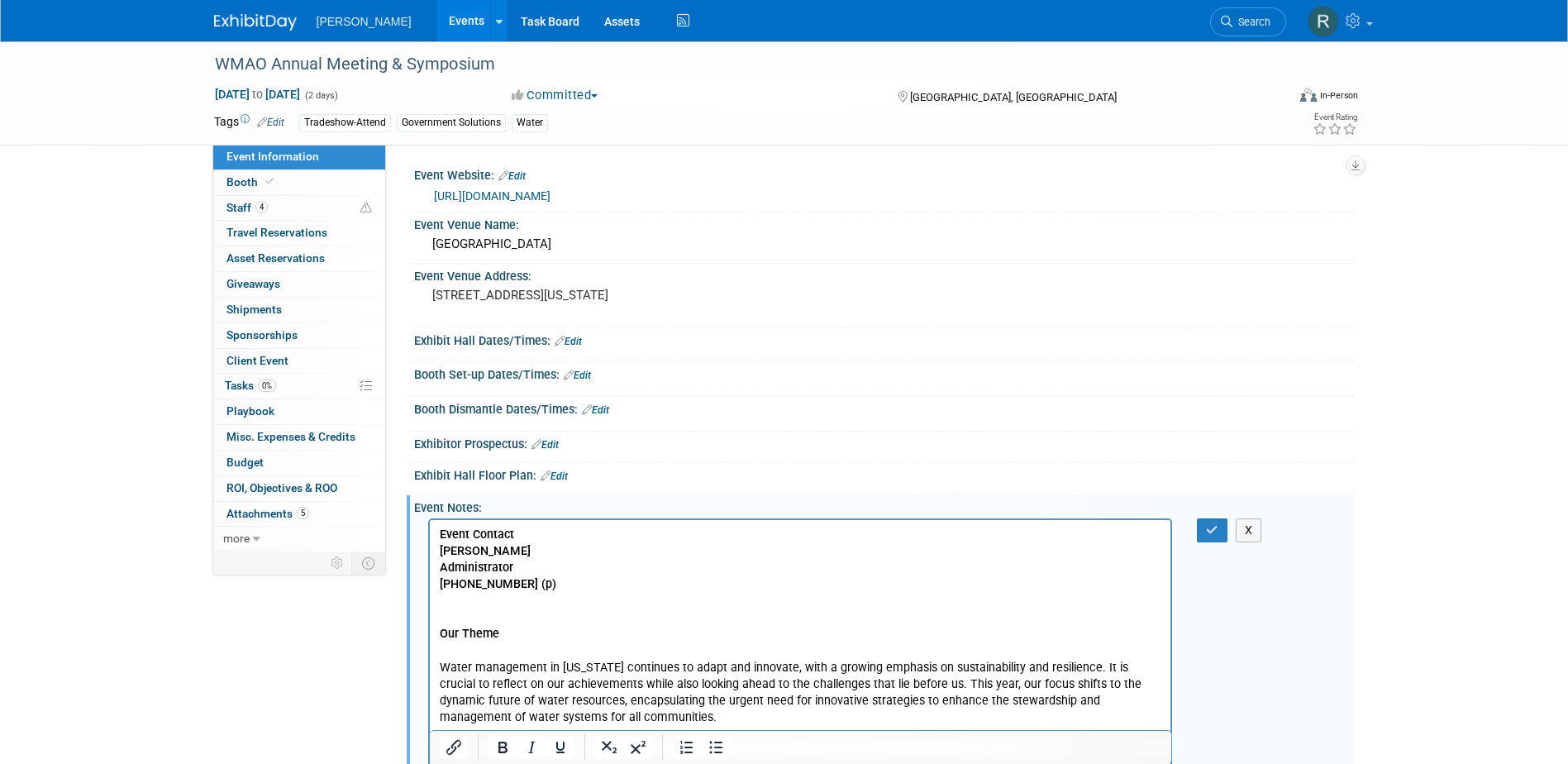
click at [466, 599] on p "Event Contact Sarah Saylor Administrator 614-935-8471 (p) Our Theme Water manag…" at bounding box center [800, 626] width 722 height 199
drag, startPoint x: 545, startPoint y: 597, endPoint x: 450, endPoint y: 599, distance: 95.0
click at [450, 599] on p "Event Contact Sarah Saylor Administrator 614-935-8471 (p) Our Theme Water manag…" at bounding box center [800, 626] width 722 height 199
click at [476, 591] on b "Sarah Saylor Administrator 614-935-8471 (p)" at bounding box center [497, 567] width 116 height 47
click at [462, 605] on p "Rich Text Area. Press ALT-0 for help." at bounding box center [800, 601] width 722 height 16
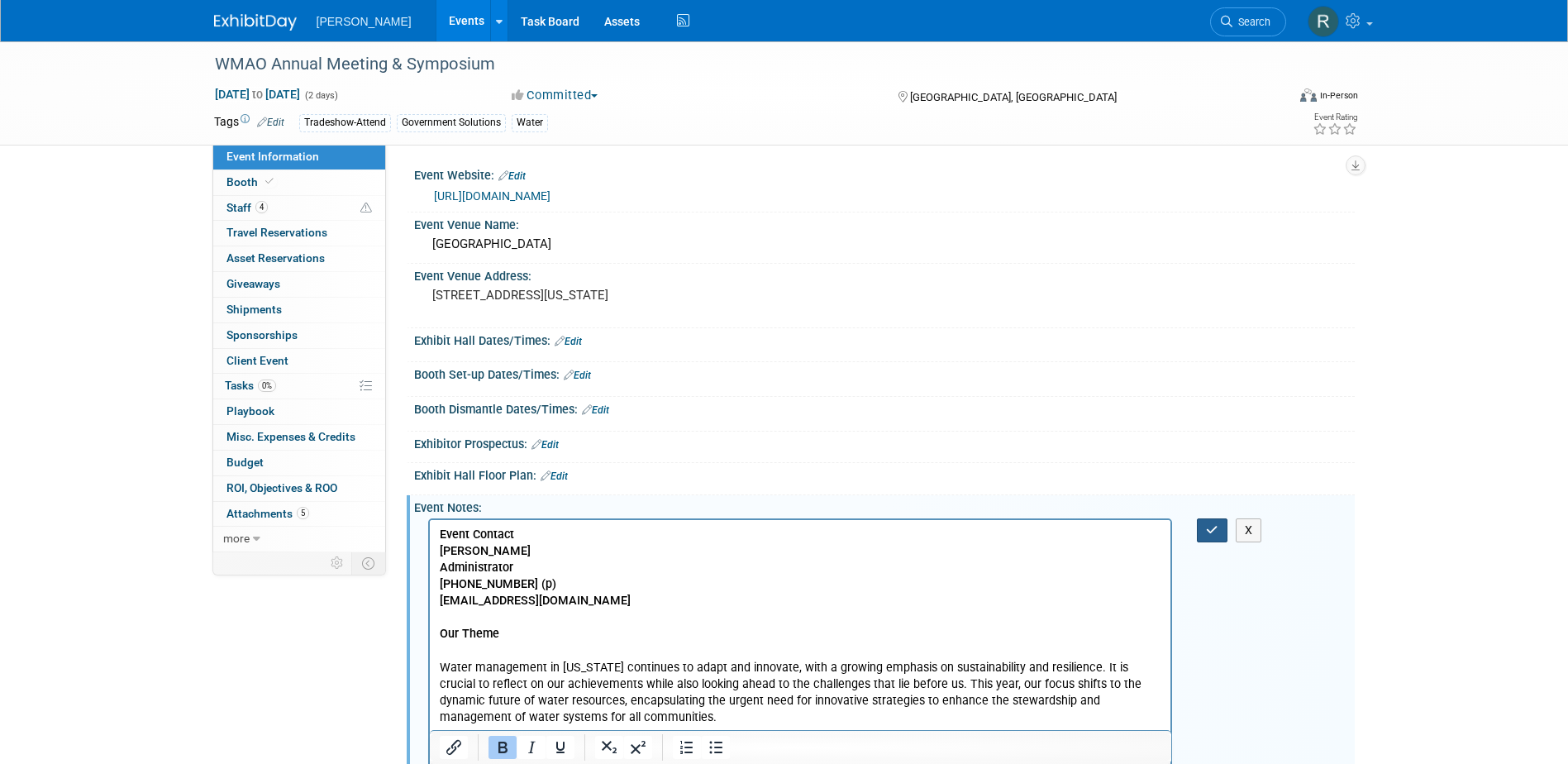
click at [1206, 532] on icon "button" at bounding box center [1212, 529] width 12 height 11
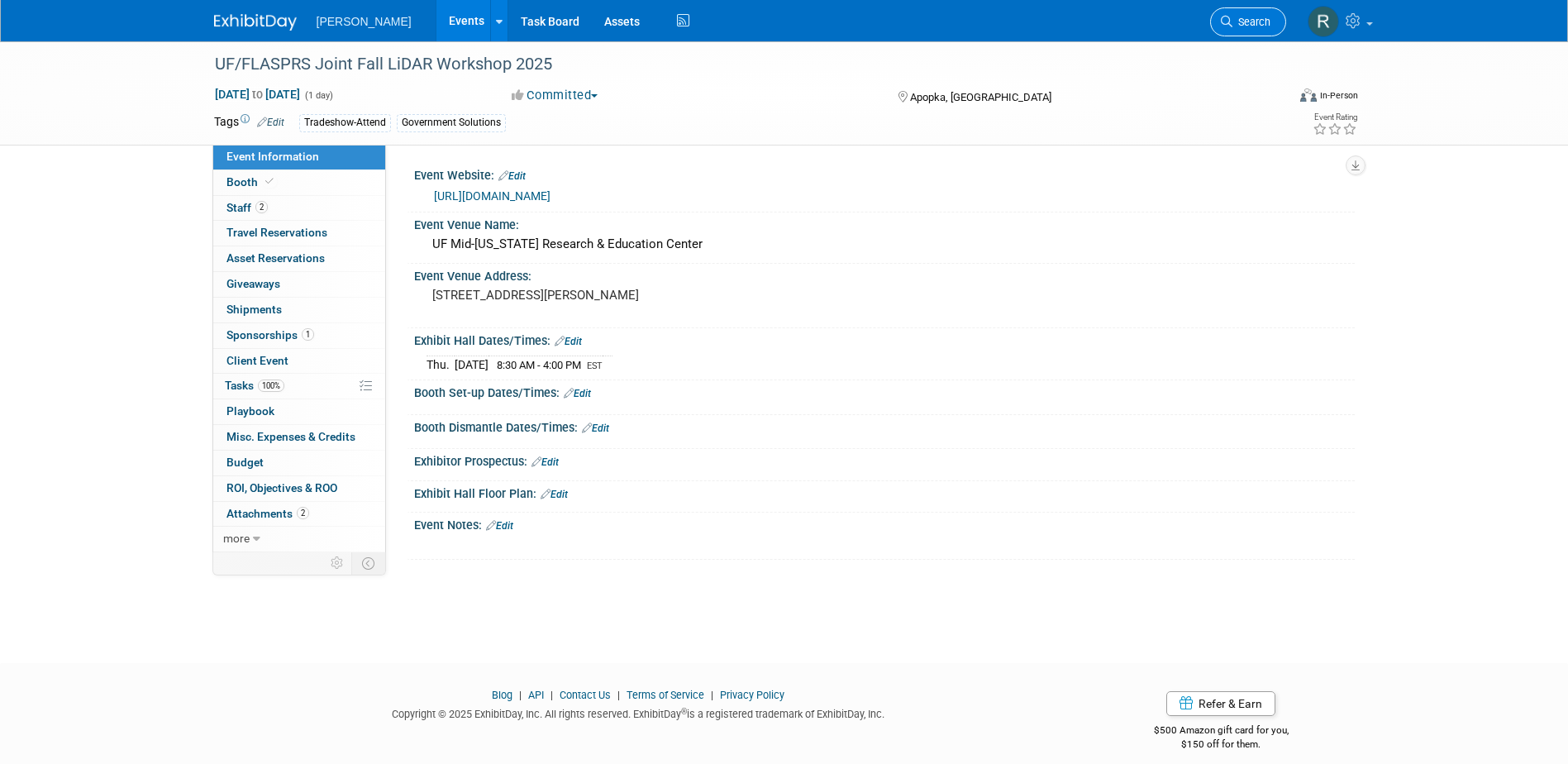
click at [1255, 20] on span "Search" at bounding box center [1251, 22] width 38 height 12
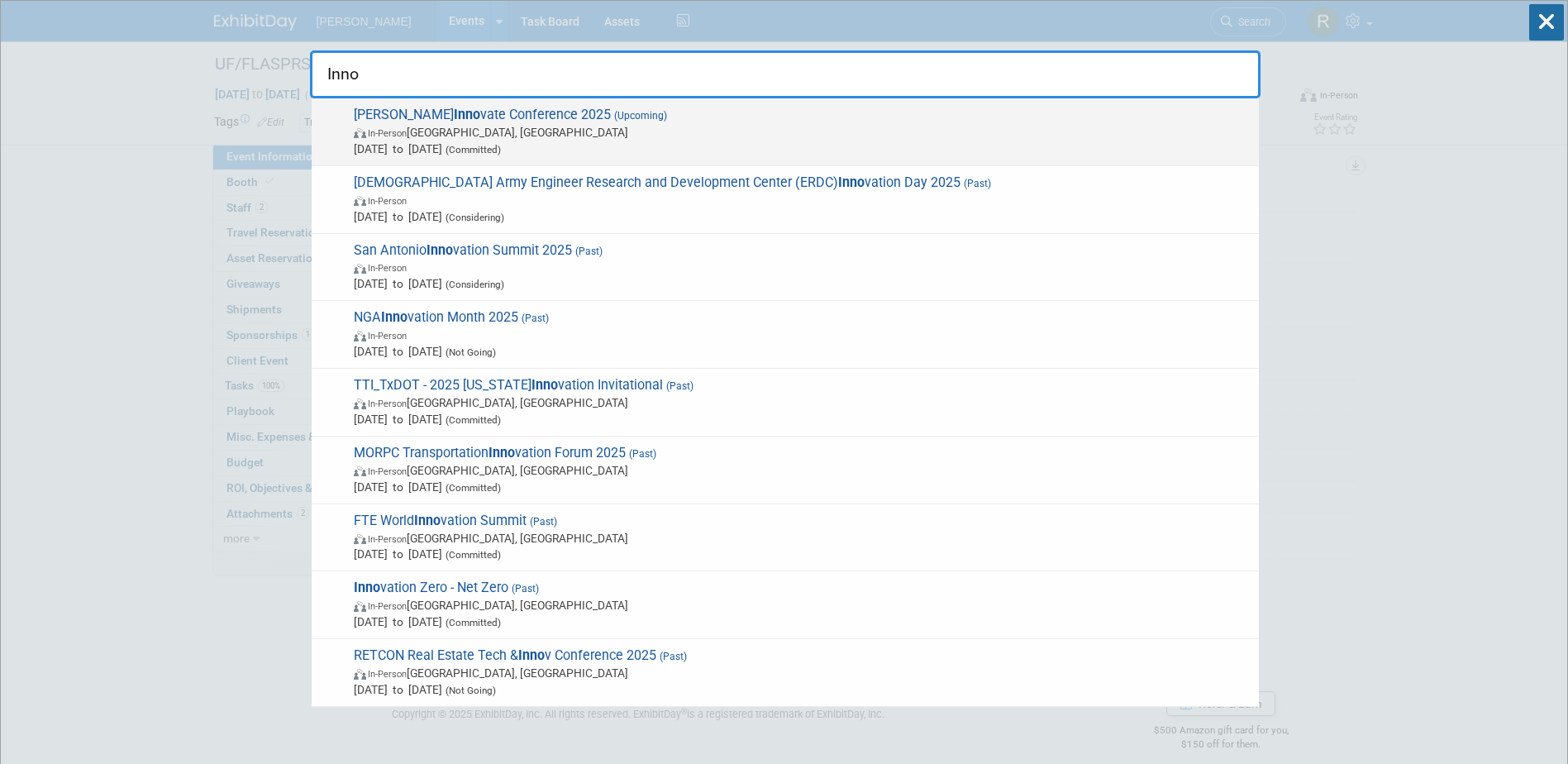
type input "Inno"
click at [552, 136] on span "In-Person Salt Lake City, UT" at bounding box center [802, 132] width 897 height 16
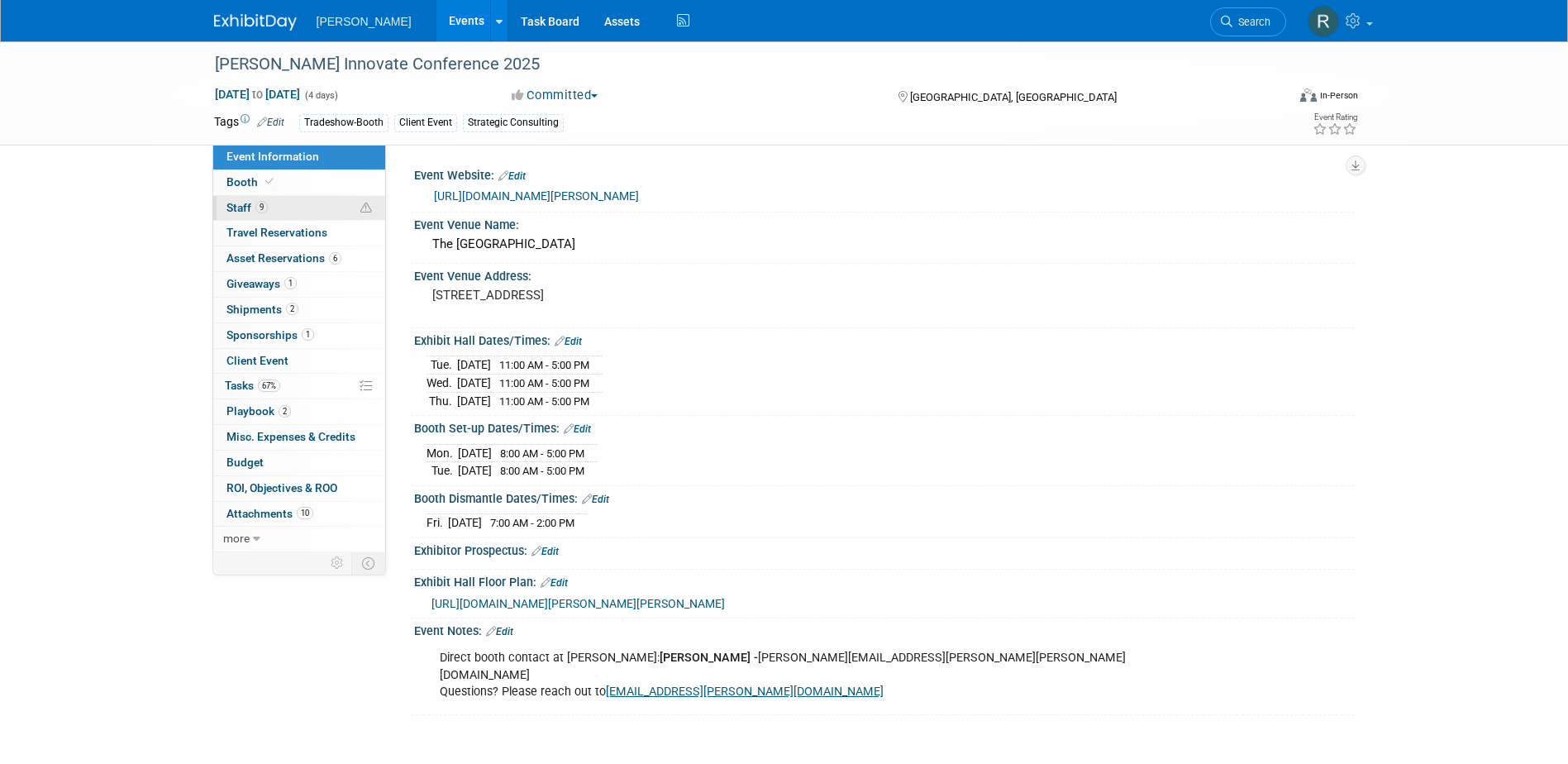
click at [277, 213] on link "9 Staff 9" at bounding box center [299, 208] width 172 height 25
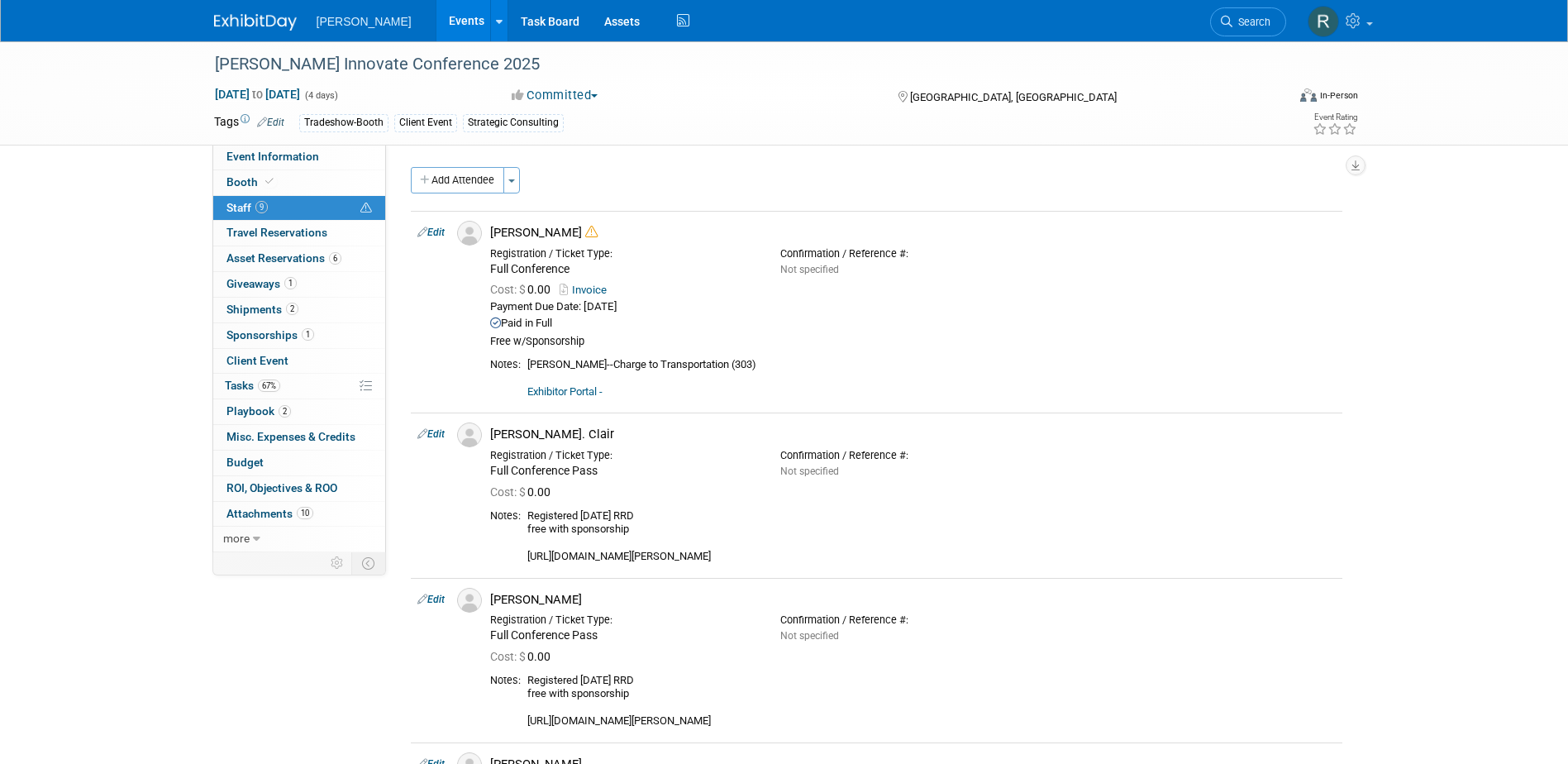
drag, startPoint x: 1249, startPoint y: 24, endPoint x: 1197, endPoint y: 22, distance: 52.0
click at [1249, 24] on span "Search" at bounding box center [1251, 22] width 38 height 12
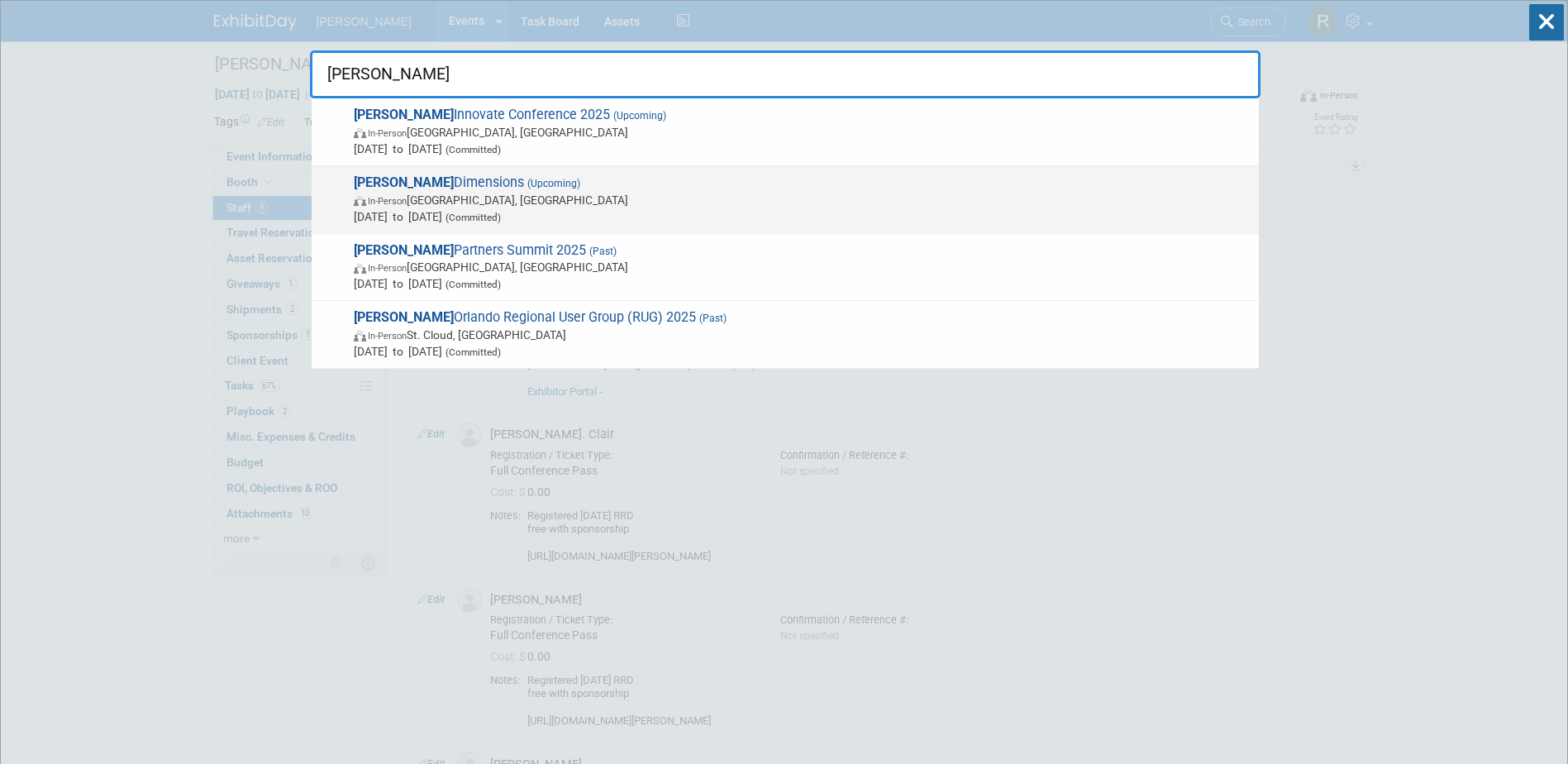
type input "Trimble"
click at [455, 181] on span "Trimble Dimensions (Upcoming) In-Person Las Vegas, NV Nov 10, 2025 to Nov 12, 2…" at bounding box center [799, 199] width 902 height 50
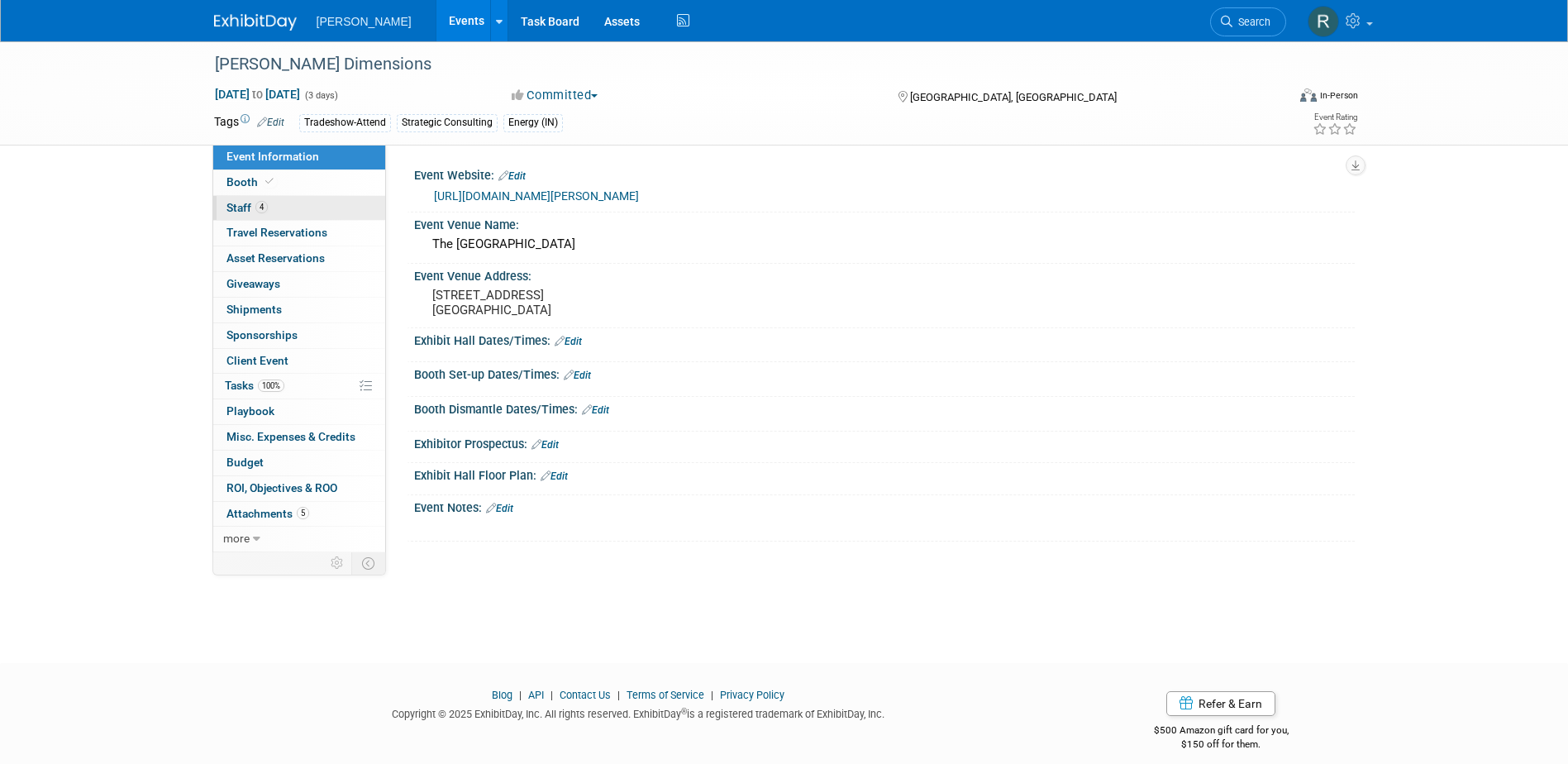
click at [251, 211] on span "Staff 4" at bounding box center [247, 207] width 41 height 13
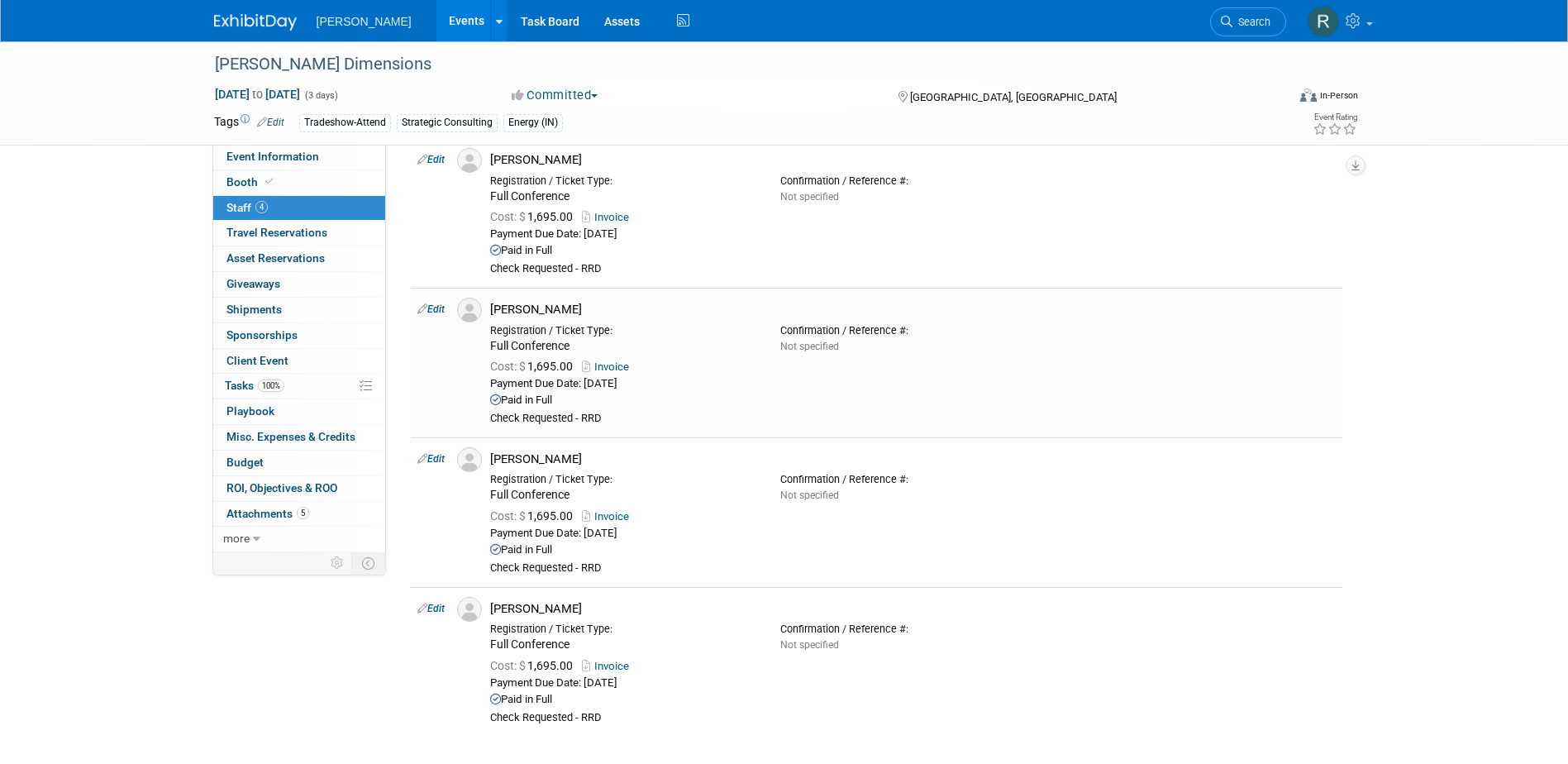
scroll to position [166, 0]
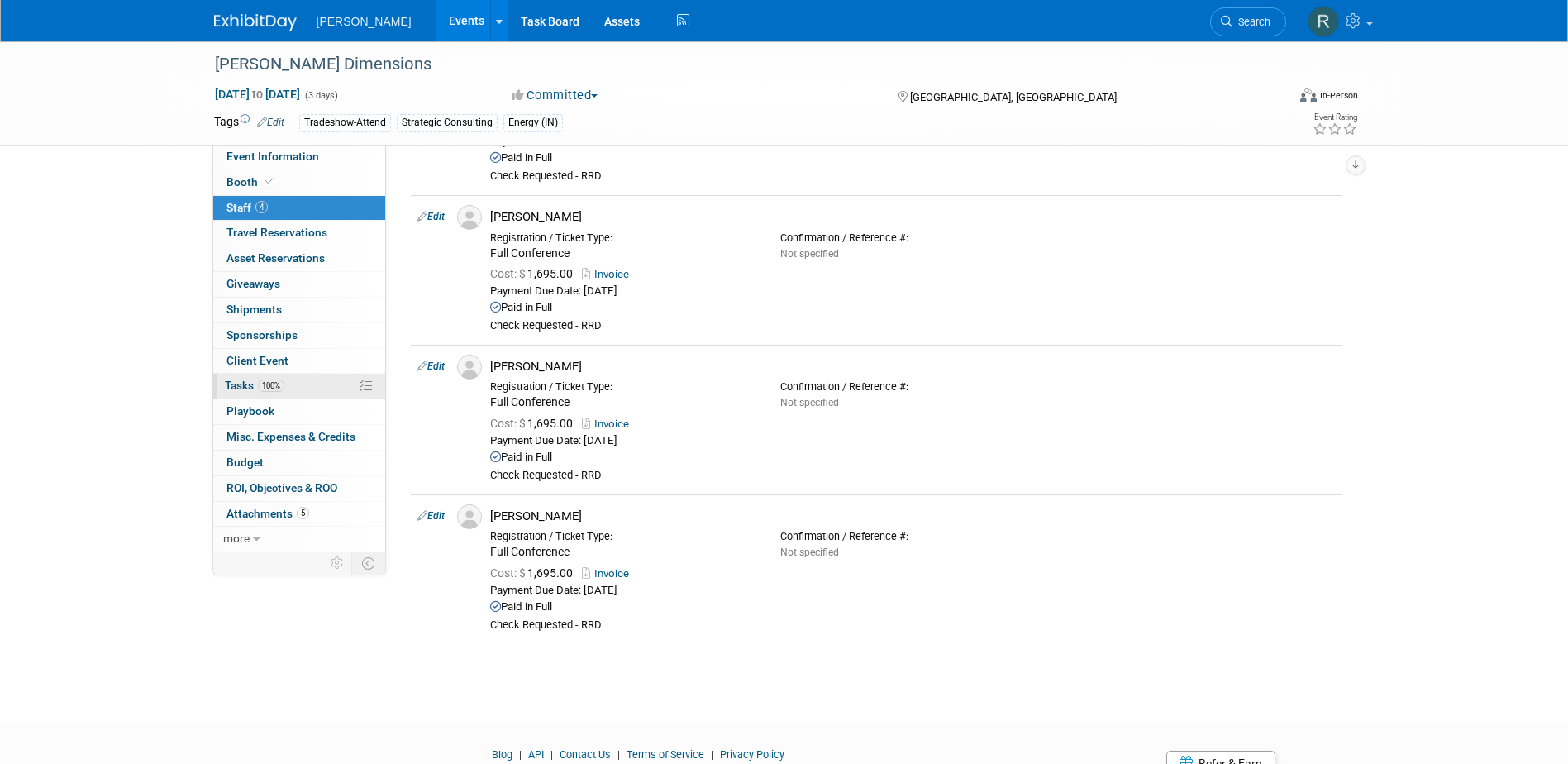
drag, startPoint x: 240, startPoint y: 389, endPoint x: 242, endPoint y: 382, distance: 7.3
click at [240, 389] on span "Tasks 100%" at bounding box center [255, 385] width 60 height 13
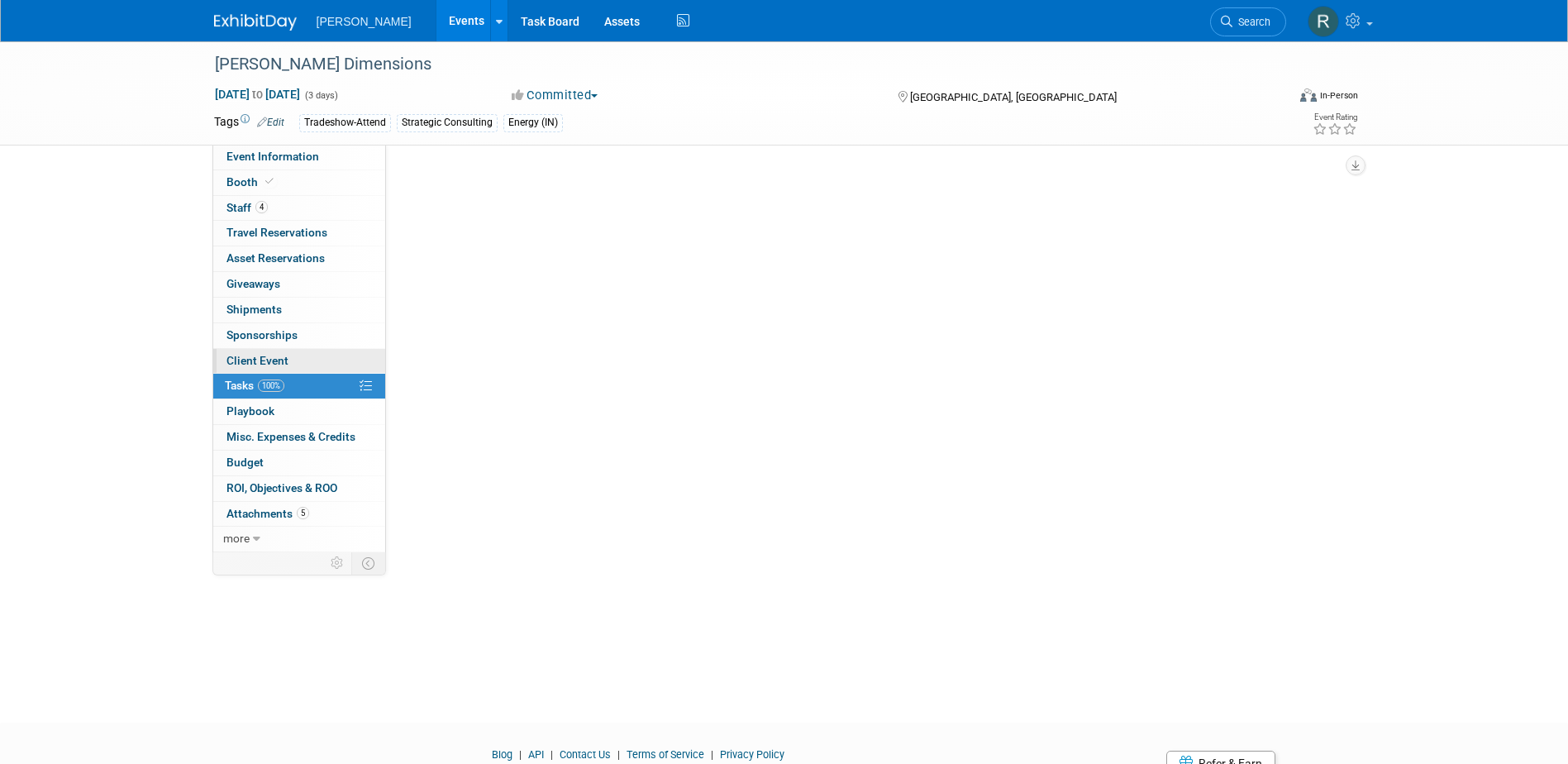
scroll to position [0, 0]
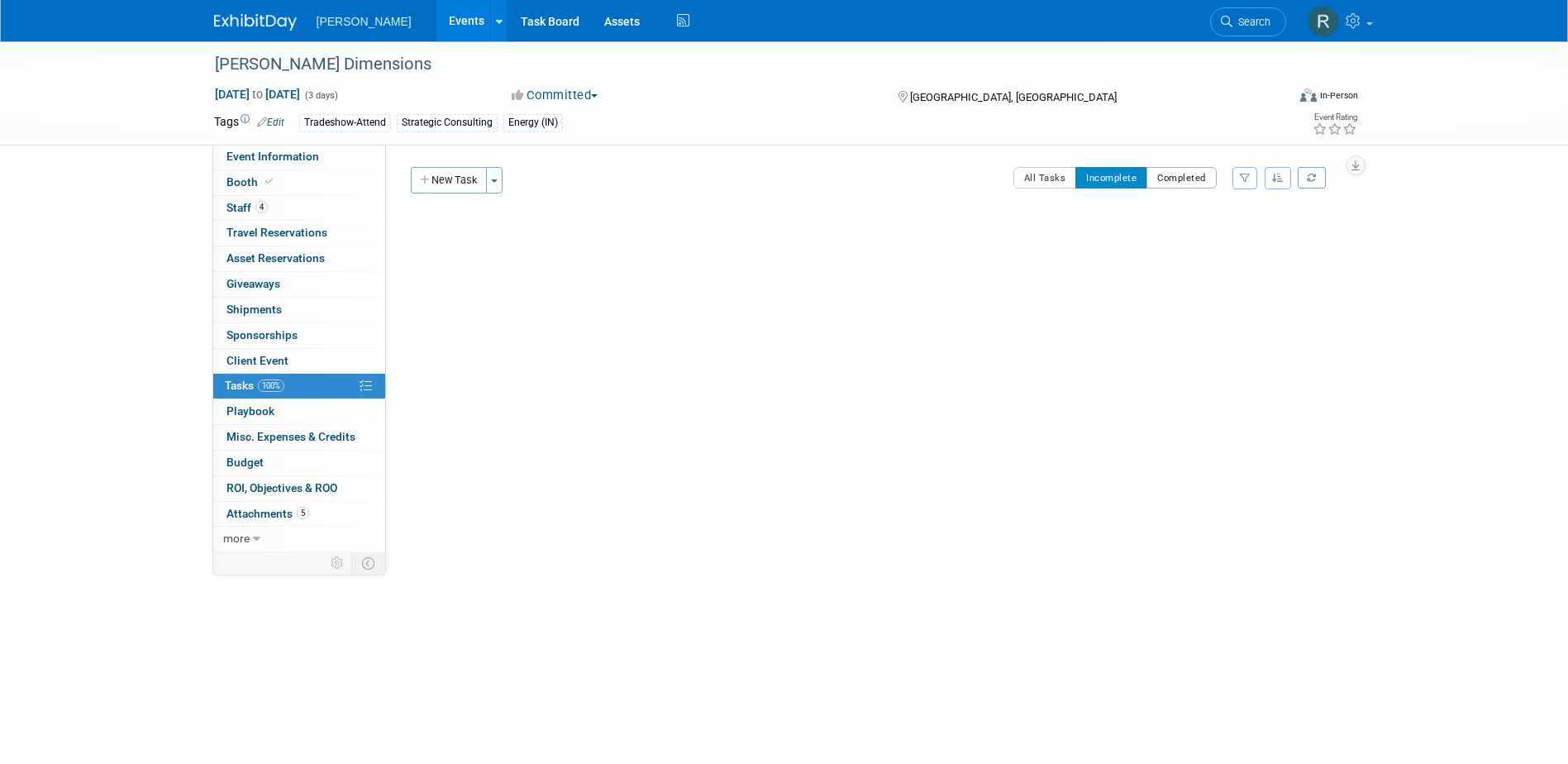
click at [1188, 183] on button "Completed" at bounding box center [1181, 177] width 70 height 22
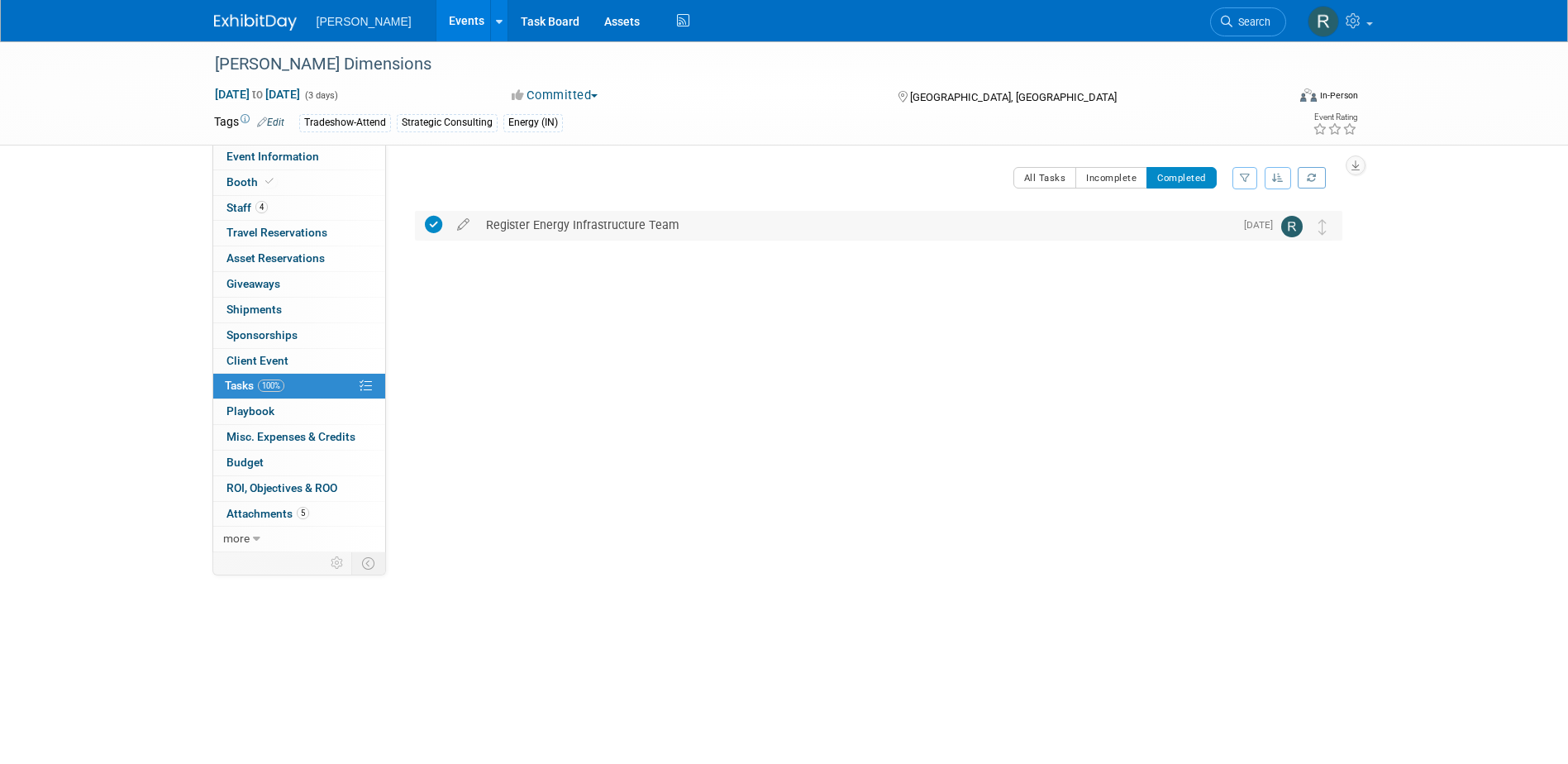
click at [555, 236] on div "Register Energy Infrastructure Team" at bounding box center [856, 224] width 756 height 28
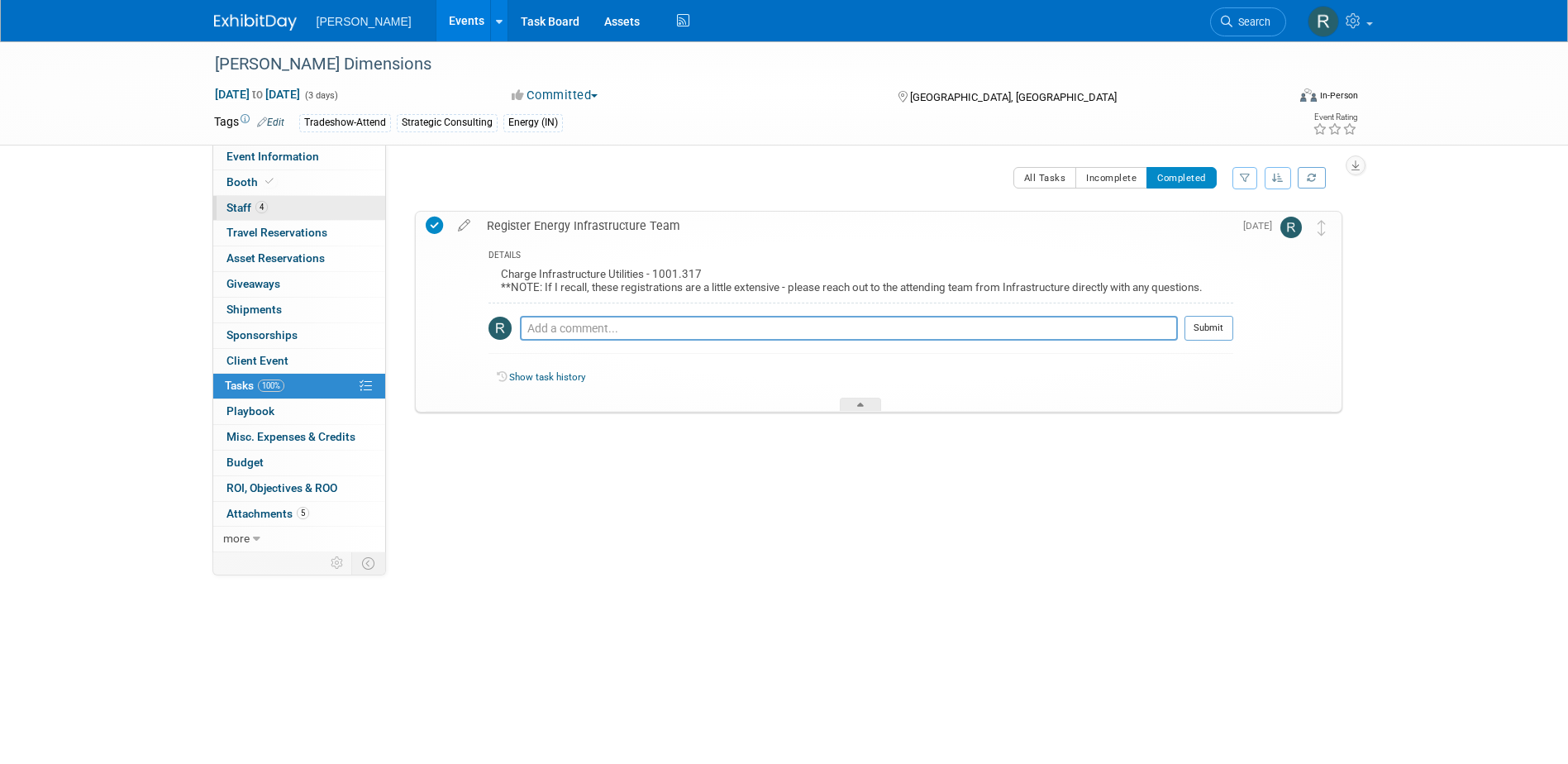
drag, startPoint x: 285, startPoint y: 199, endPoint x: 276, endPoint y: 205, distance: 10.8
click at [285, 199] on link "4 Staff 4" at bounding box center [299, 208] width 172 height 25
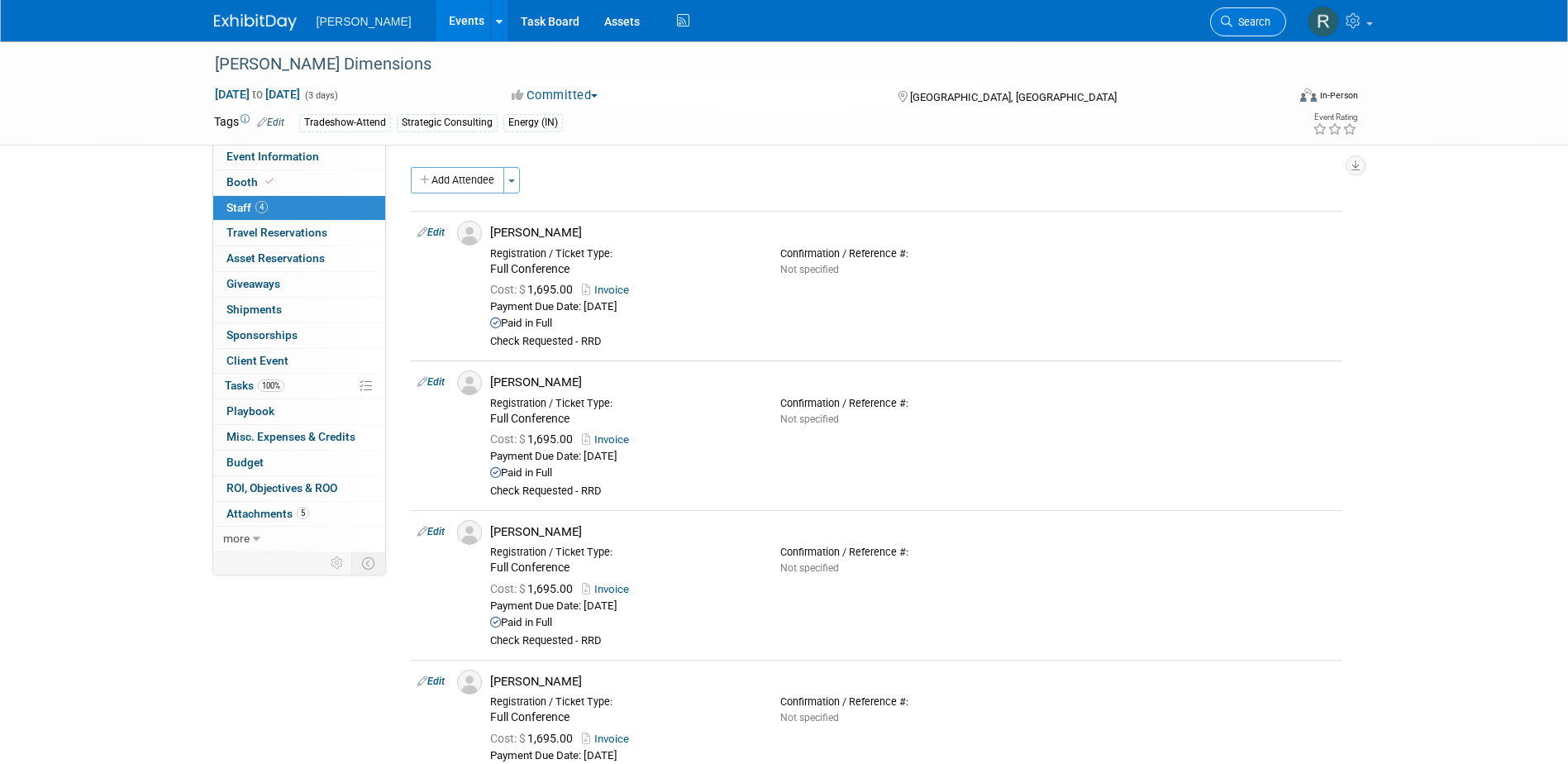
click at [1227, 16] on icon at bounding box center [1226, 21] width 11 height 11
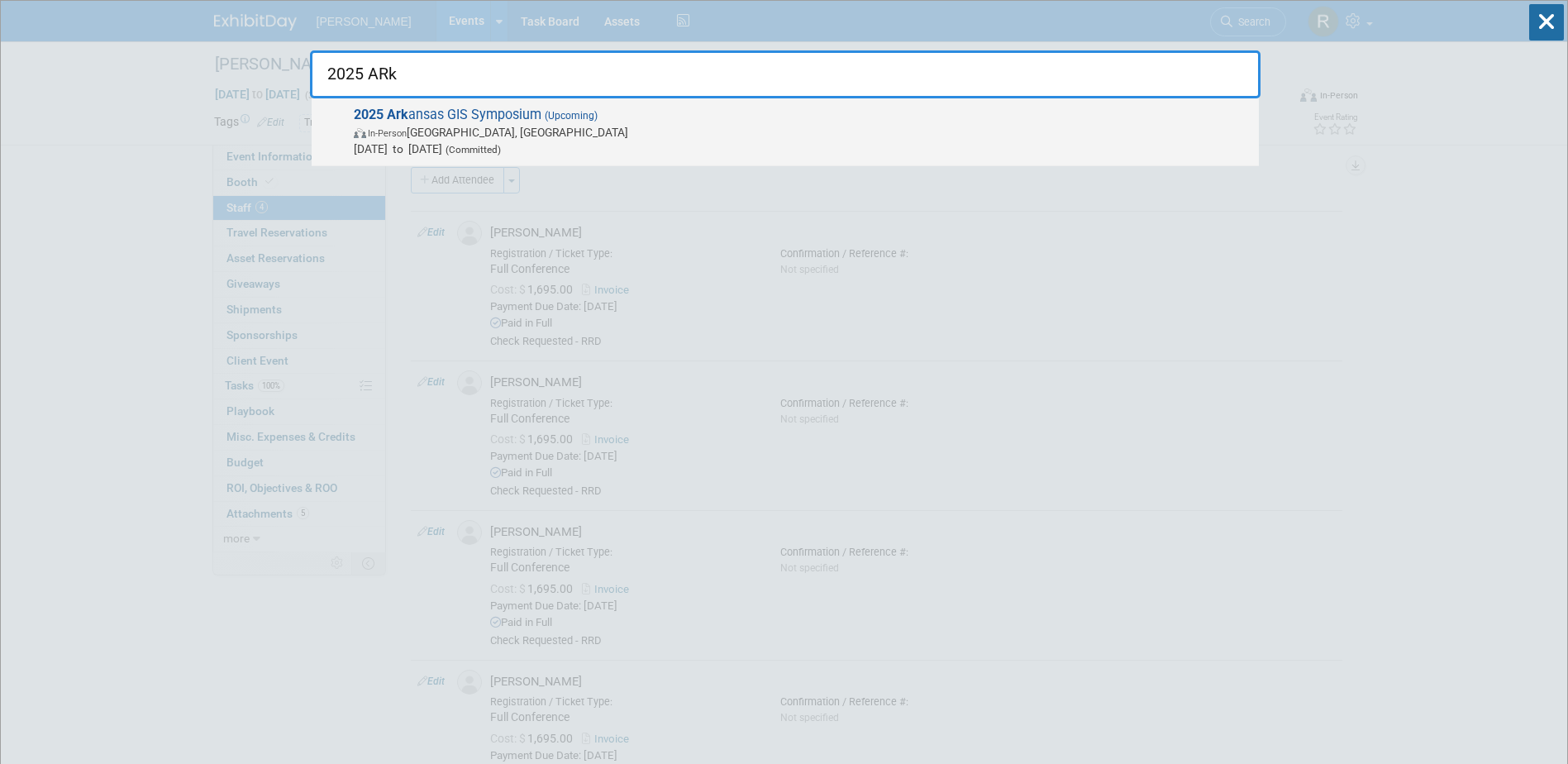
type input "2025 ARk"
click at [473, 123] on span "2025 Ark ansas GIS Symposium (Upcoming) In-Person Jonesboro, AR Oct 14, 2025 to…" at bounding box center [799, 132] width 902 height 50
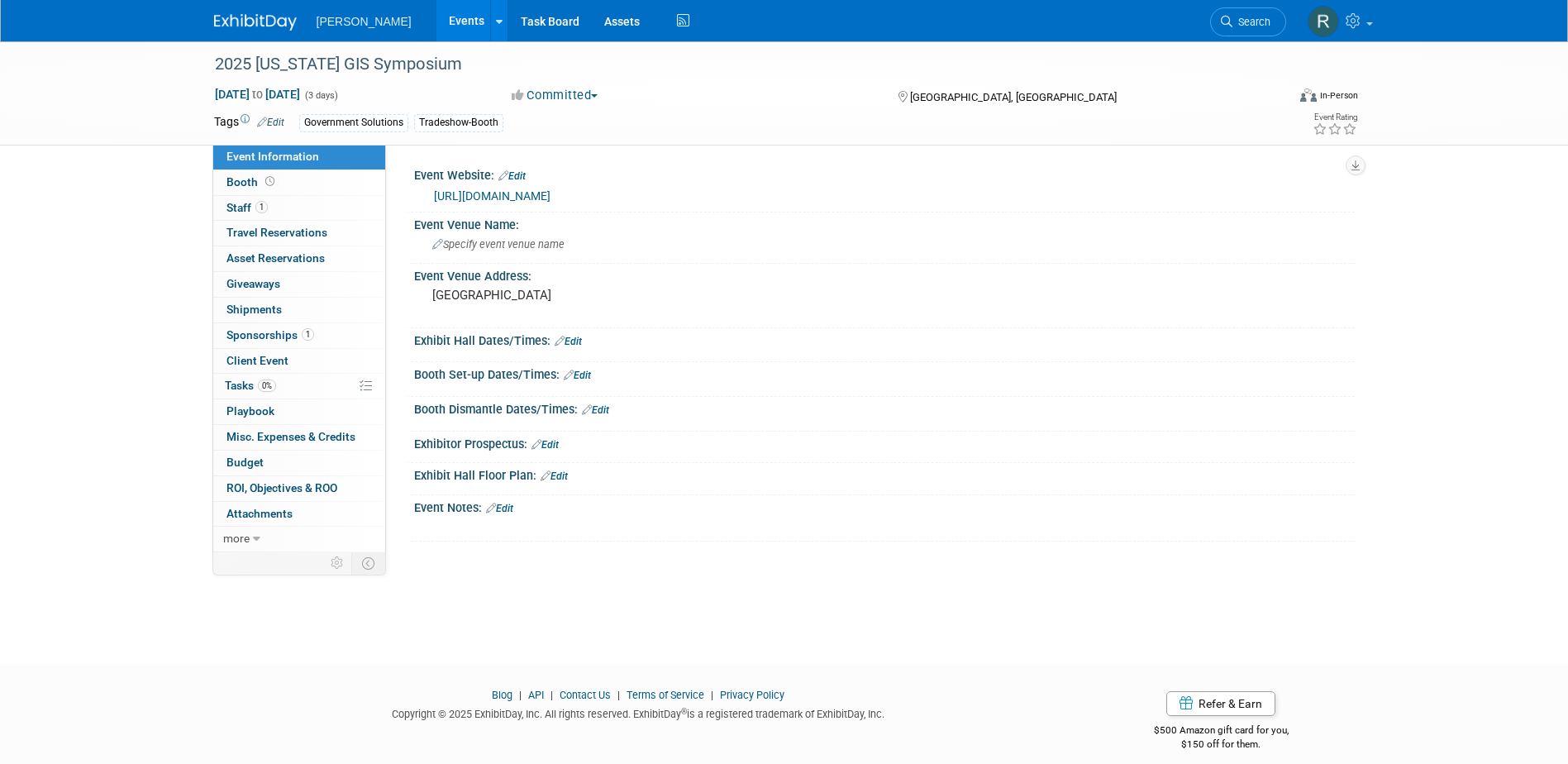
click at [475, 193] on link "[URL][DOMAIN_NAME]" at bounding box center [492, 195] width 116 height 13
click at [285, 331] on span "Sponsorships 1" at bounding box center [270, 334] width 88 height 13
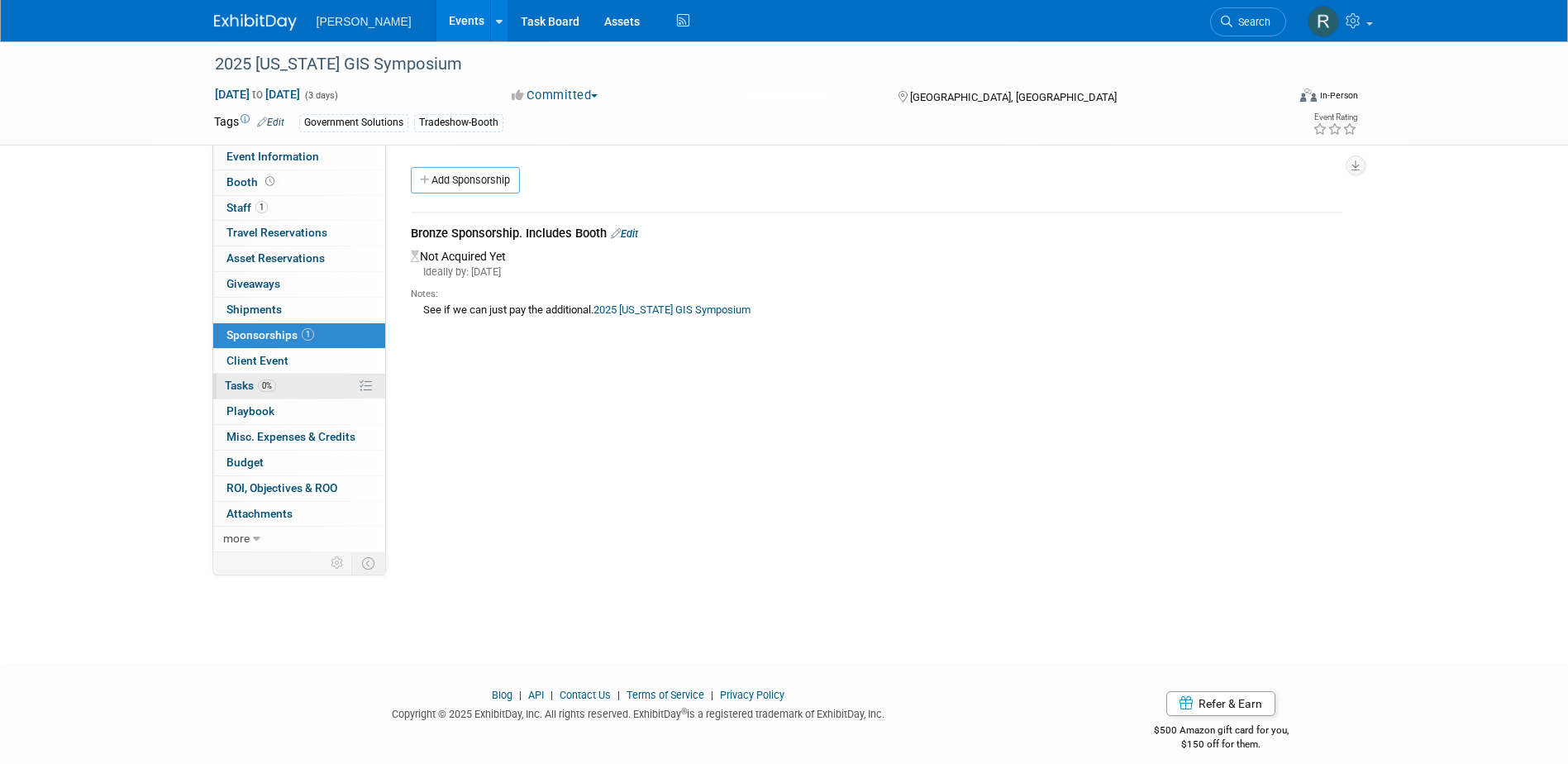
click at [259, 388] on span "Tasks 0%" at bounding box center [250, 385] width 51 height 13
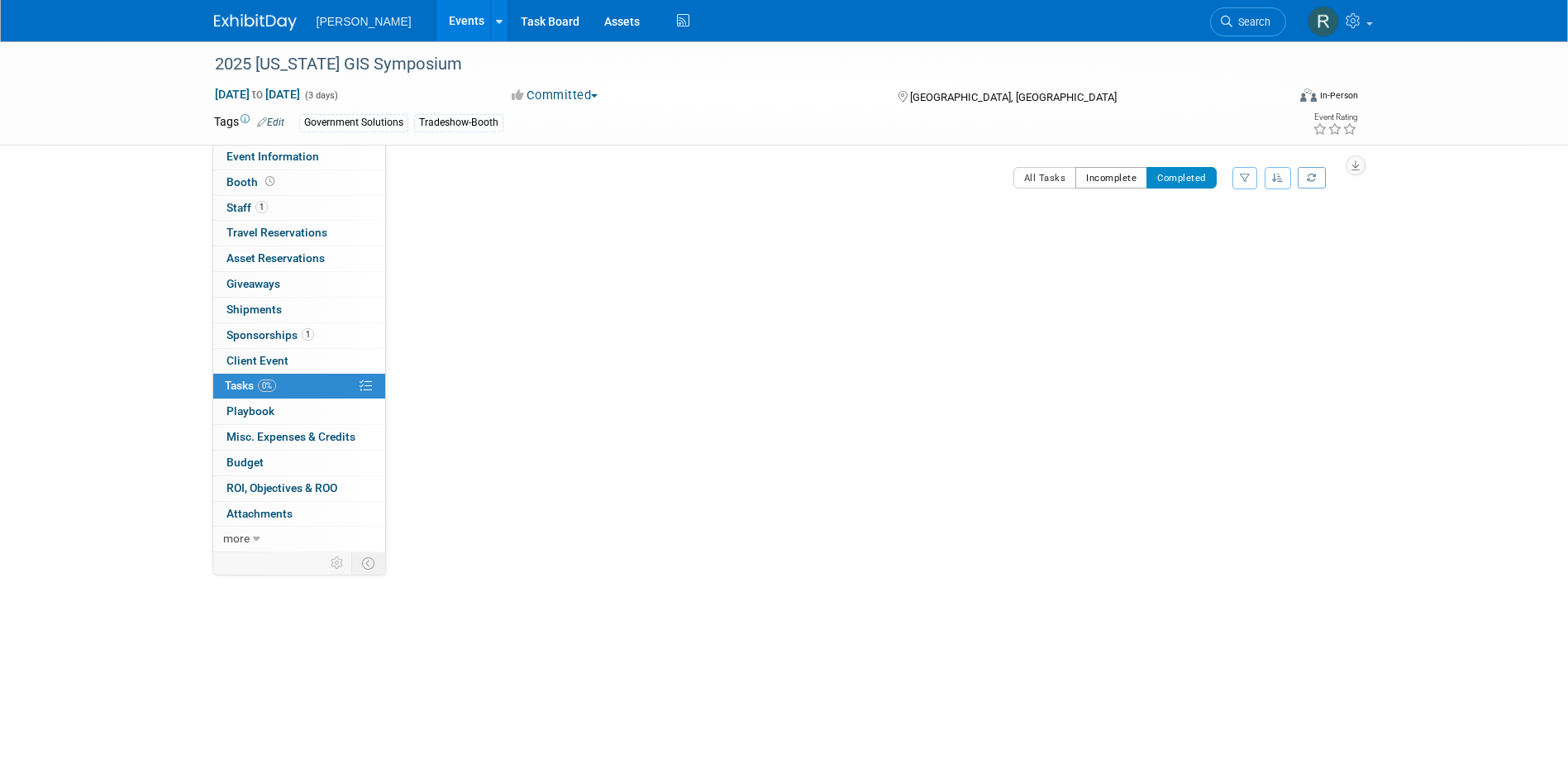
click at [1113, 179] on button "Incomplete" at bounding box center [1111, 177] width 72 height 22
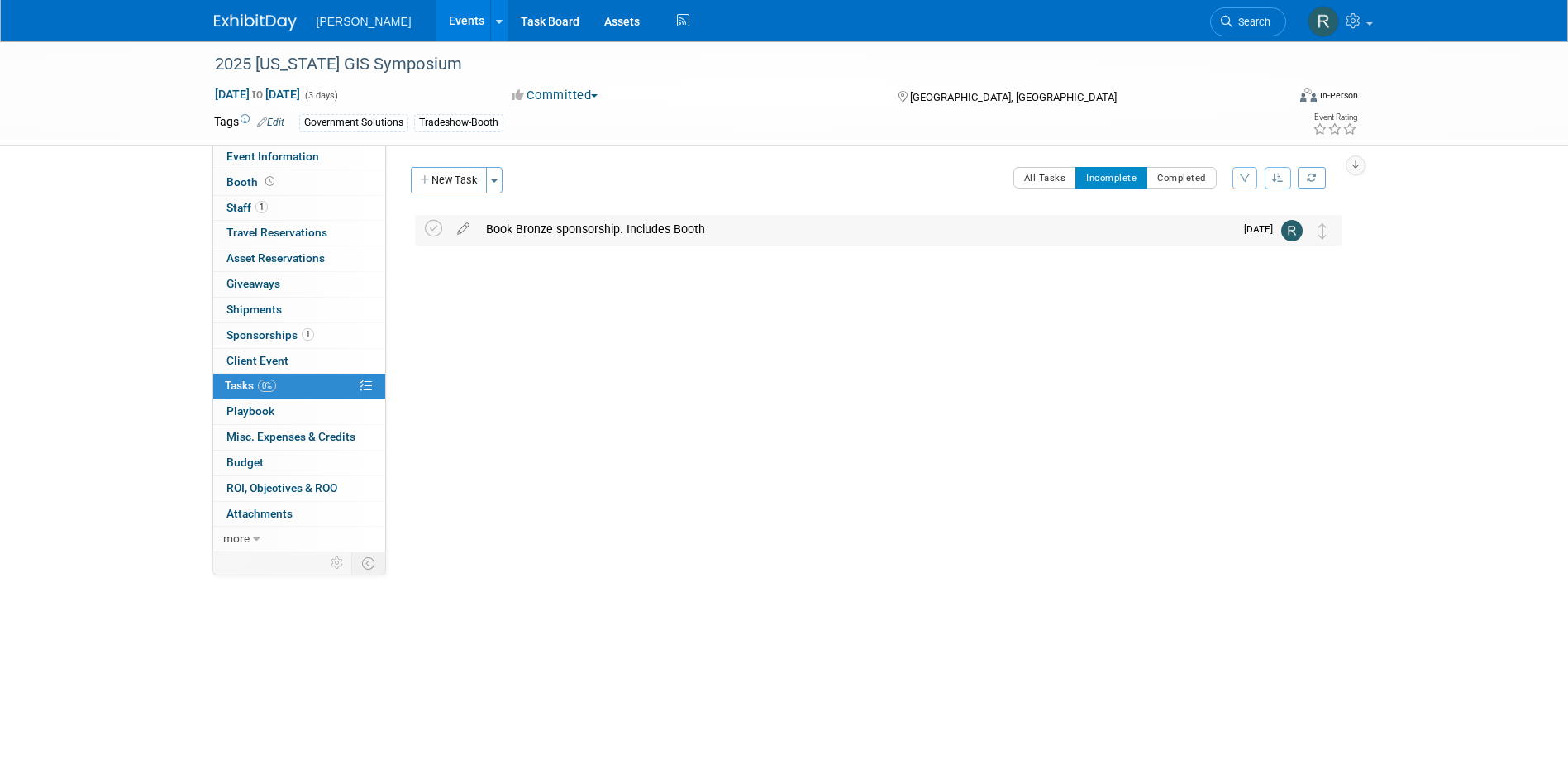
click at [520, 230] on div "Book Bronze sponsorship. Includes Booth" at bounding box center [856, 229] width 756 height 28
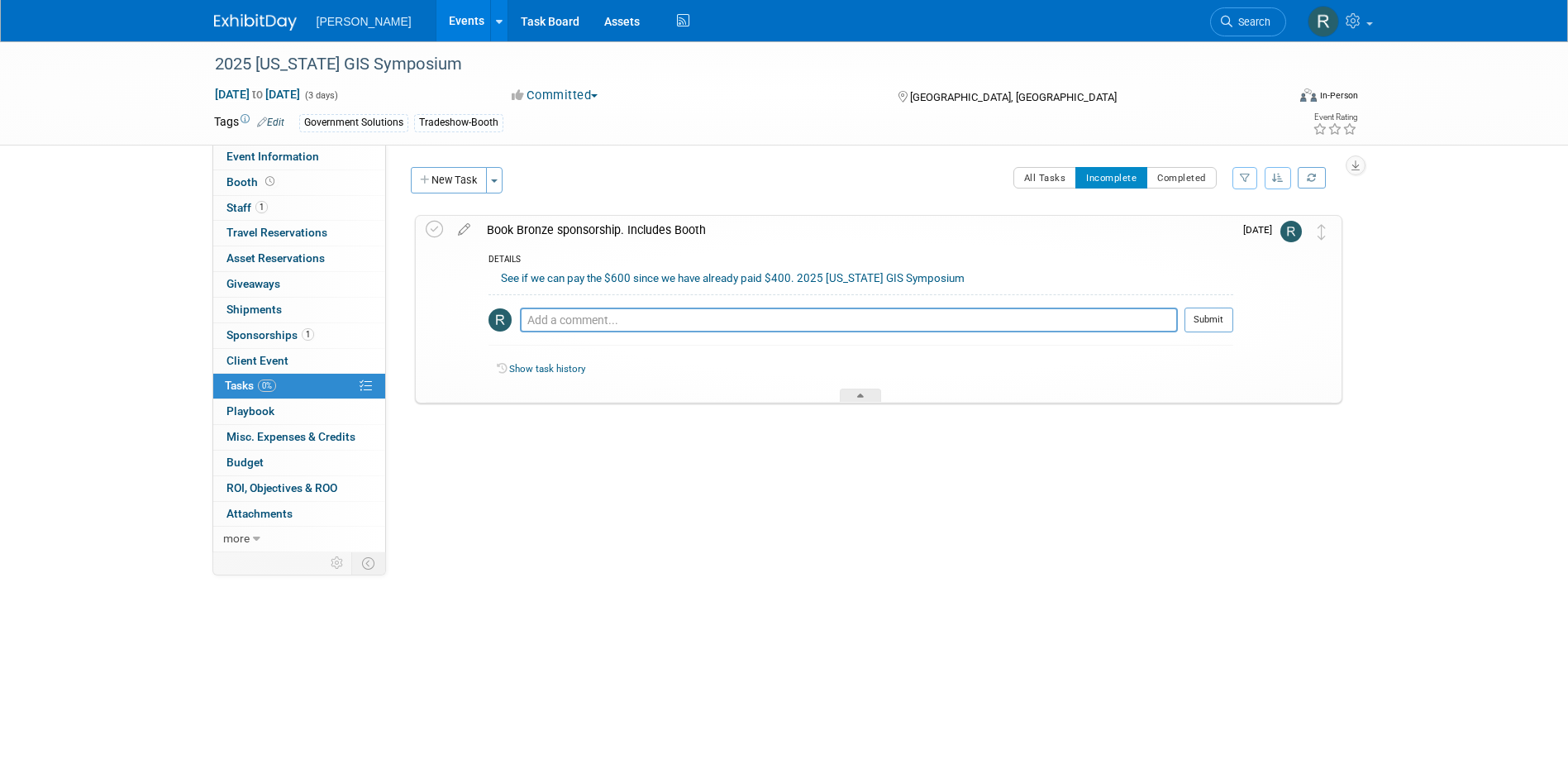
click at [765, 281] on link "See if we can pay the $600 since we have already paid $400. 2025 [US_STATE] GIS…" at bounding box center [732, 278] width 463 height 12
click at [260, 211] on span "1" at bounding box center [261, 207] width 12 height 12
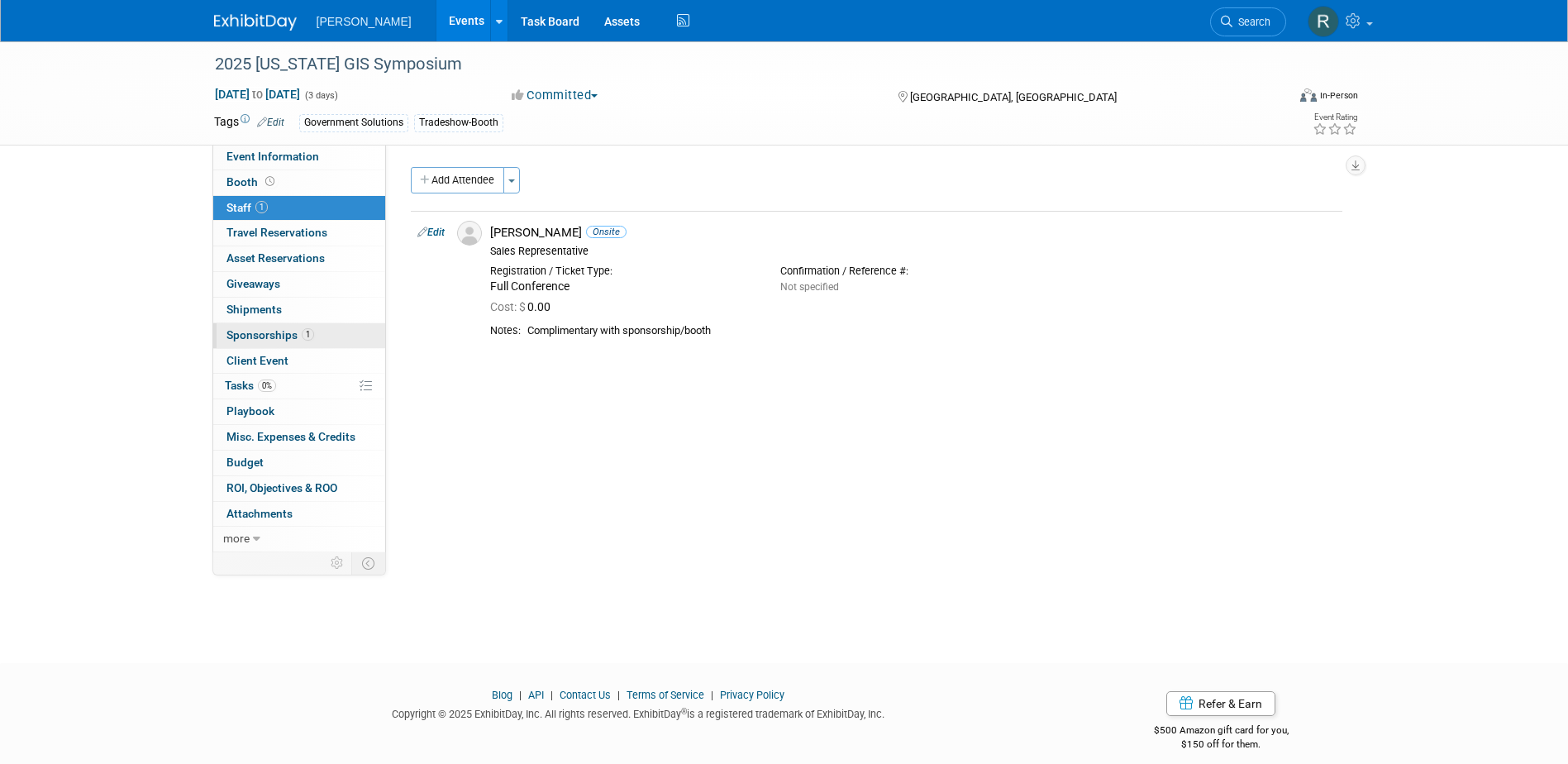
click at [261, 337] on span "Sponsorships 1" at bounding box center [270, 334] width 88 height 13
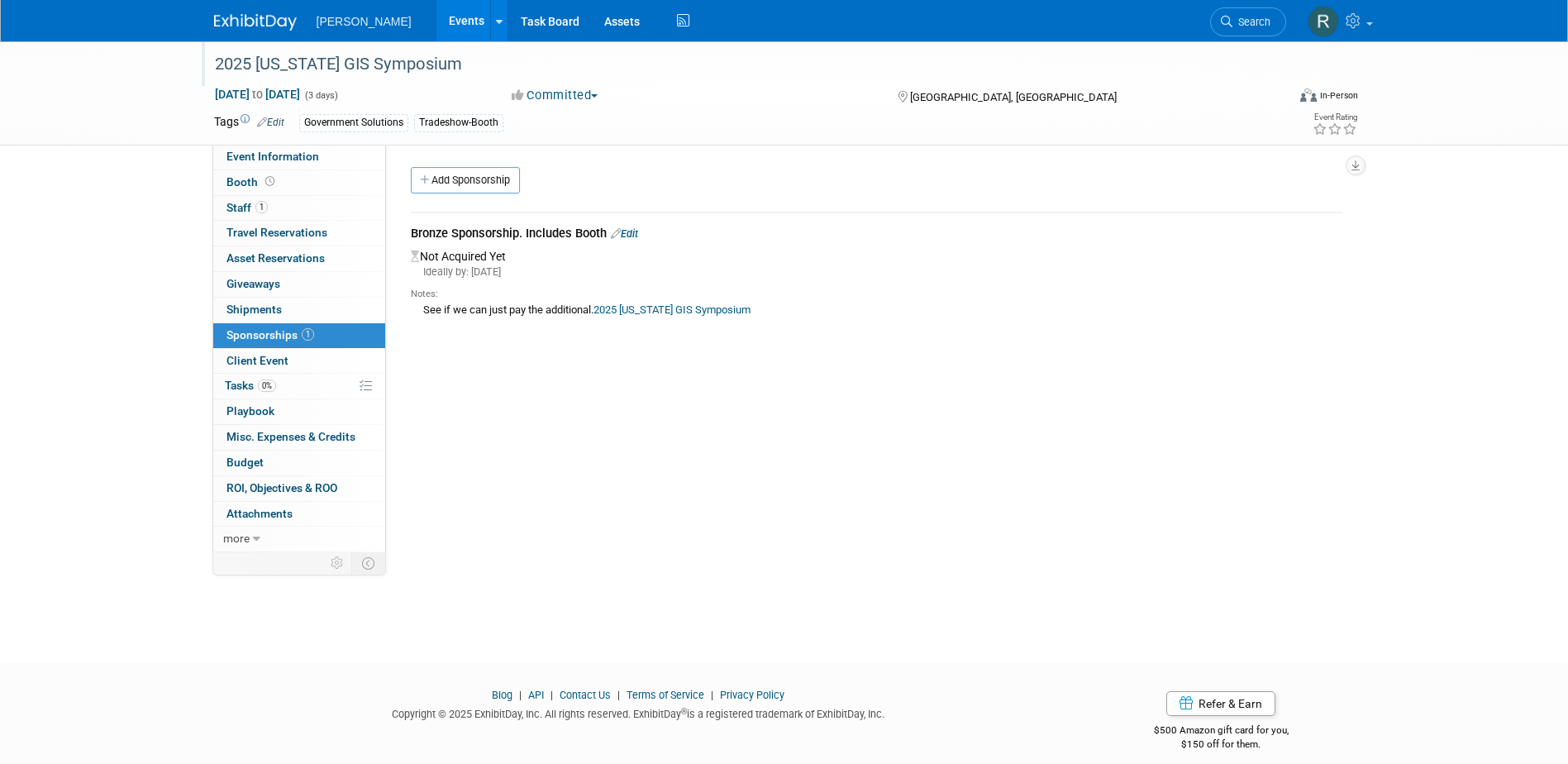
click at [449, 64] on div "2025 [US_STATE] GIS Symposium" at bounding box center [734, 64] width 1052 height 29
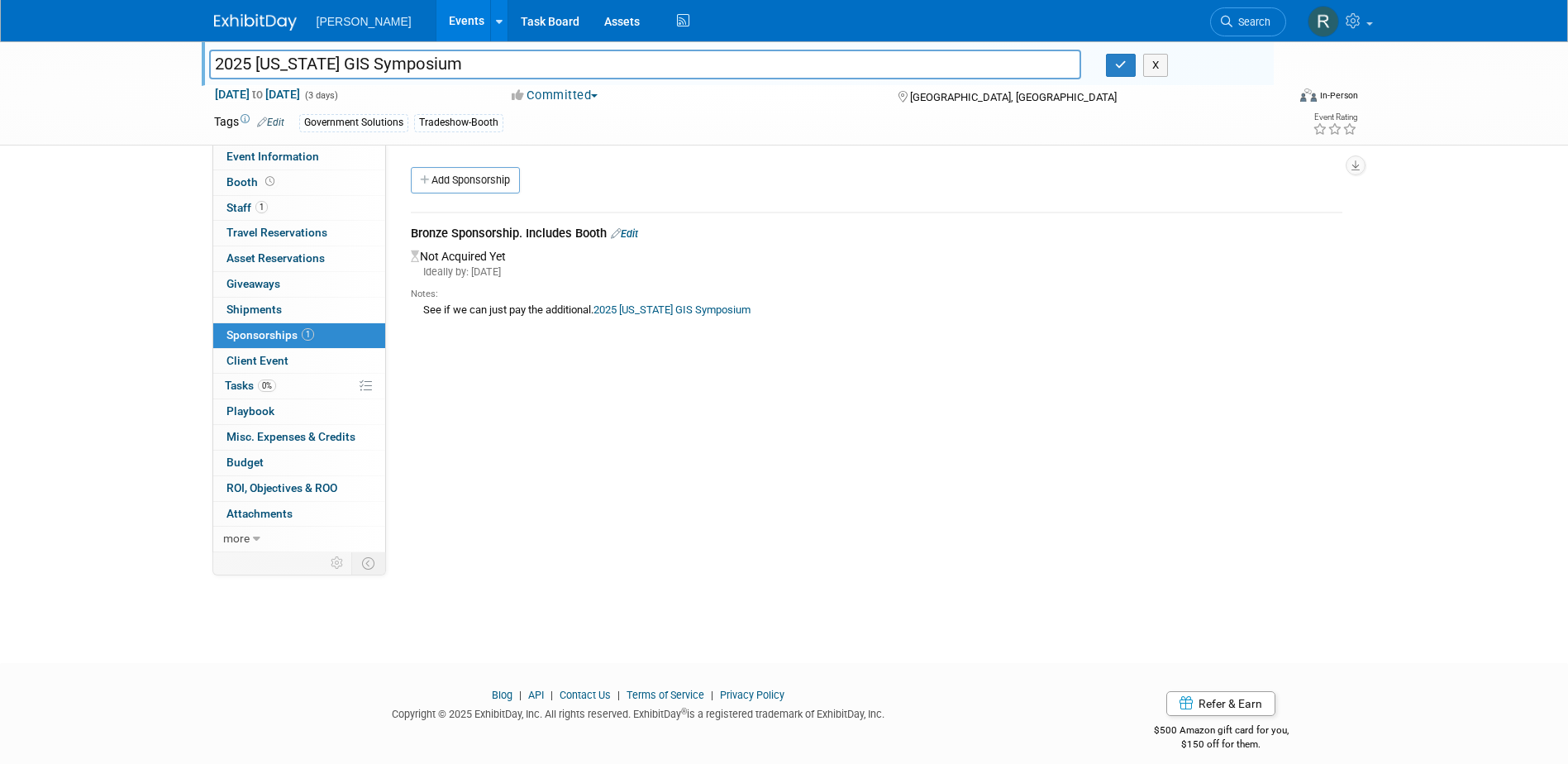
click at [195, 54] on div "2025 [US_STATE] GIS Symposium 2025 [US_STATE] GIS Symposium X [DATE] to [DATE] …" at bounding box center [784, 93] width 1568 height 104
drag, startPoint x: 637, startPoint y: 227, endPoint x: 629, endPoint y: 243, distance: 17.9
click at [637, 227] on link "Edit" at bounding box center [625, 233] width 28 height 12
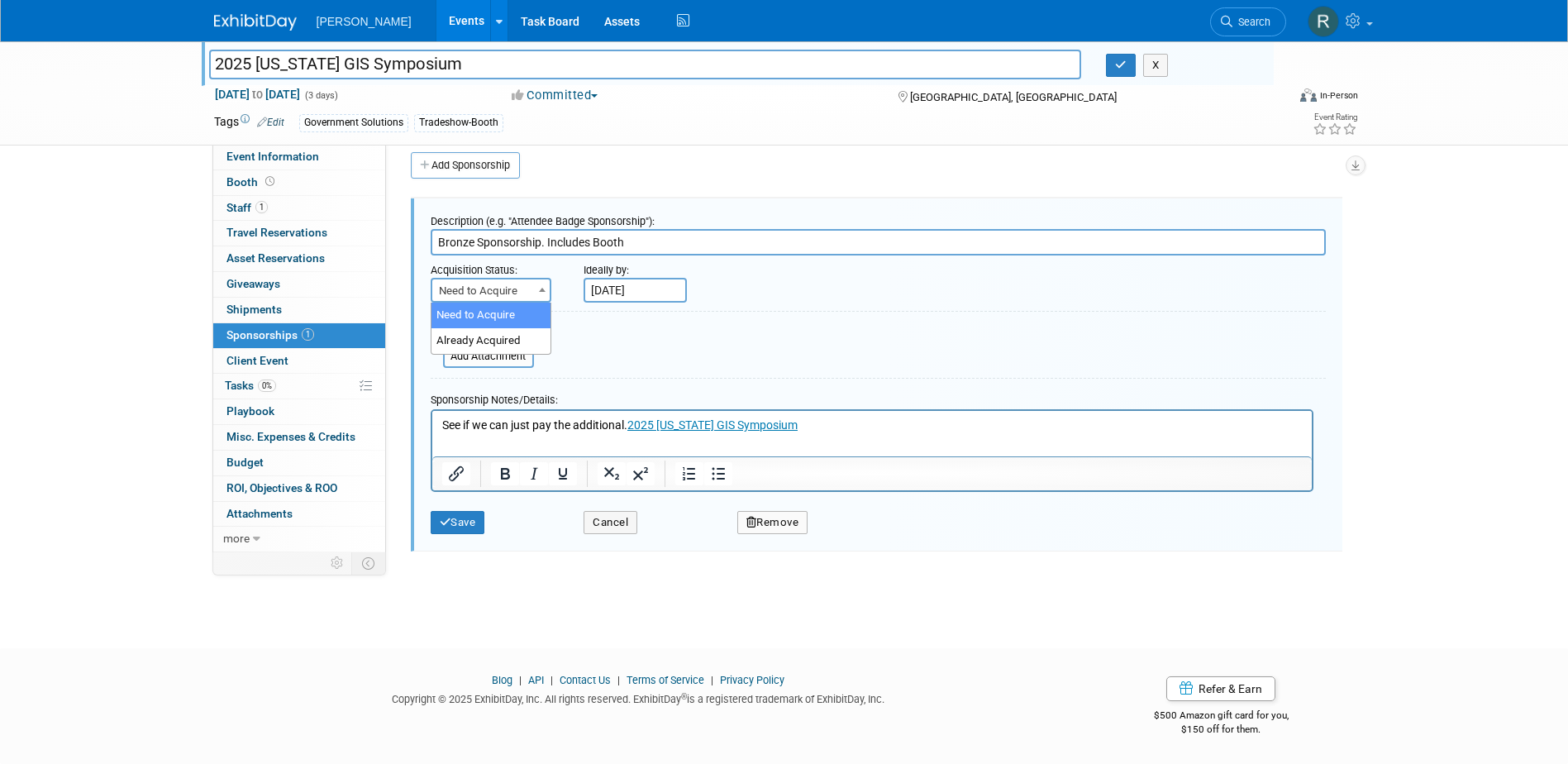
click at [489, 289] on span "Need to Acquire" at bounding box center [491, 291] width 117 height 23
select select "2"
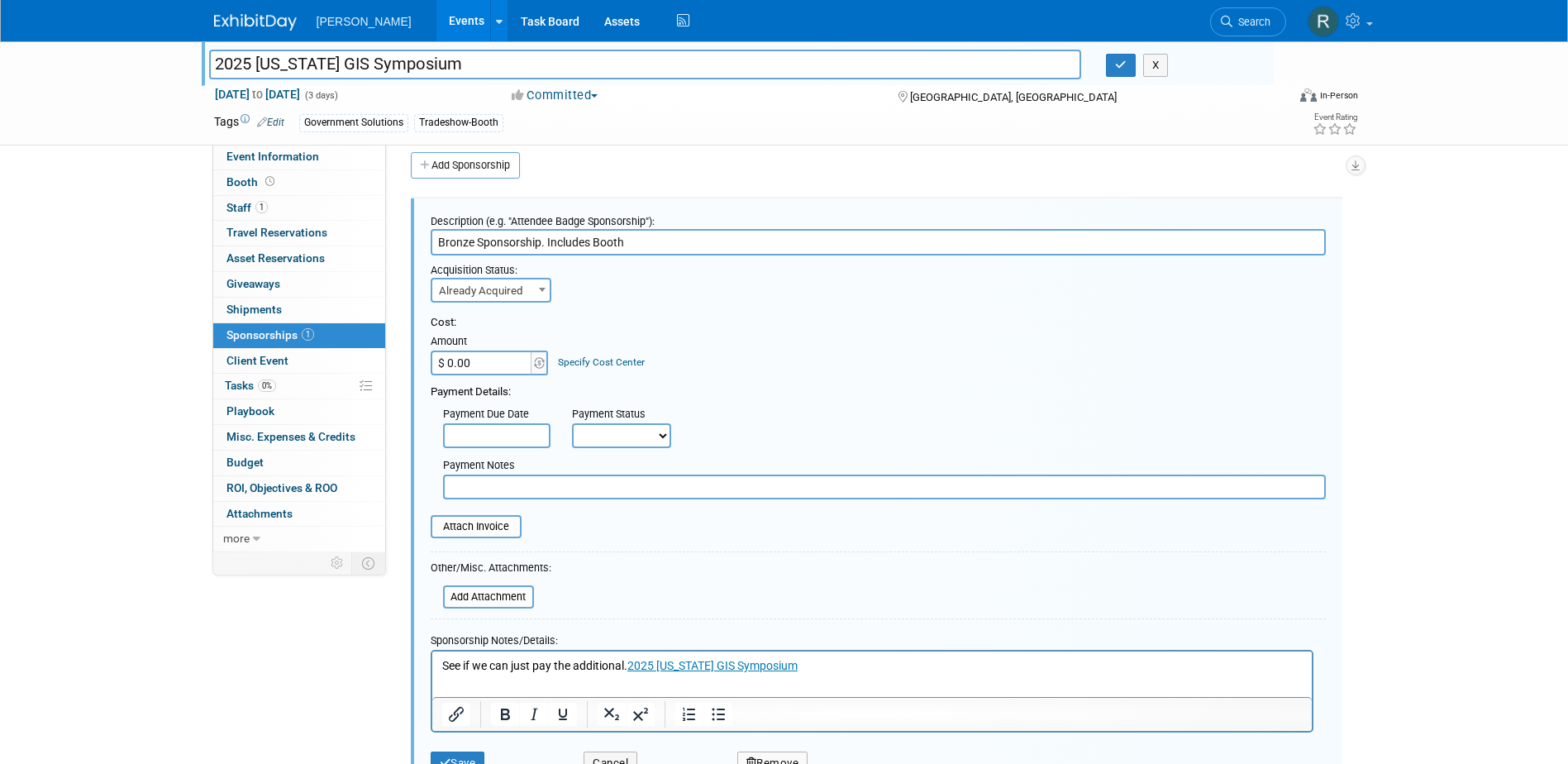
click at [499, 364] on input "$ 0.00" at bounding box center [482, 363] width 104 height 25
type input "$ 1,000.00"
click at [585, 363] on link "Specify Cost Center" at bounding box center [601, 362] width 87 height 11
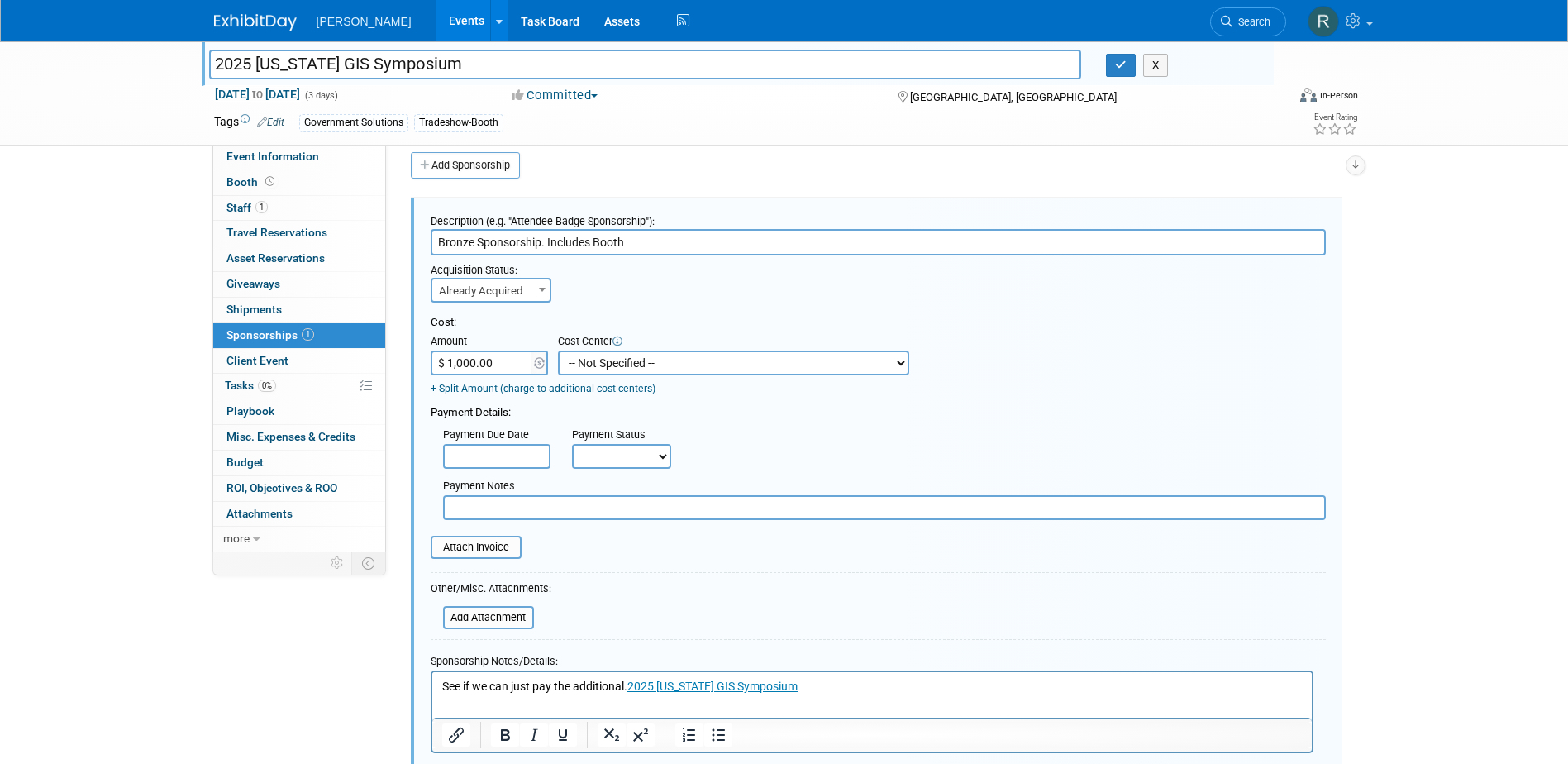
click at [584, 362] on select "-- Not Specified -- Advisory Services - Expenses_1001.502 Aerial Acquisition - …" at bounding box center [734, 363] width 351 height 25
select select "18966241"
click at [558, 350] on select "-- Not Specified -- Advisory Services - Expenses_1001.502 Aerial Acquisition - …" at bounding box center [734, 363] width 351 height 25
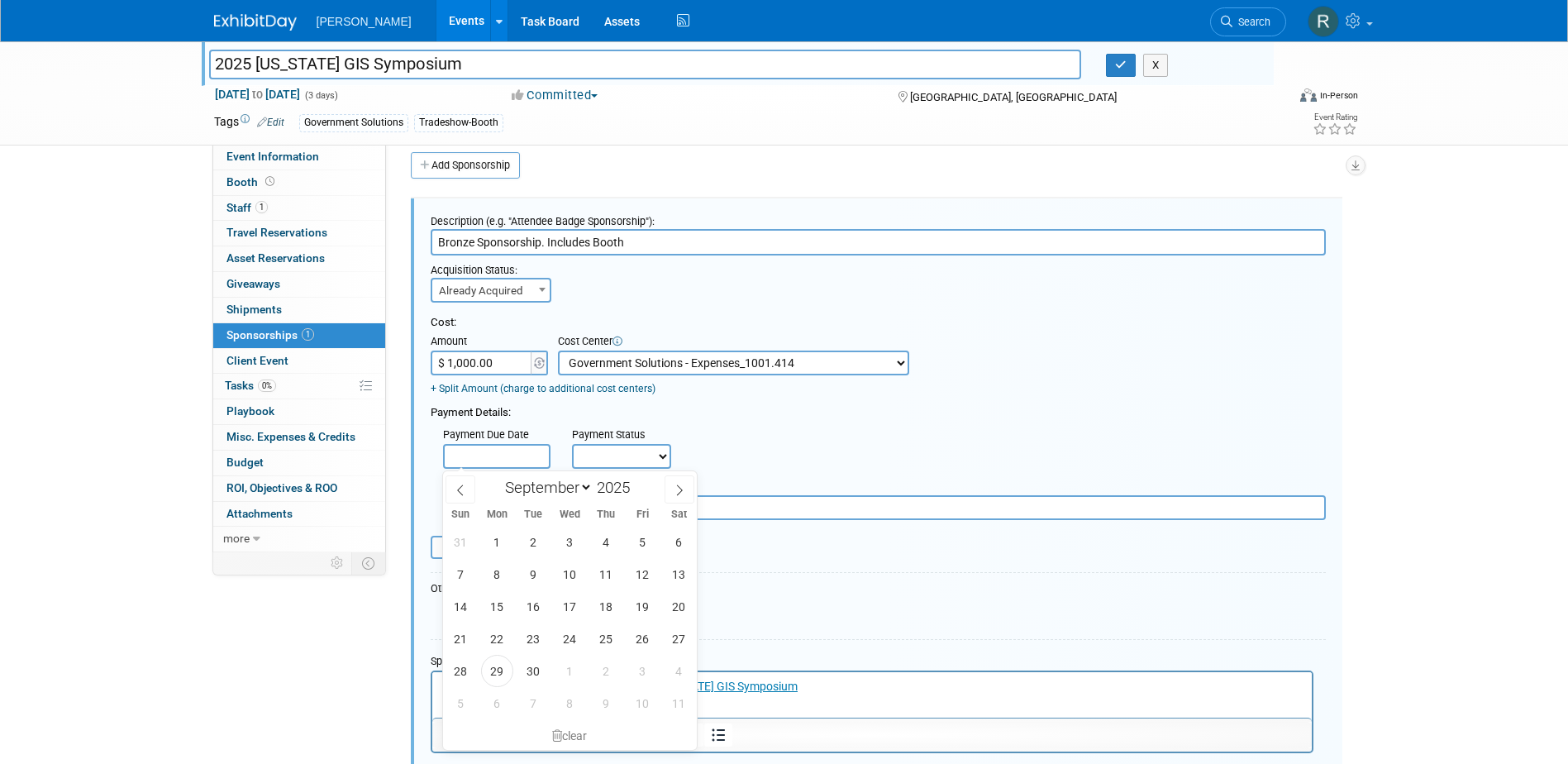
click at [509, 453] on input "text" at bounding box center [496, 456] width 108 height 25
click at [477, 673] on div "31 1 2 3 4 5 6 7 8 9 10 11 12 13 14 15 16 17 18 19 20 21 22 23 24 25 26 27 28 2…" at bounding box center [570, 622] width 255 height 193
click at [489, 670] on span "29" at bounding box center [497, 671] width 32 height 32
type input "[DATE]"
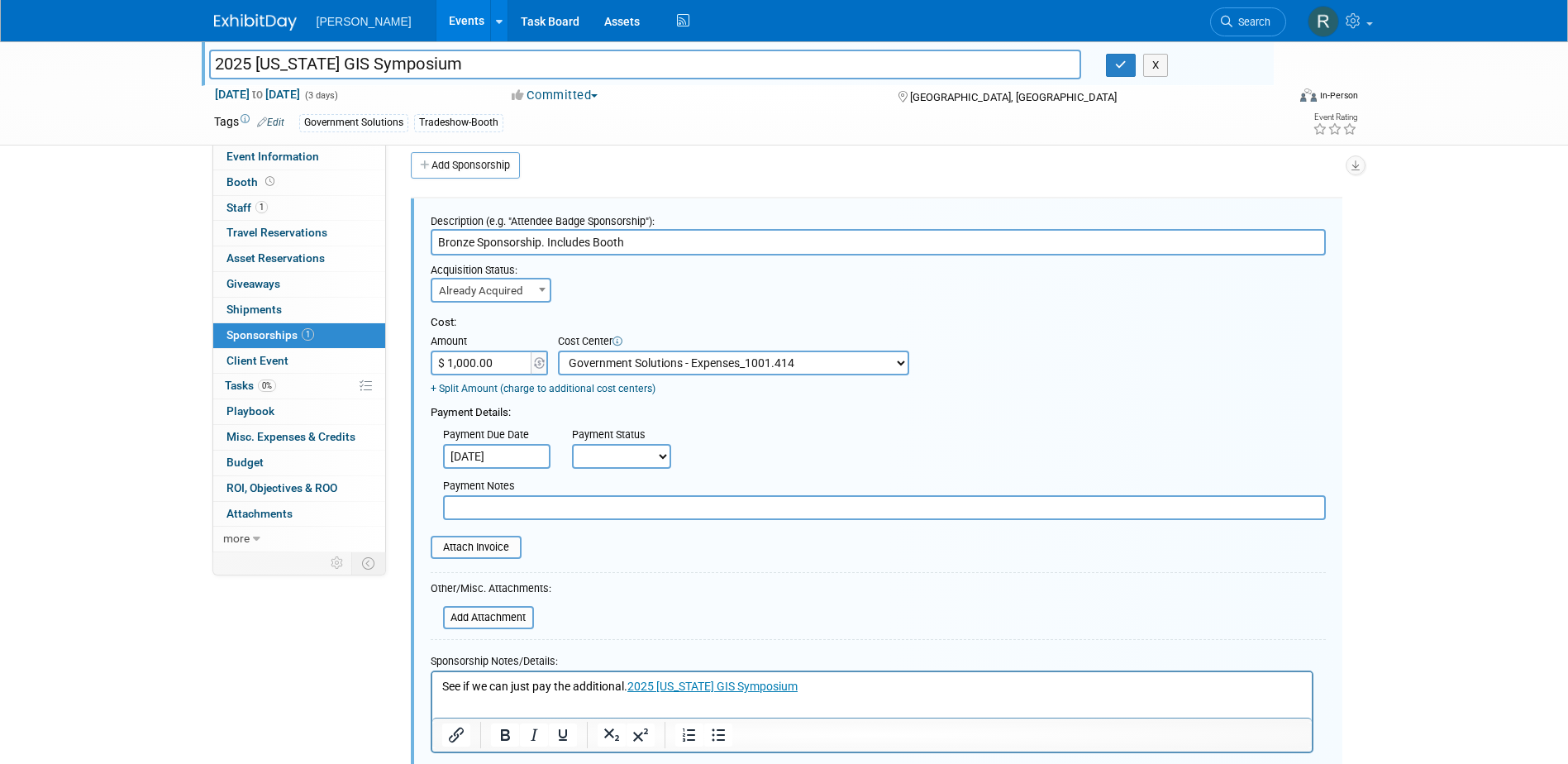
click at [630, 452] on select "Not Paid Yet Partially Paid Paid in Full" at bounding box center [621, 456] width 99 height 25
select select "1"
click at [572, 445] on select "Not Paid Yet Partially Paid Paid in Full" at bounding box center [621, 456] width 99 height 25
click at [627, 509] on input "text" at bounding box center [884, 508] width 883 height 25
type input "paid via cc - RRD"
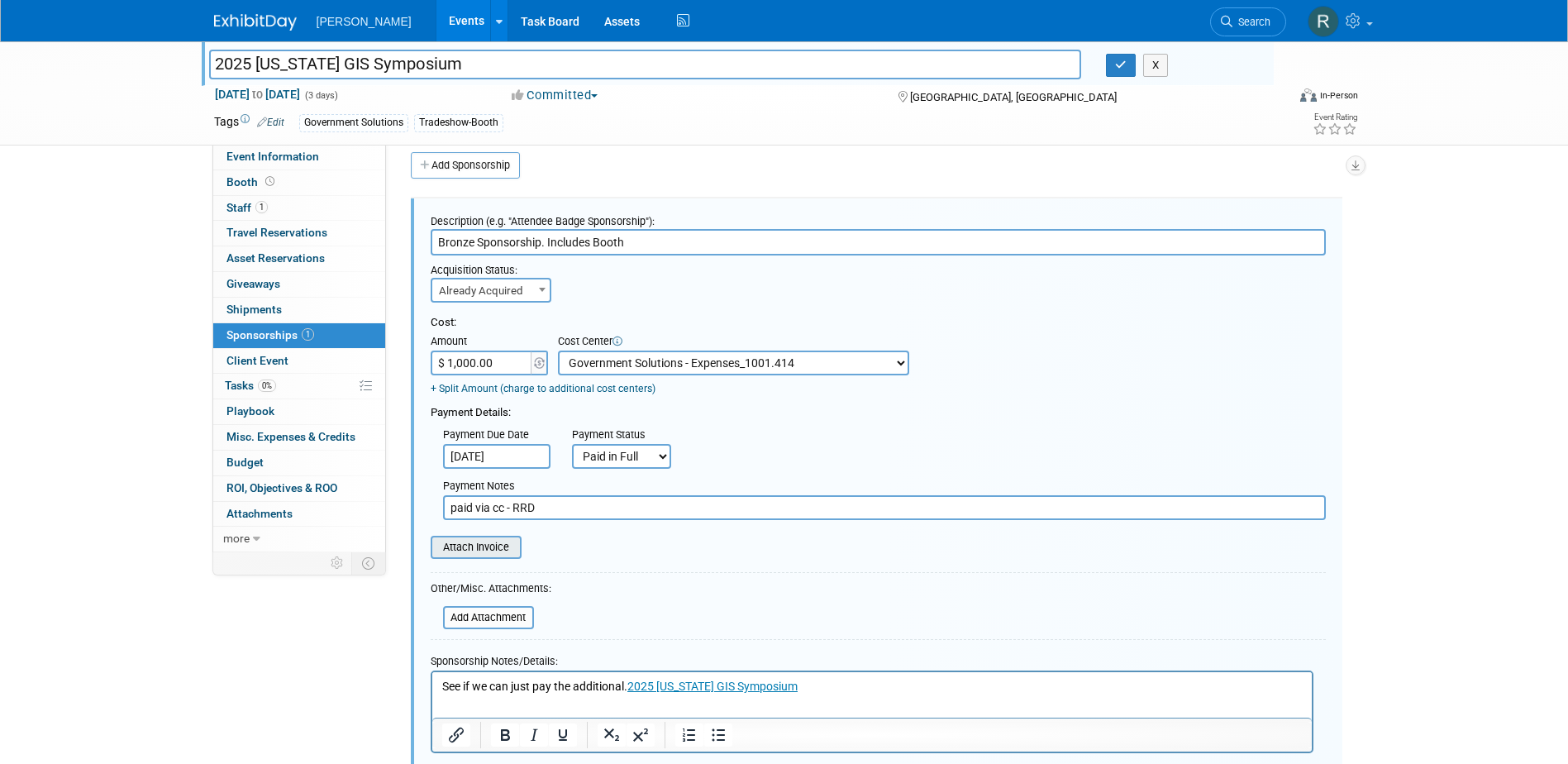
click at [463, 549] on input "file" at bounding box center [422, 547] width 197 height 20
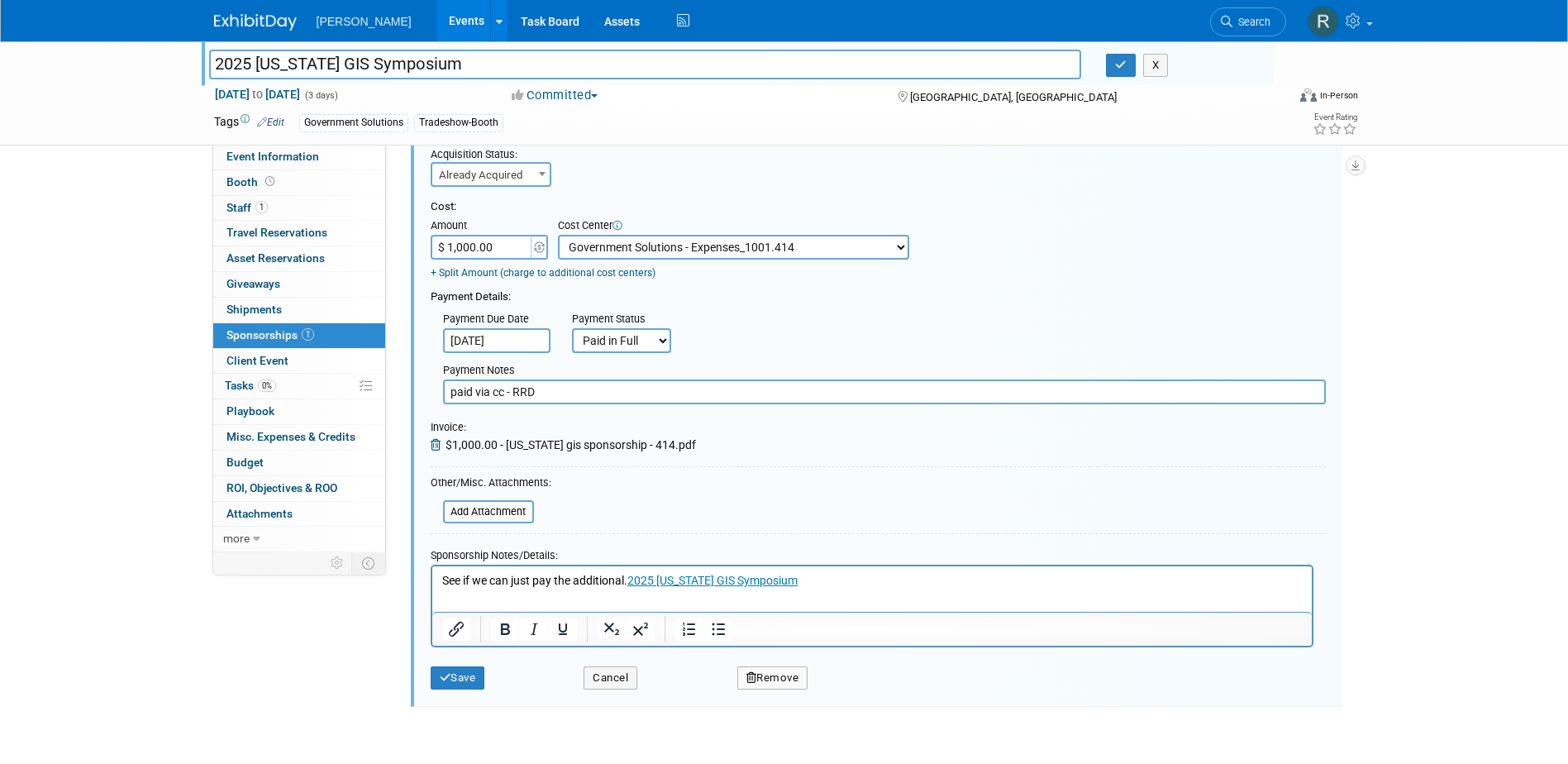
scroll to position [180, 0]
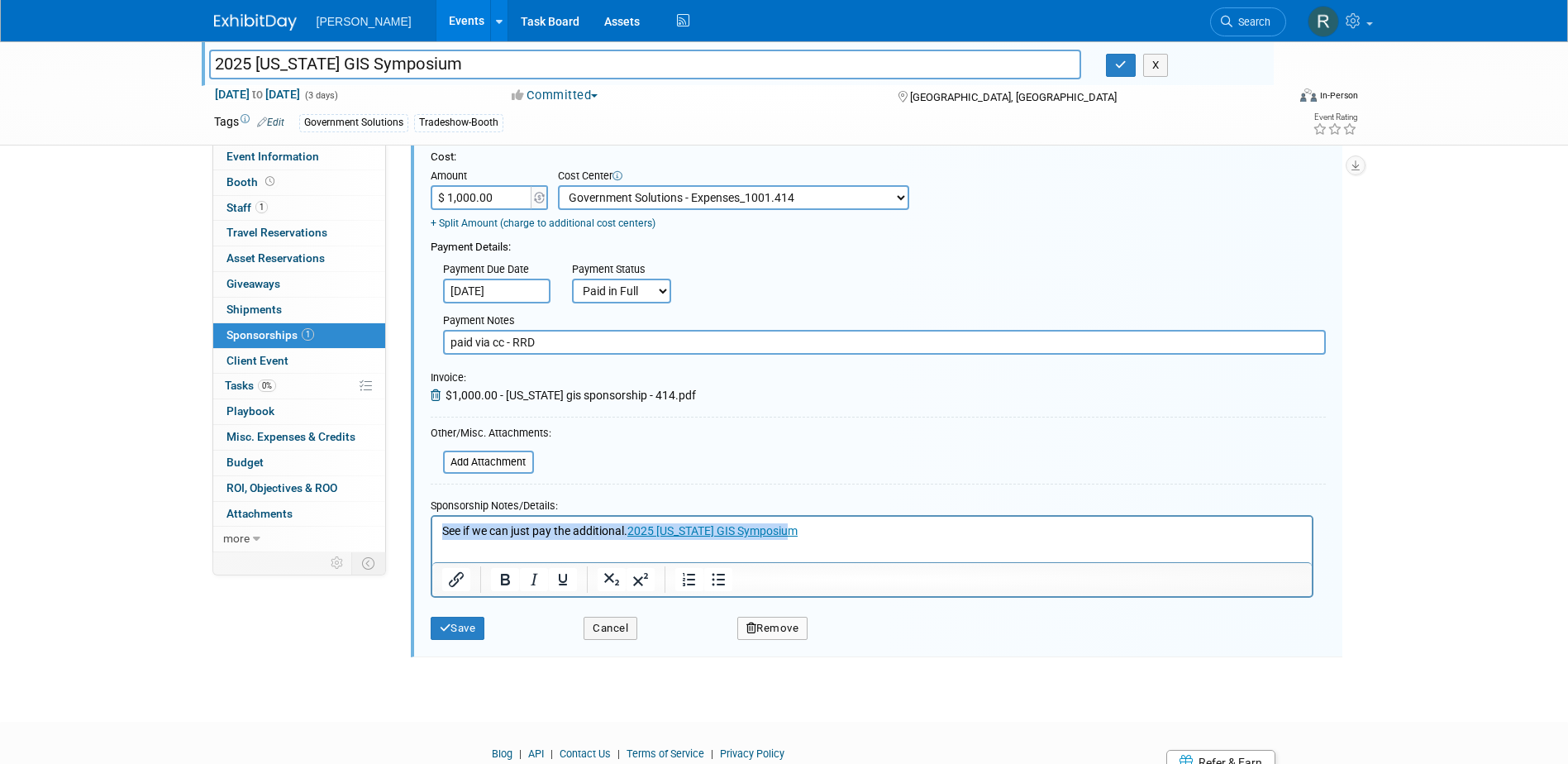
drag, startPoint x: 811, startPoint y: 529, endPoint x: 442, endPoint y: 533, distance: 369.0
click at [442, 533] on p "See if we can just pay the additional. 2025 [US_STATE] GIS Symposium﻿" at bounding box center [872, 531] width 860 height 16
drag, startPoint x: 510, startPoint y: 525, endPoint x: 560, endPoint y: 522, distance: 50.1
click at [513, 525] on p "See if we can just pay the additional. 2025 [US_STATE] GIS Symposium﻿" at bounding box center [872, 531] width 860 height 16
click at [630, 529] on p "See if we can just pay the additional. 2025 [US_STATE] GIS Symposium﻿" at bounding box center [872, 531] width 860 height 16
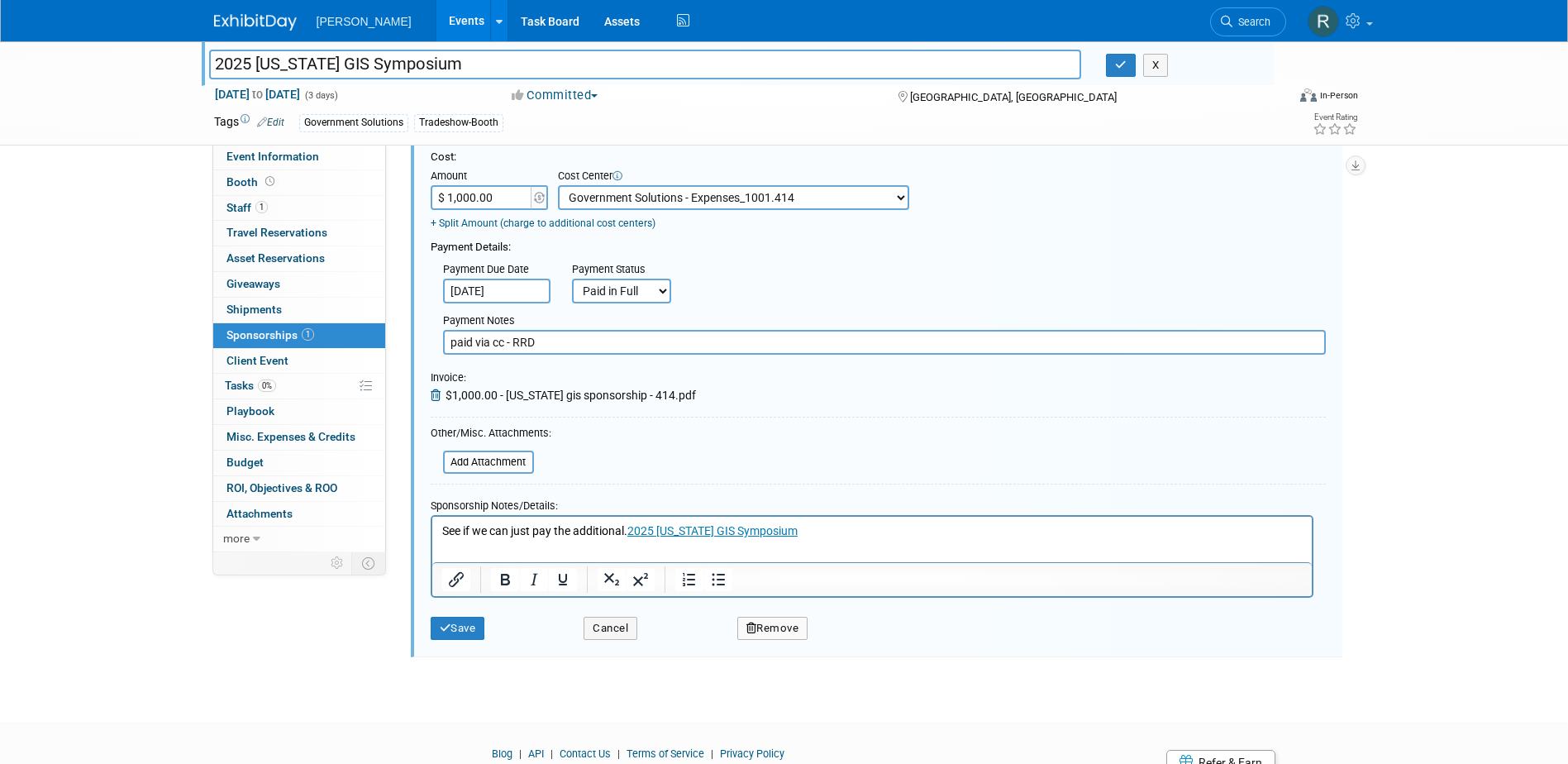
drag, startPoint x: 629, startPoint y: 530, endPoint x: 334, endPoint y: 524, distance: 295.1
click at [431, 524] on html "See if we can just pay the additional. 2025 [US_STATE] GIS Symposium﻿" at bounding box center [871, 528] width 879 height 23
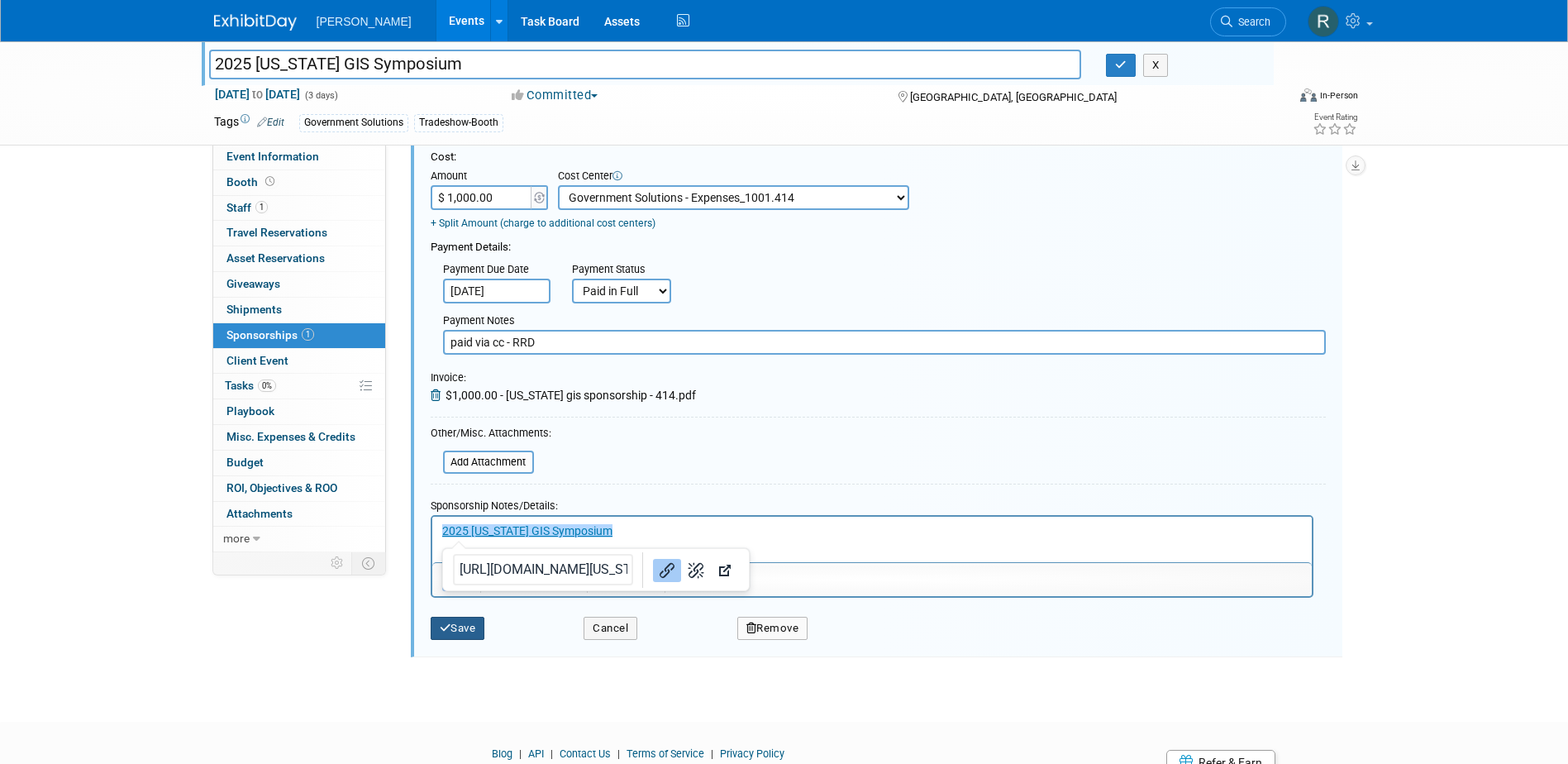
click at [447, 631] on icon "submit" at bounding box center [445, 628] width 11 height 10
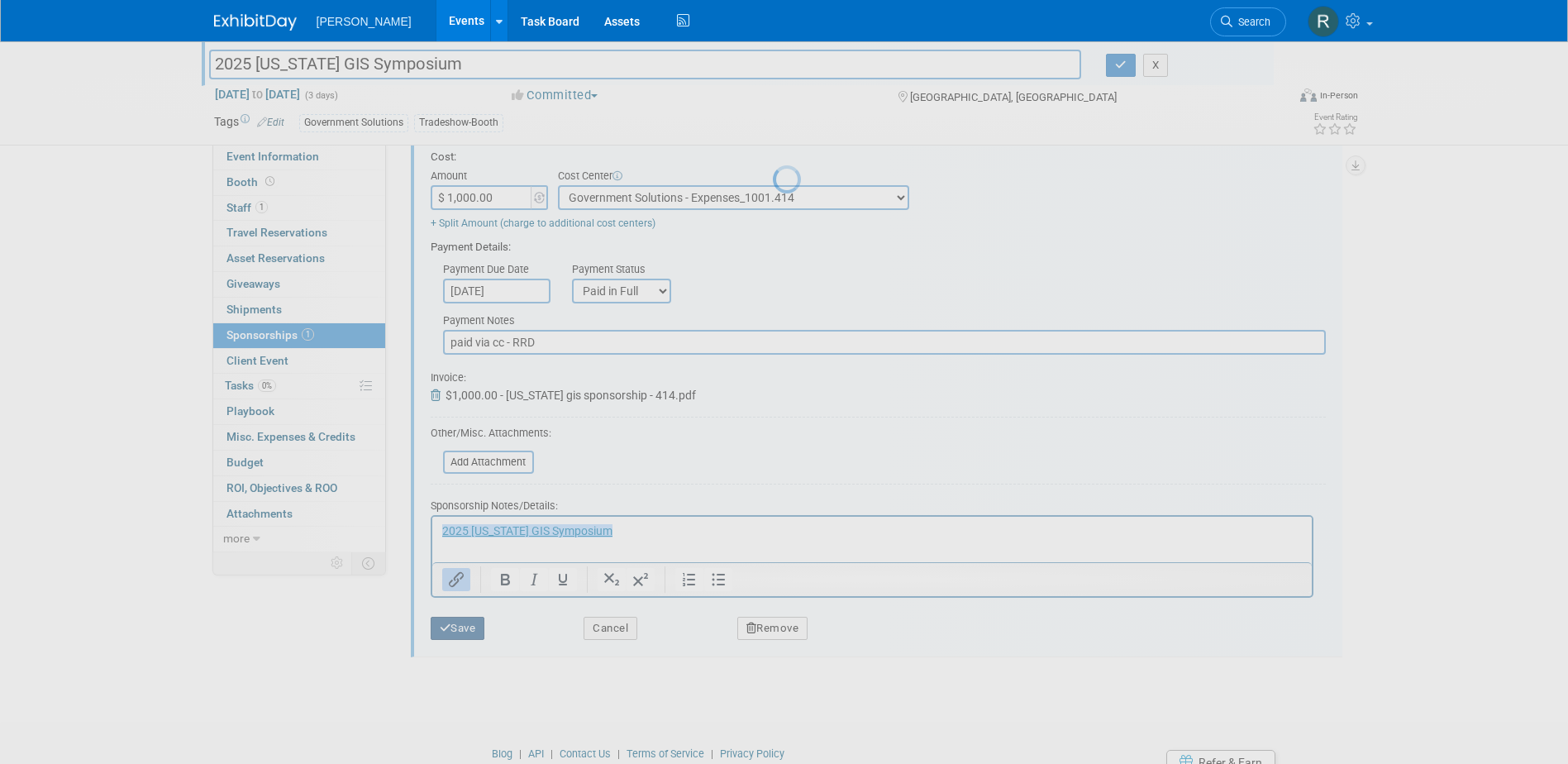
scroll to position [15, 0]
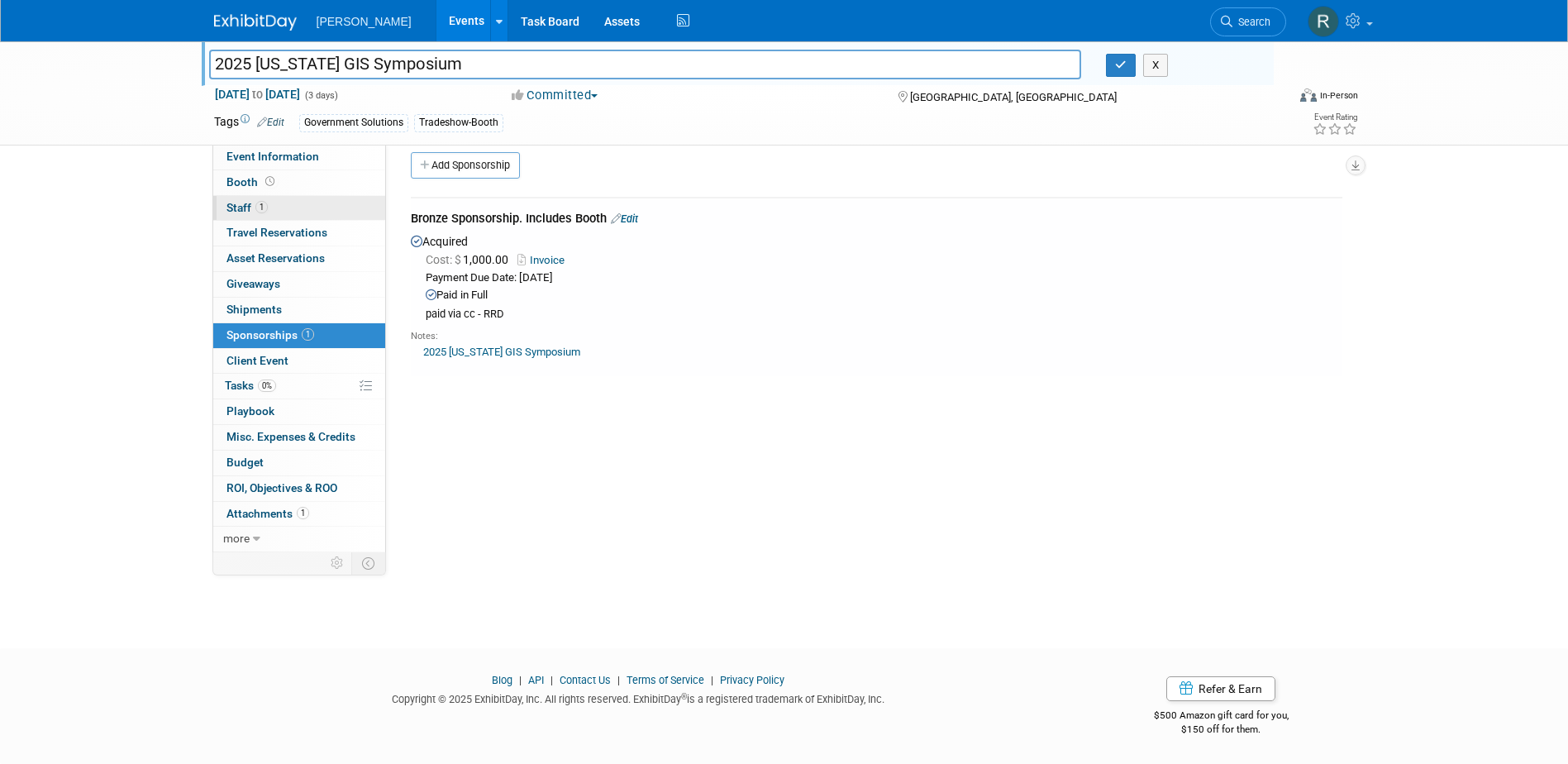
click at [286, 218] on link "1 Staff 1" at bounding box center [299, 208] width 172 height 25
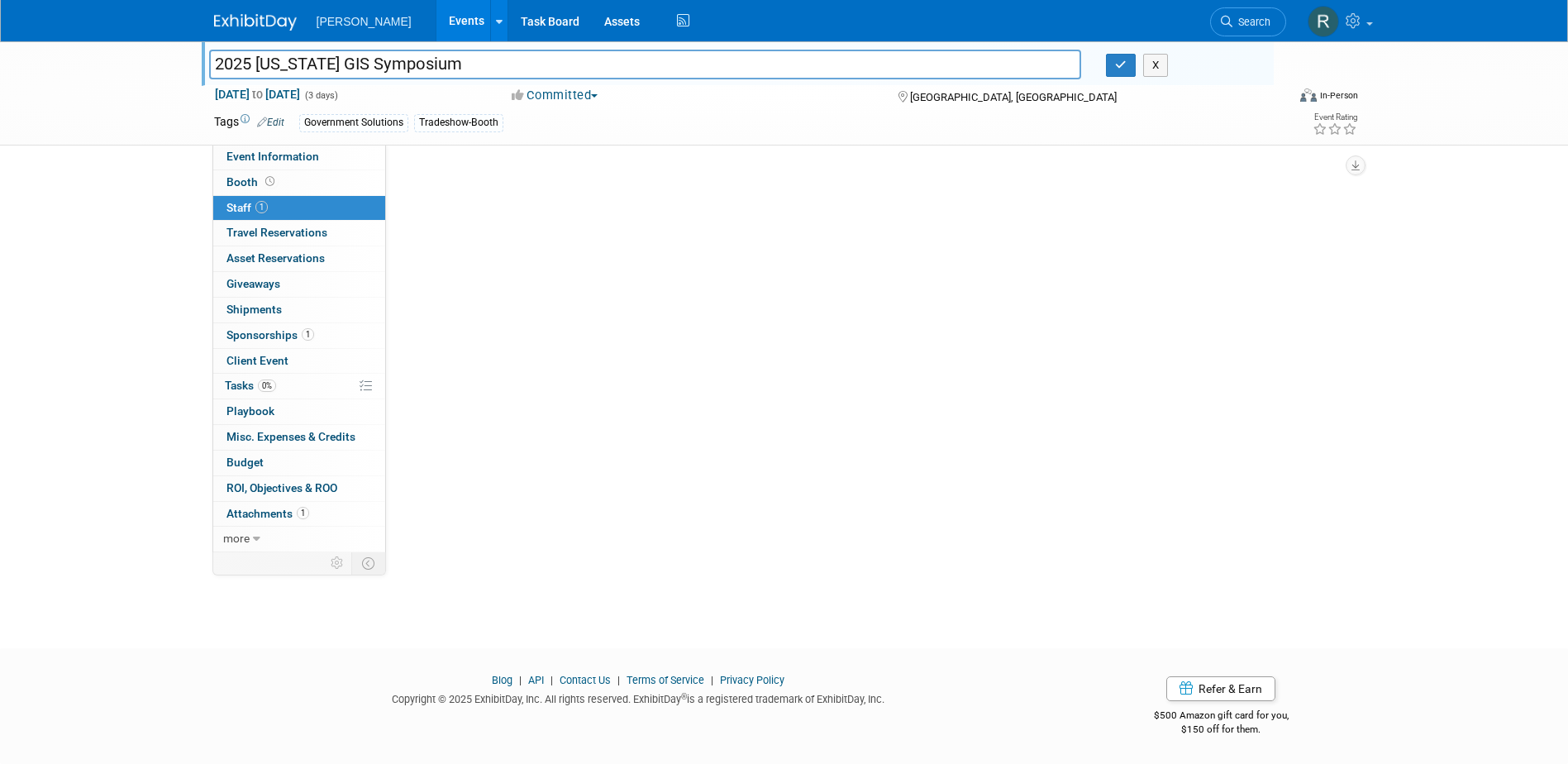
scroll to position [0, 0]
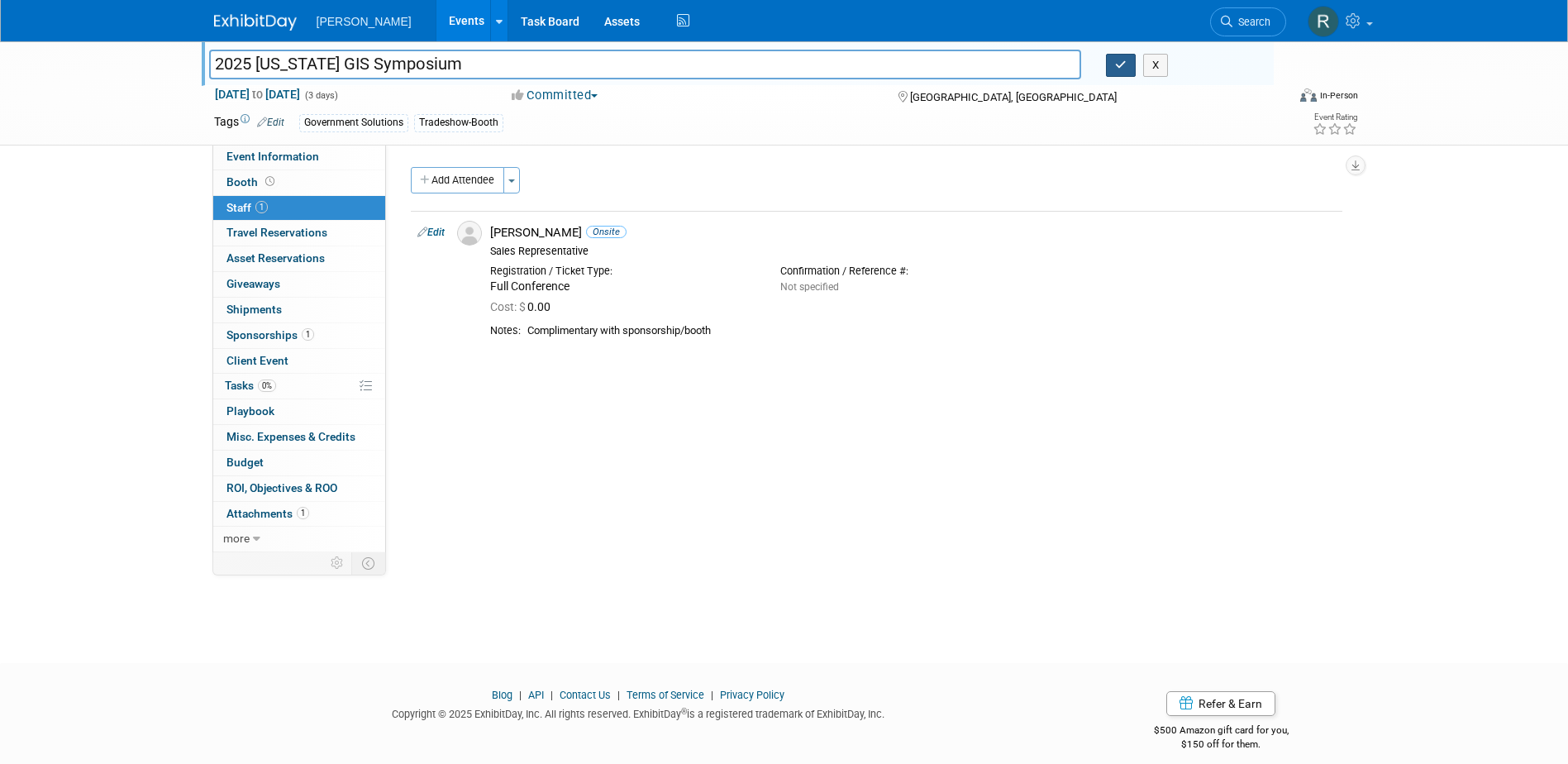
click at [1116, 68] on icon "button" at bounding box center [1120, 65] width 11 height 10
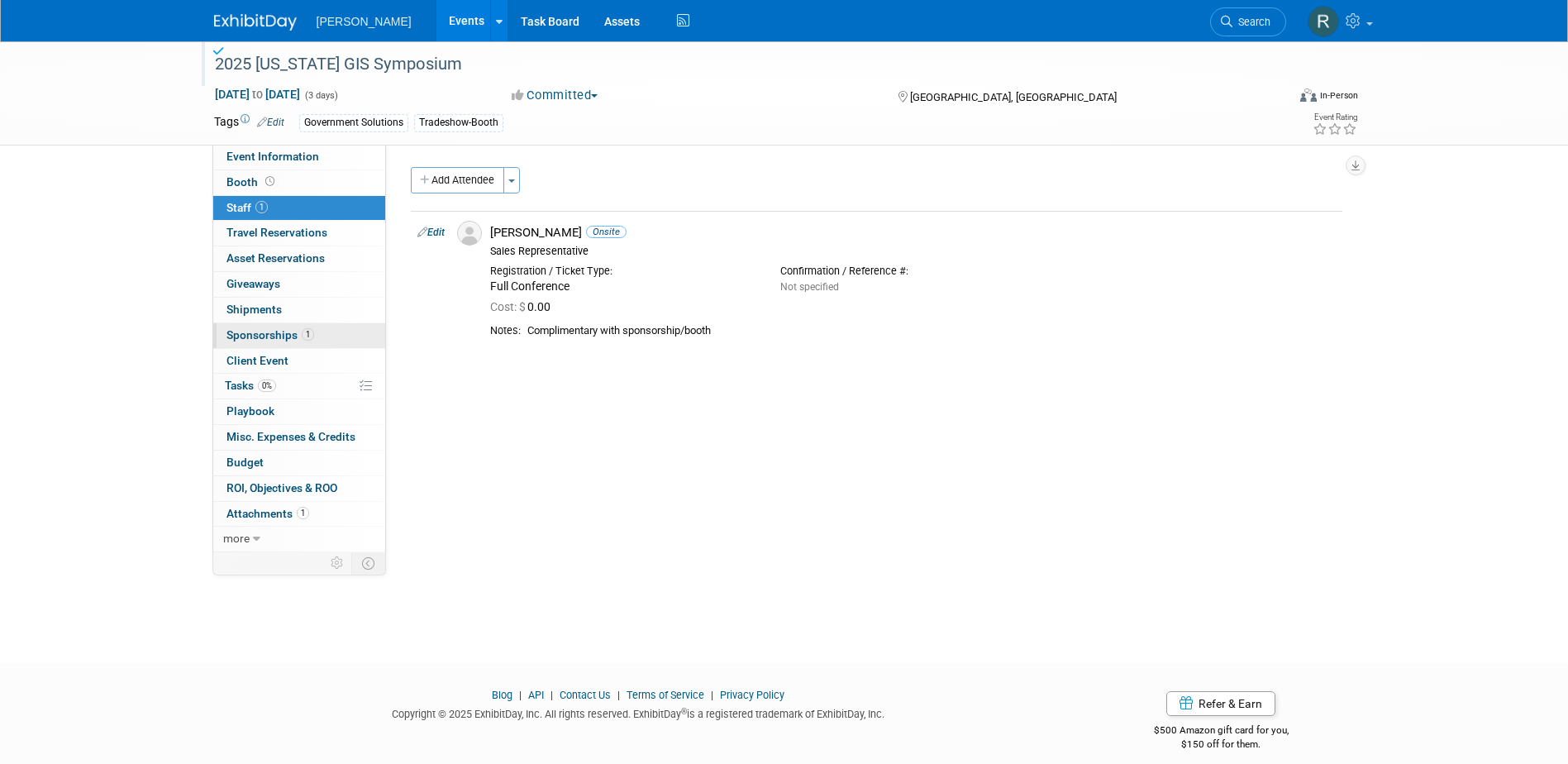
click at [268, 342] on link "1 Sponsorships 1" at bounding box center [299, 336] width 172 height 25
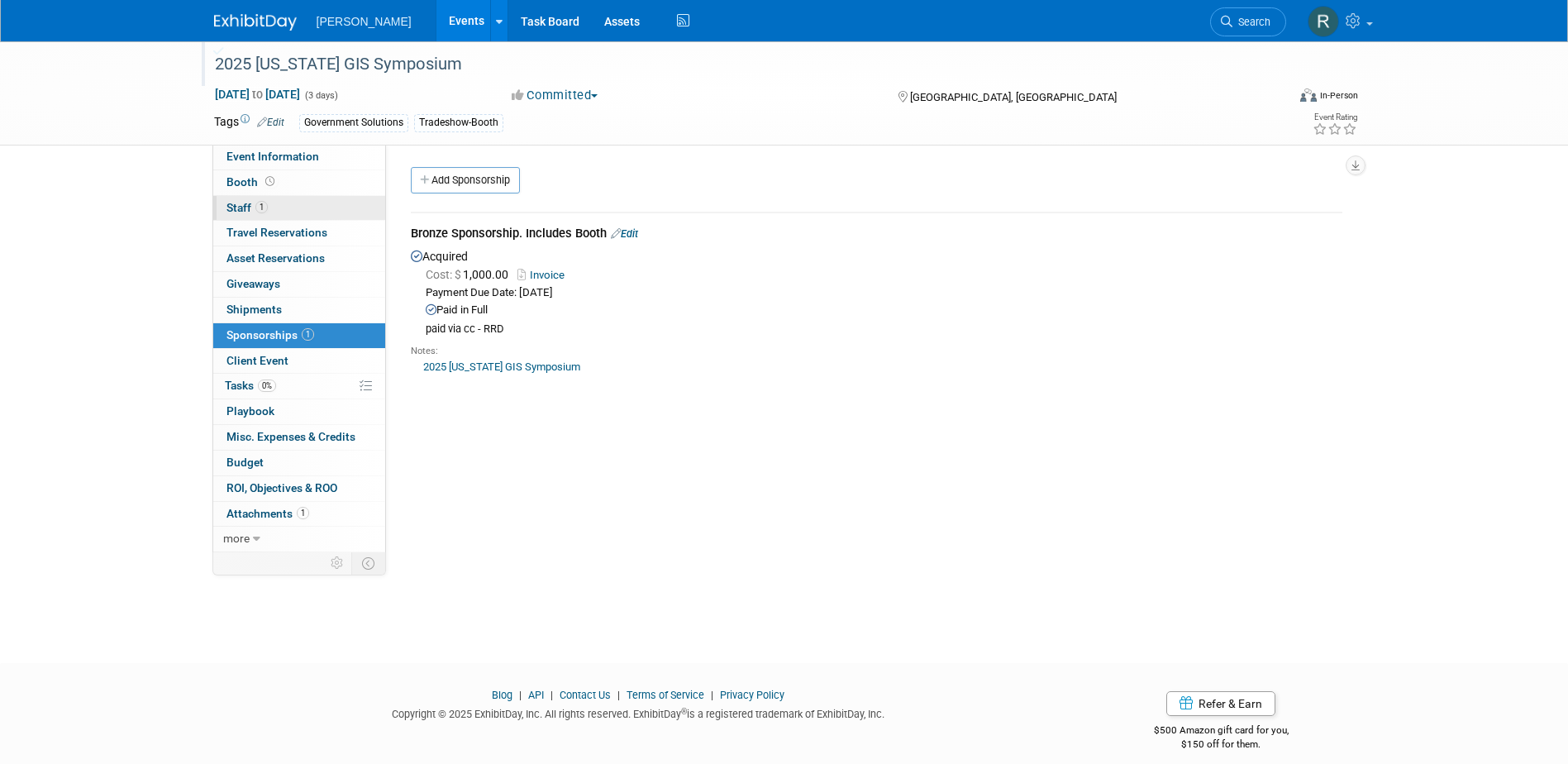
click at [243, 203] on span "Staff 1" at bounding box center [247, 207] width 41 height 13
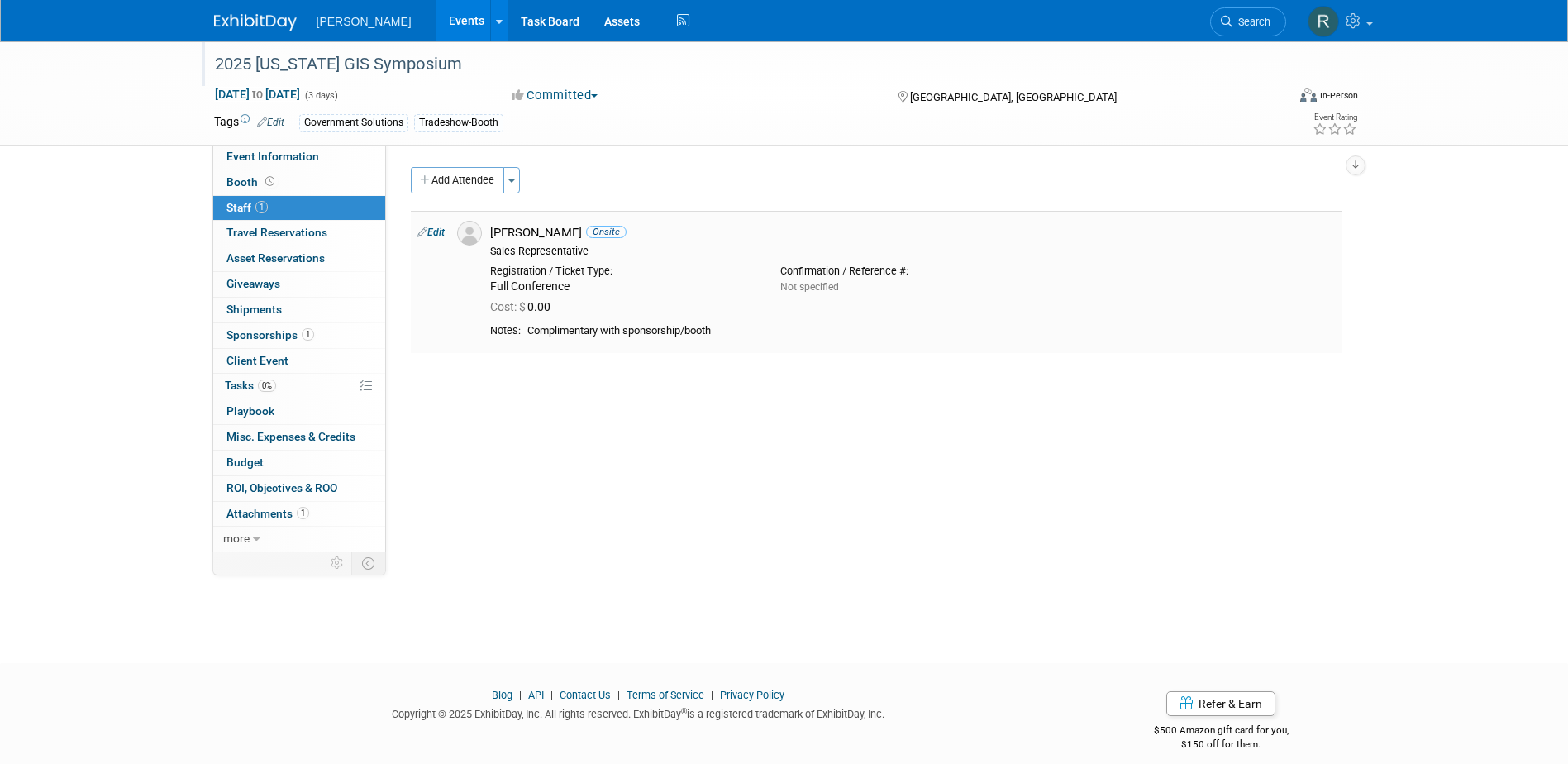
click at [586, 229] on span "Onsite" at bounding box center [606, 232] width 41 height 12
click at [438, 233] on link "Edit" at bounding box center [431, 231] width 28 height 11
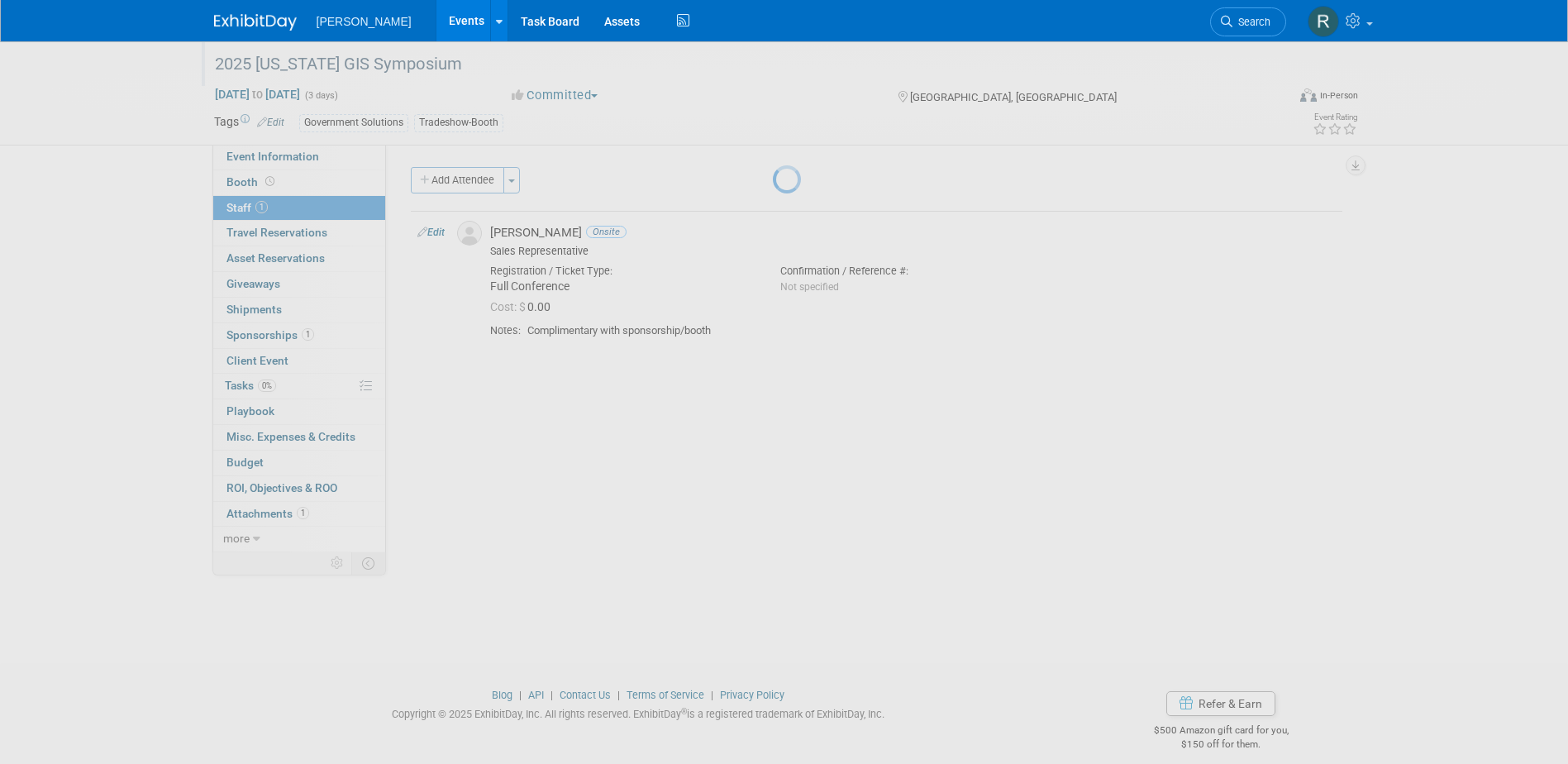
select select "fe33c52f-a1c6-46fa-aa91-df85e3eb2d37"
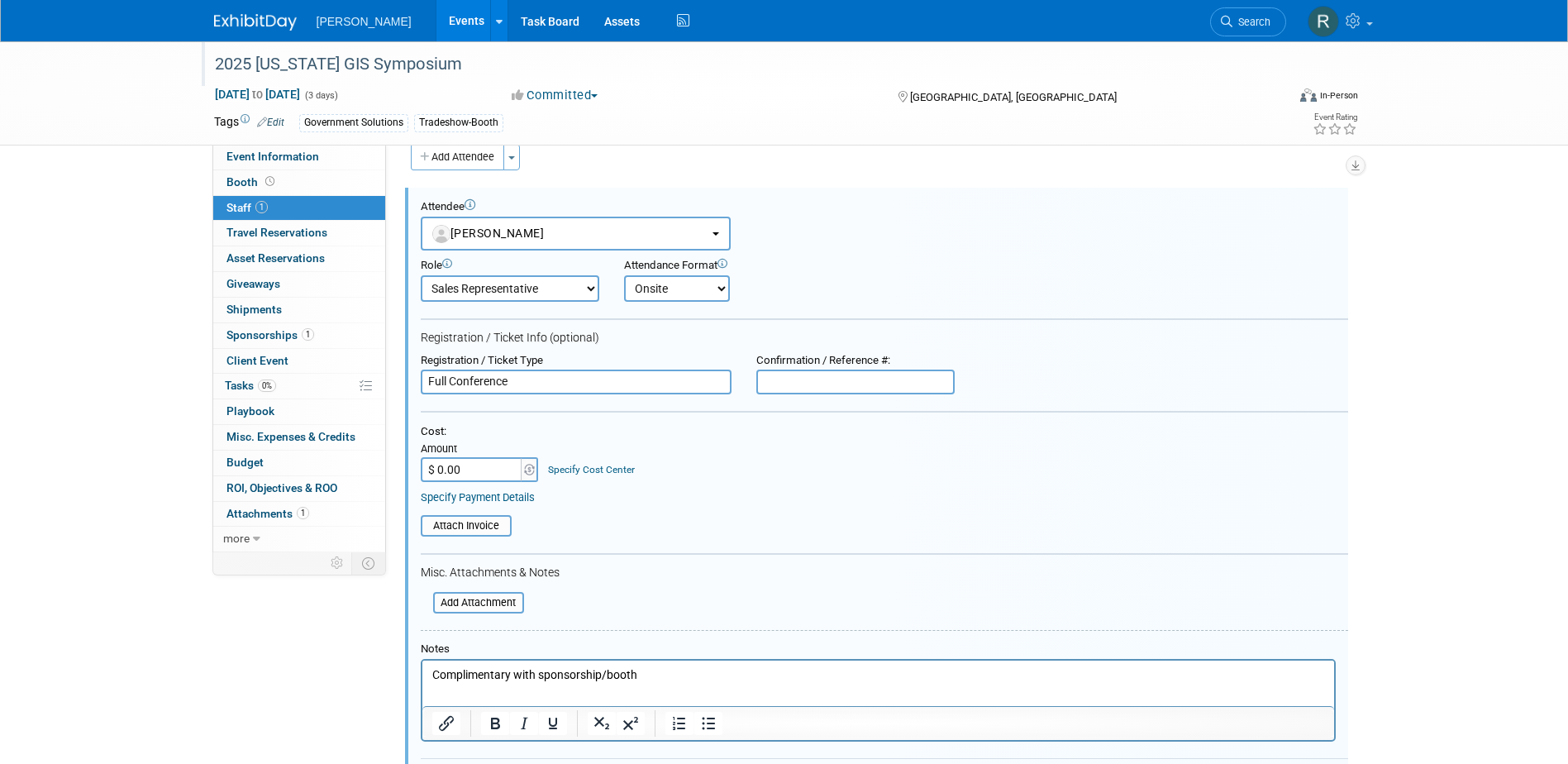
click at [518, 497] on link "Specify Payment Details" at bounding box center [478, 497] width 114 height 12
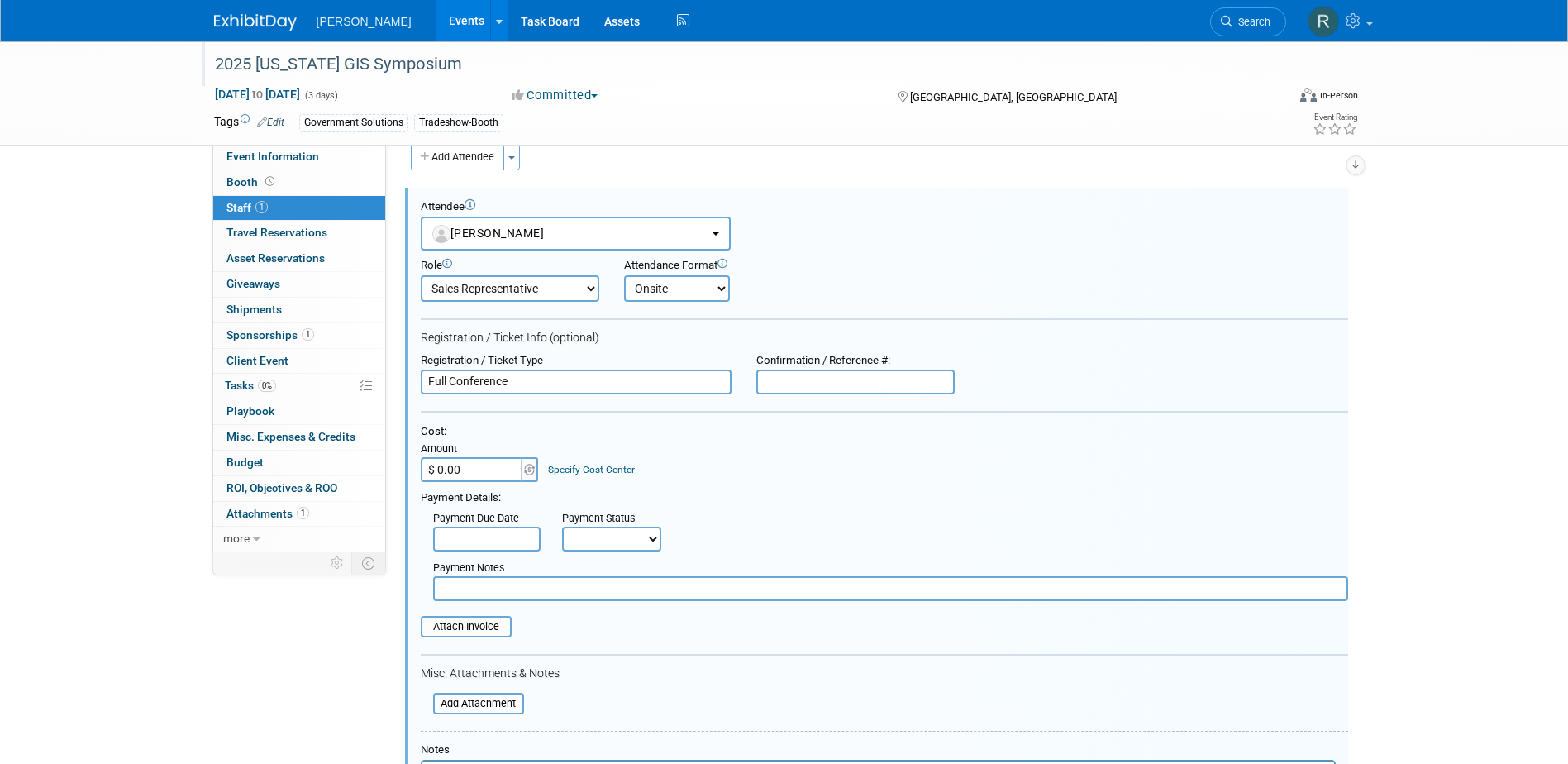
click at [508, 533] on input "text" at bounding box center [487, 539] width 108 height 25
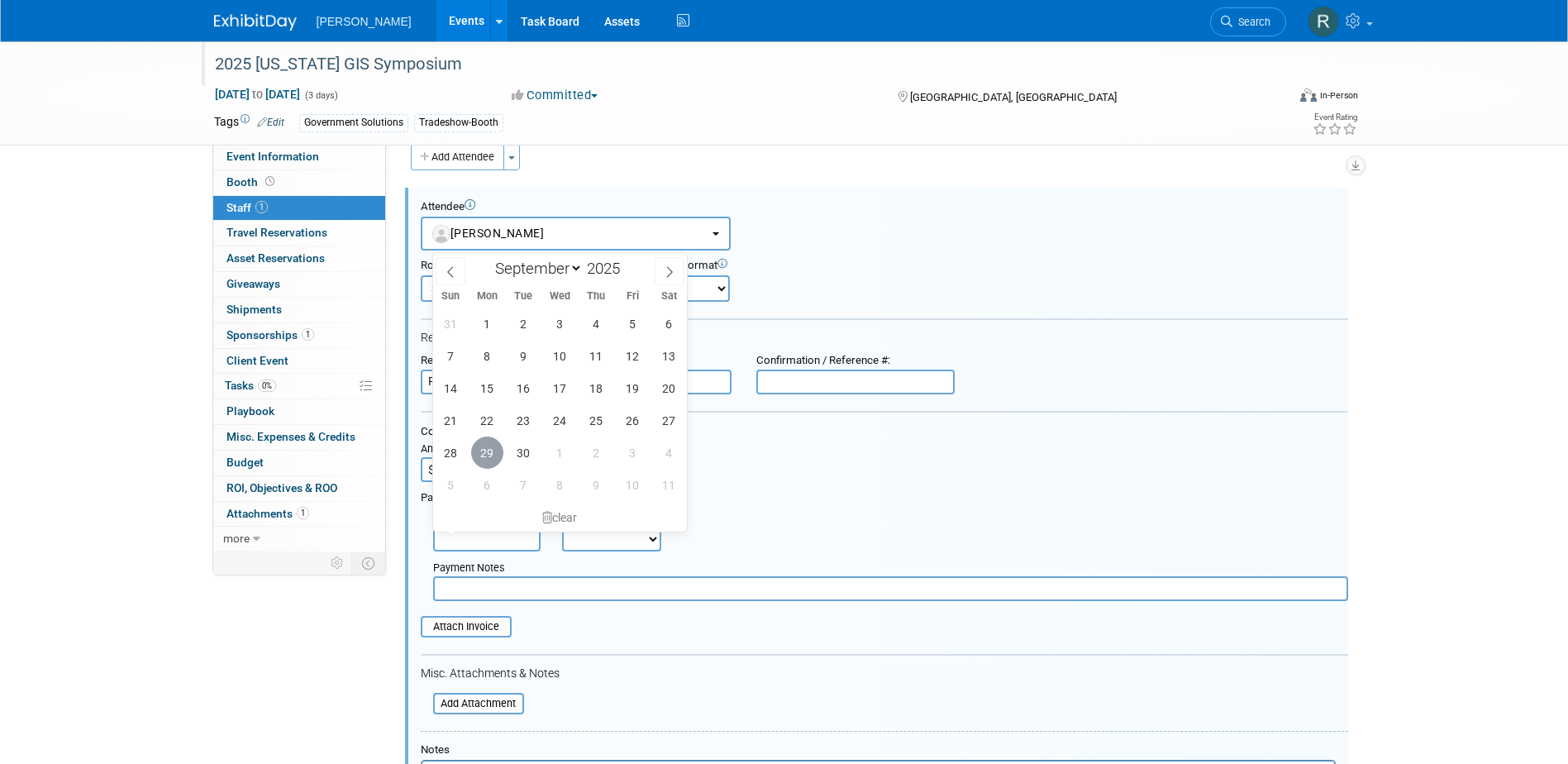
click at [476, 442] on span "29" at bounding box center [487, 452] width 32 height 32
type input "[DATE]"
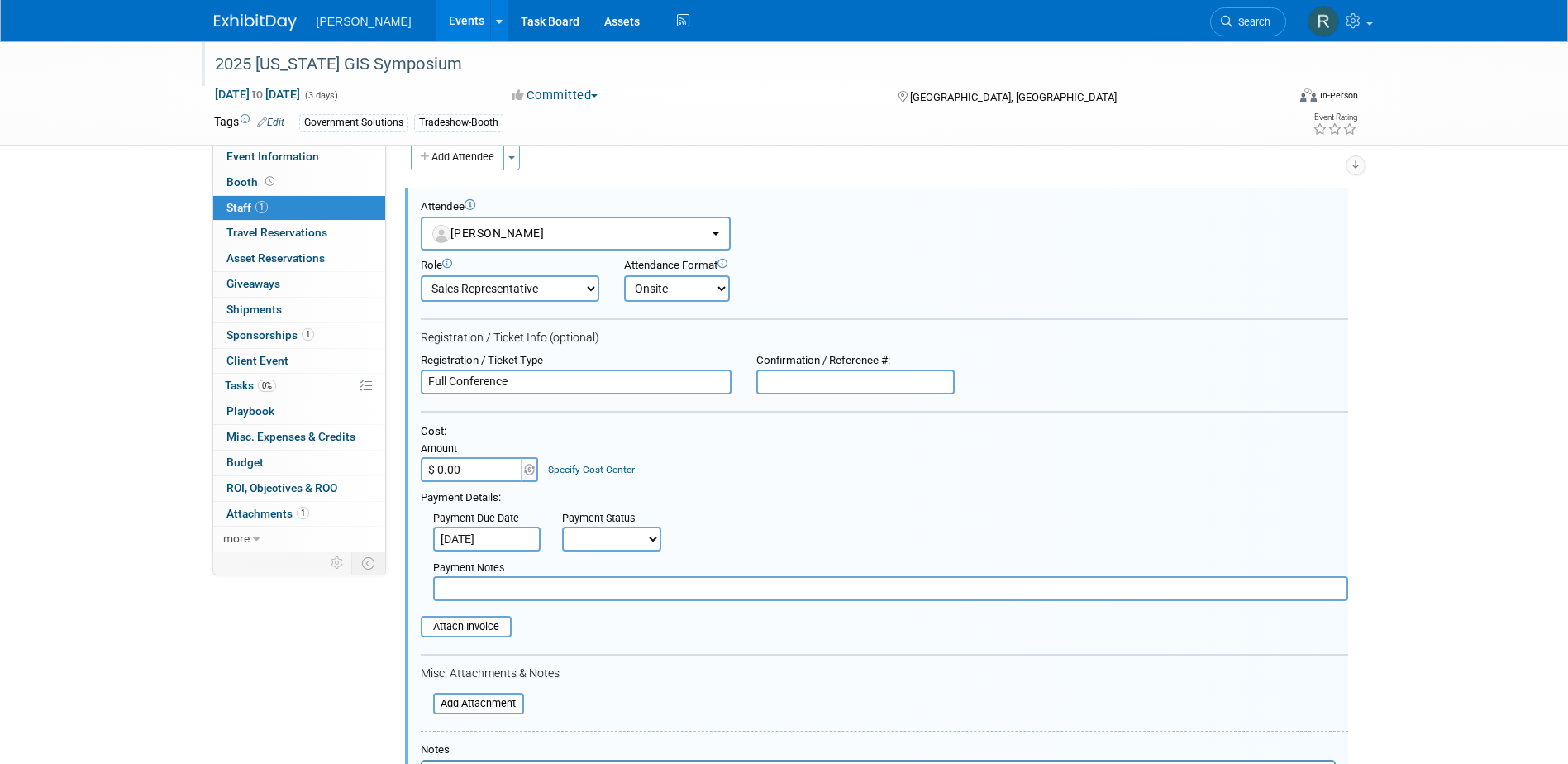
click at [579, 544] on select "Not Paid Yet Partially Paid Paid in Full" at bounding box center [611, 539] width 99 height 25
select select "1"
click at [562, 527] on select "Not Paid Yet Partially Paid Paid in Full" at bounding box center [611, 539] width 99 height 25
click at [584, 590] on input "text" at bounding box center [891, 589] width 915 height 25
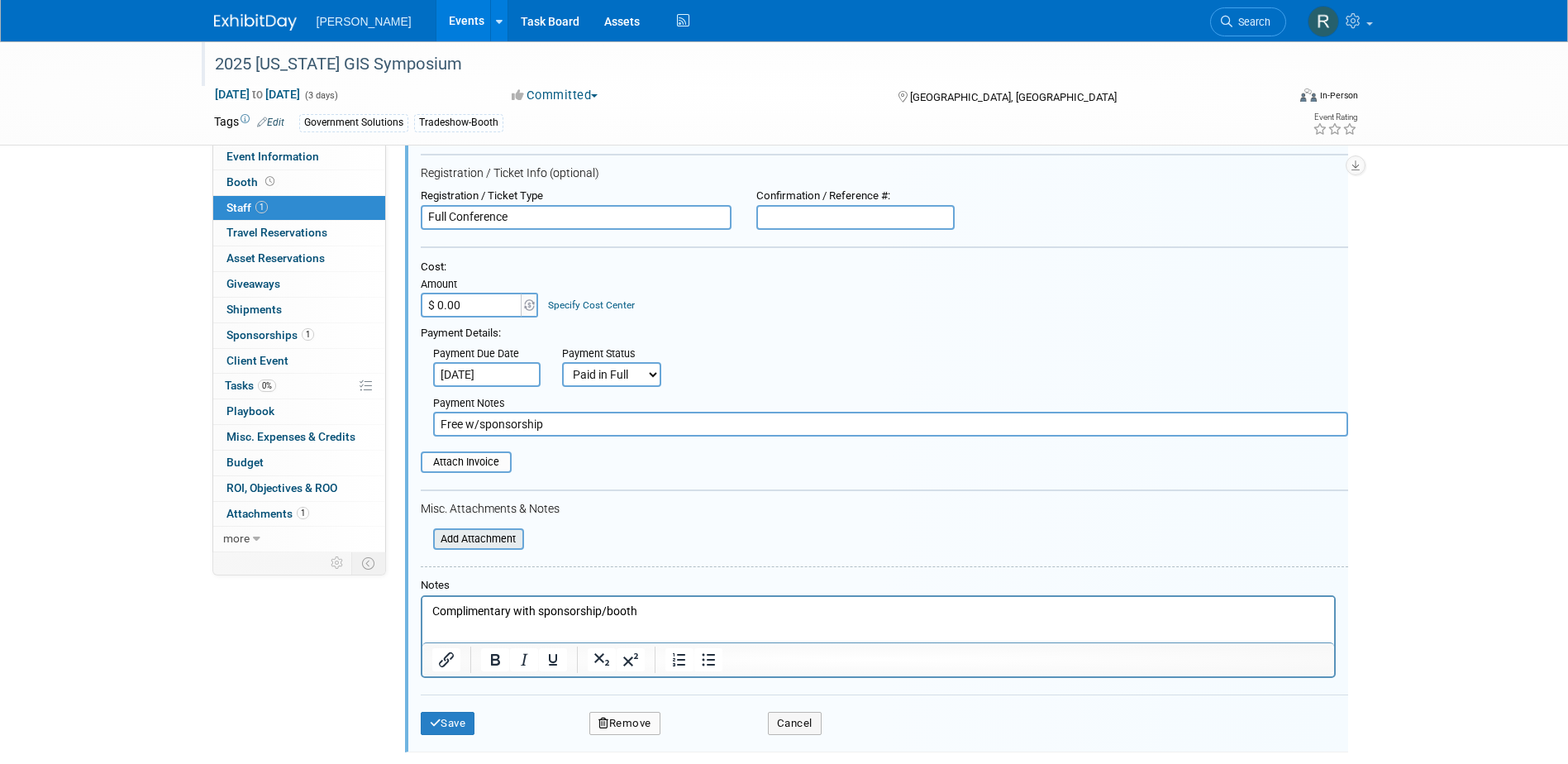
scroll to position [188, 0]
type input "Free w/sponsorship"
click at [454, 726] on button "Save" at bounding box center [448, 723] width 54 height 23
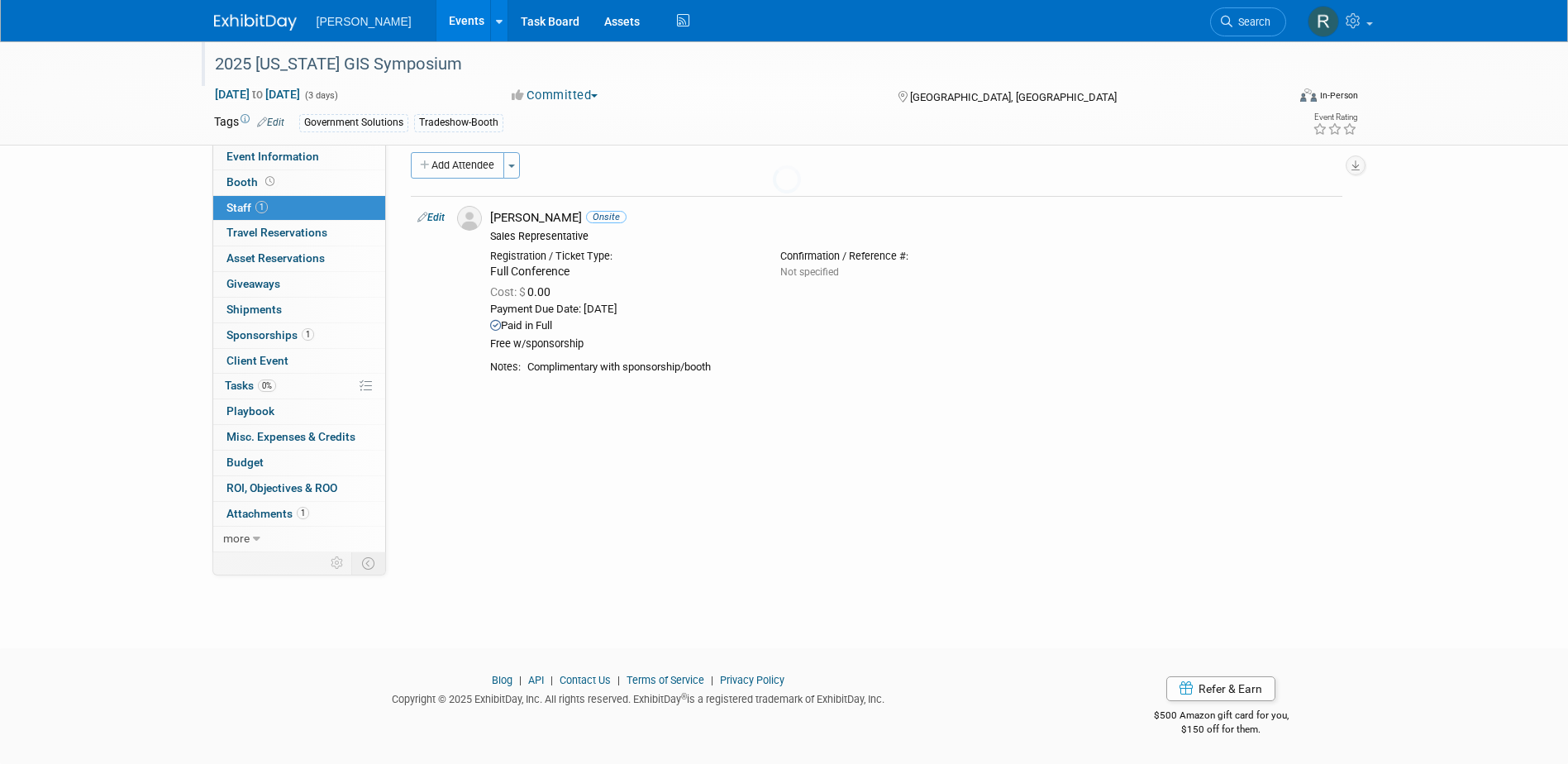
scroll to position [15, 0]
click at [244, 334] on span "Sponsorships 1" at bounding box center [270, 334] width 88 height 13
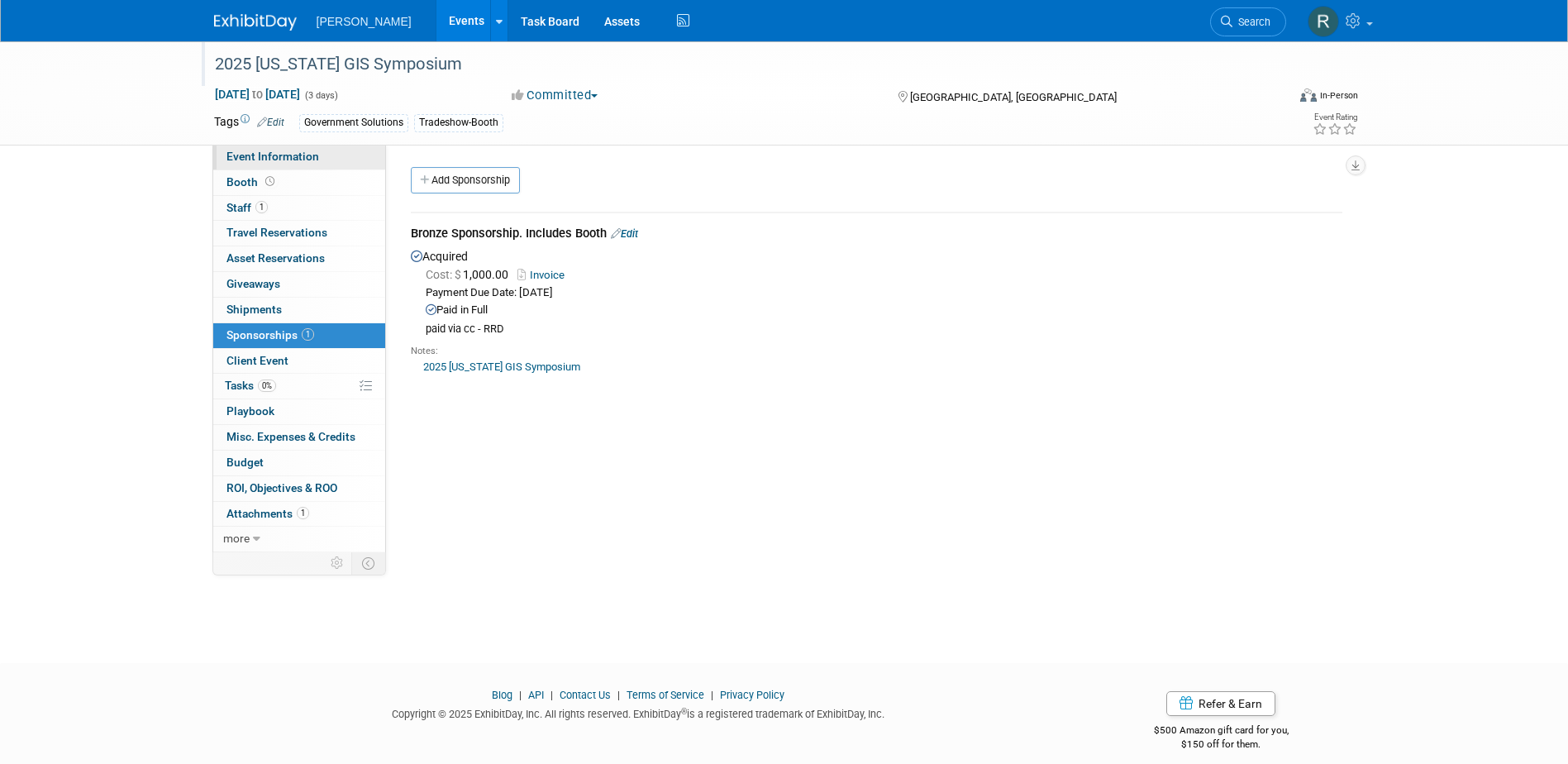
click at [263, 158] on span "Event Information" at bounding box center [272, 155] width 92 height 13
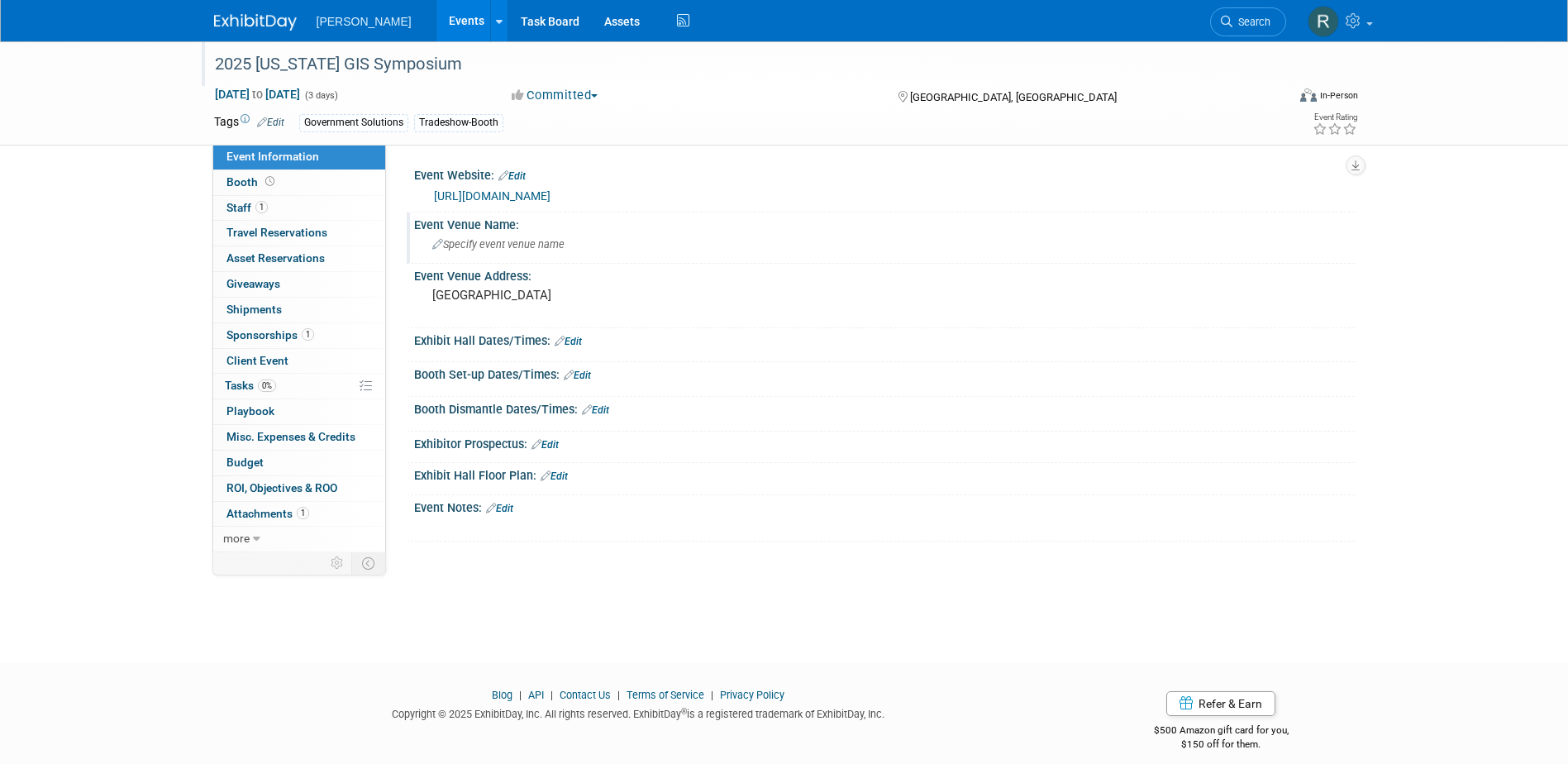
click at [536, 245] on span "Specify event venue name" at bounding box center [498, 244] width 132 height 12
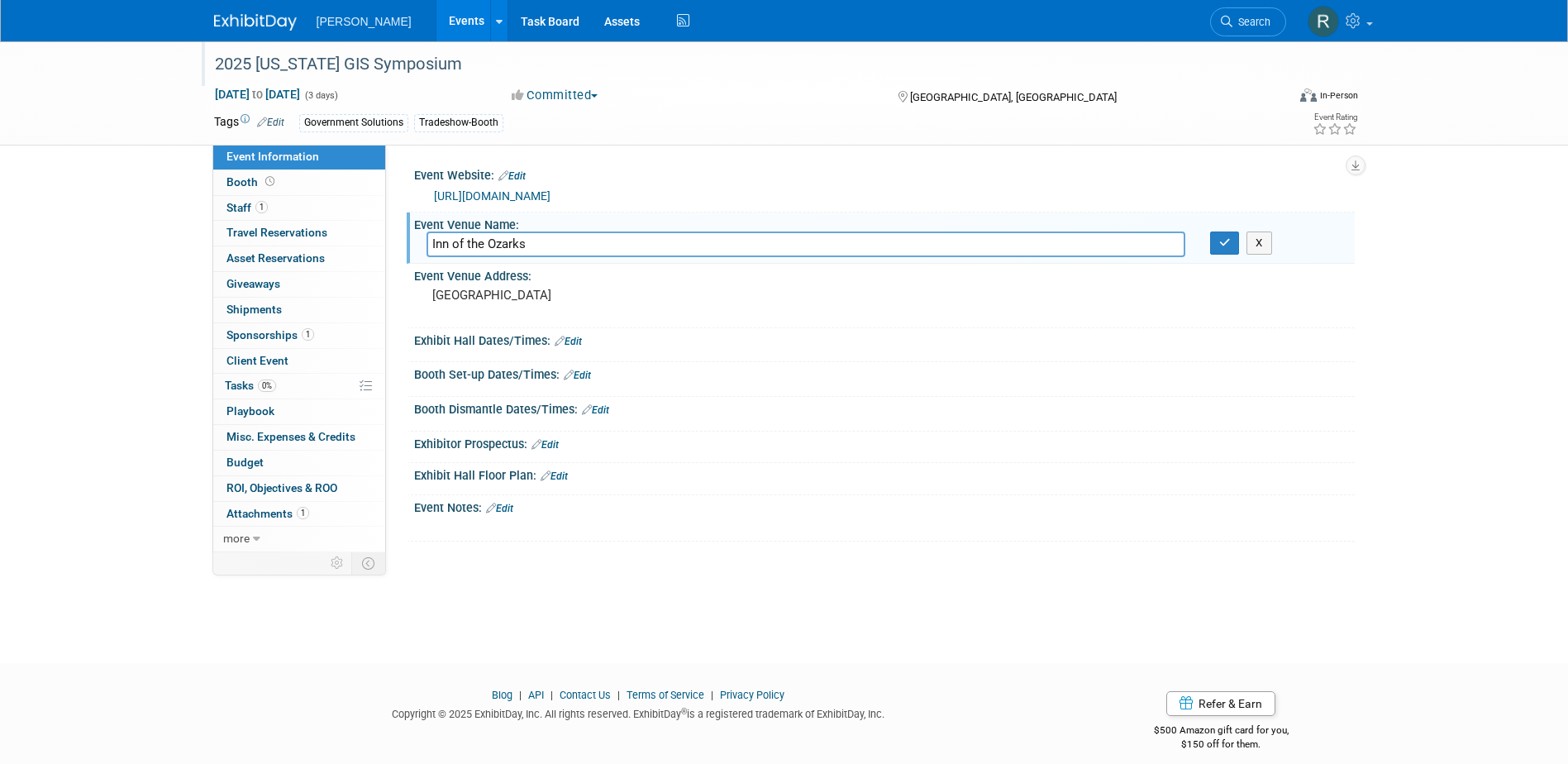
type input "Inn of the Ozarks"
click at [1210, 231] on button "button" at bounding box center [1225, 243] width 29 height 23
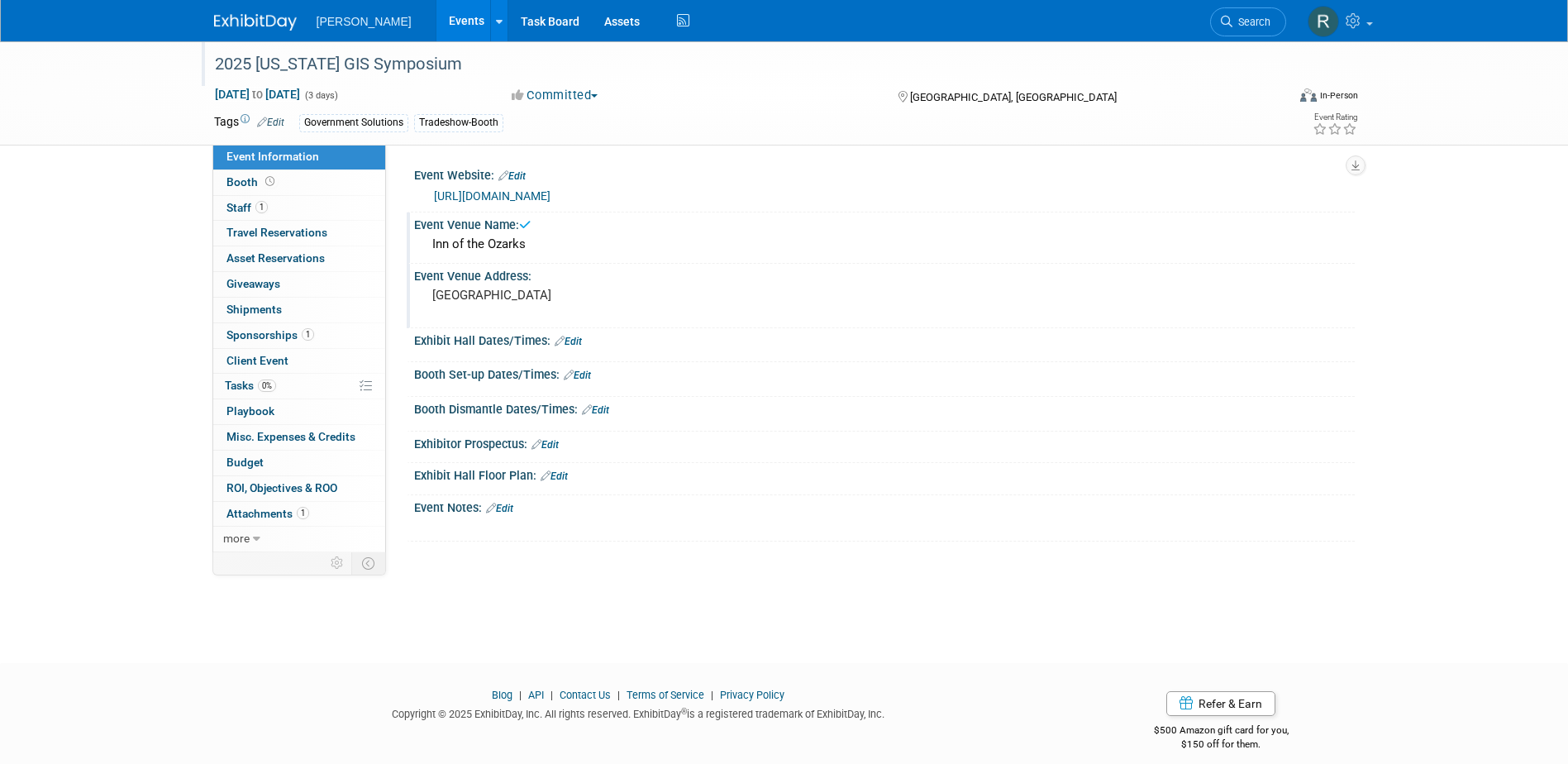
click at [497, 297] on pre "[GEOGRAPHIC_DATA]" at bounding box center [610, 294] width 356 height 15
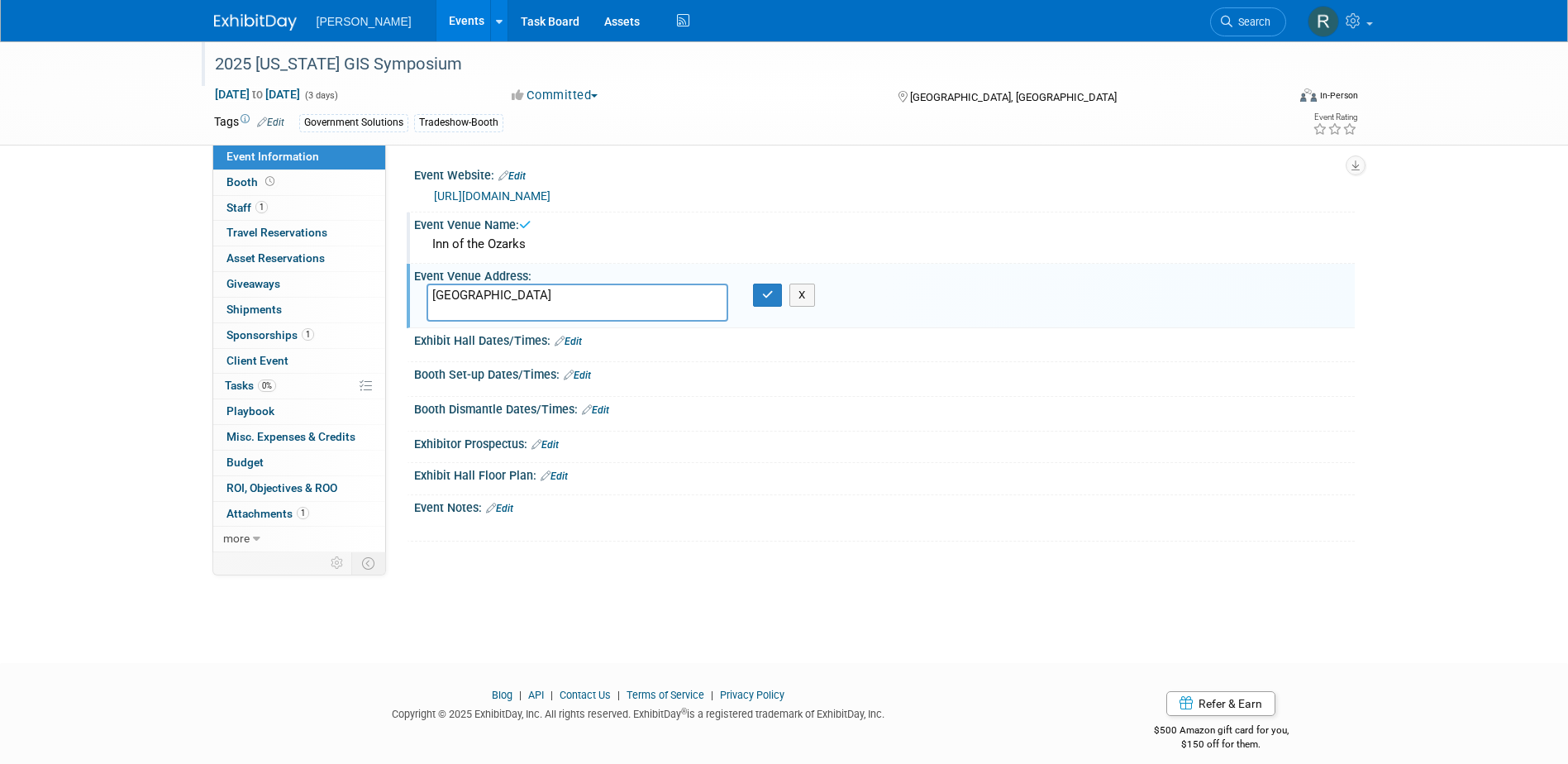
drag, startPoint x: 497, startPoint y: 297, endPoint x: 441, endPoint y: 302, distance: 56.2
click at [441, 302] on textarea "[GEOGRAPHIC_DATA]" at bounding box center [577, 303] width 302 height 38
type textarea "[STREET_ADDRESS][PERSON_NAME]"
click at [768, 296] on icon "button" at bounding box center [767, 294] width 11 height 10
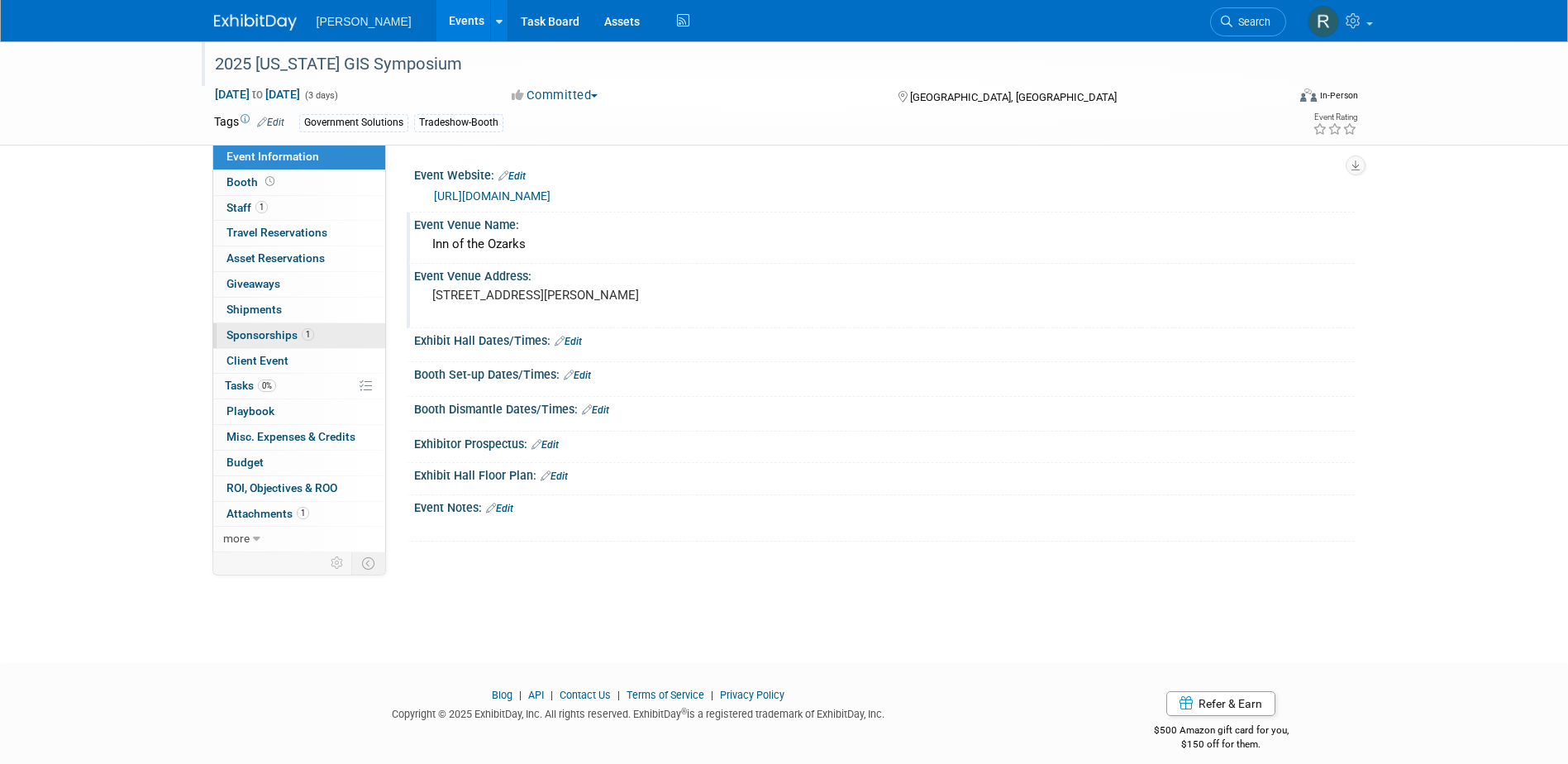
click at [265, 336] on span "Sponsorships 1" at bounding box center [270, 334] width 88 height 13
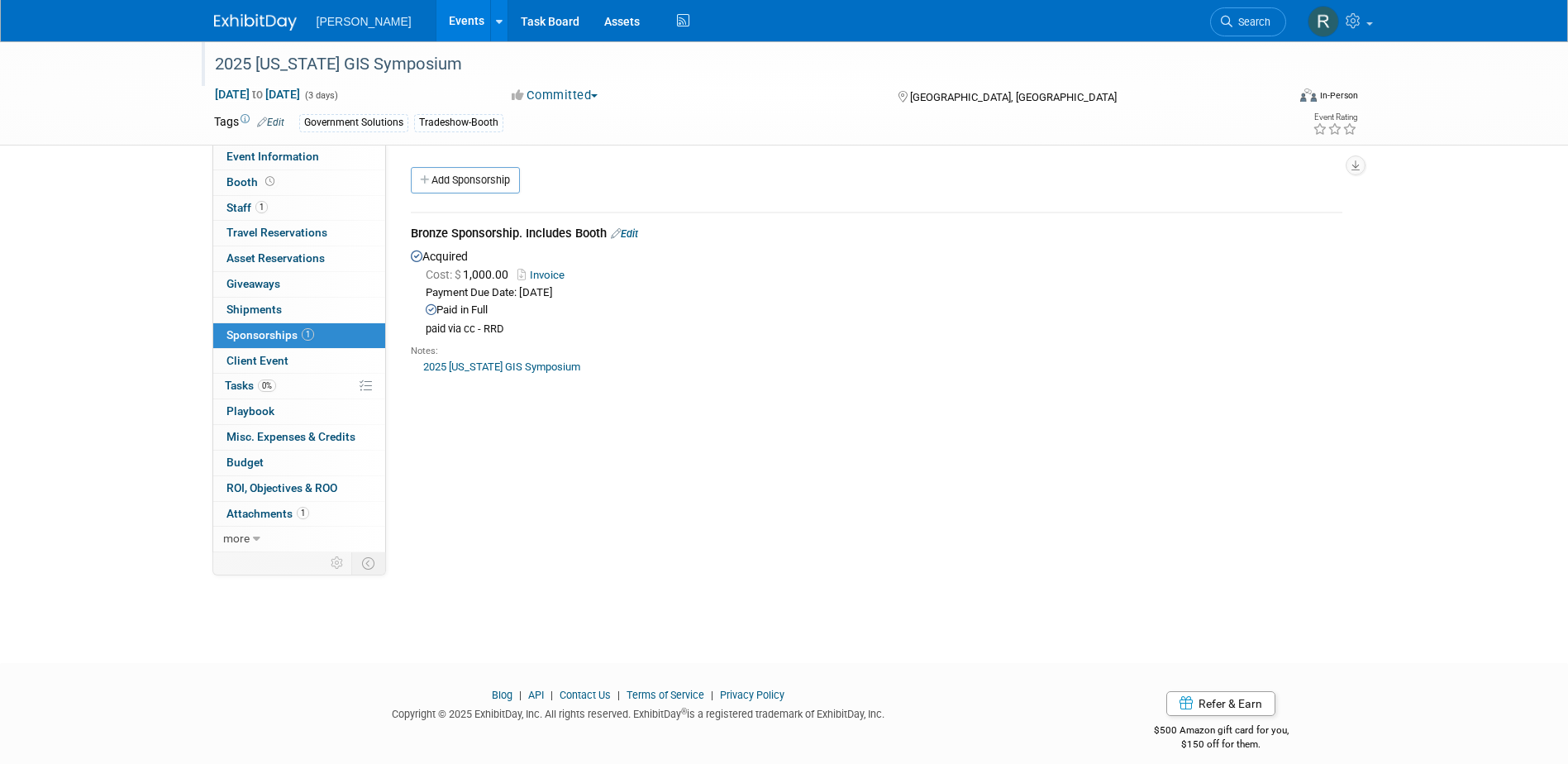
drag, startPoint x: 634, startPoint y: 231, endPoint x: 608, endPoint y: 253, distance: 34.1
click at [634, 230] on link "Edit" at bounding box center [625, 233] width 28 height 12
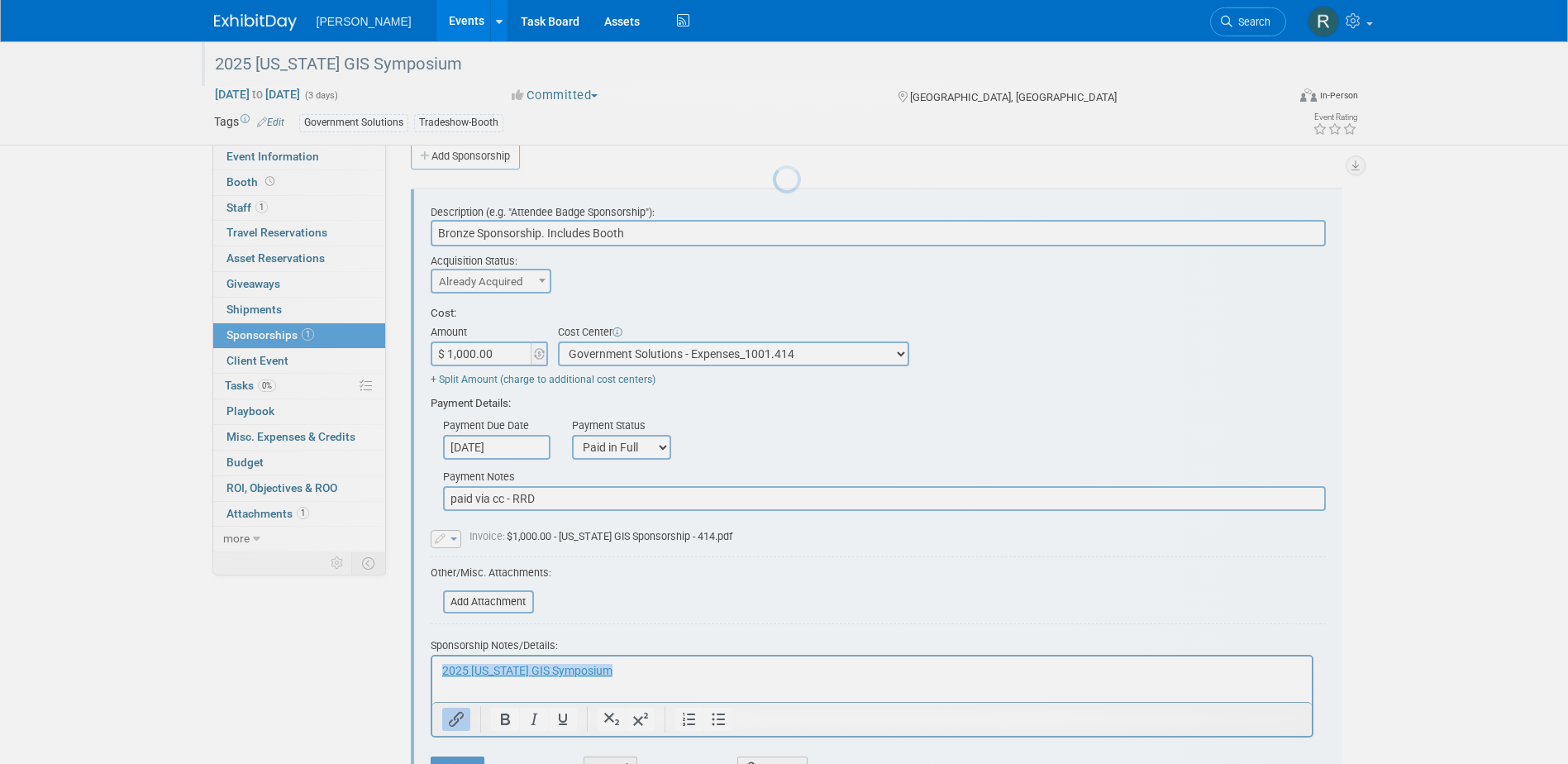
scroll to position [25, 0]
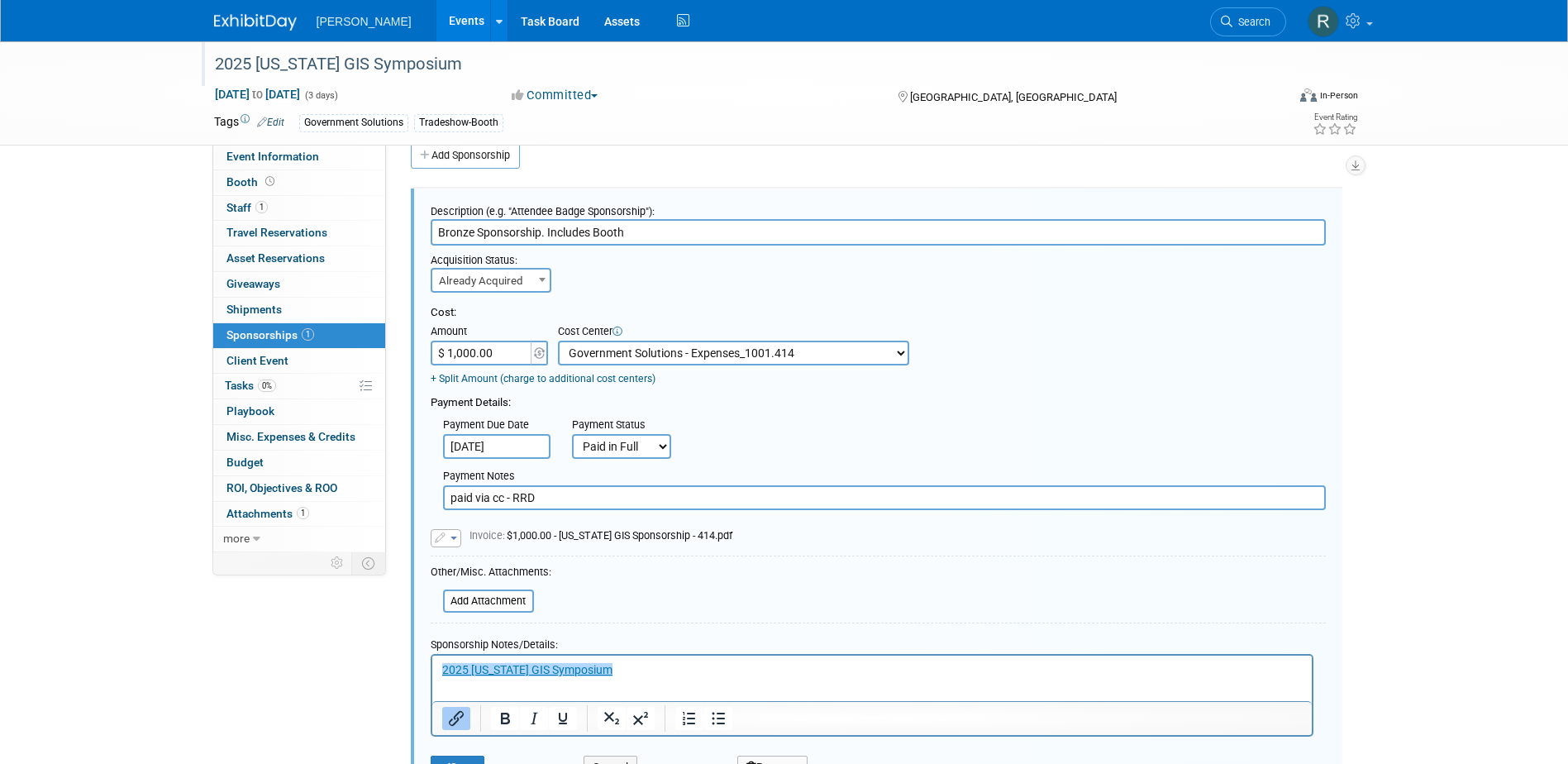
click at [449, 537] on button "button" at bounding box center [445, 538] width 30 height 18
click at [483, 565] on link "Replace with a new file" at bounding box center [514, 563] width 166 height 23
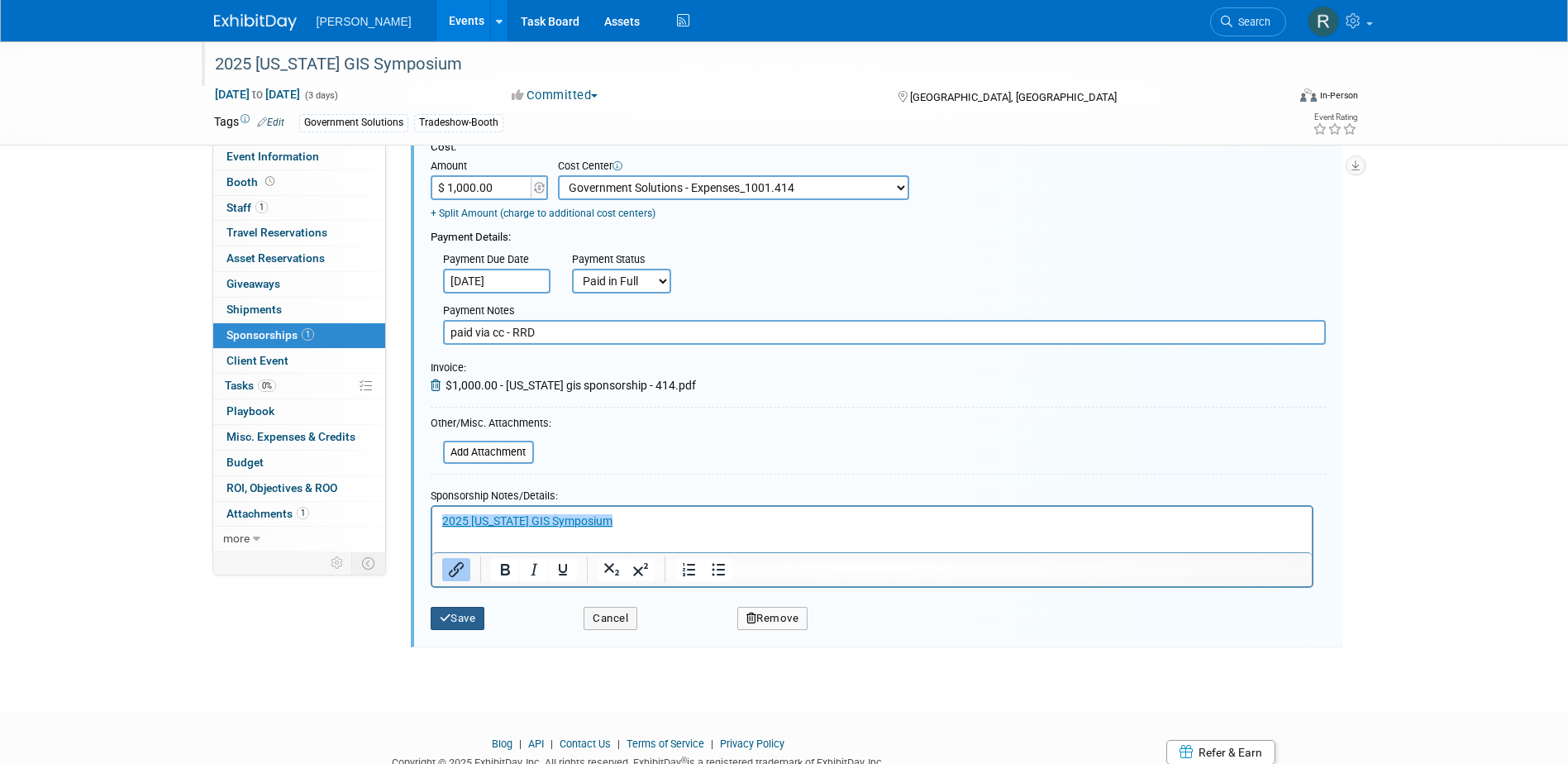
click at [469, 623] on button "Save" at bounding box center [457, 618] width 54 height 23
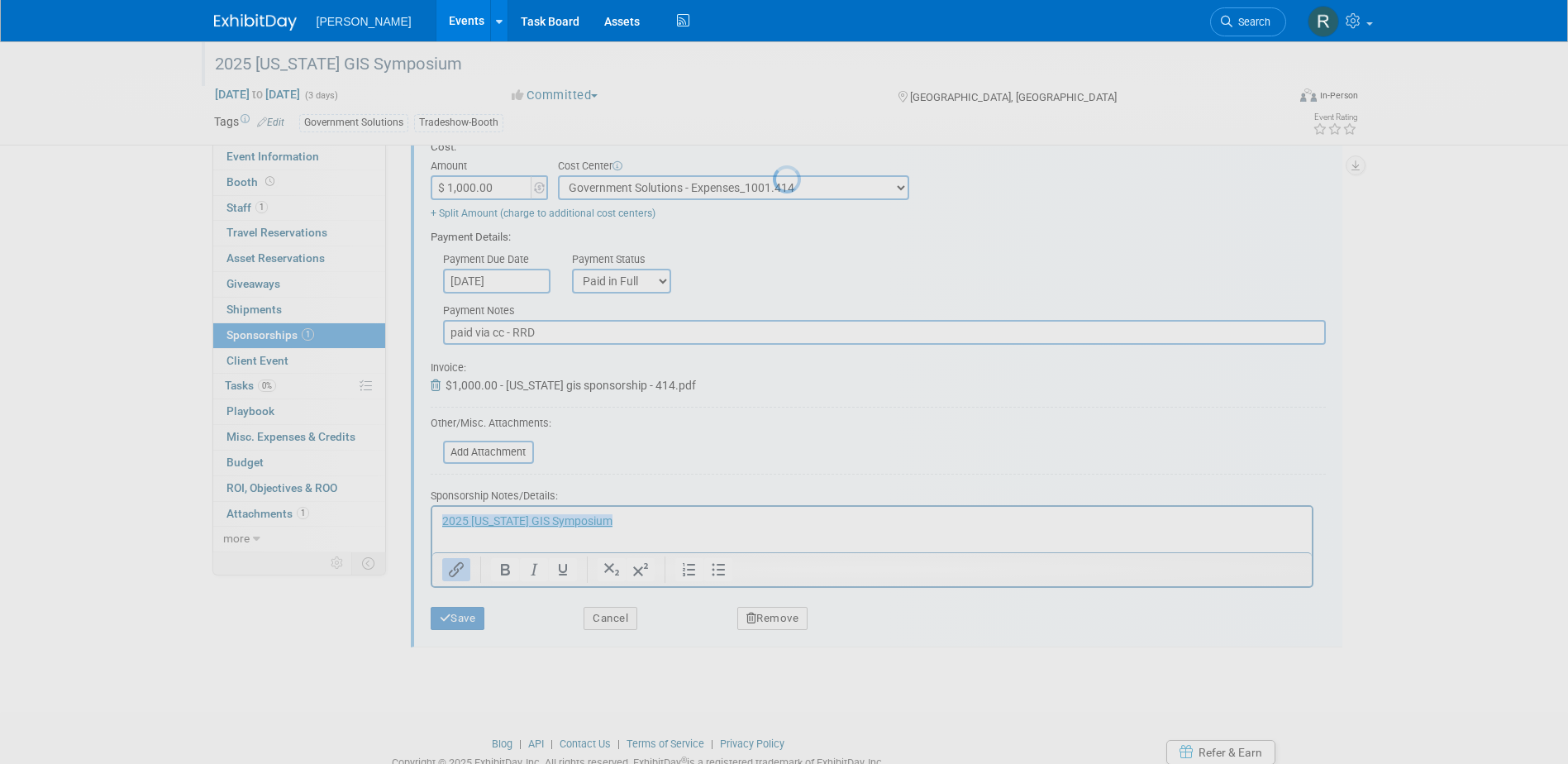
scroll to position [15, 0]
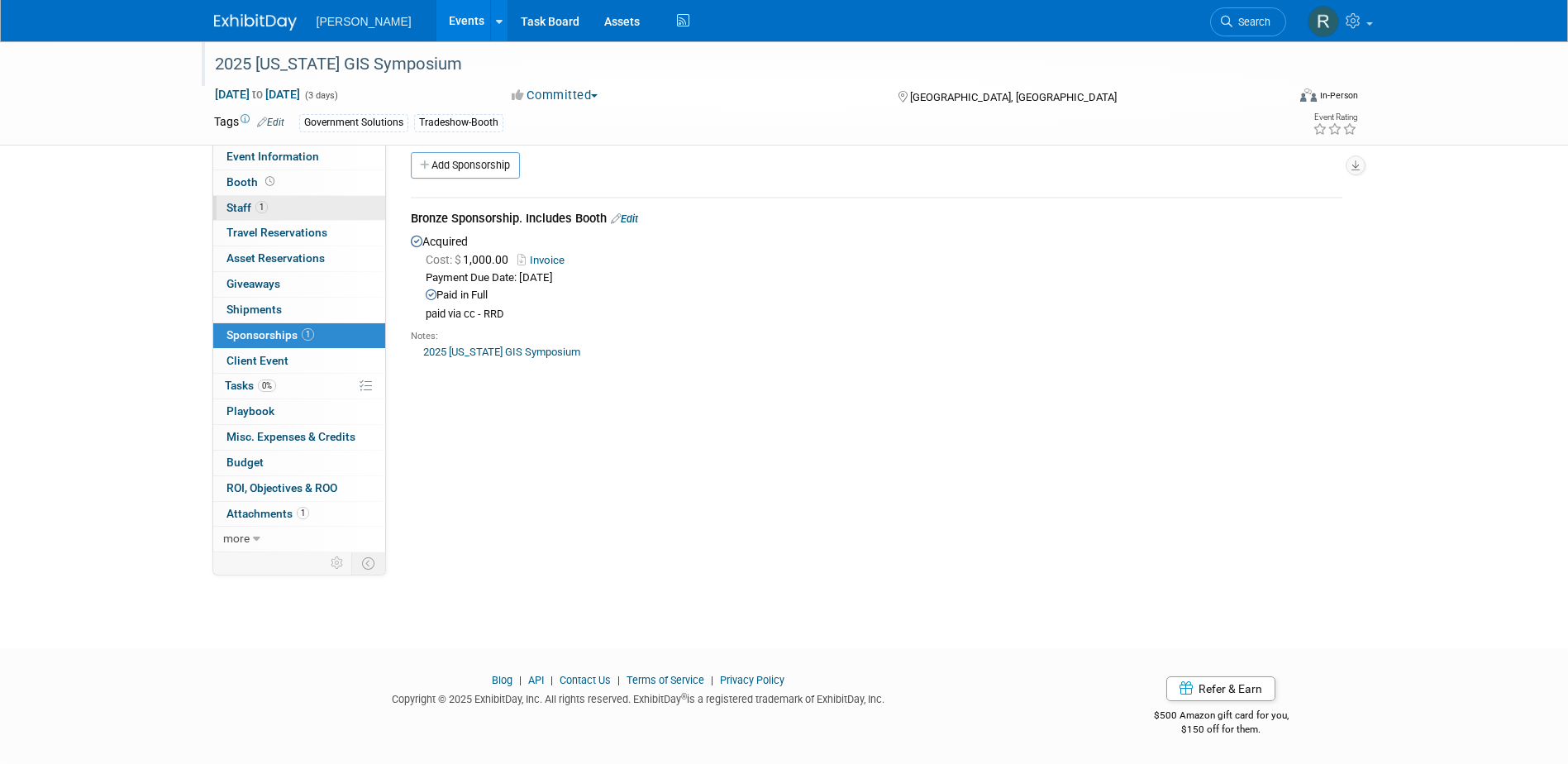
click at [227, 207] on span "Staff 1" at bounding box center [247, 207] width 41 height 13
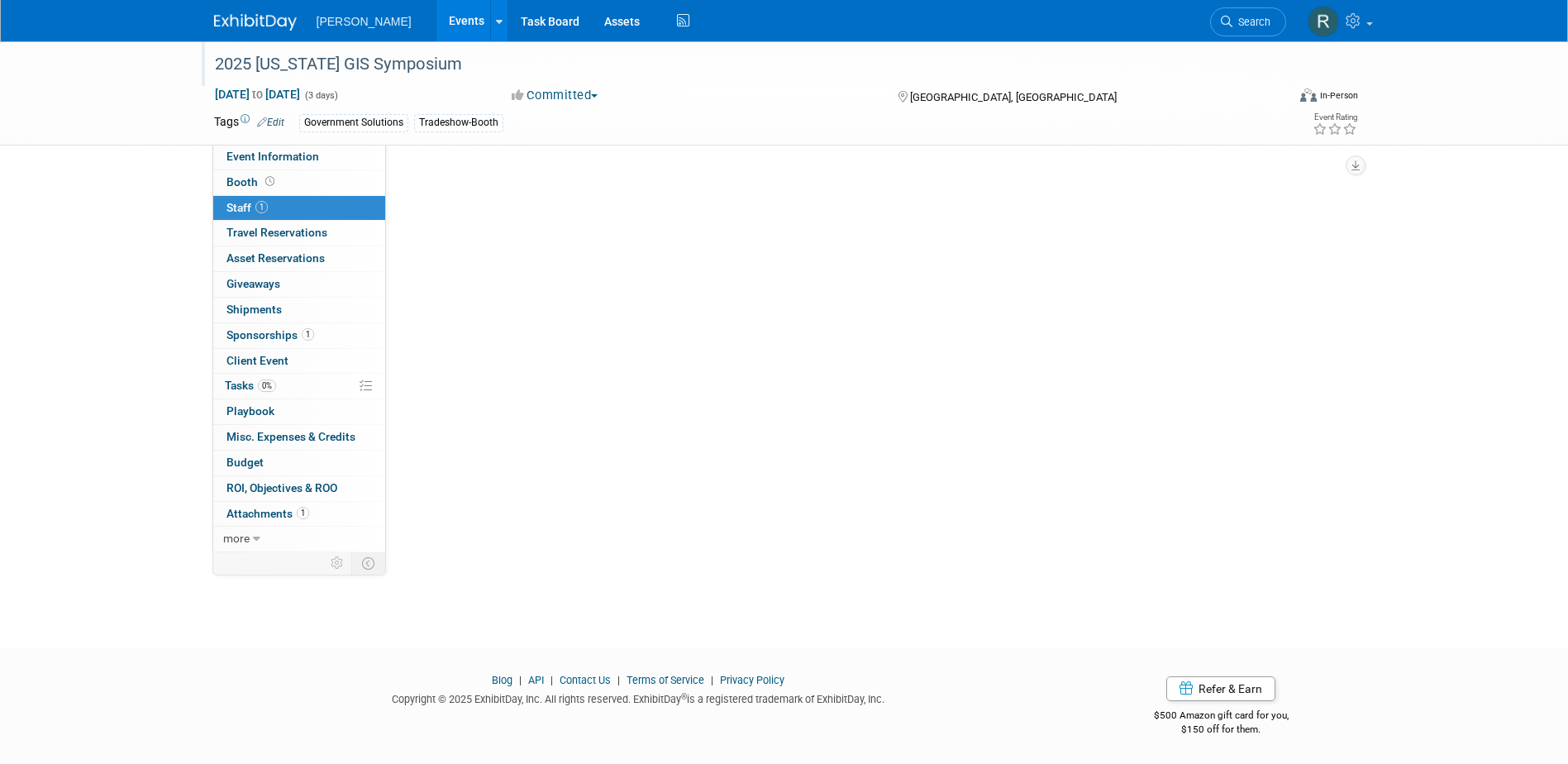
scroll to position [0, 0]
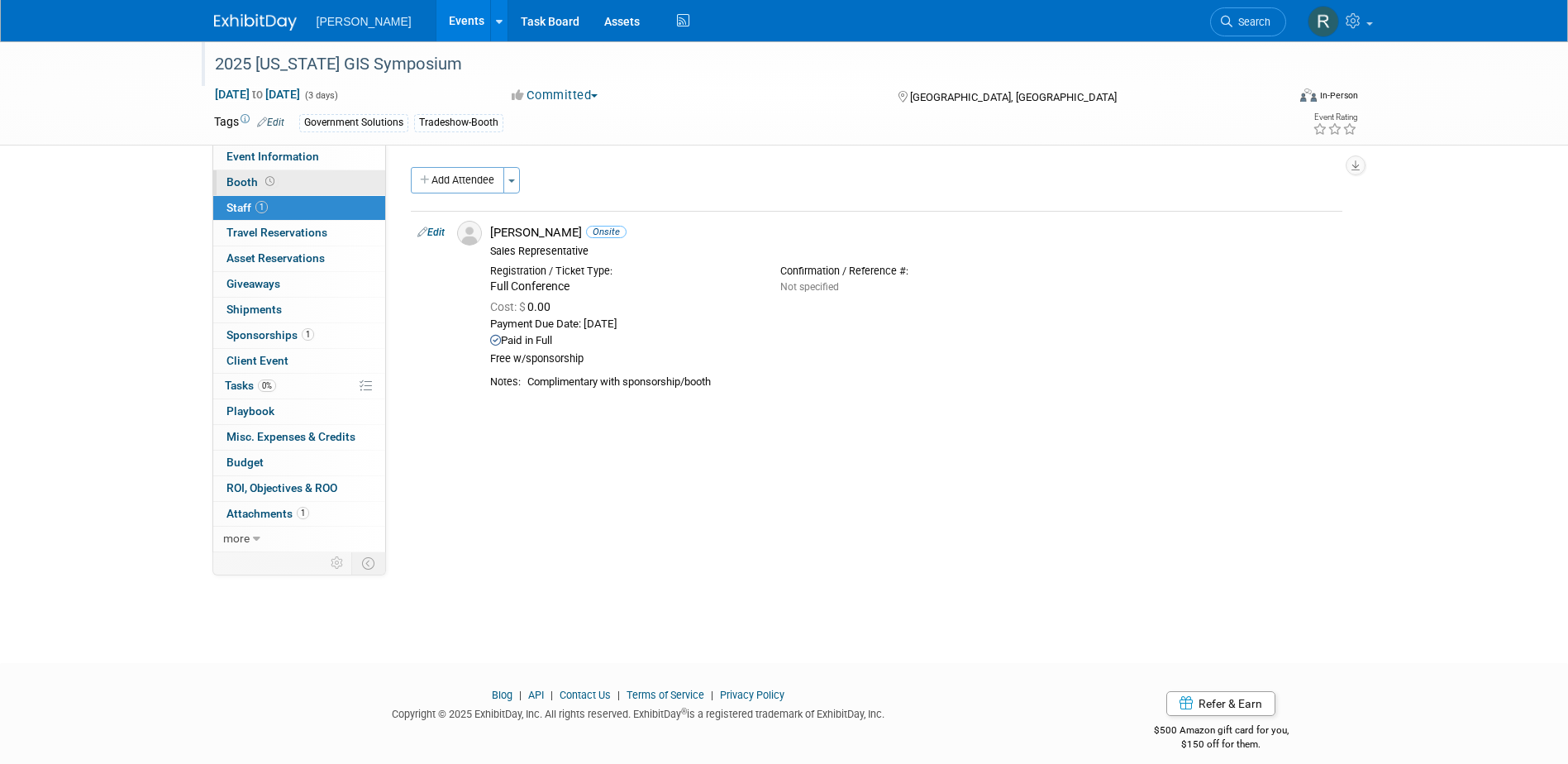
drag, startPoint x: 287, startPoint y: 151, endPoint x: 310, endPoint y: 187, distance: 42.7
click at [285, 153] on span "Event Information" at bounding box center [272, 155] width 92 height 13
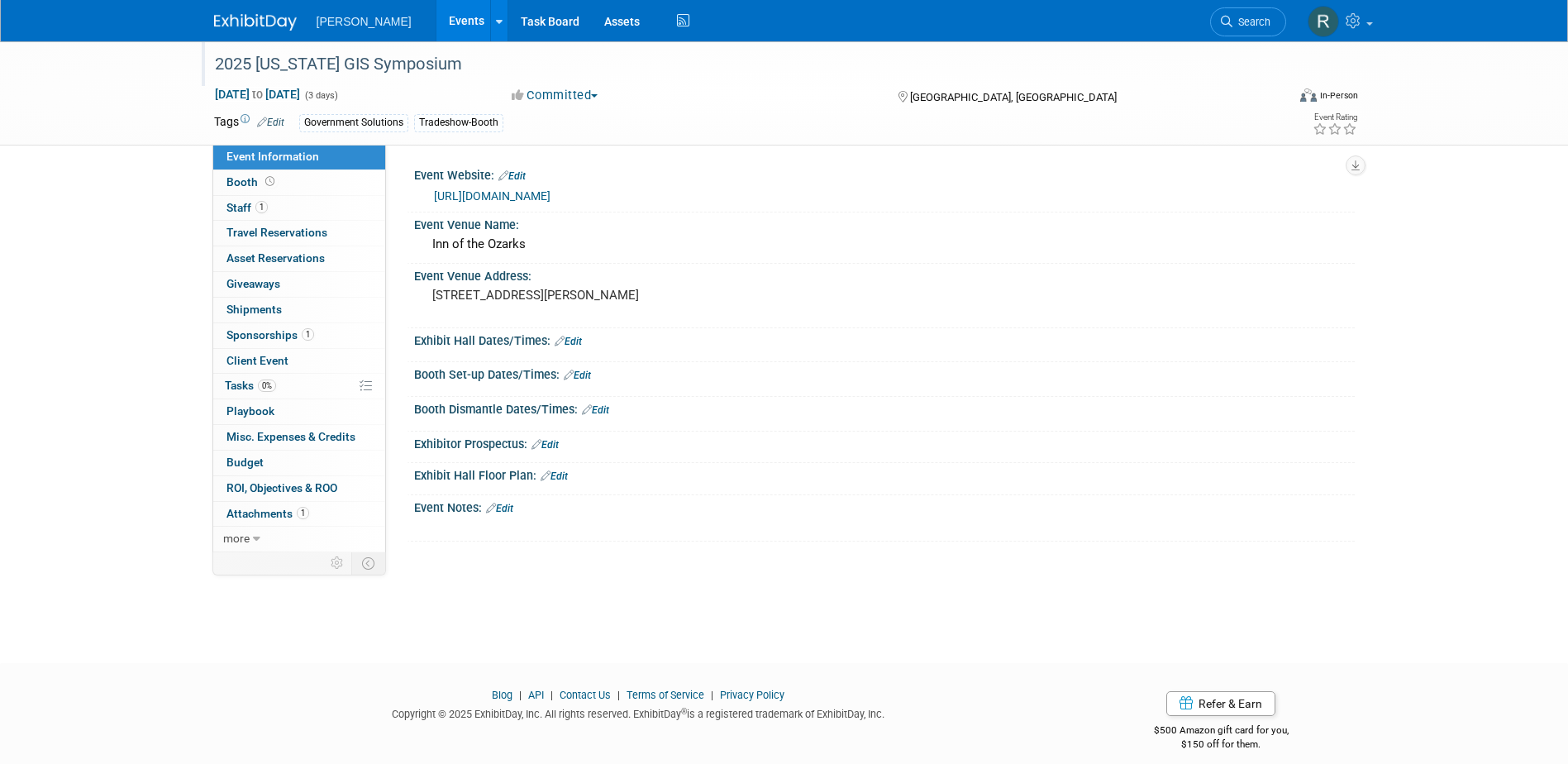
click at [513, 195] on link "[URL][DOMAIN_NAME]" at bounding box center [492, 195] width 116 height 13
click at [288, 214] on link "1 Staff 1" at bounding box center [299, 208] width 172 height 25
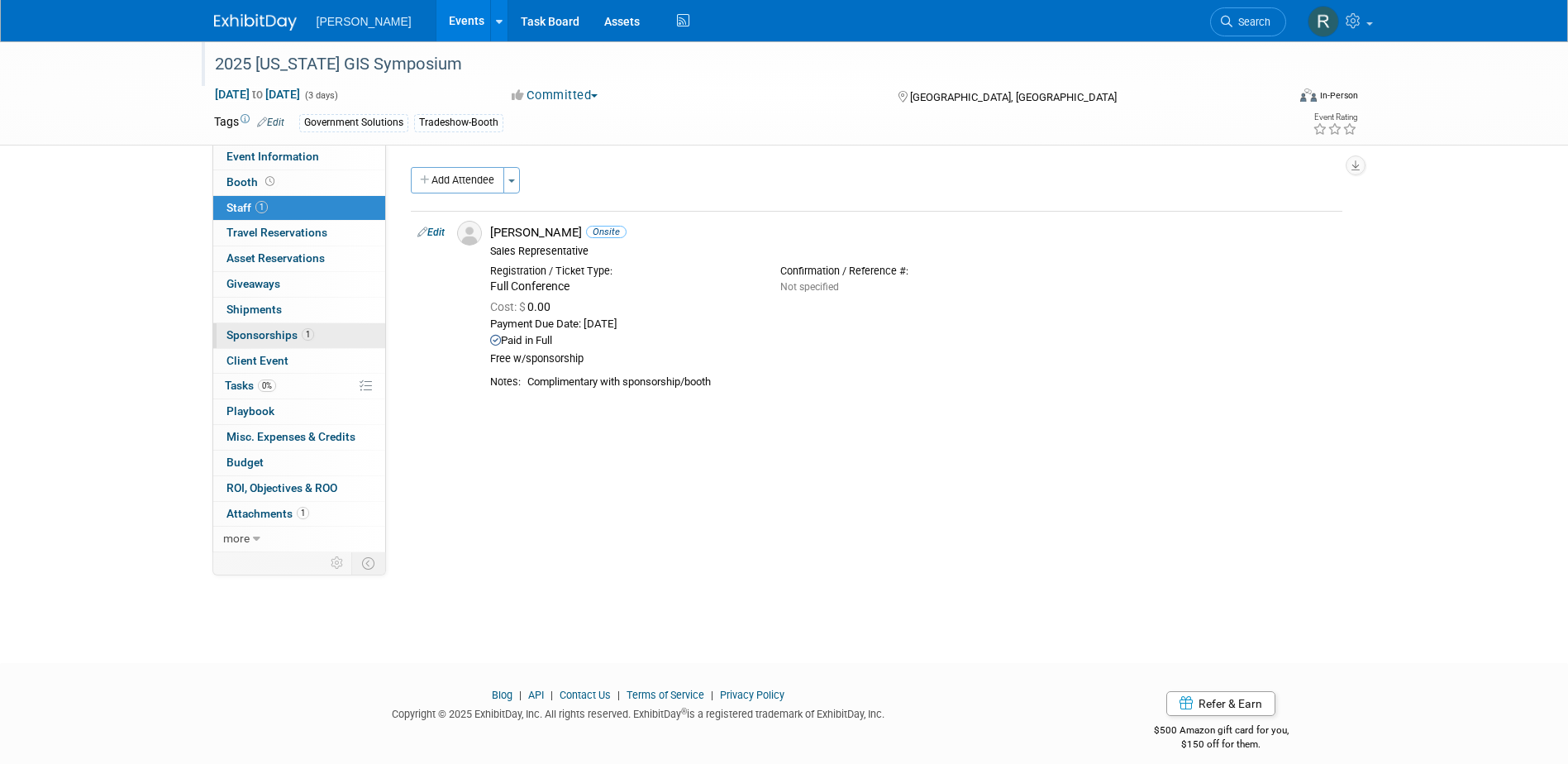
click at [254, 330] on span "Sponsorships 1" at bounding box center [270, 334] width 88 height 13
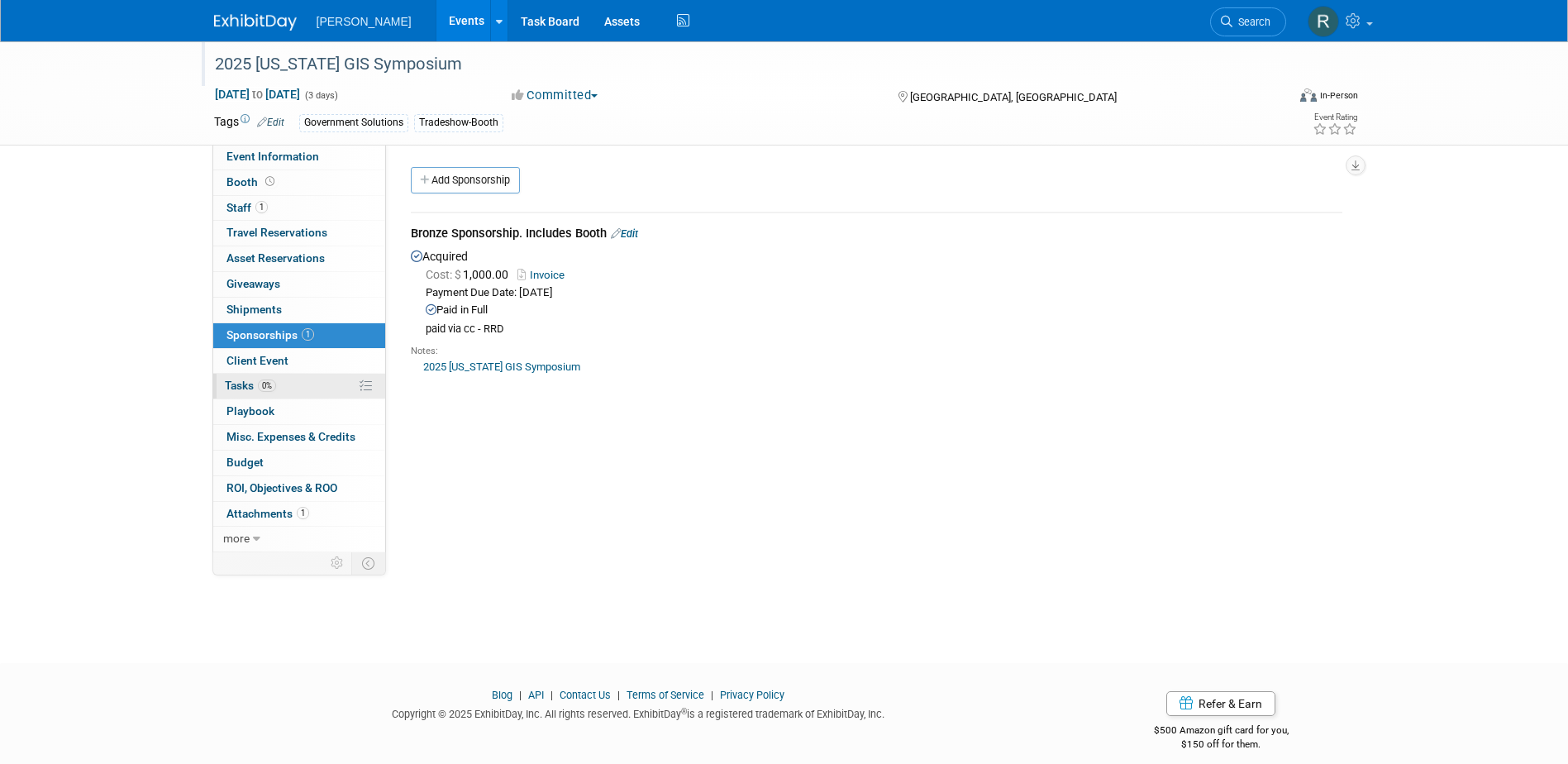
click at [242, 381] on span "Tasks 0%" at bounding box center [250, 385] width 51 height 13
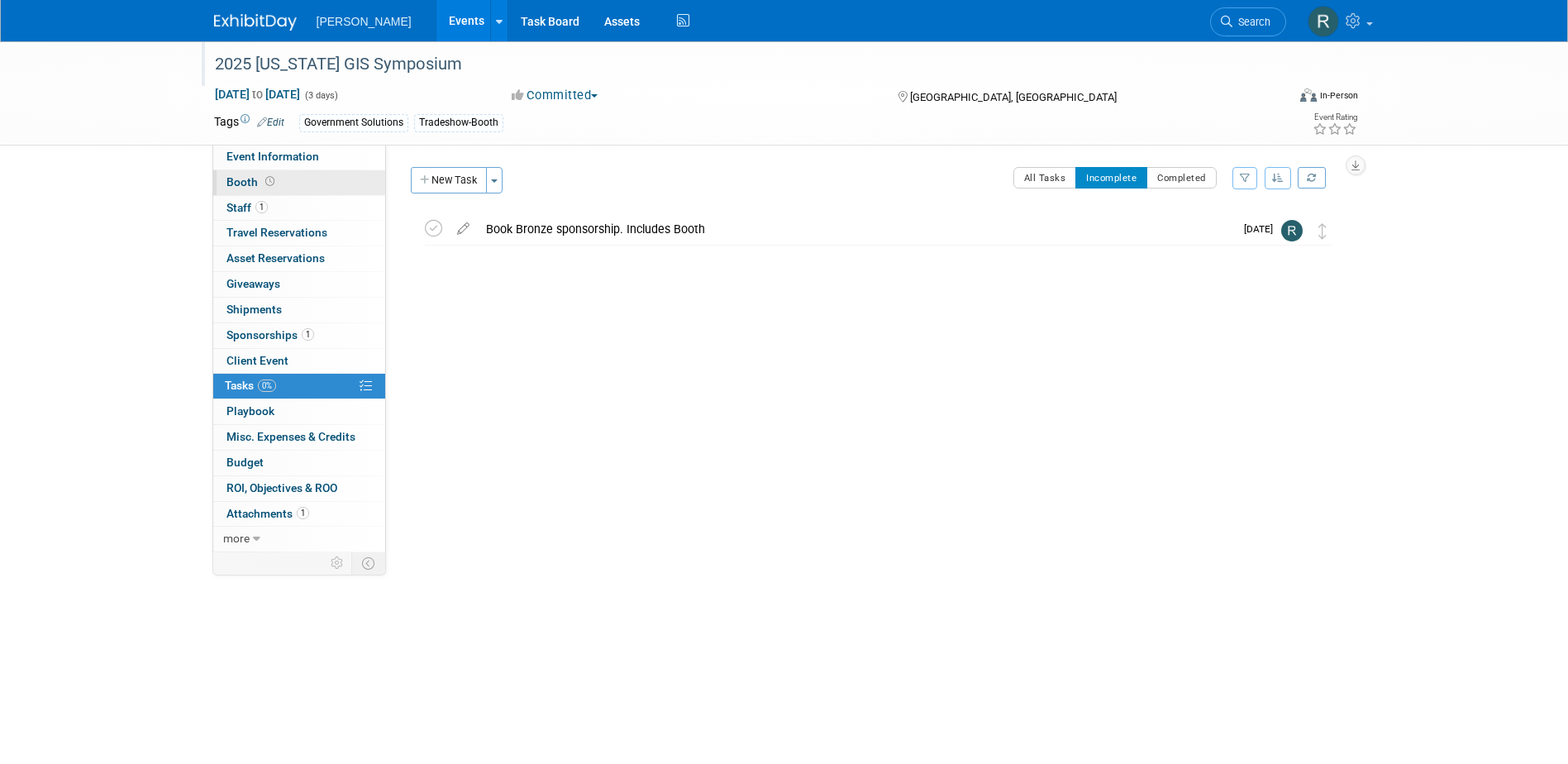
click at [299, 179] on link "Booth" at bounding box center [299, 182] width 172 height 25
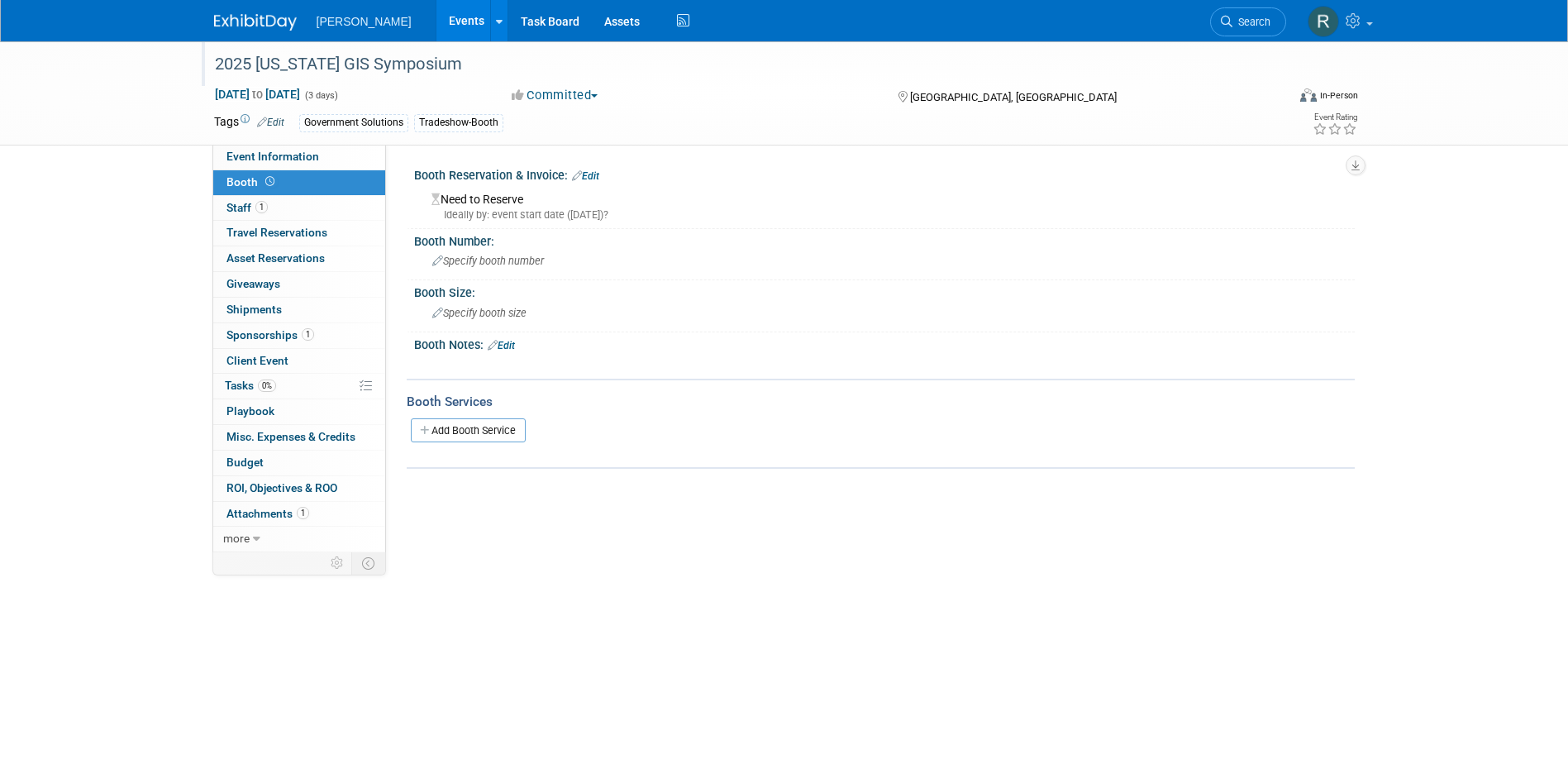
click at [591, 170] on link "Edit" at bounding box center [586, 175] width 28 height 11
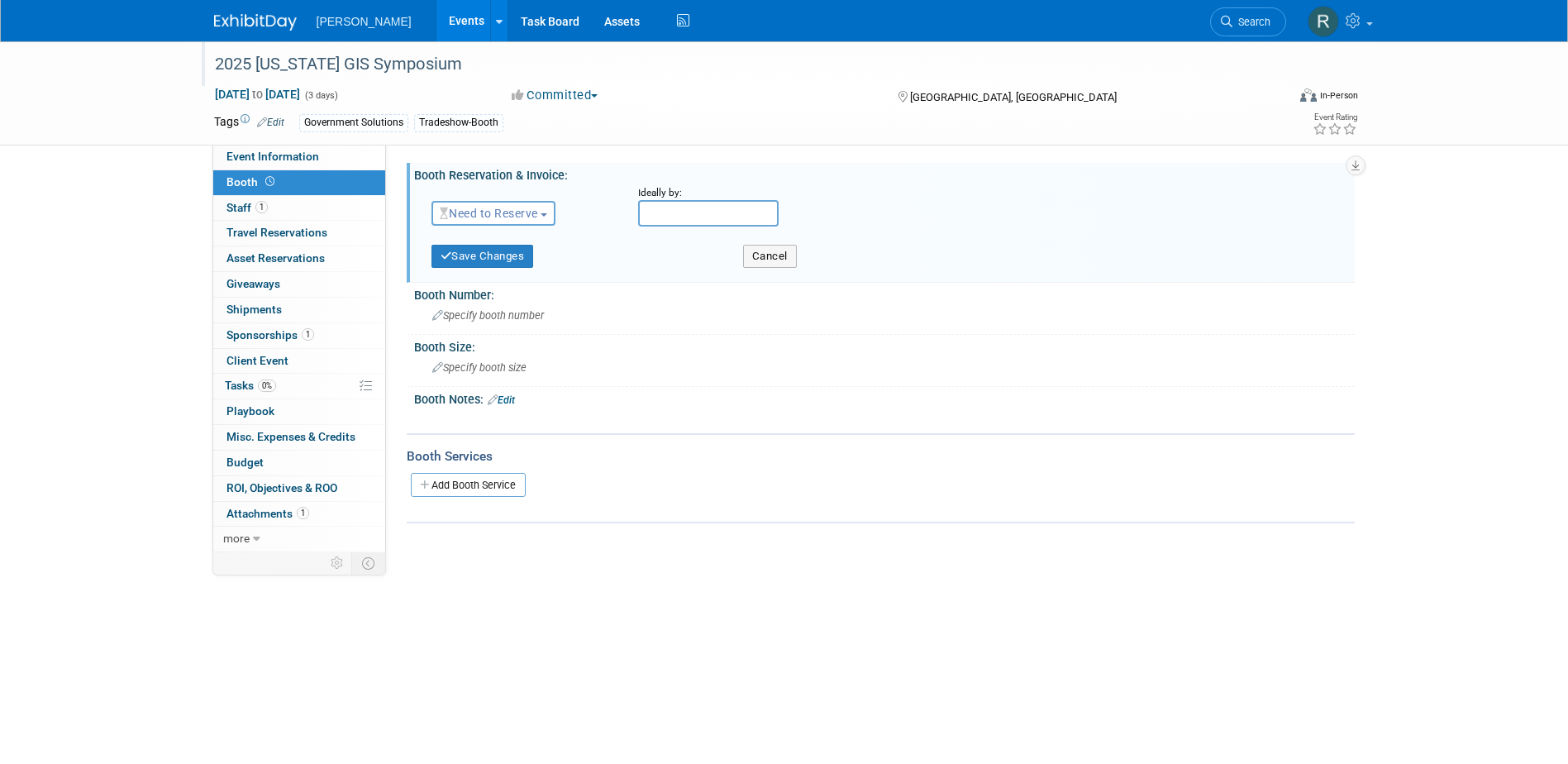
click at [494, 212] on span "Need to Reserve" at bounding box center [489, 212] width 98 height 13
click at [507, 282] on link "No Reservation Required" at bounding box center [520, 287] width 177 height 23
click at [508, 209] on link "No Reservation Required" at bounding box center [514, 212] width 148 height 13
click at [504, 258] on link "Reserved" at bounding box center [520, 264] width 177 height 23
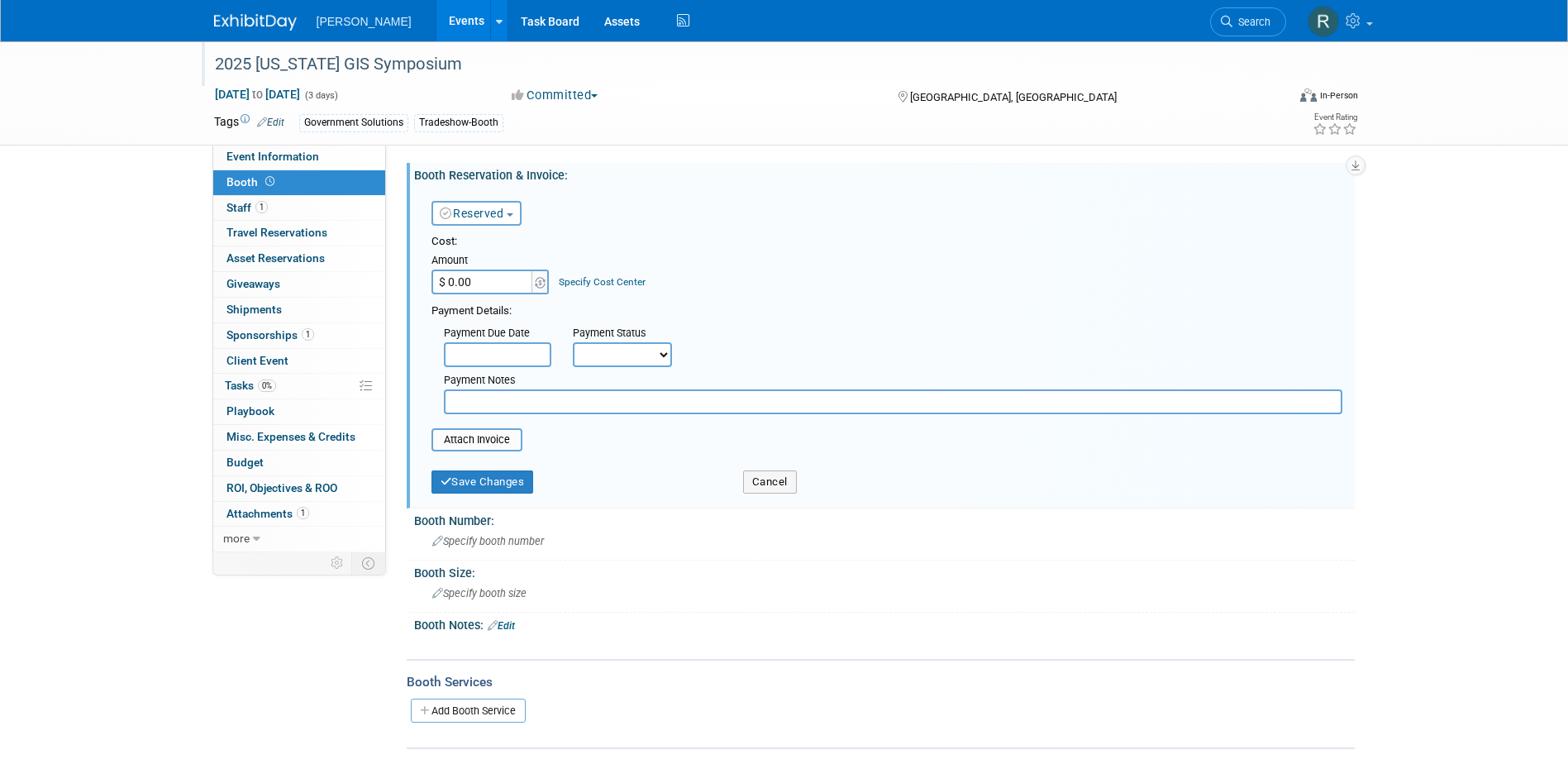
click at [499, 349] on input "text" at bounding box center [497, 355] width 108 height 25
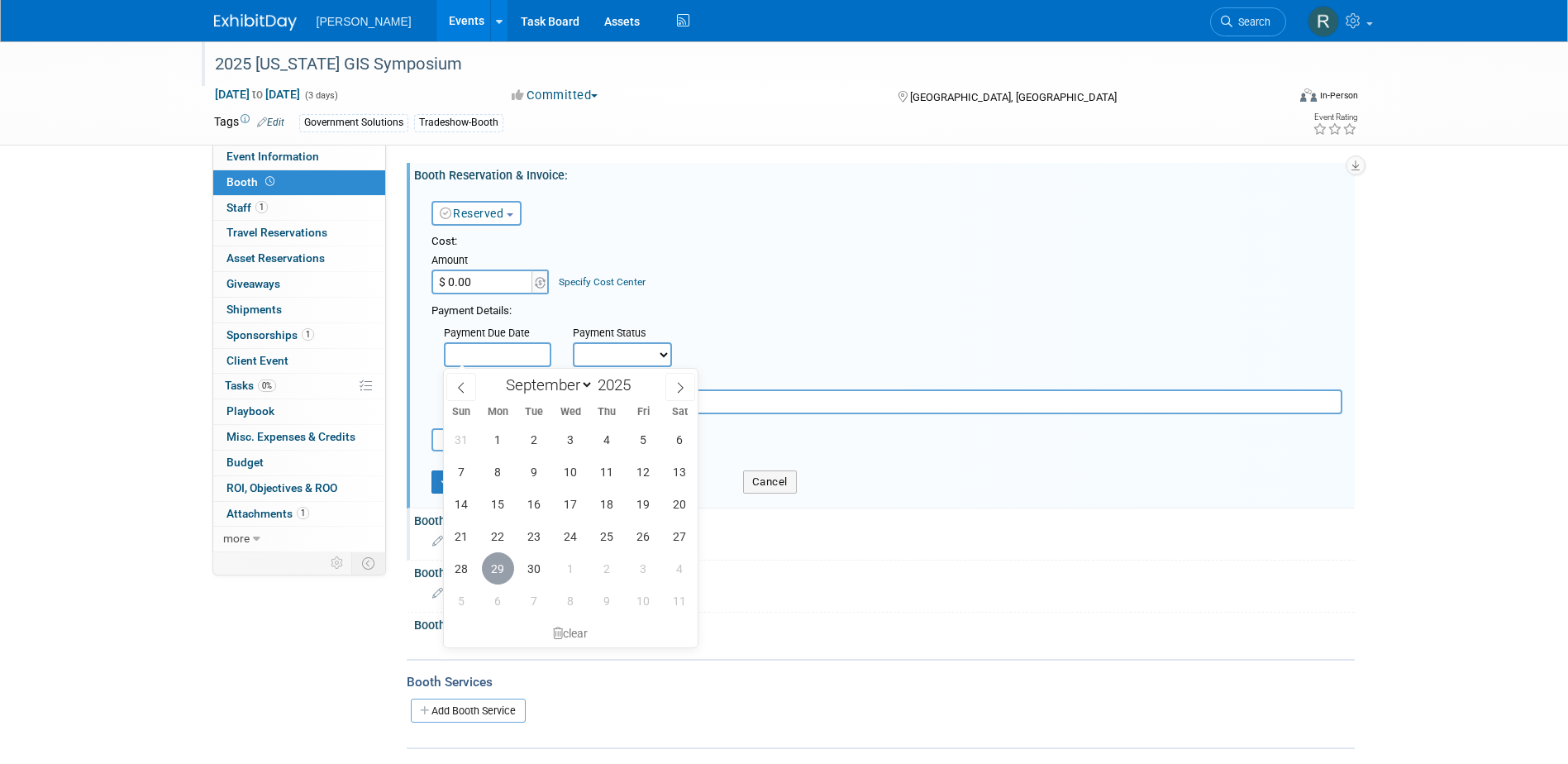
click at [501, 571] on span "29" at bounding box center [497, 568] width 32 height 32
type input "[DATE]"
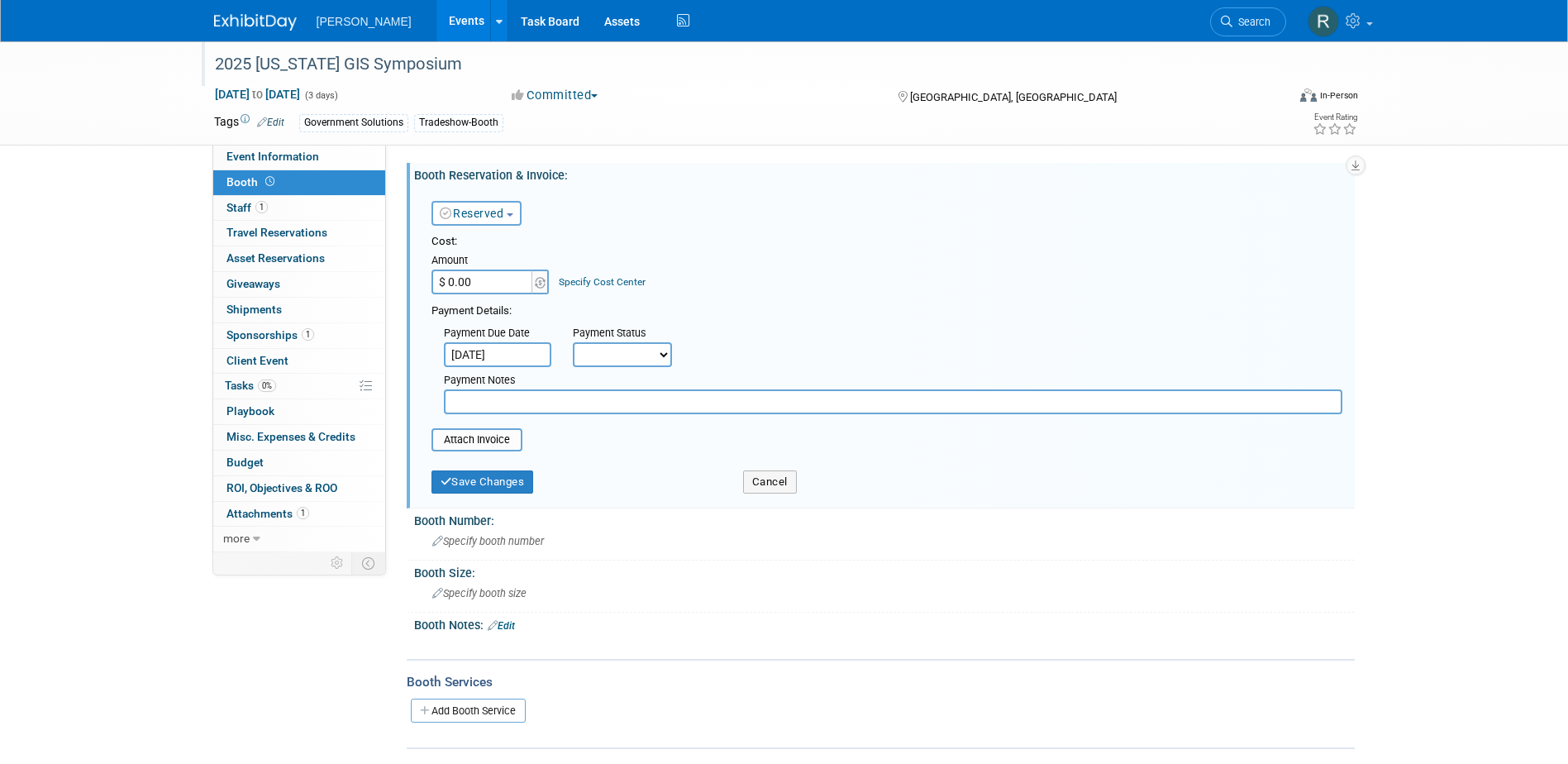
drag, startPoint x: 608, startPoint y: 346, endPoint x: 613, endPoint y: 369, distance: 23.5
click at [608, 346] on select "Not Paid Yet Partially Paid Paid in Full" at bounding box center [622, 355] width 99 height 25
select select "1"
click at [573, 343] on select "Not Paid Yet Partially Paid Paid in Full" at bounding box center [622, 355] width 99 height 25
click at [598, 395] on input "text" at bounding box center [892, 401] width 898 height 25
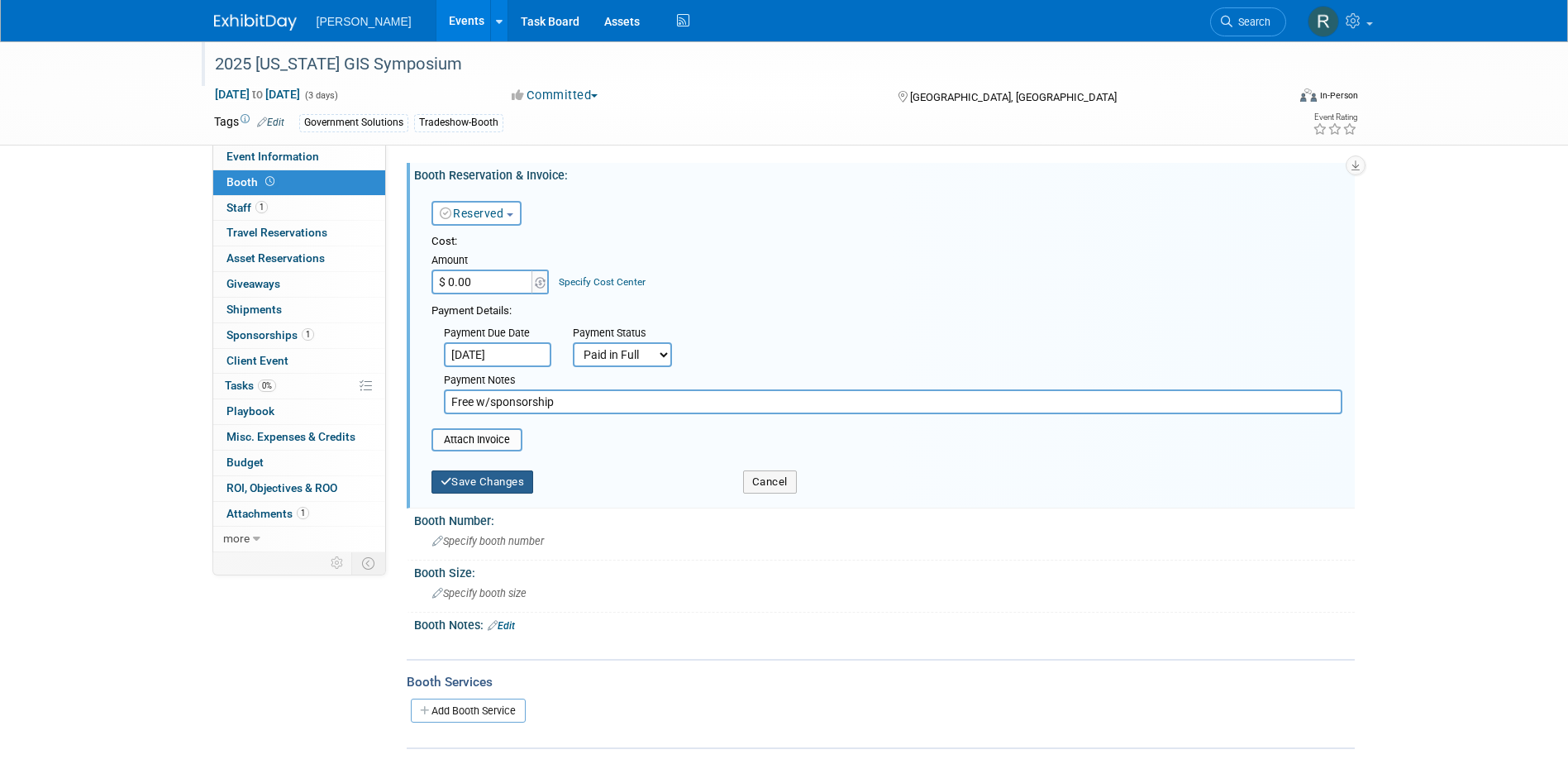
type input "Free w/sponsorship"
click at [493, 487] on button "Save Changes" at bounding box center [482, 482] width 103 height 23
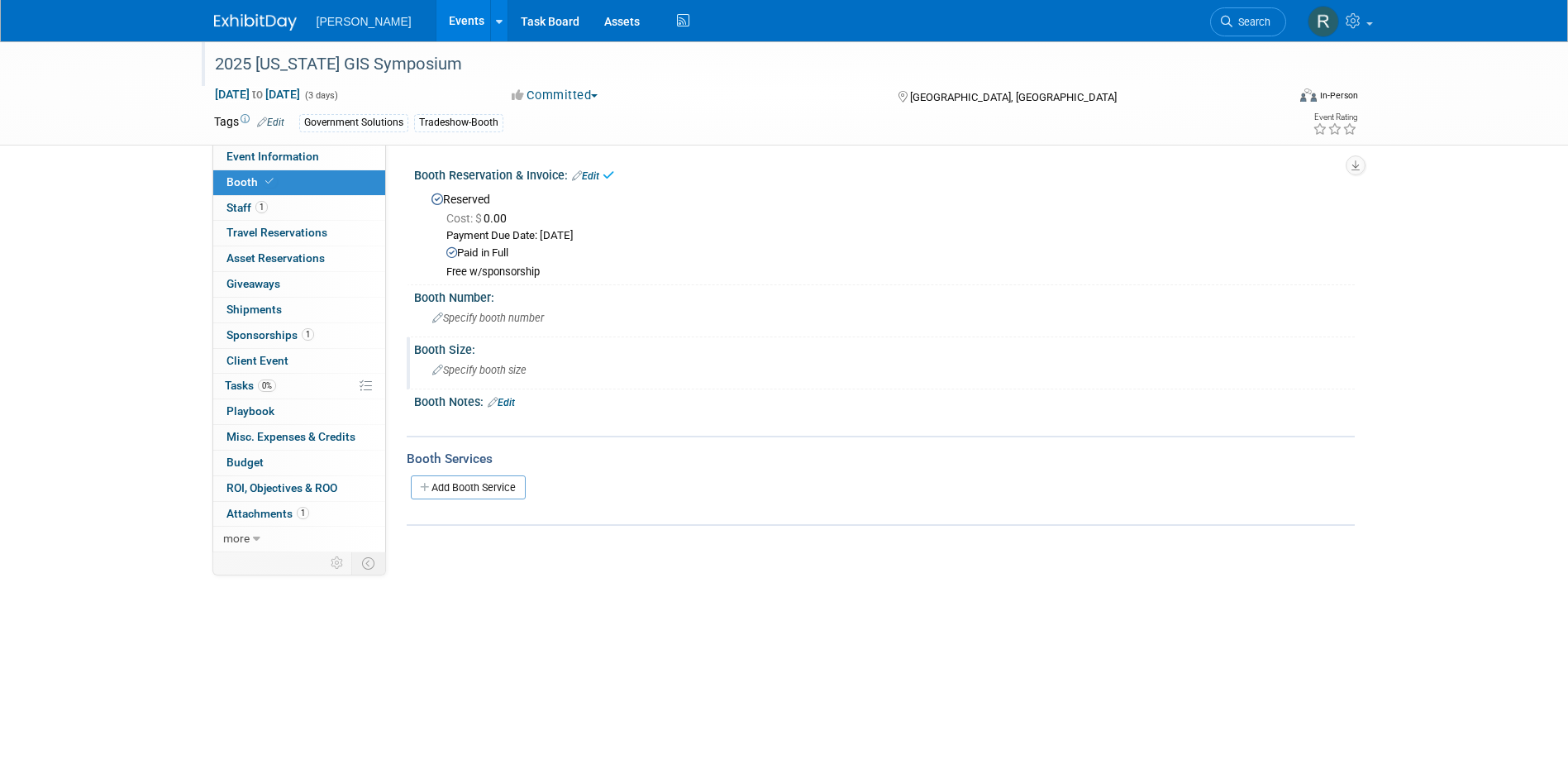
click at [474, 366] on span "Specify booth size" at bounding box center [479, 369] width 94 height 12
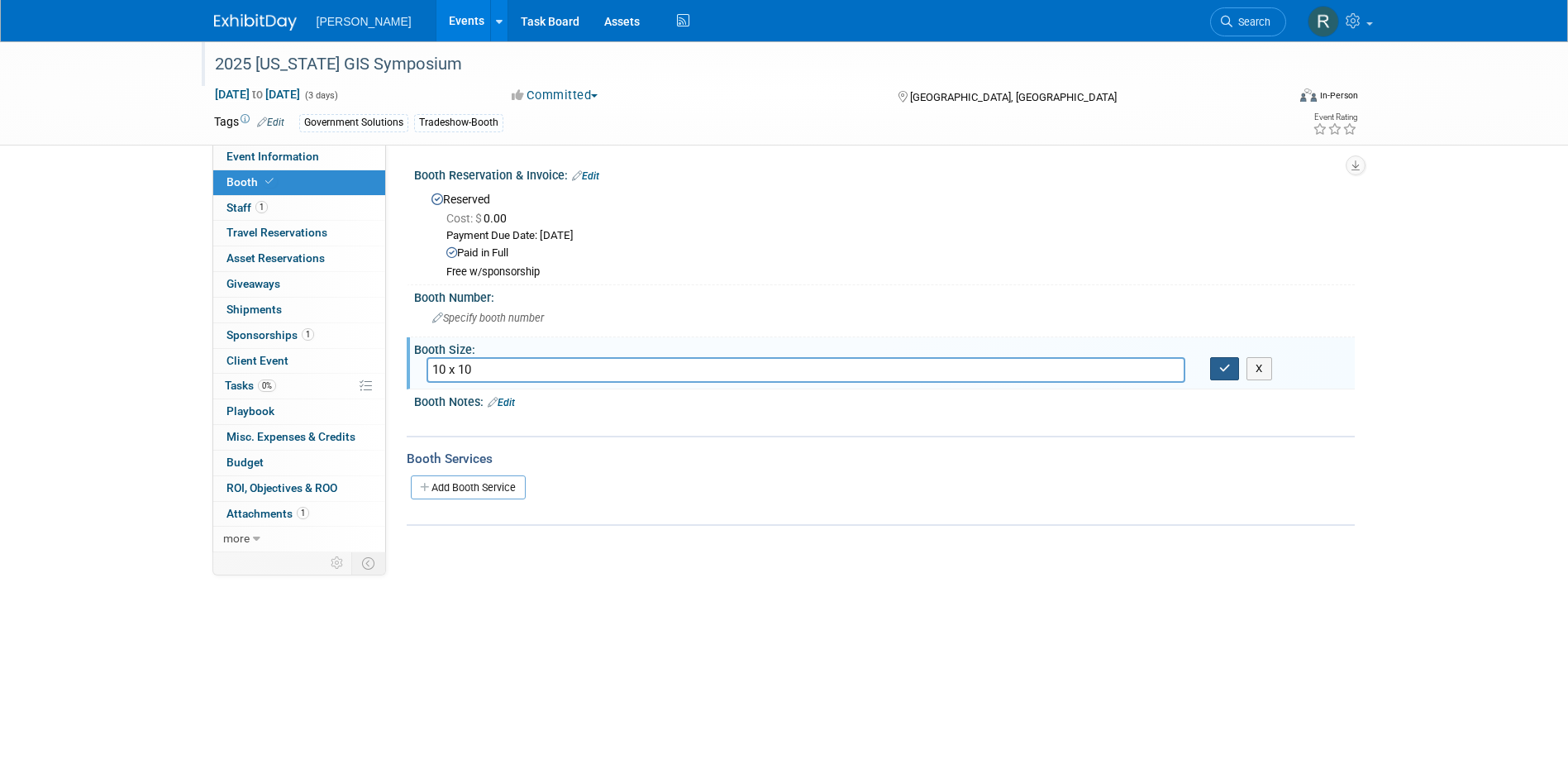
type input "10 x 10"
drag, startPoint x: 1225, startPoint y: 360, endPoint x: 834, endPoint y: 424, distance: 396.2
click at [1222, 361] on button "button" at bounding box center [1225, 369] width 29 height 23
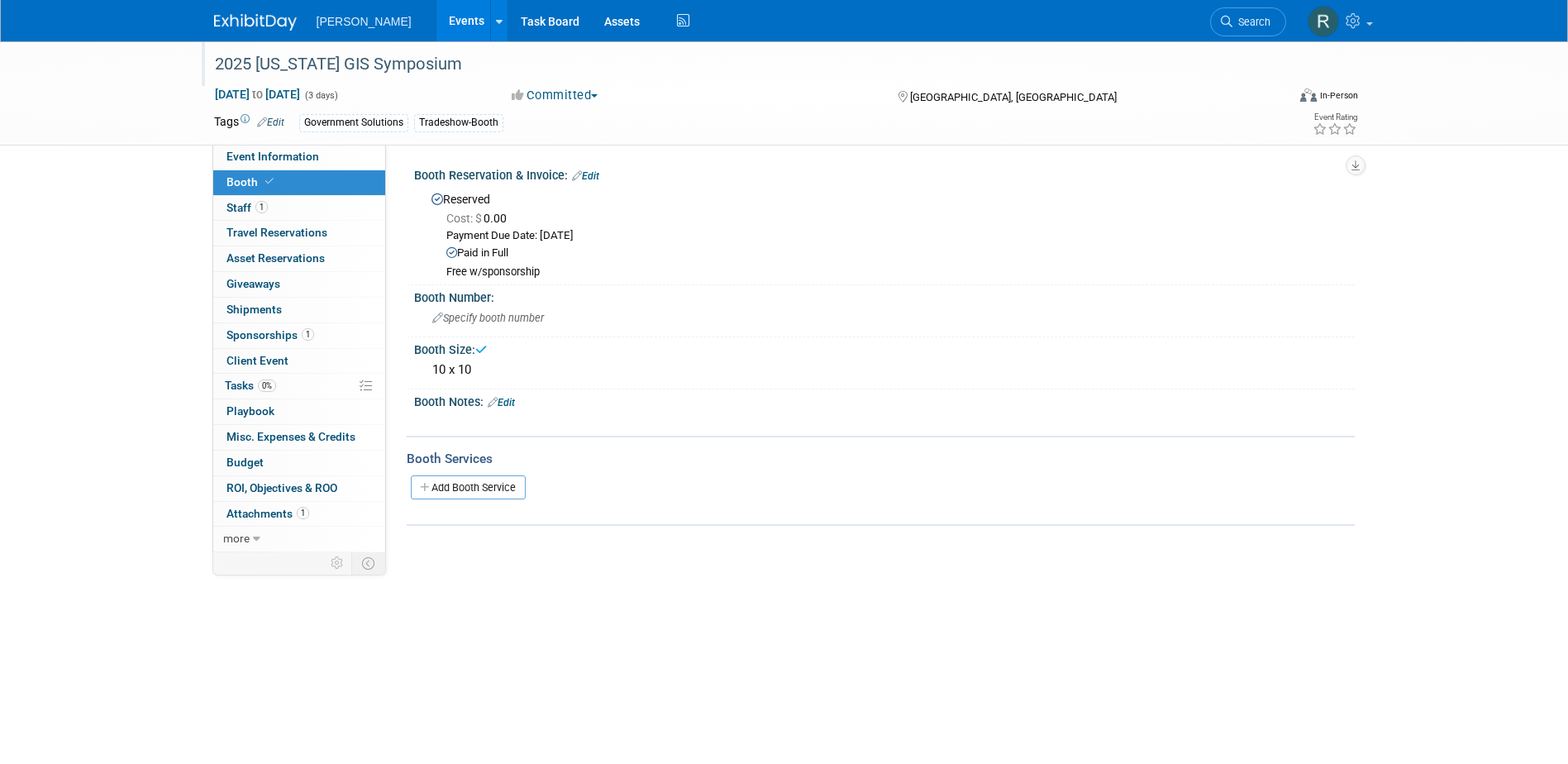
click at [513, 401] on link "Edit" at bounding box center [501, 402] width 28 height 11
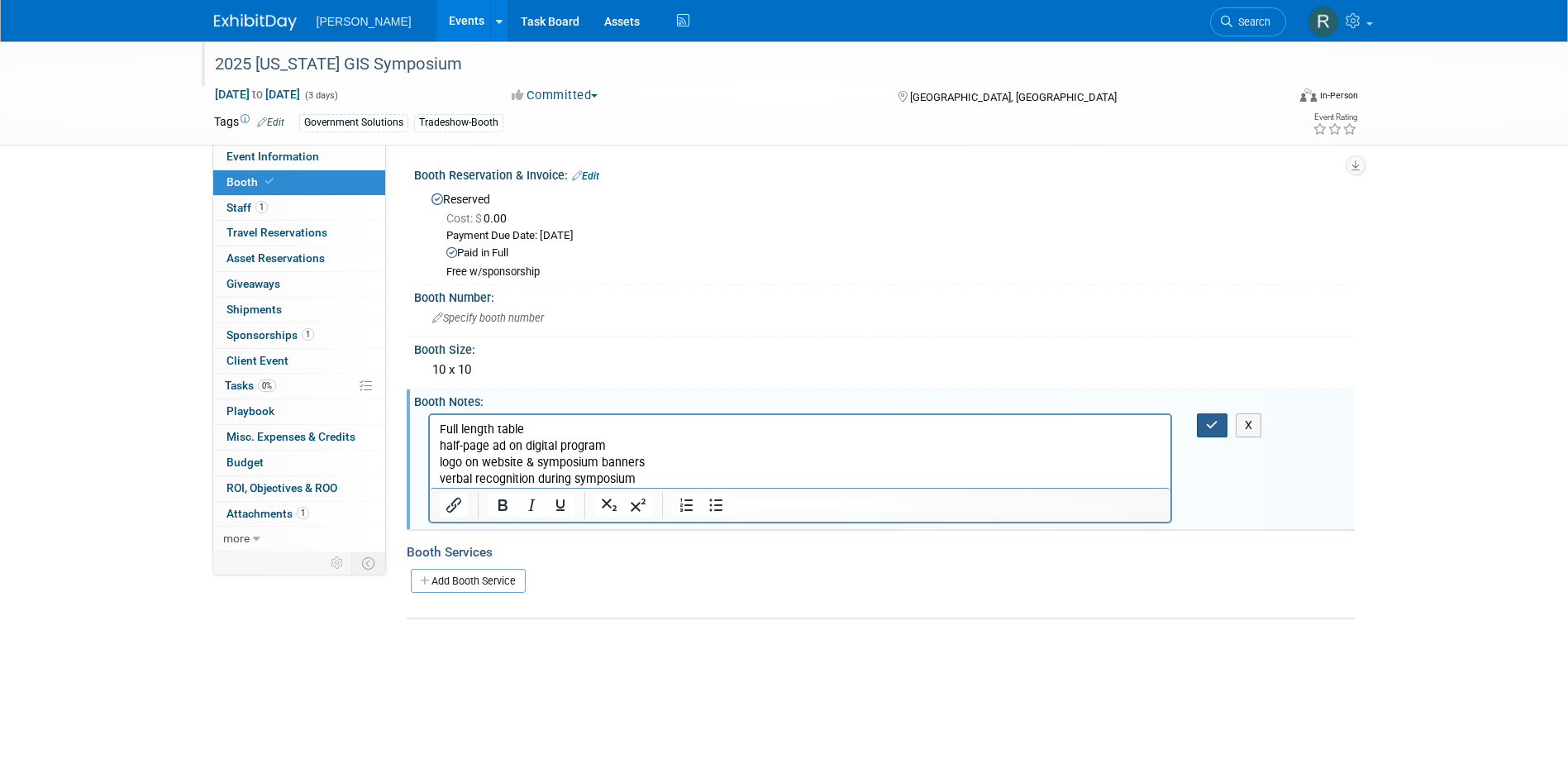
click at [1197, 414] on button "button" at bounding box center [1212, 426] width 30 height 24
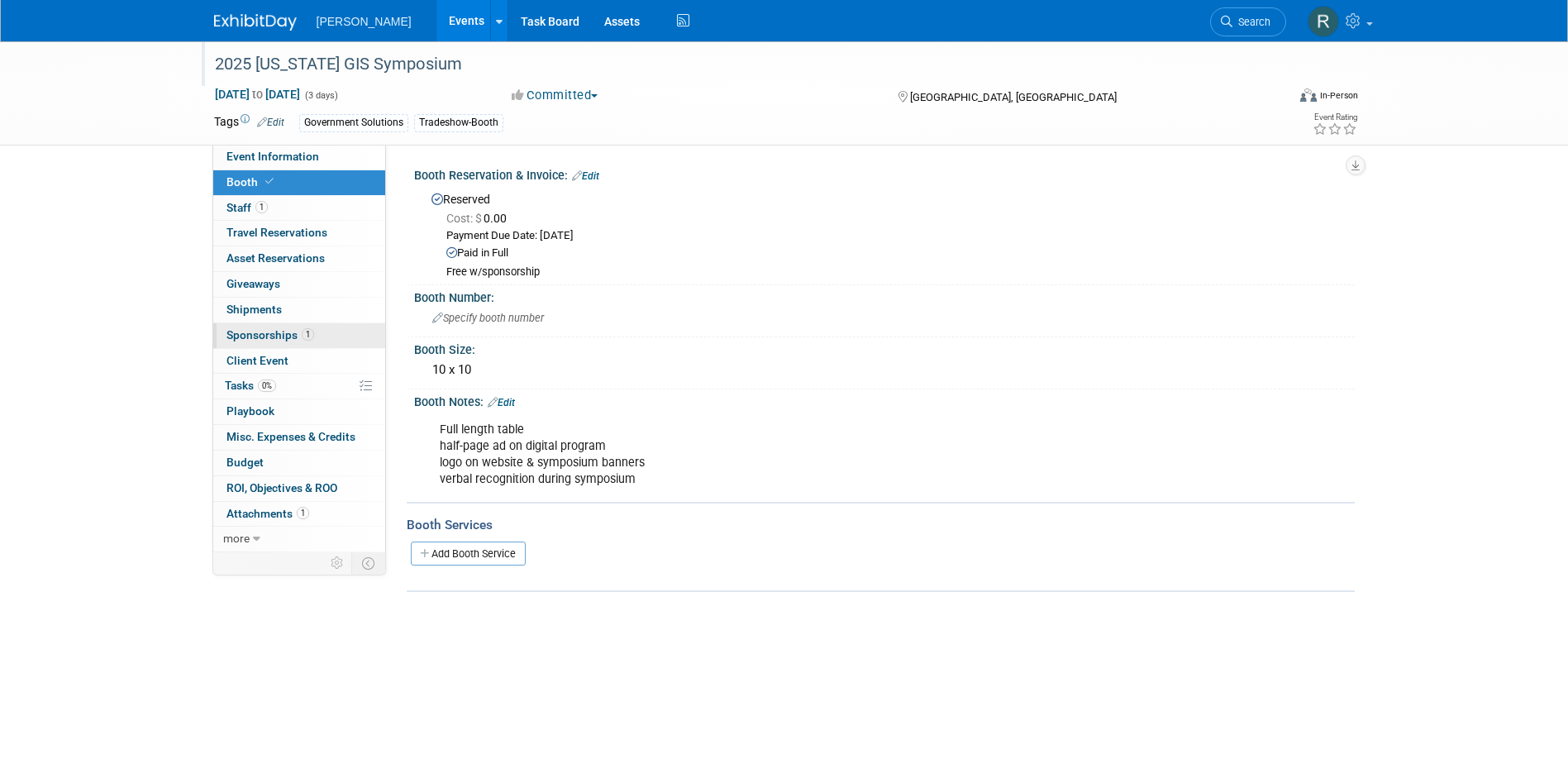
click at [229, 336] on span "Sponsorships 1" at bounding box center [270, 334] width 88 height 13
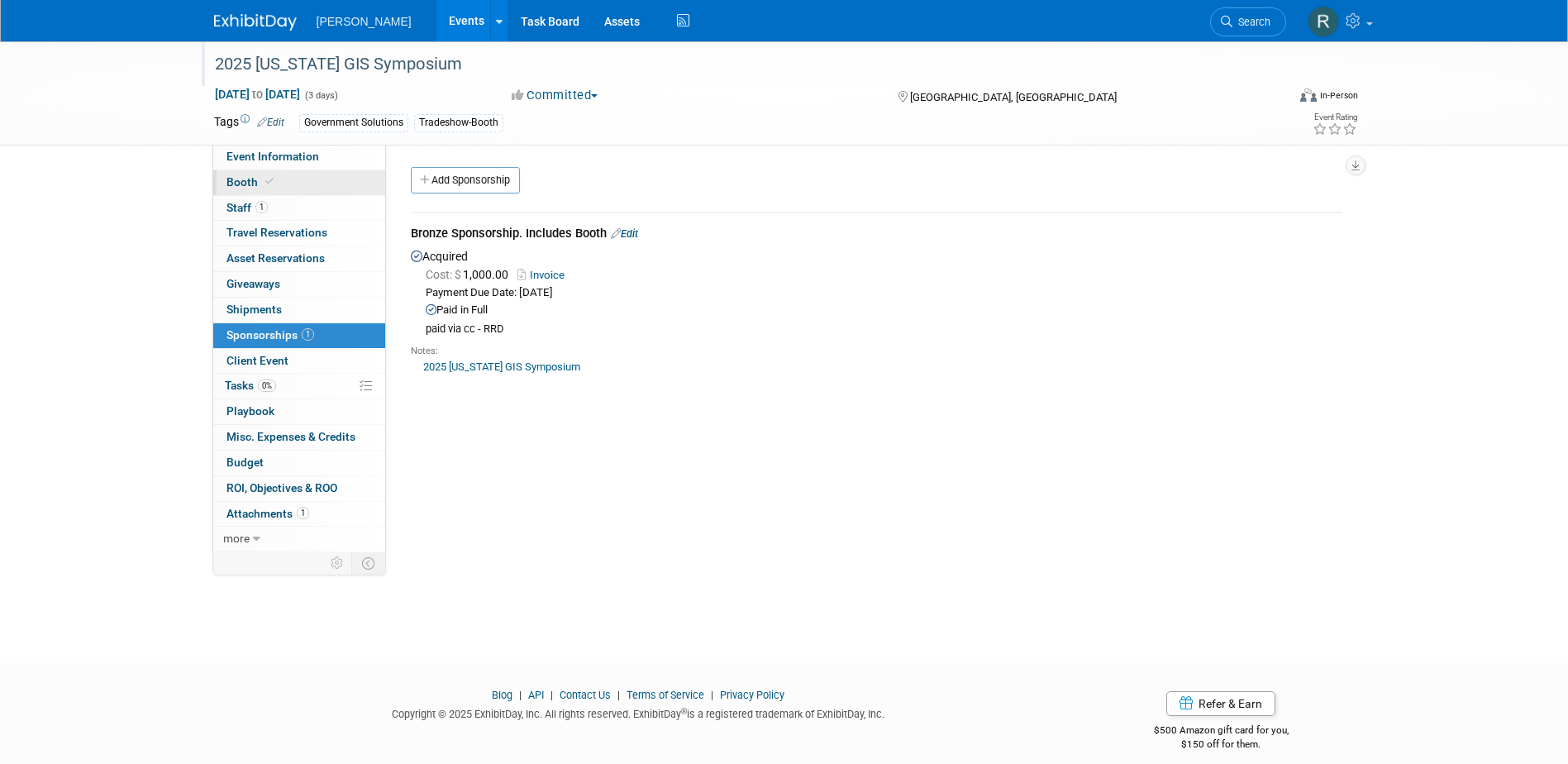
click at [254, 177] on span "Booth" at bounding box center [251, 181] width 50 height 13
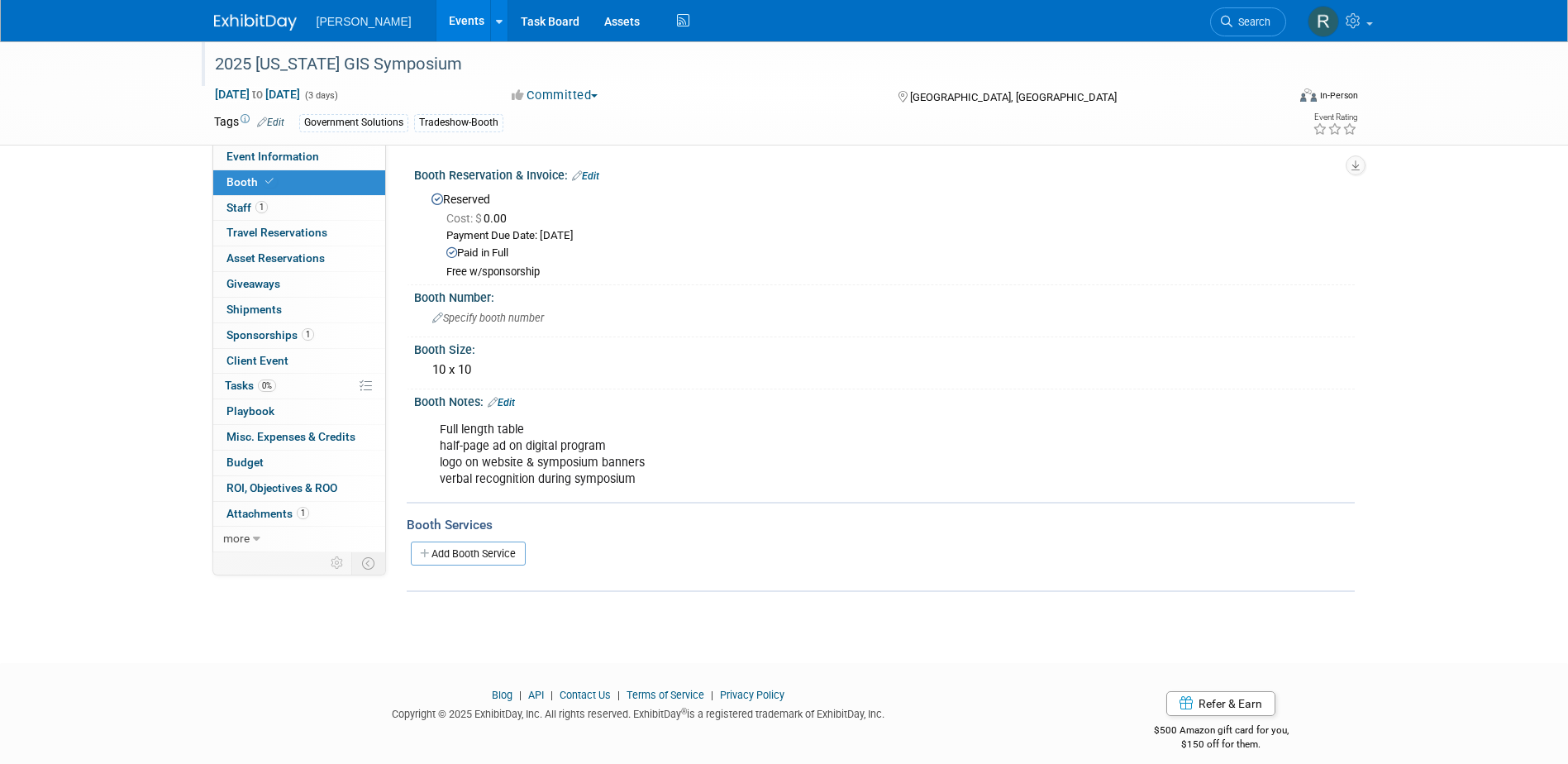
click at [513, 403] on link "Edit" at bounding box center [501, 402] width 28 height 11
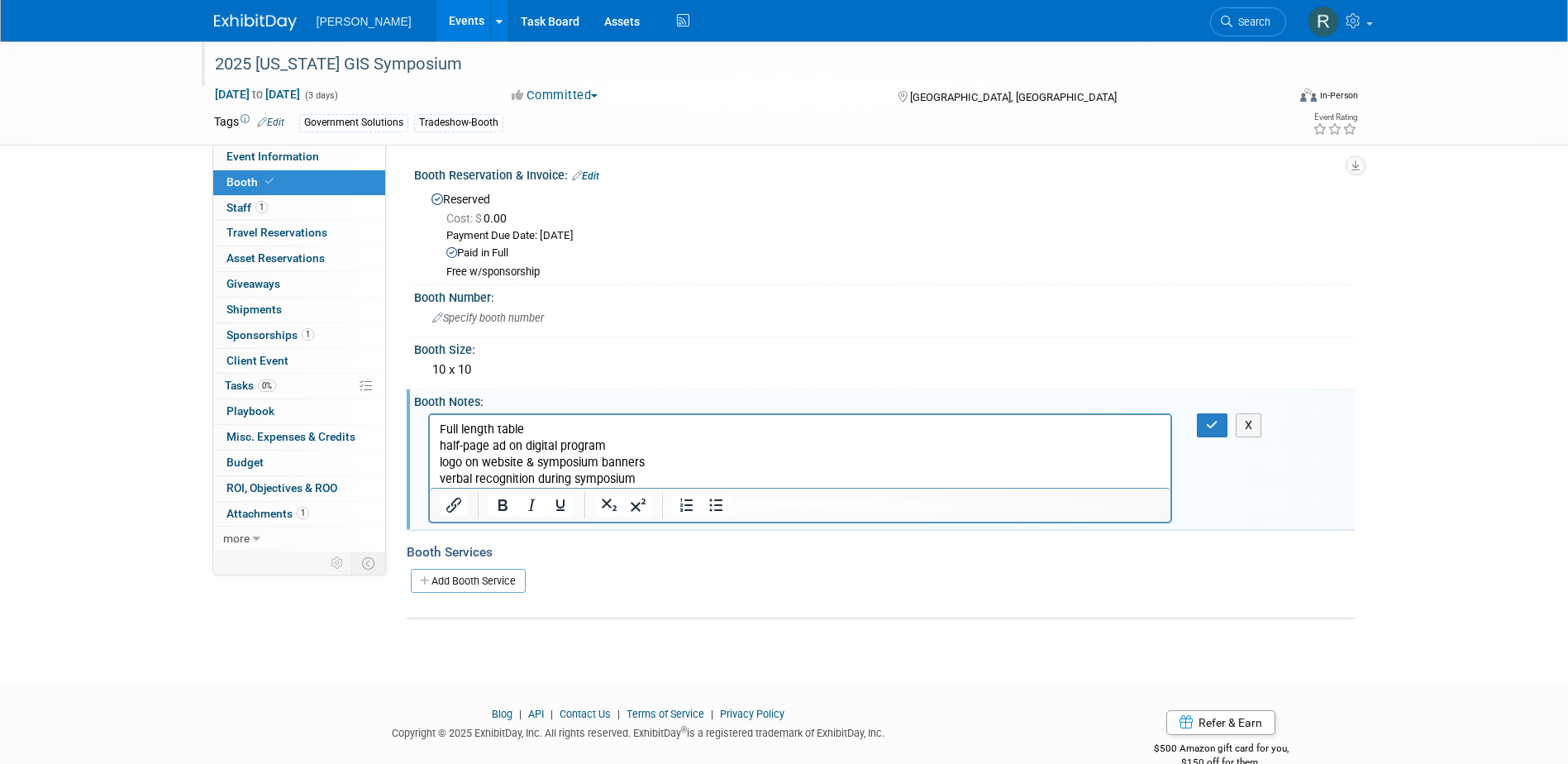
click at [450, 443] on p "Full length table half-page ad on digital program logo on website & symposium b…" at bounding box center [800, 454] width 722 height 66
drag, startPoint x: 645, startPoint y: 485, endPoint x: 430, endPoint y: 470, distance: 215.5
click at [430, 486] on html "Full length table quarter-page ad on digital program logo on website & symposiu…" at bounding box center [799, 451] width 741 height 73
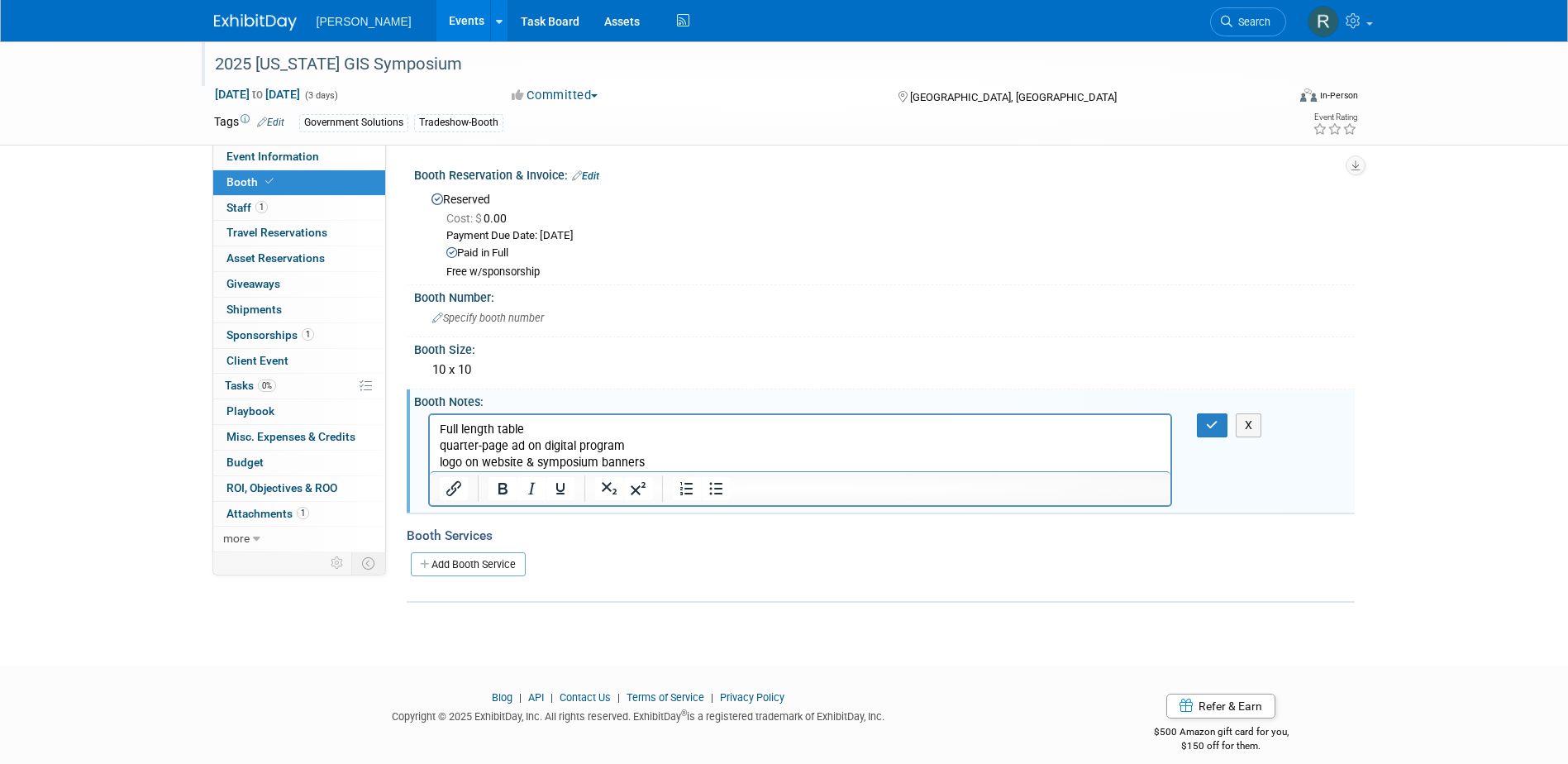
click at [441, 430] on p "Full length table quarter-page ad on digital program logo on website & symposiu…" at bounding box center [800, 445] width 722 height 49
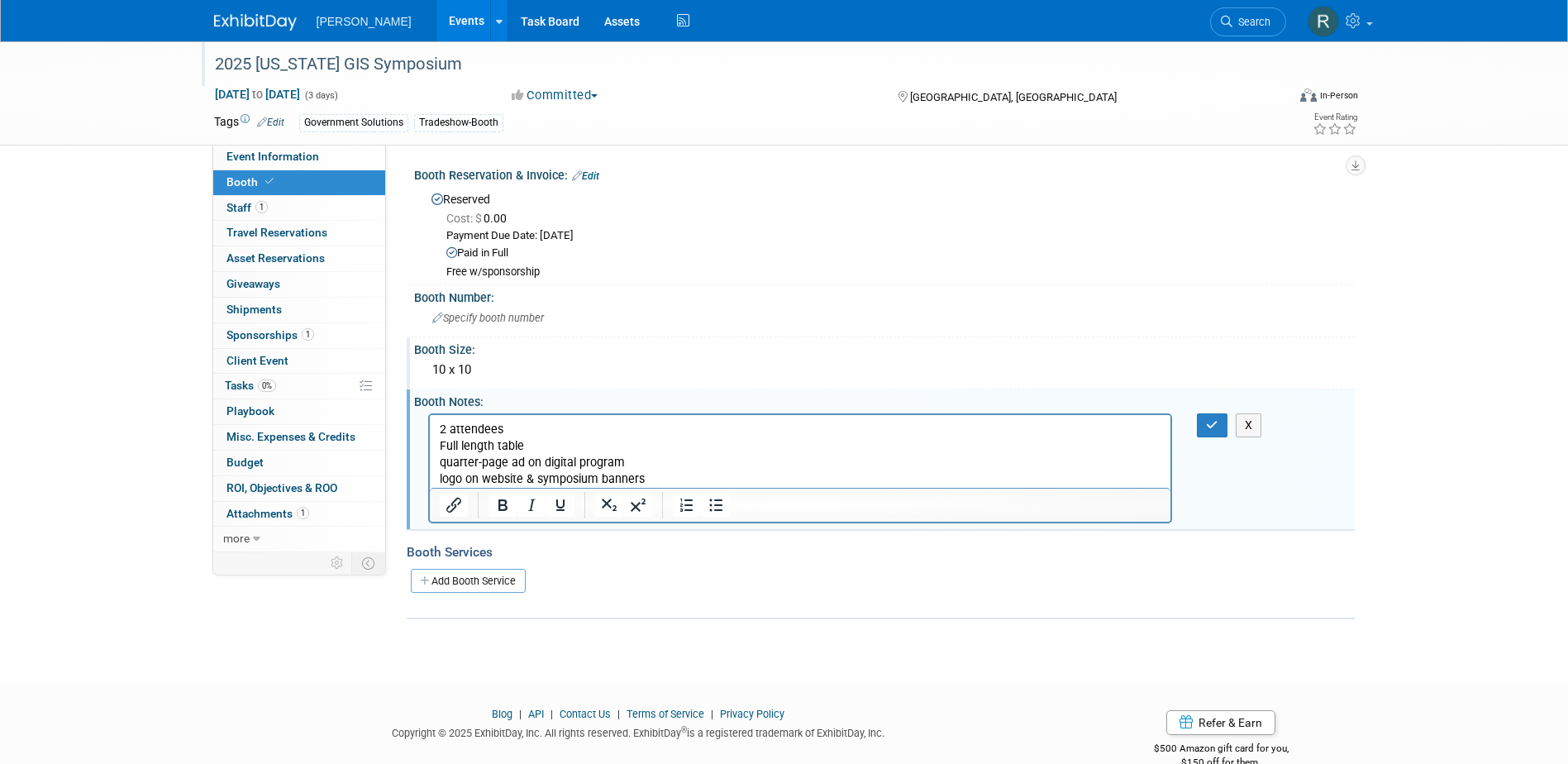
drag, startPoint x: 450, startPoint y: 367, endPoint x: 507, endPoint y: 376, distance: 57.7
click at [507, 376] on div "10 x 10" at bounding box center [884, 370] width 916 height 26
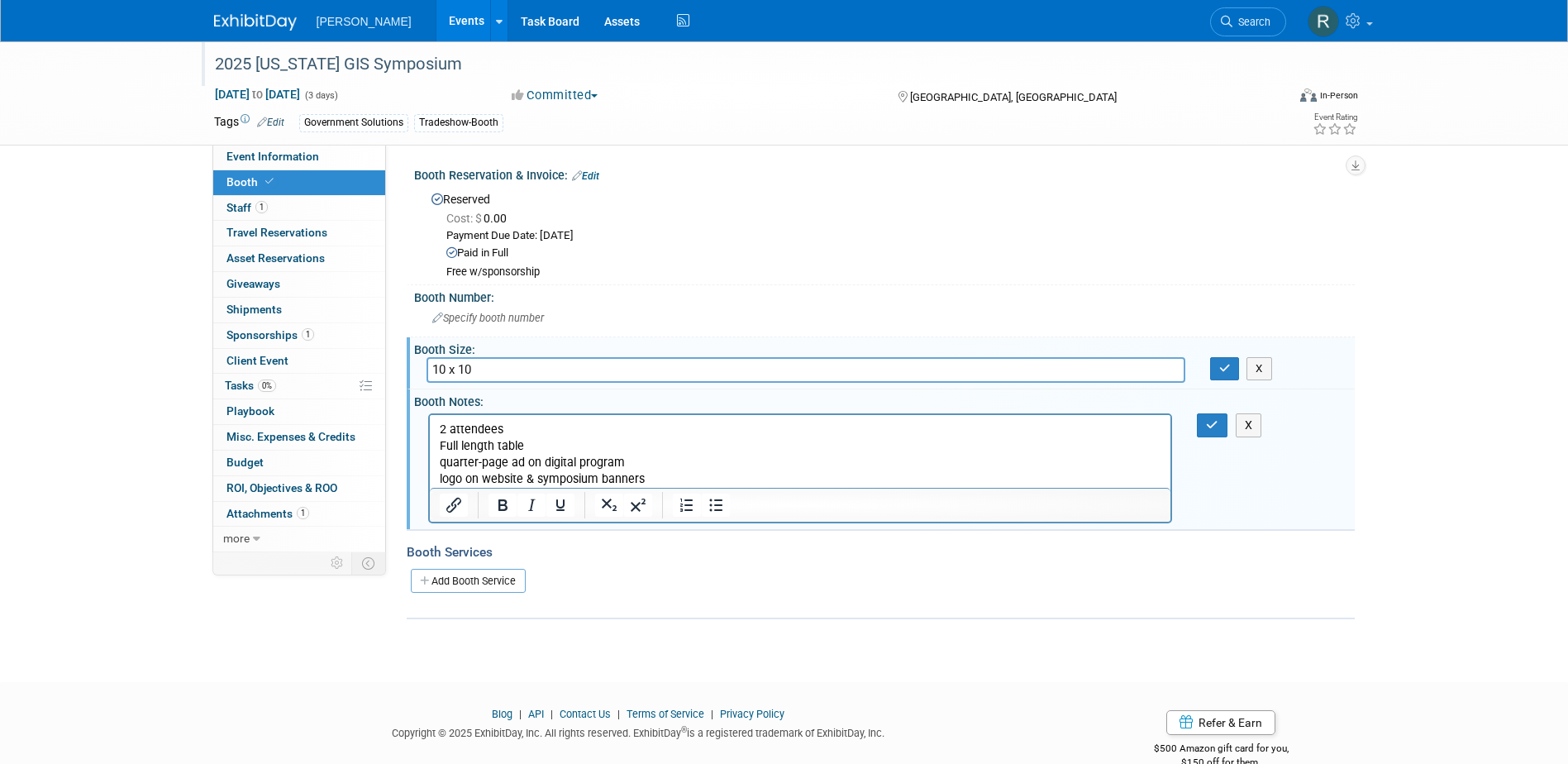
drag, startPoint x: 446, startPoint y: 369, endPoint x: 557, endPoint y: 373, distance: 111.1
click at [557, 373] on input "10 x 10" at bounding box center [805, 370] width 759 height 26
type input "10 ft"
click at [1210, 357] on button "button" at bounding box center [1225, 369] width 29 height 23
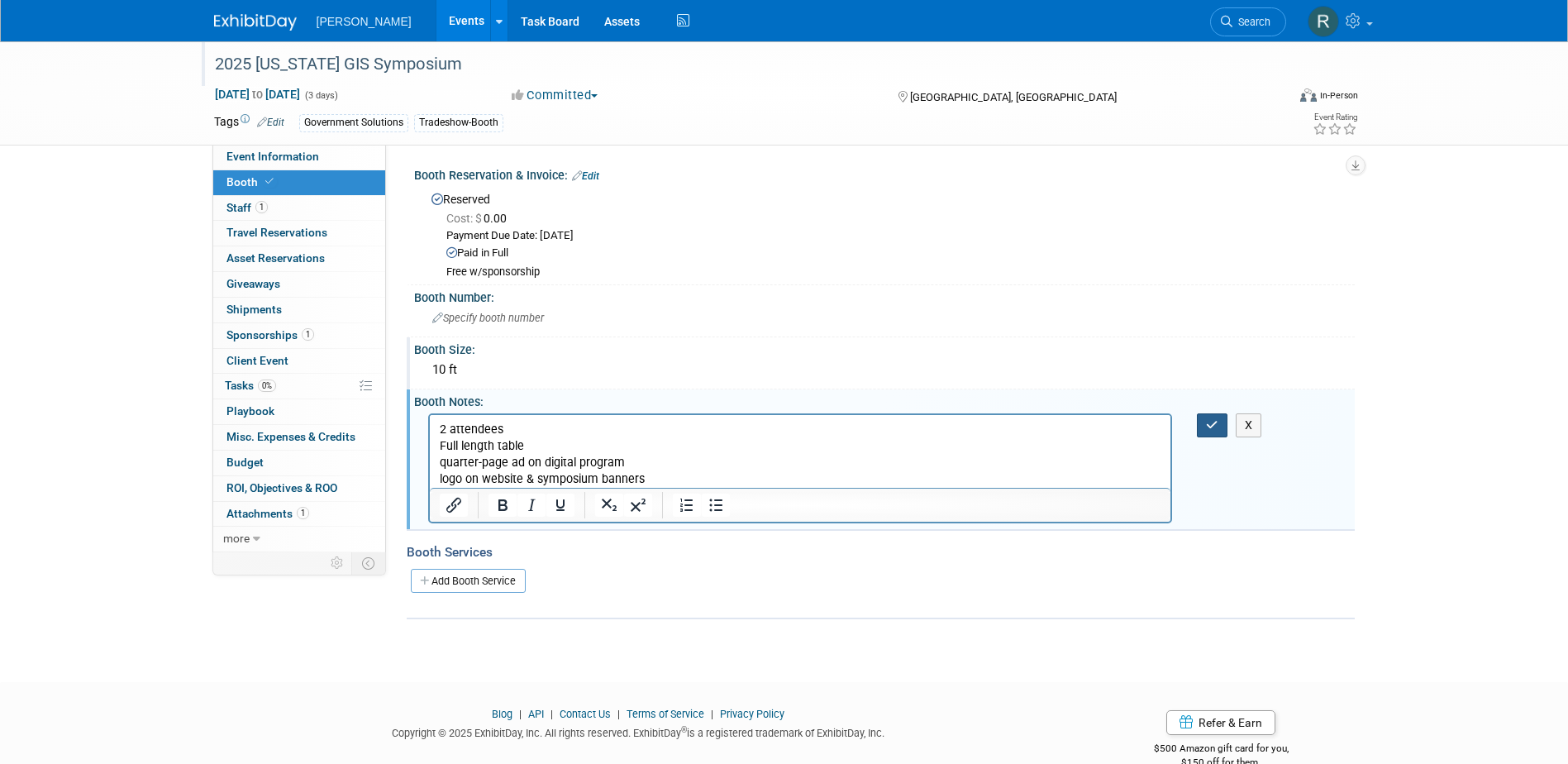
click at [1206, 423] on button "button" at bounding box center [1212, 426] width 30 height 24
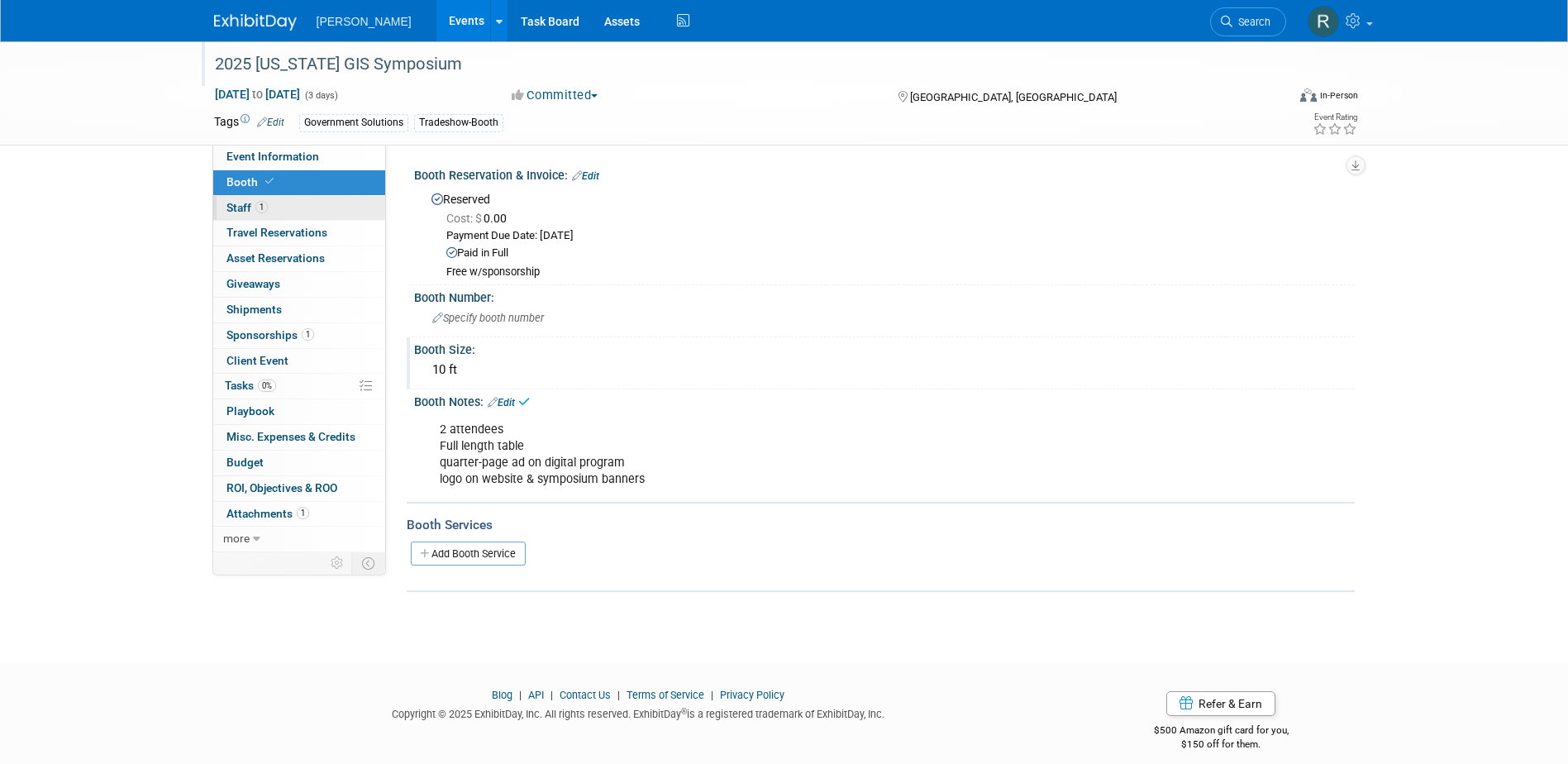
click at [252, 207] on span "Staff 1" at bounding box center [247, 207] width 41 height 13
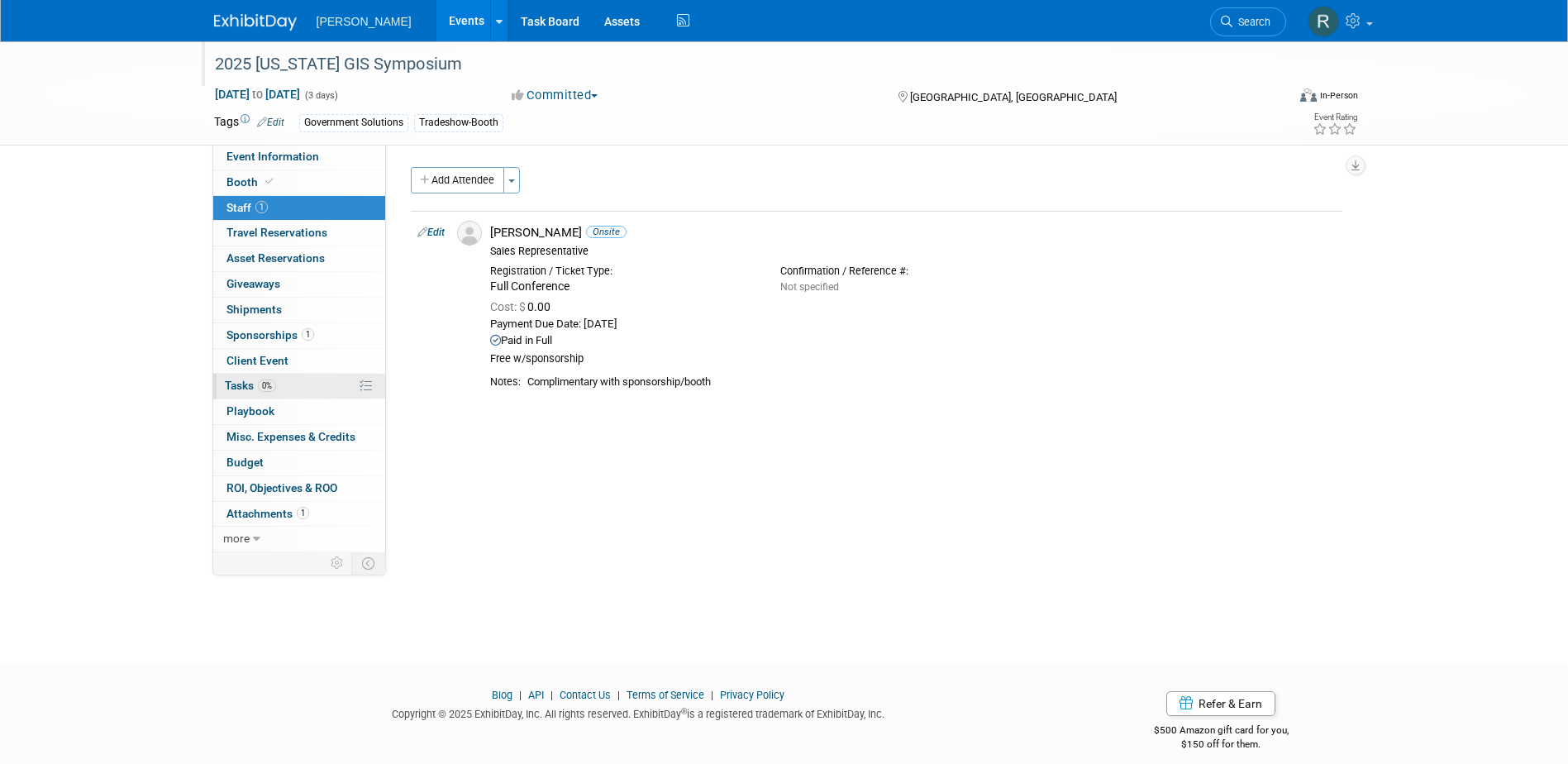
click at [255, 385] on span "Tasks 0%" at bounding box center [250, 385] width 51 height 13
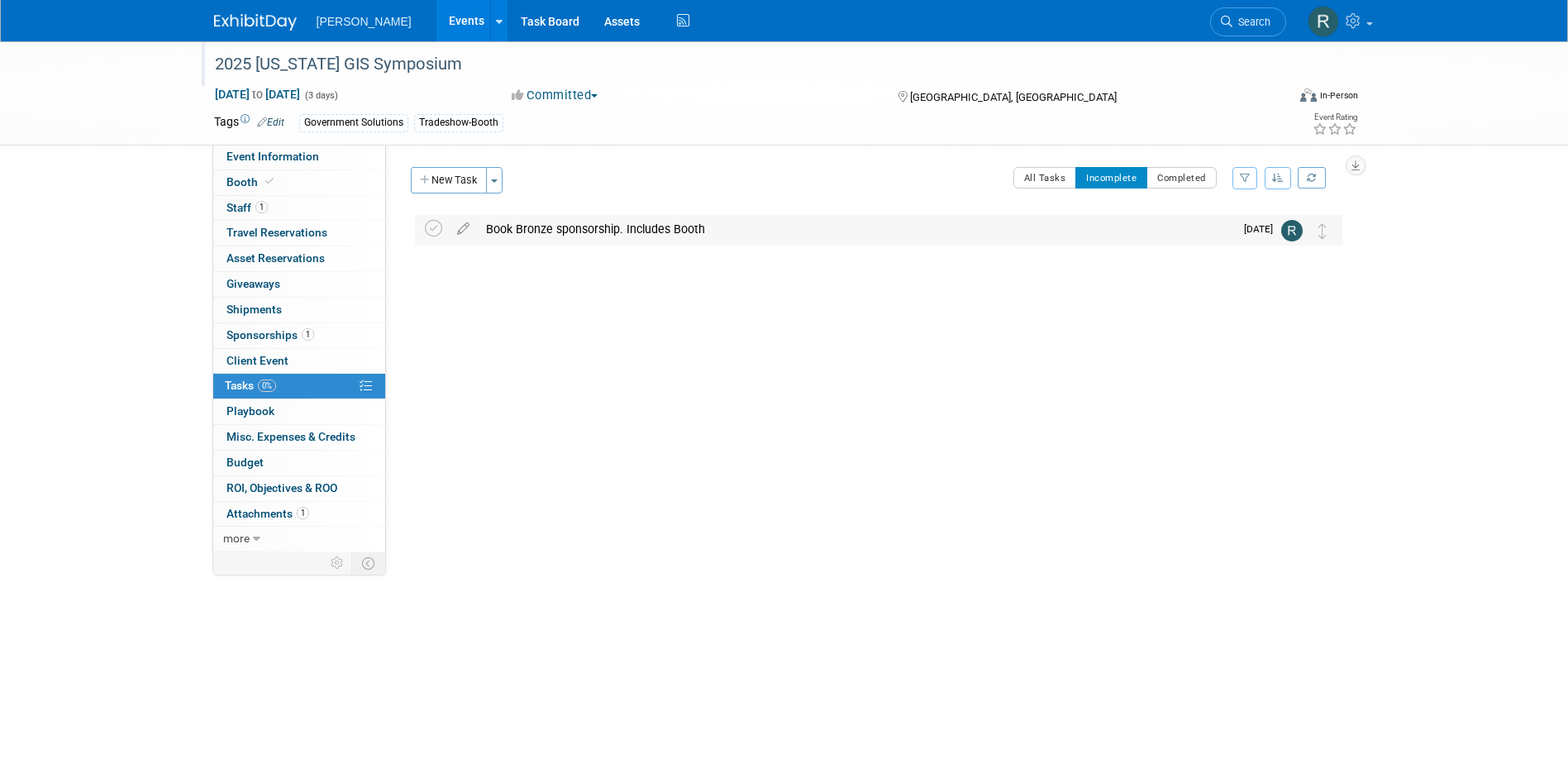
click at [534, 237] on div "Book Bronze sponsorship. Includes Booth" at bounding box center [856, 229] width 756 height 28
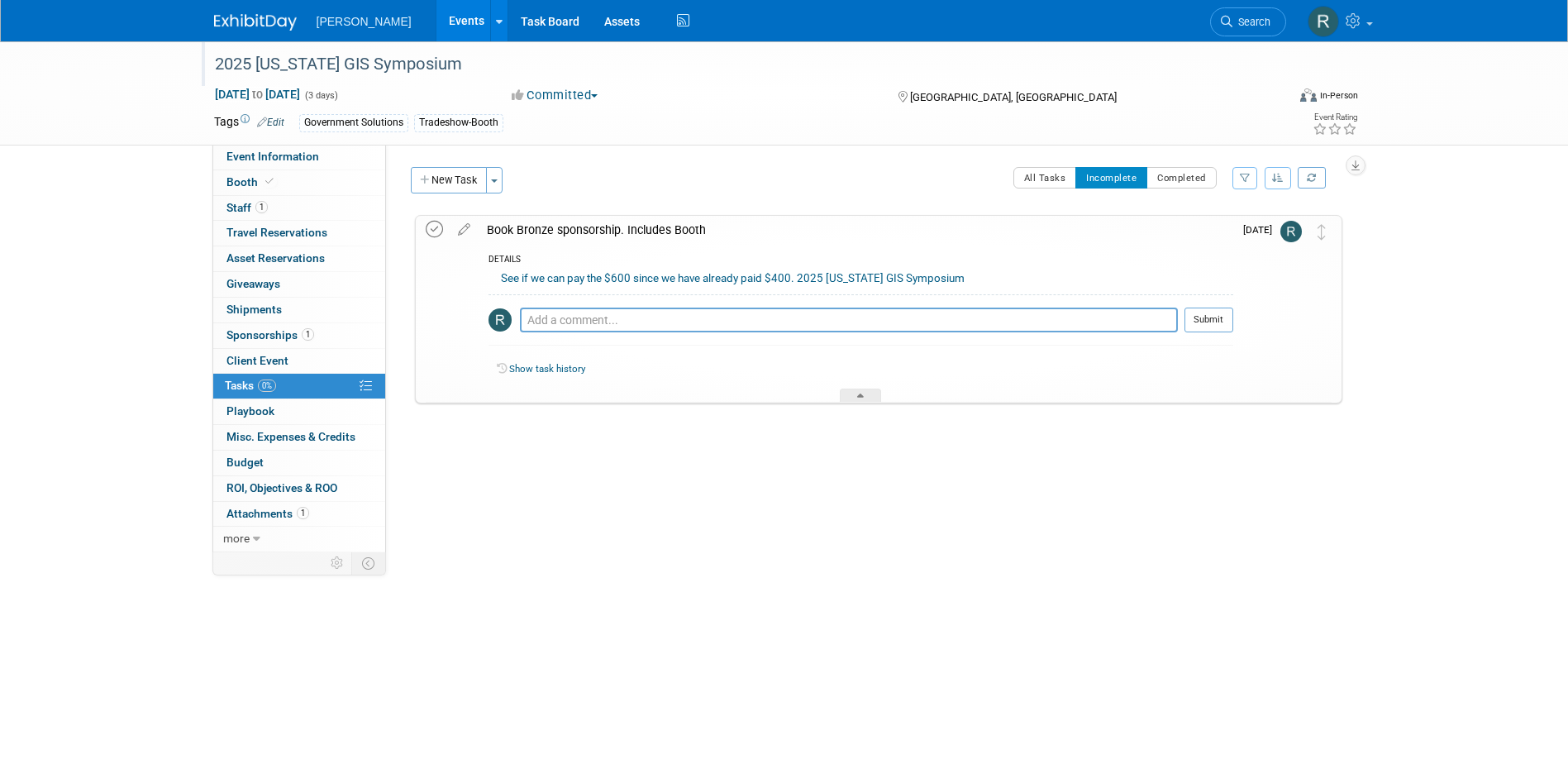
click at [430, 227] on icon at bounding box center [434, 230] width 17 height 17
